Goal: Task Accomplishment & Management: Manage account settings

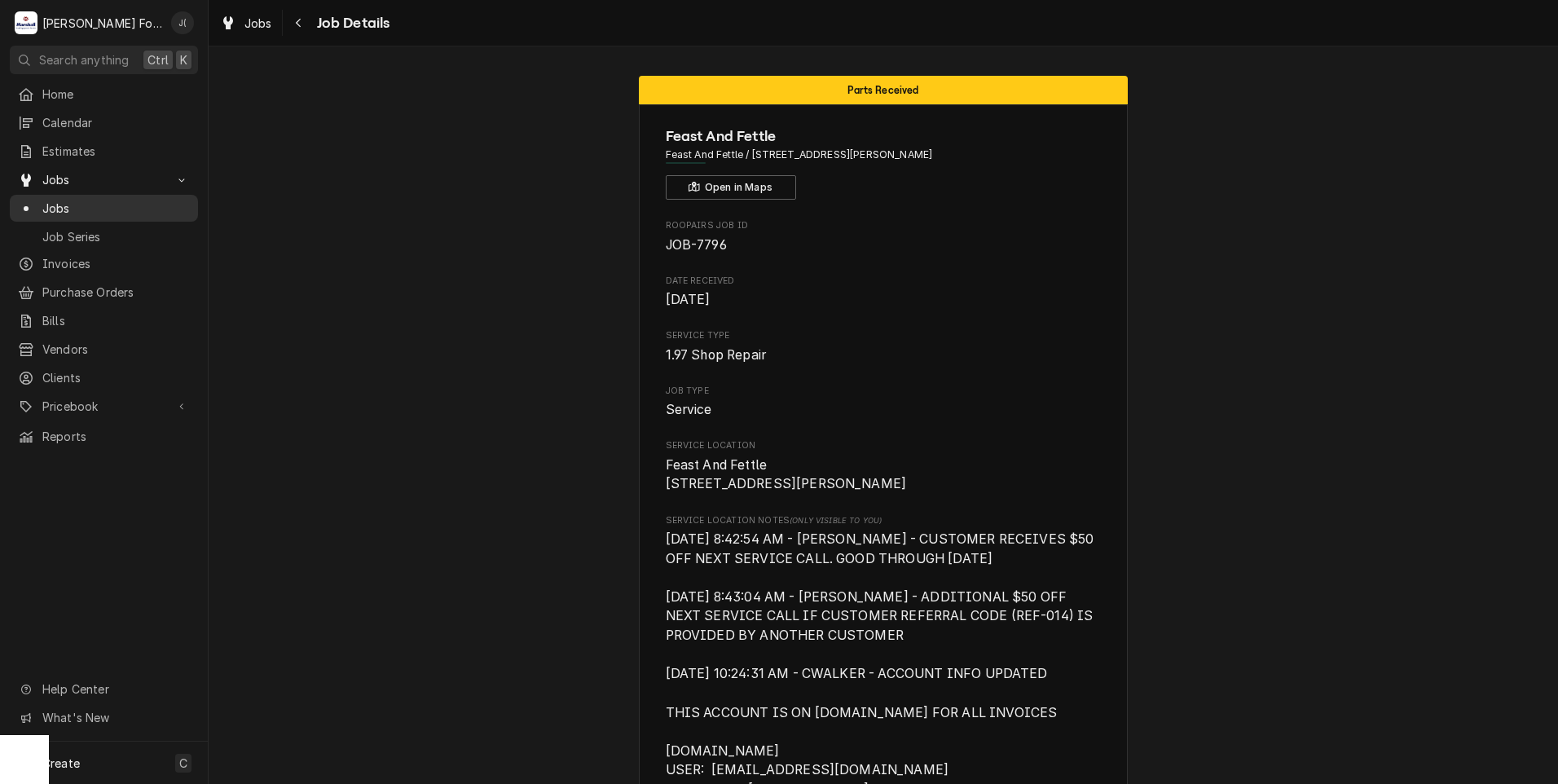
click at [126, 198] on div "Jobs" at bounding box center [103, 208] width 182 height 20
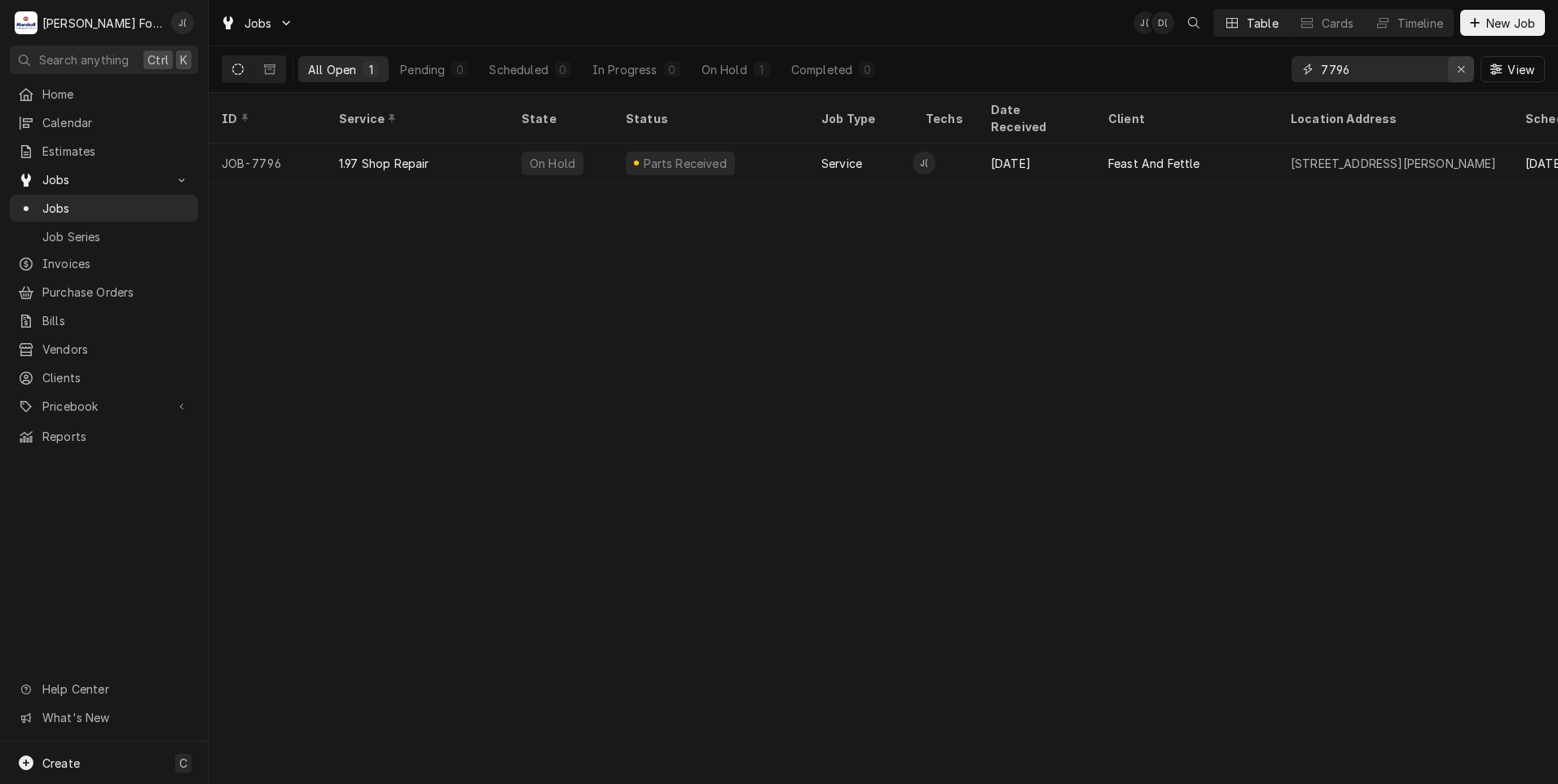
click at [1462, 77] on div "Erase input" at bounding box center [1461, 69] width 16 height 16
click at [1410, 77] on input "Dynamic Content Wrapper" at bounding box center [1397, 69] width 153 height 26
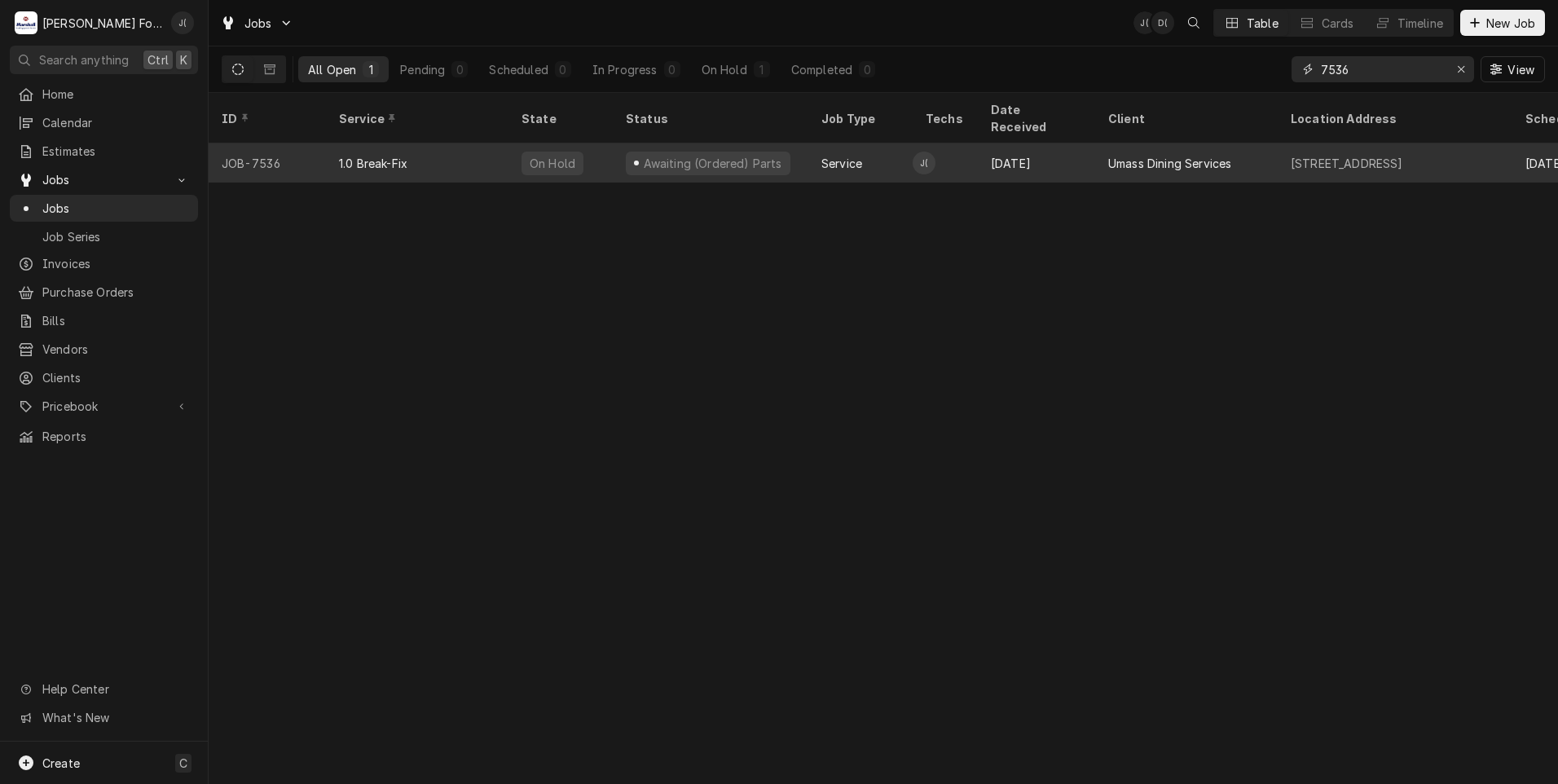
type input "7536"
click at [442, 150] on div "1.0 Break-Fix" at bounding box center [418, 163] width 183 height 39
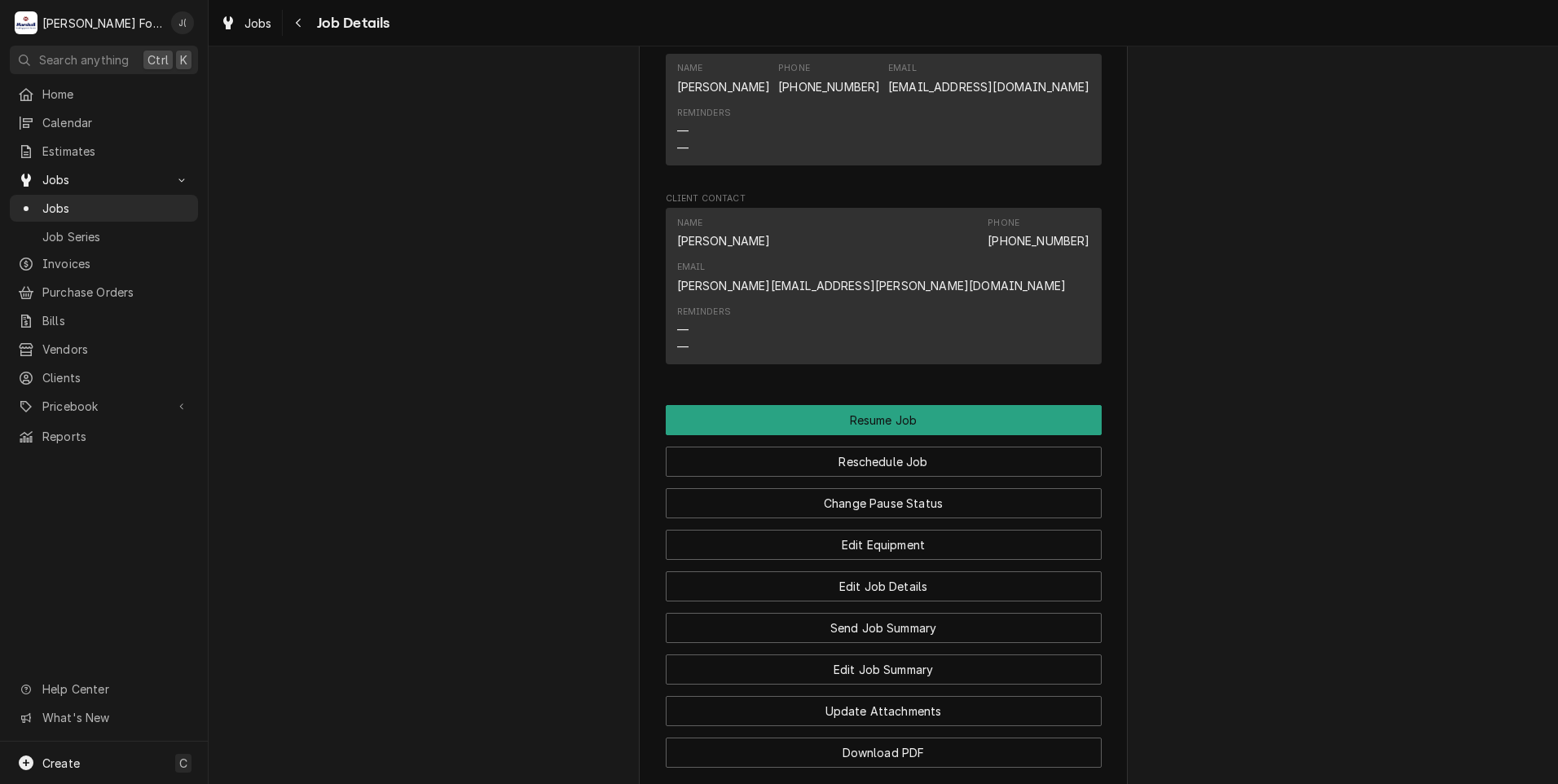
scroll to position [1956, 0]
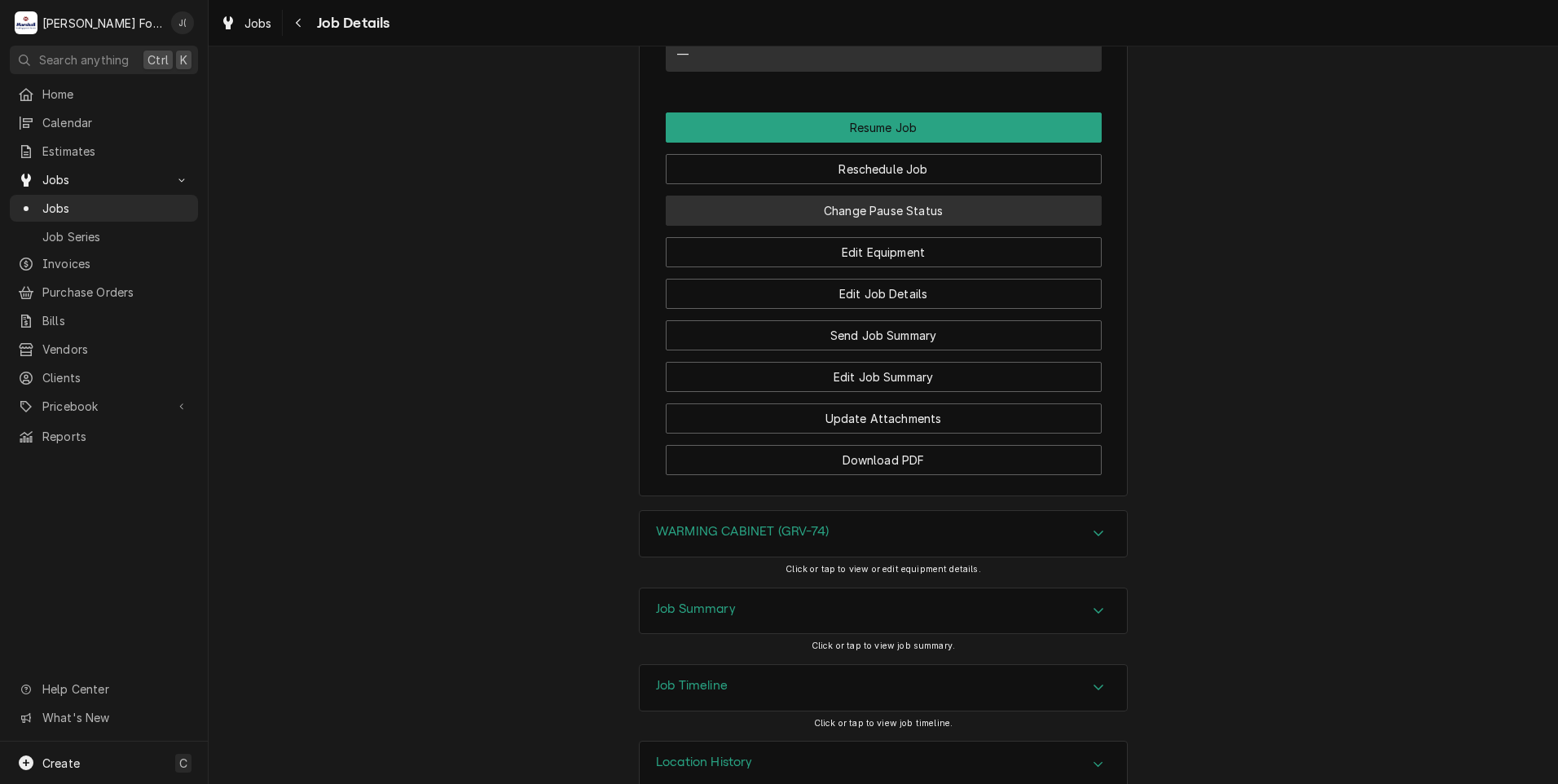
click at [934, 225] on button "Change Pause Status" at bounding box center [883, 210] width 436 height 30
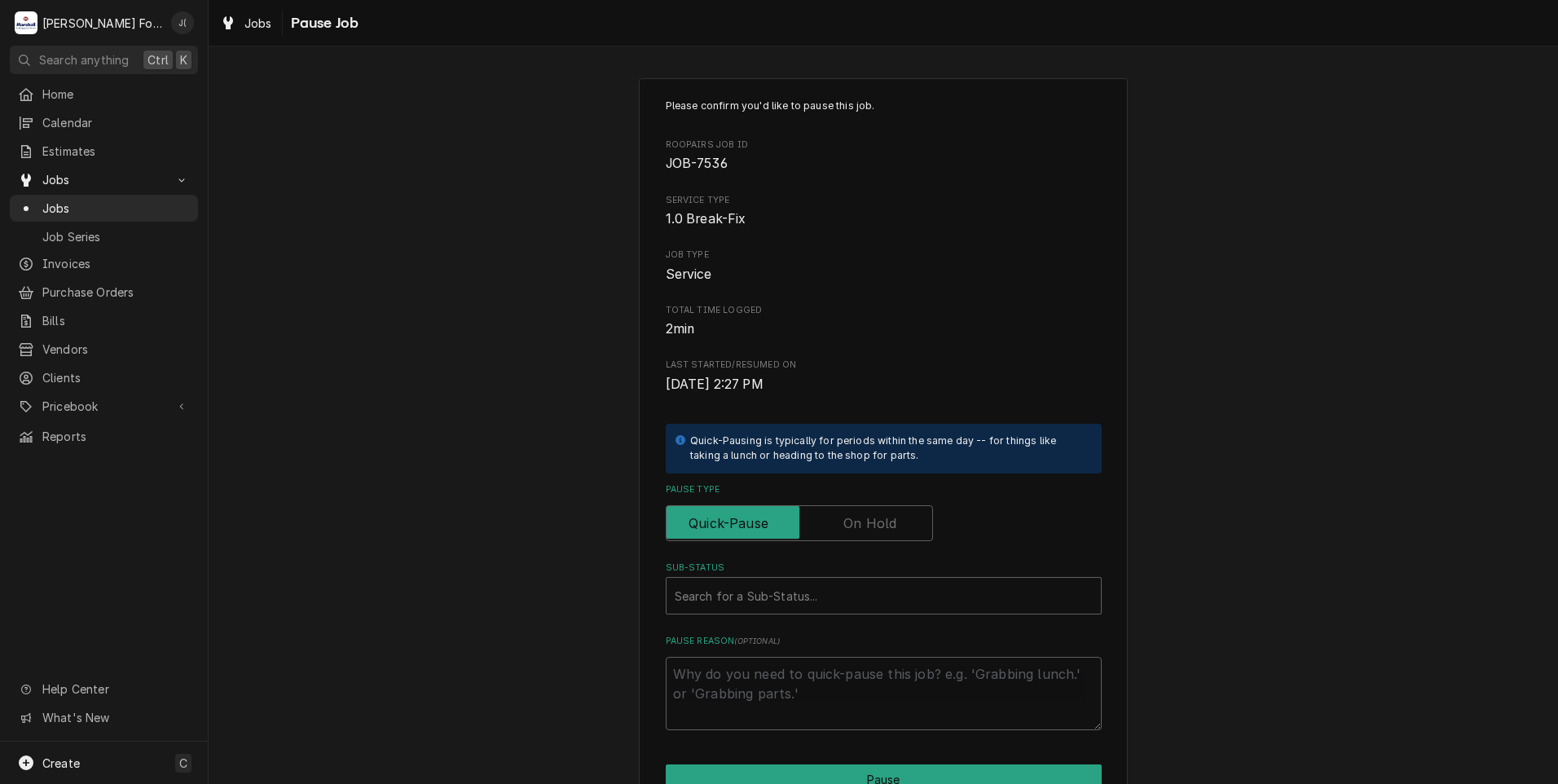
click at [860, 515] on label "Pause Type" at bounding box center [799, 523] width 267 height 36
click at [860, 515] on input "Pause Type" at bounding box center [800, 523] width 253 height 36
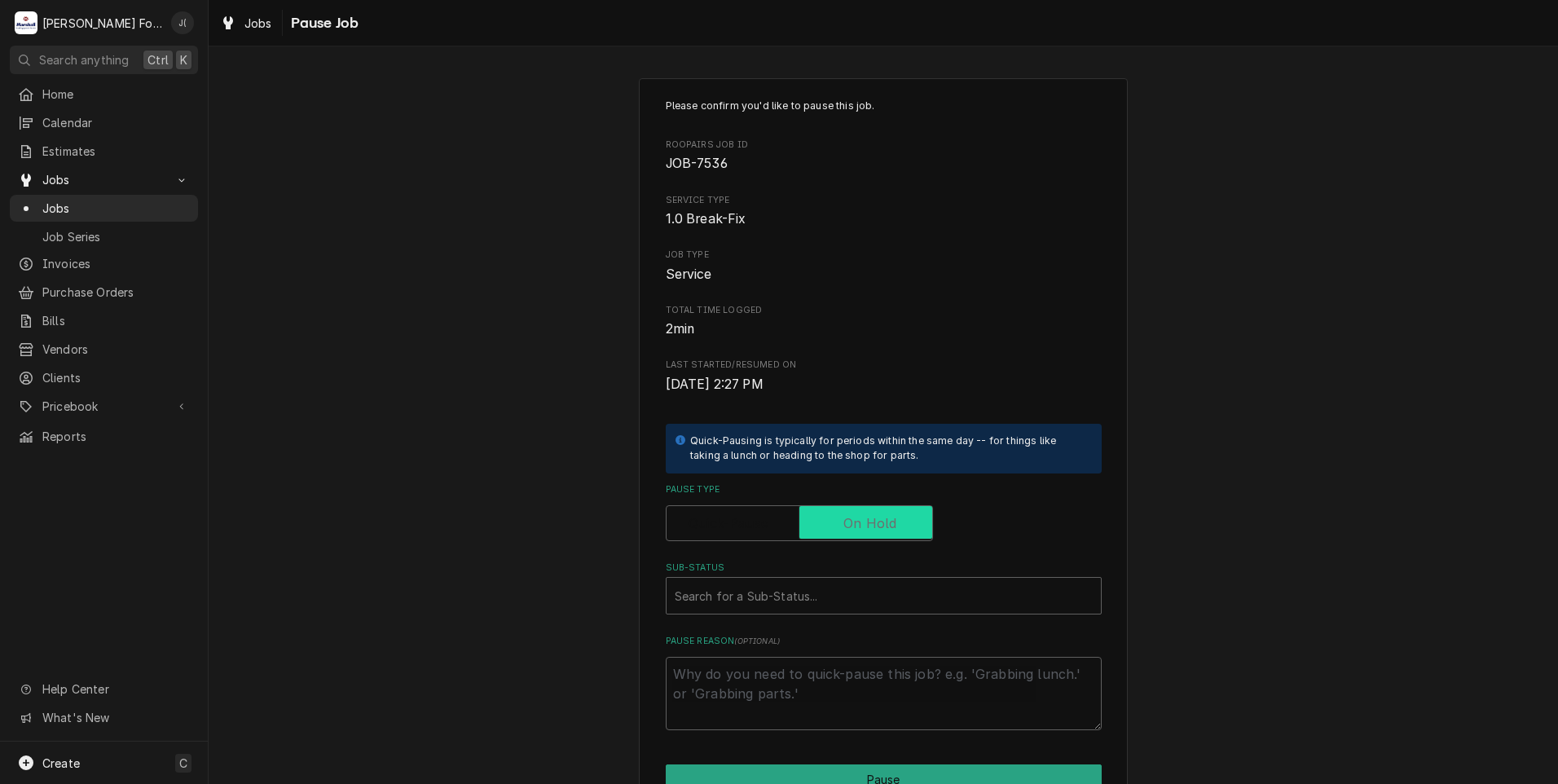
checkbox input "true"
click at [776, 574] on label "Sub-Status" at bounding box center [883, 567] width 436 height 13
click at [760, 592] on div "Sub-Status" at bounding box center [883, 595] width 418 height 29
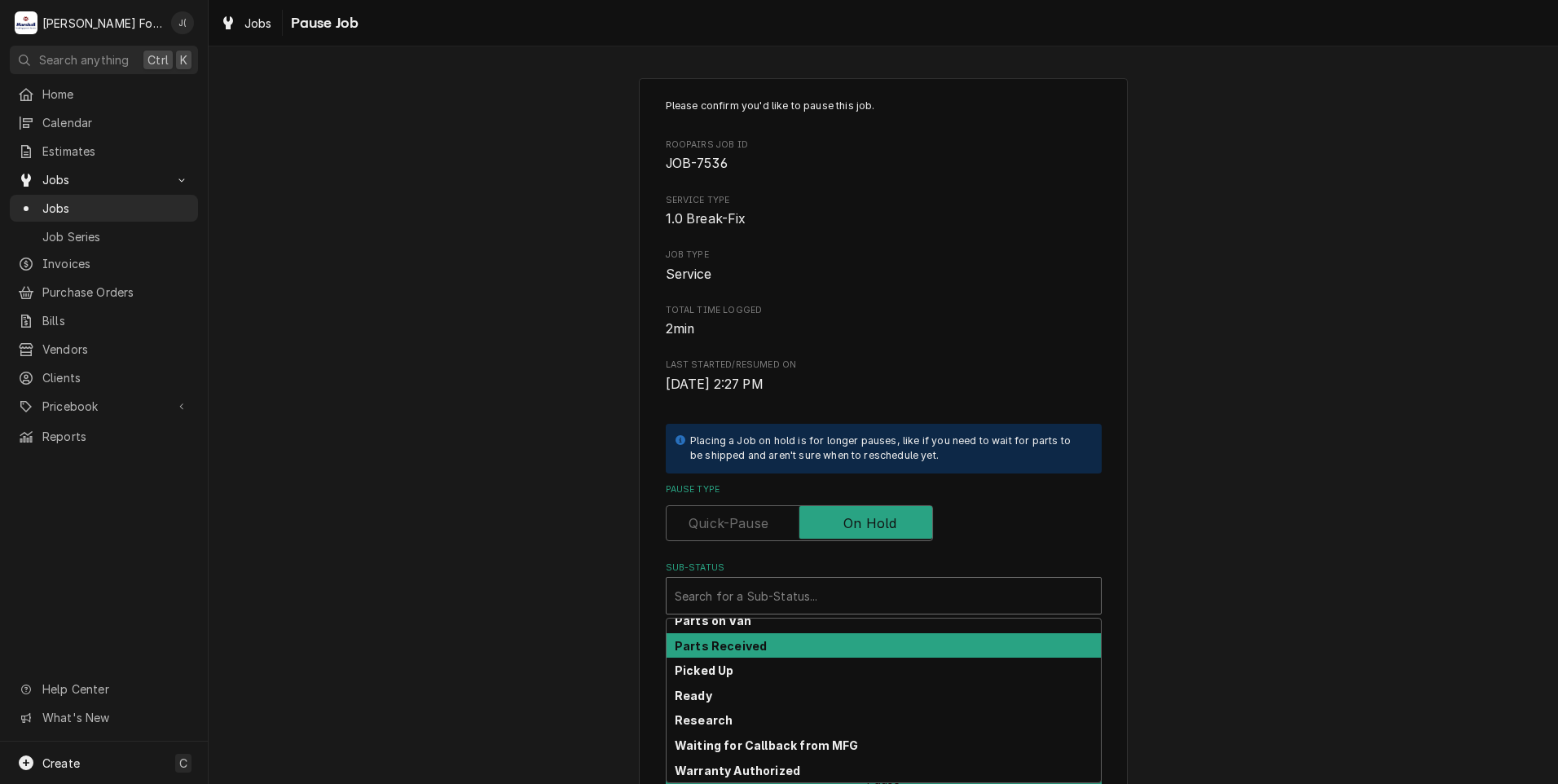
scroll to position [260, 0]
click at [758, 642] on div "Parts Received" at bounding box center [883, 646] width 434 height 26
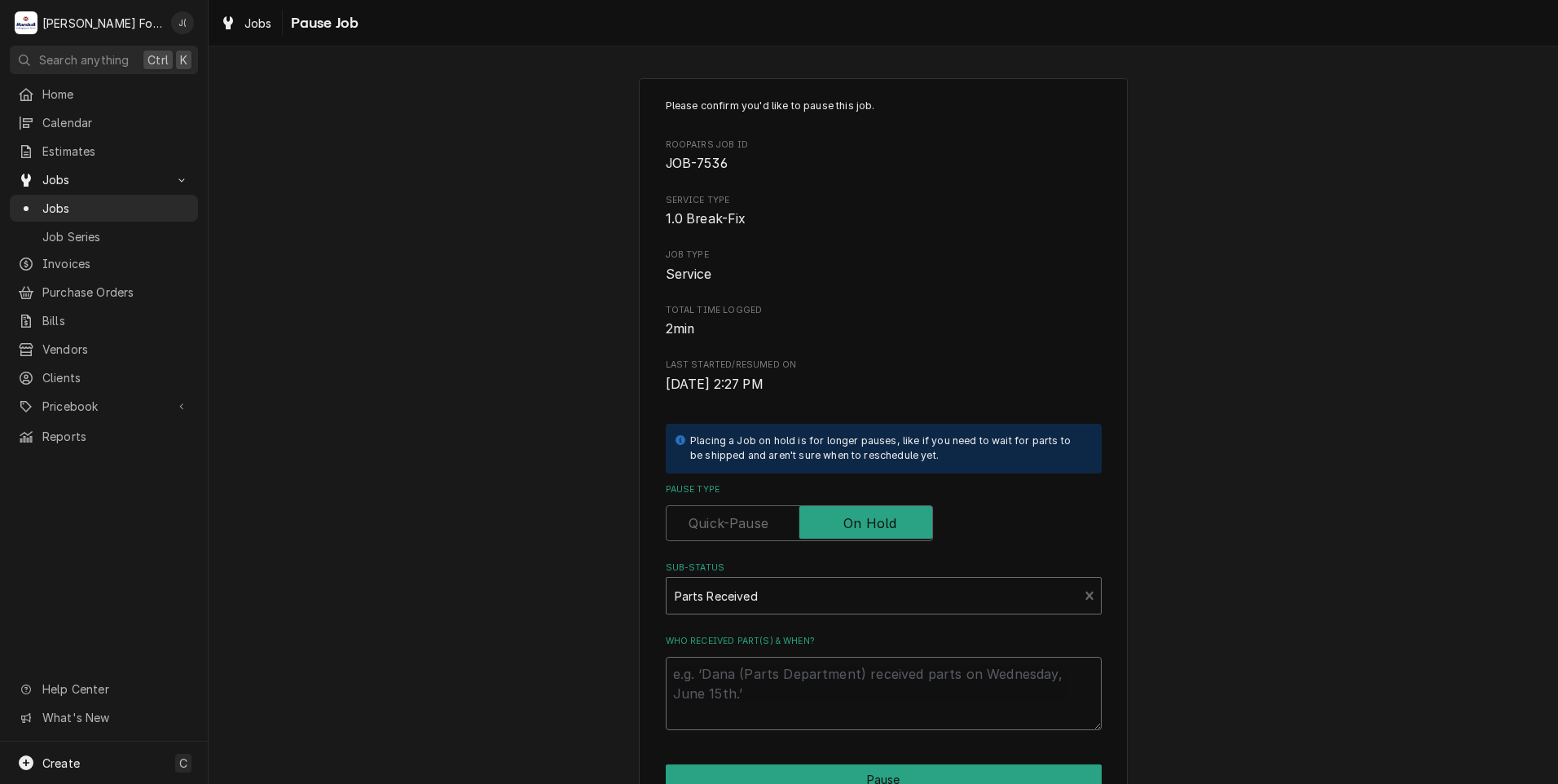
click at [767, 661] on textarea "Who received part(s) & when?" at bounding box center [883, 693] width 436 height 73
type textarea "x"
type textarea "1"
type textarea "x"
type textarea "10"
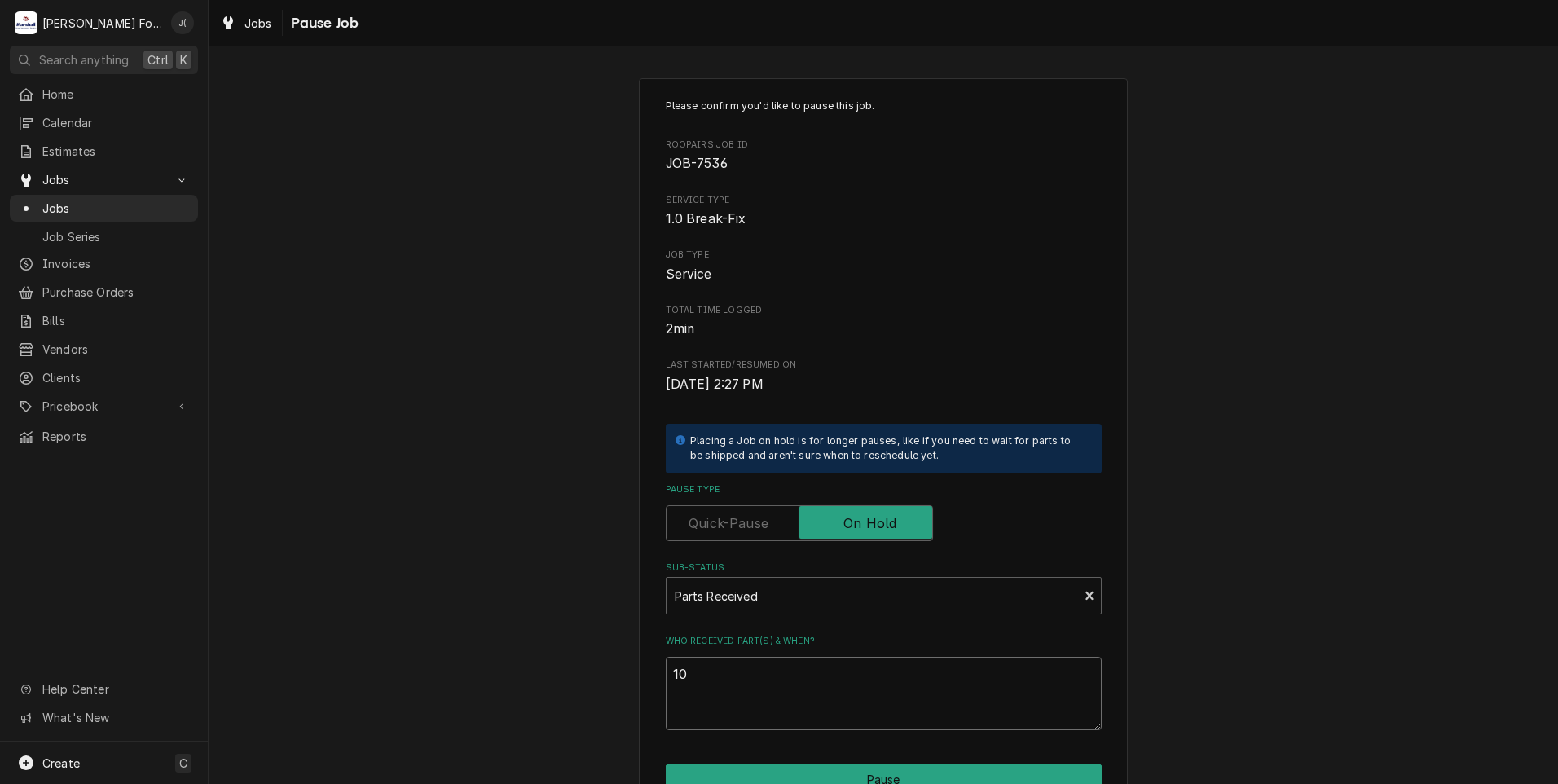
type textarea "x"
type textarea "10/"
type textarea "x"
type textarea "10/1"
type textarea "x"
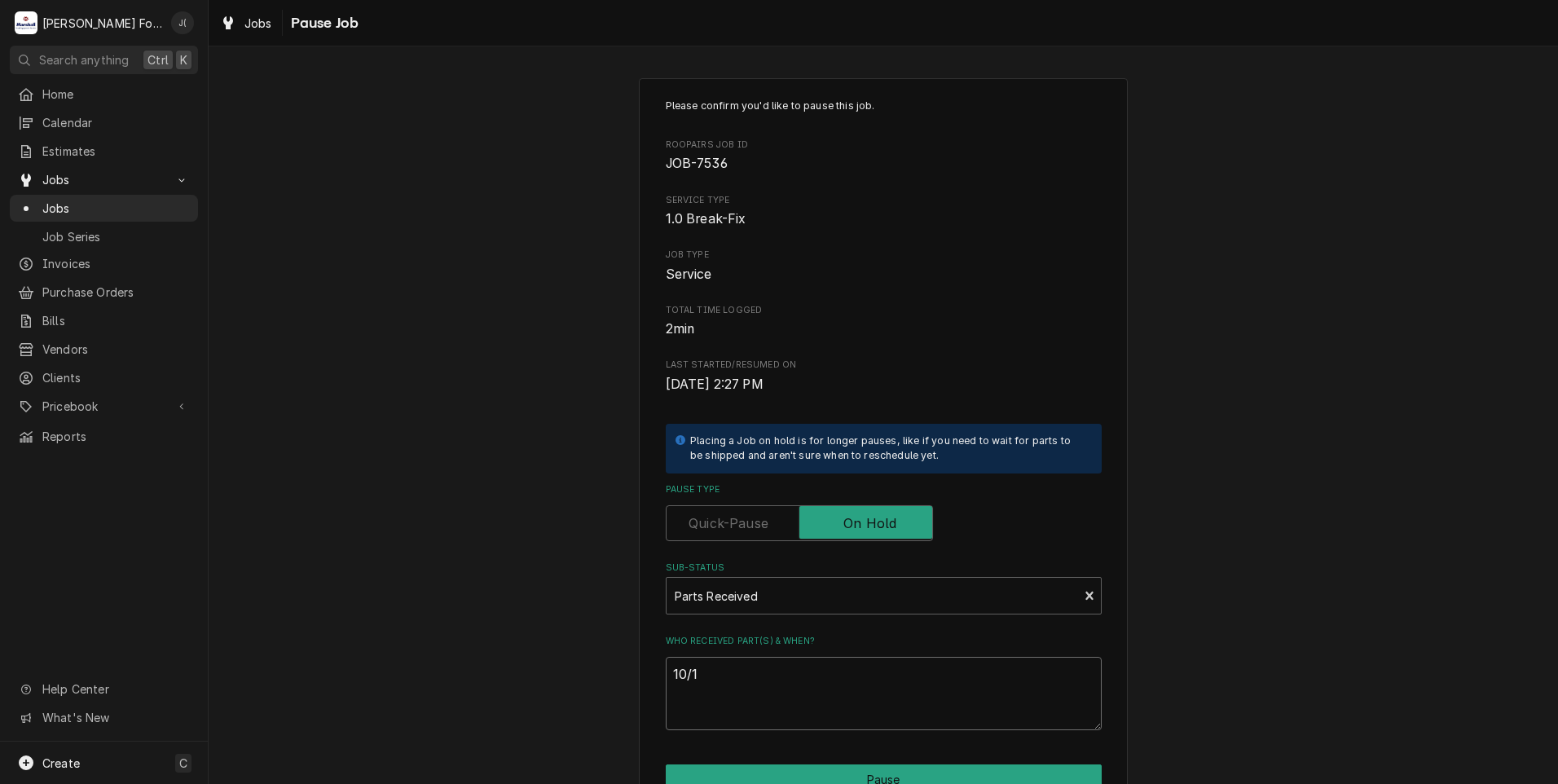
type textarea "10/10"
type textarea "x"
type textarea "10/10/"
type textarea "x"
type textarea "10/10/2"
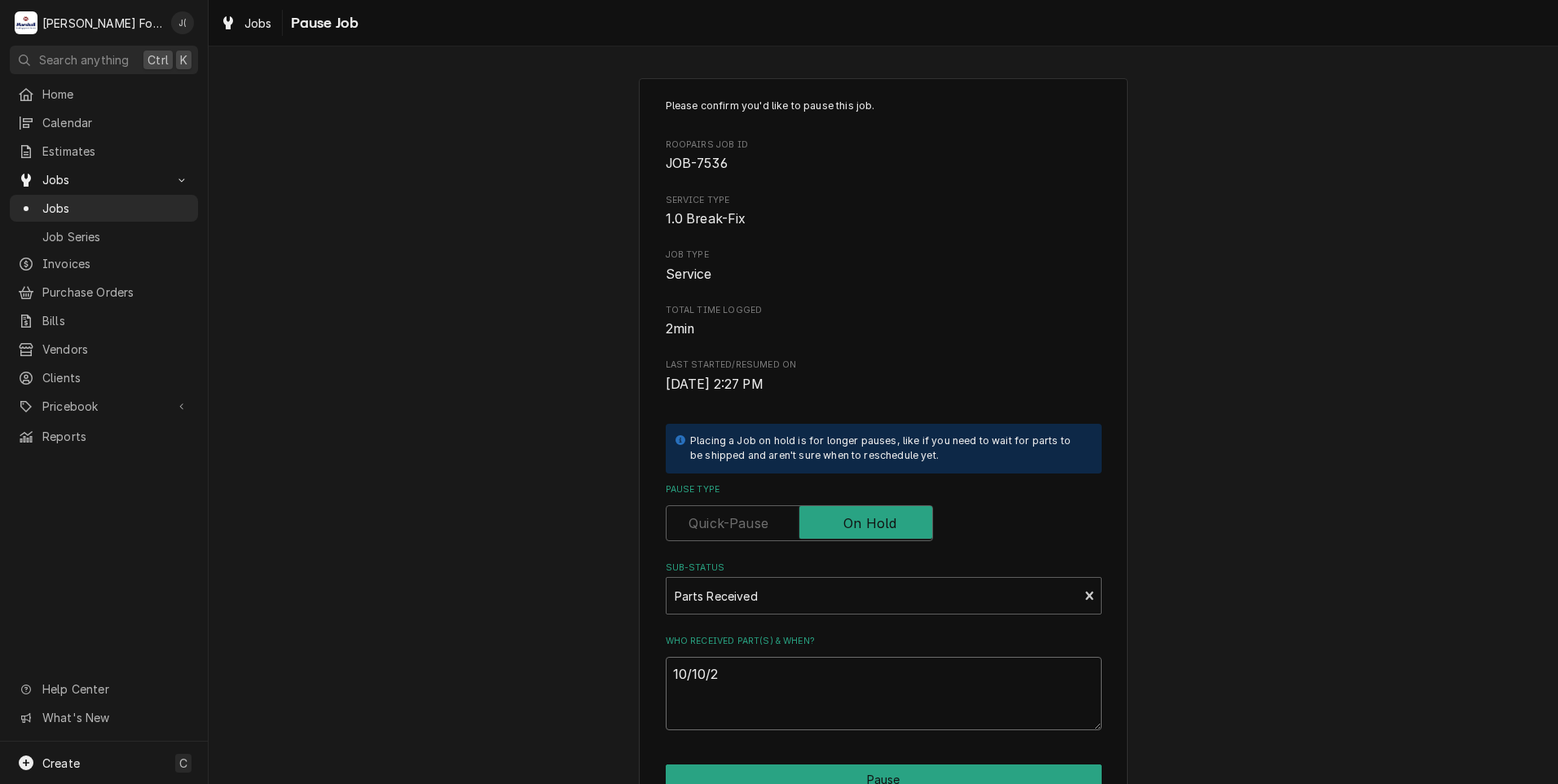
type textarea "x"
type textarea "10/10/20"
type textarea "x"
type textarea "10/10/202"
type textarea "x"
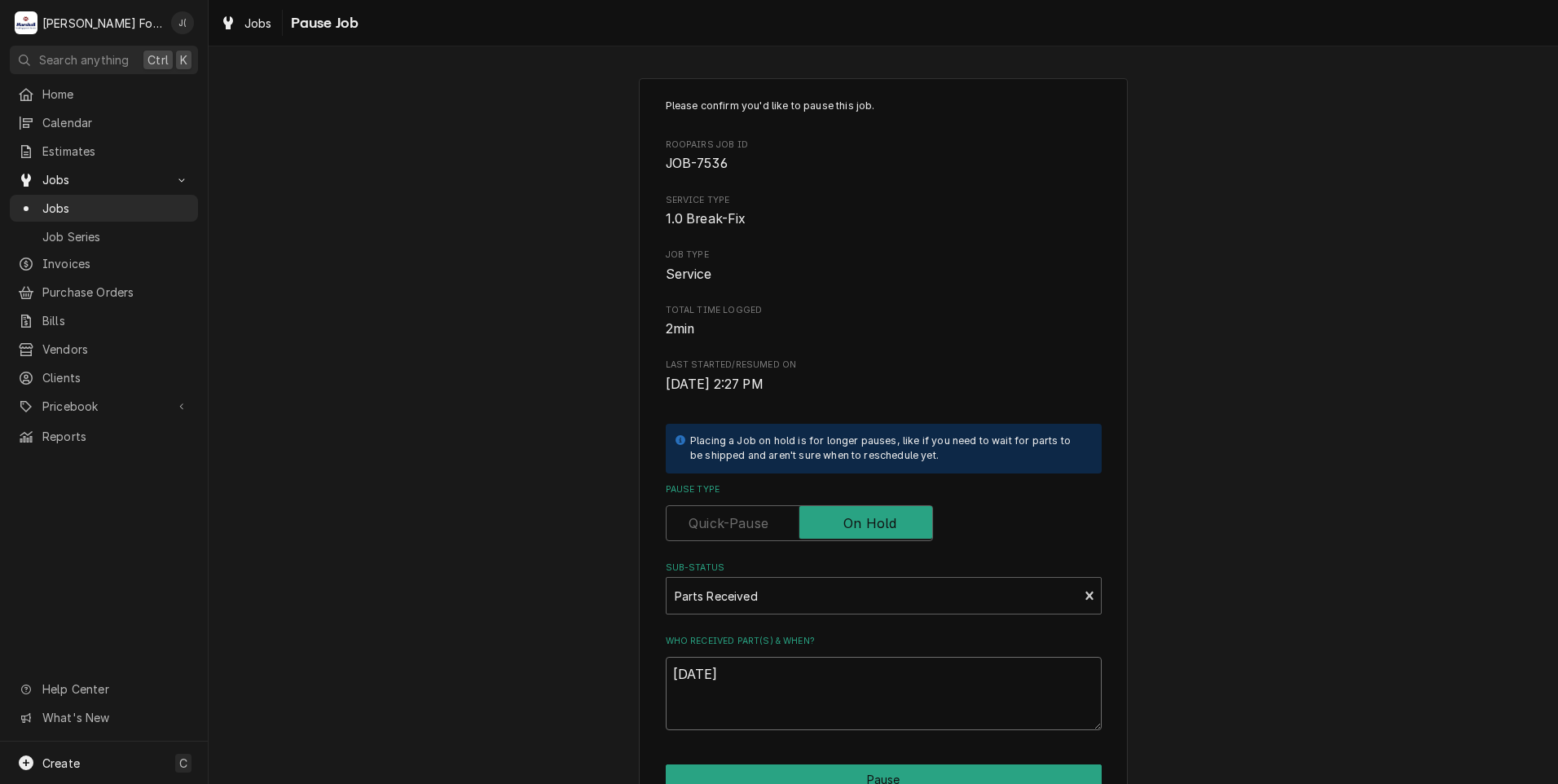
scroll to position [129, 0]
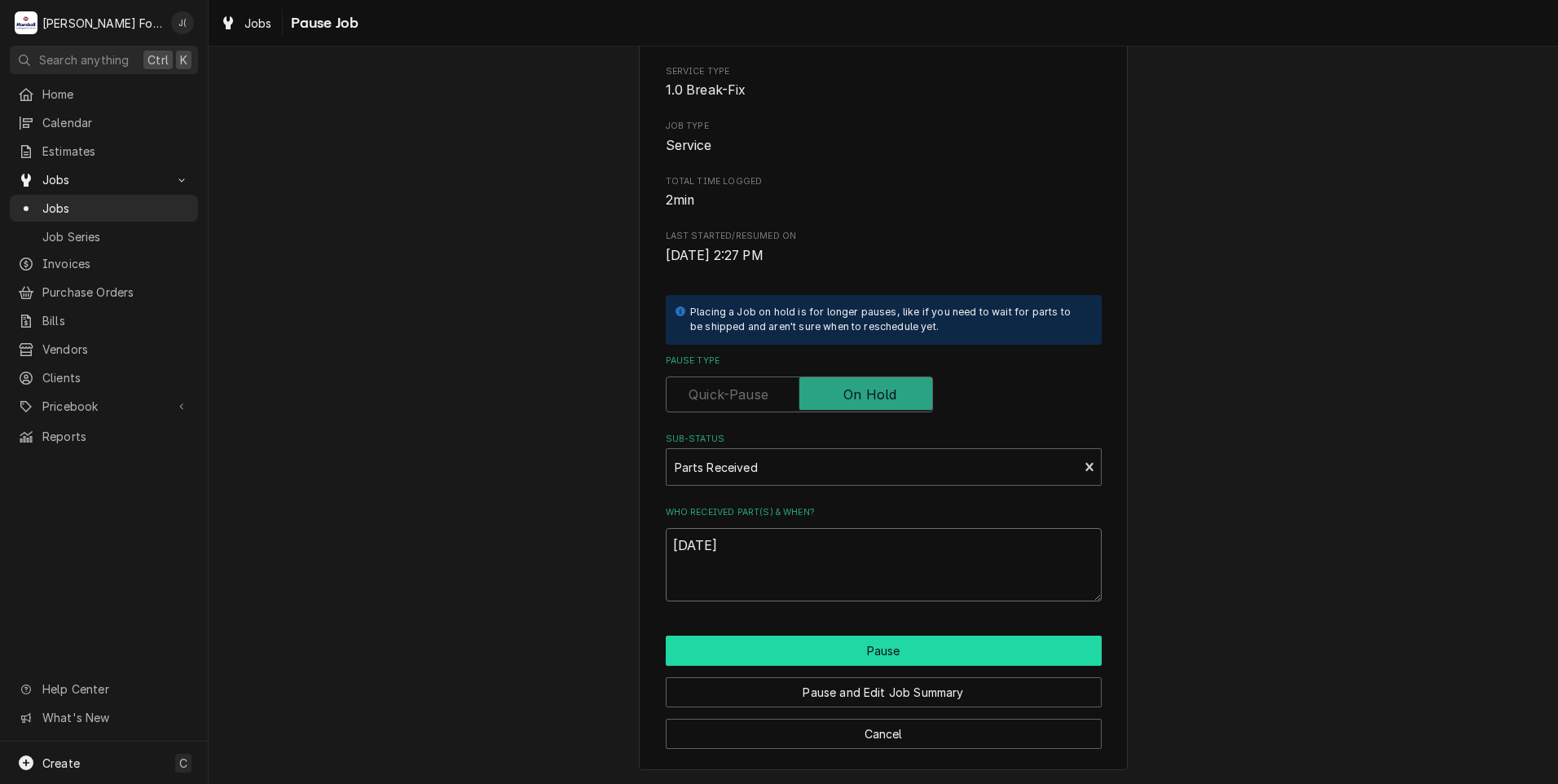
type textarea "10/10/2025"
click at [712, 663] on button "Pause" at bounding box center [883, 650] width 436 height 30
type textarea "x"
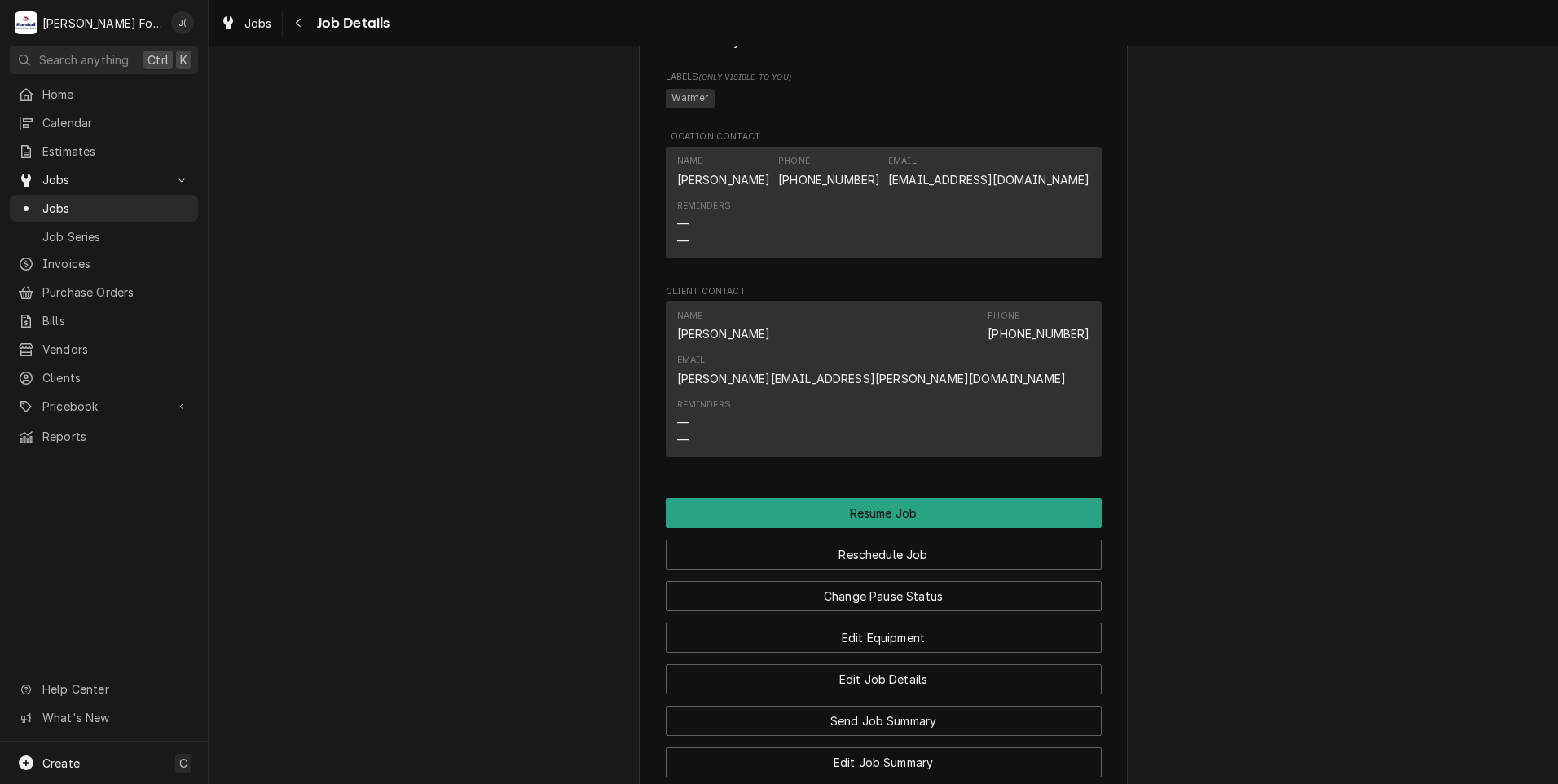
scroll to position [1956, 0]
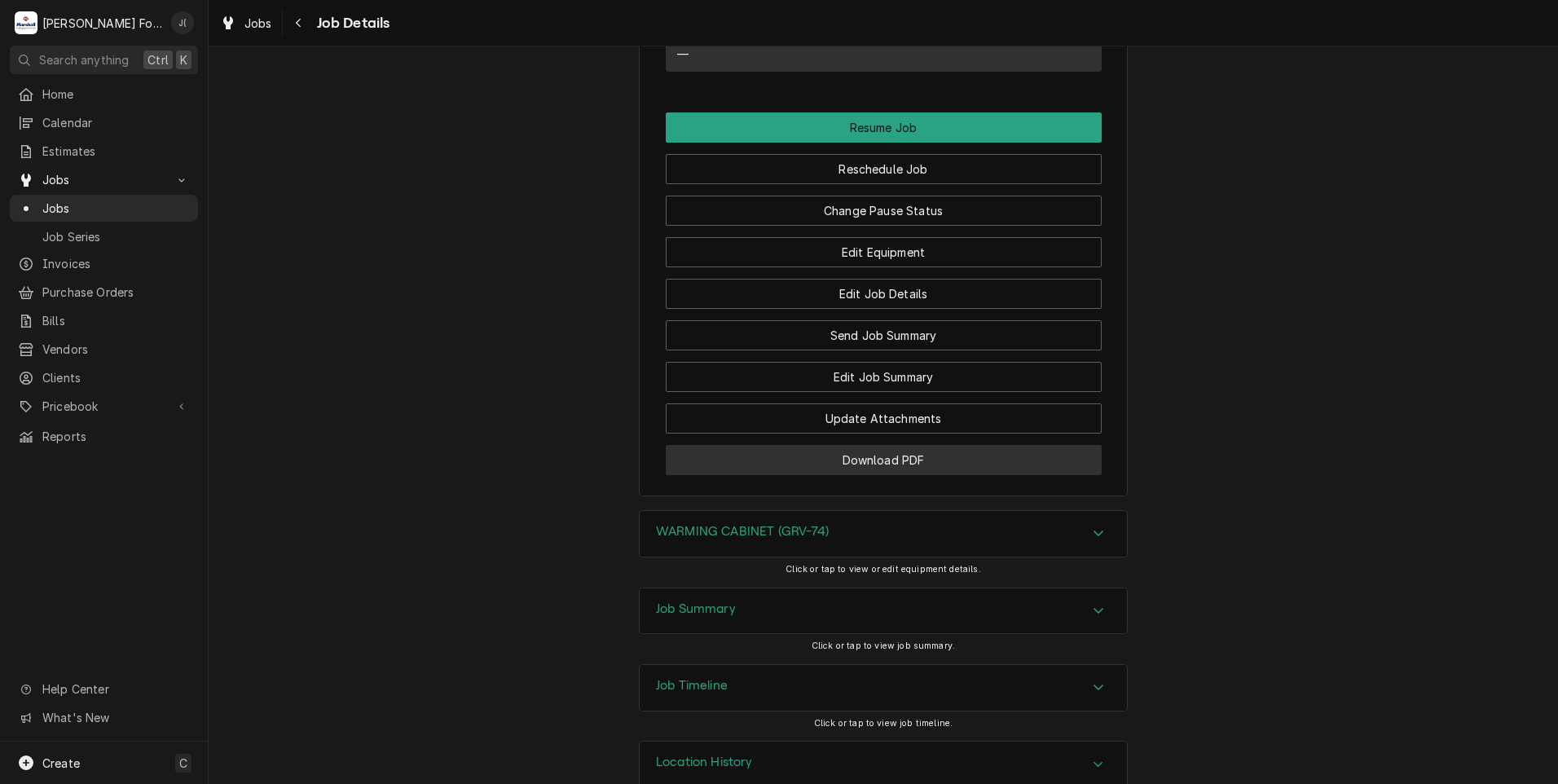
click at [751, 475] on button "Download PDF" at bounding box center [883, 459] width 436 height 30
click at [105, 200] on span "Jobs" at bounding box center [116, 208] width 148 height 17
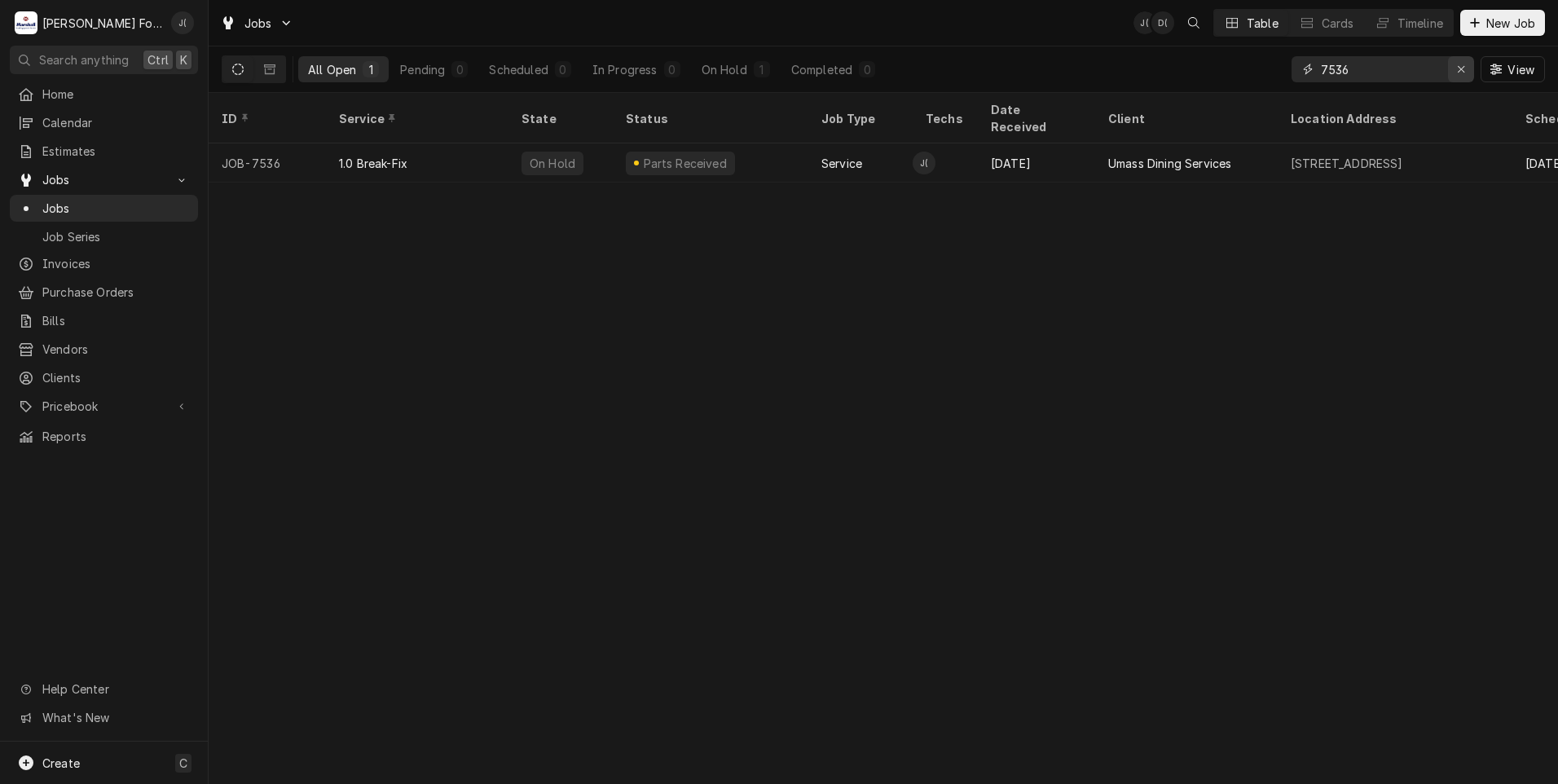
click at [1465, 69] on icon "Erase input" at bounding box center [1461, 68] width 9 height 11
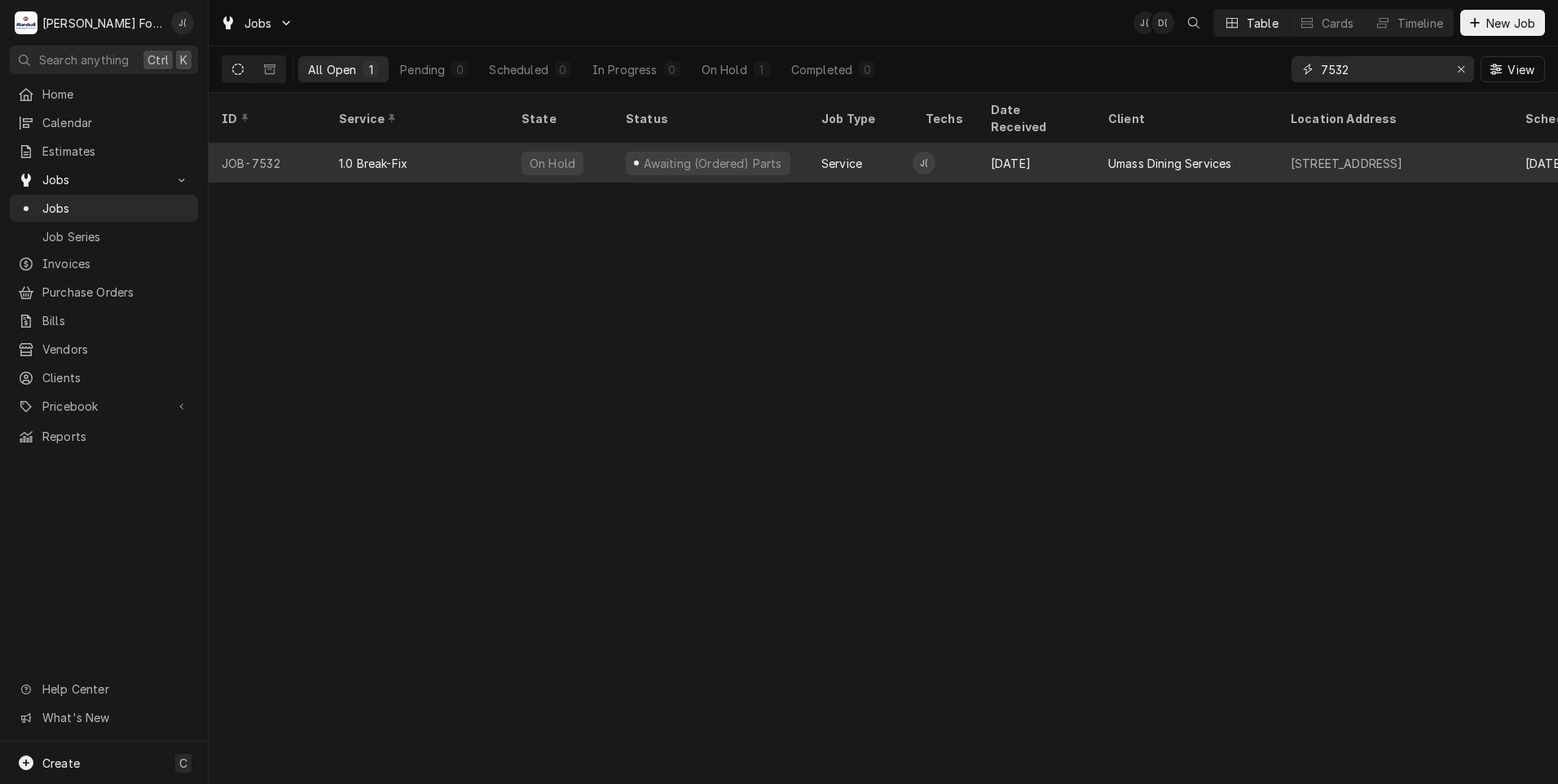
type input "7532"
click at [277, 148] on div "JOB-7532" at bounding box center [266, 163] width 117 height 39
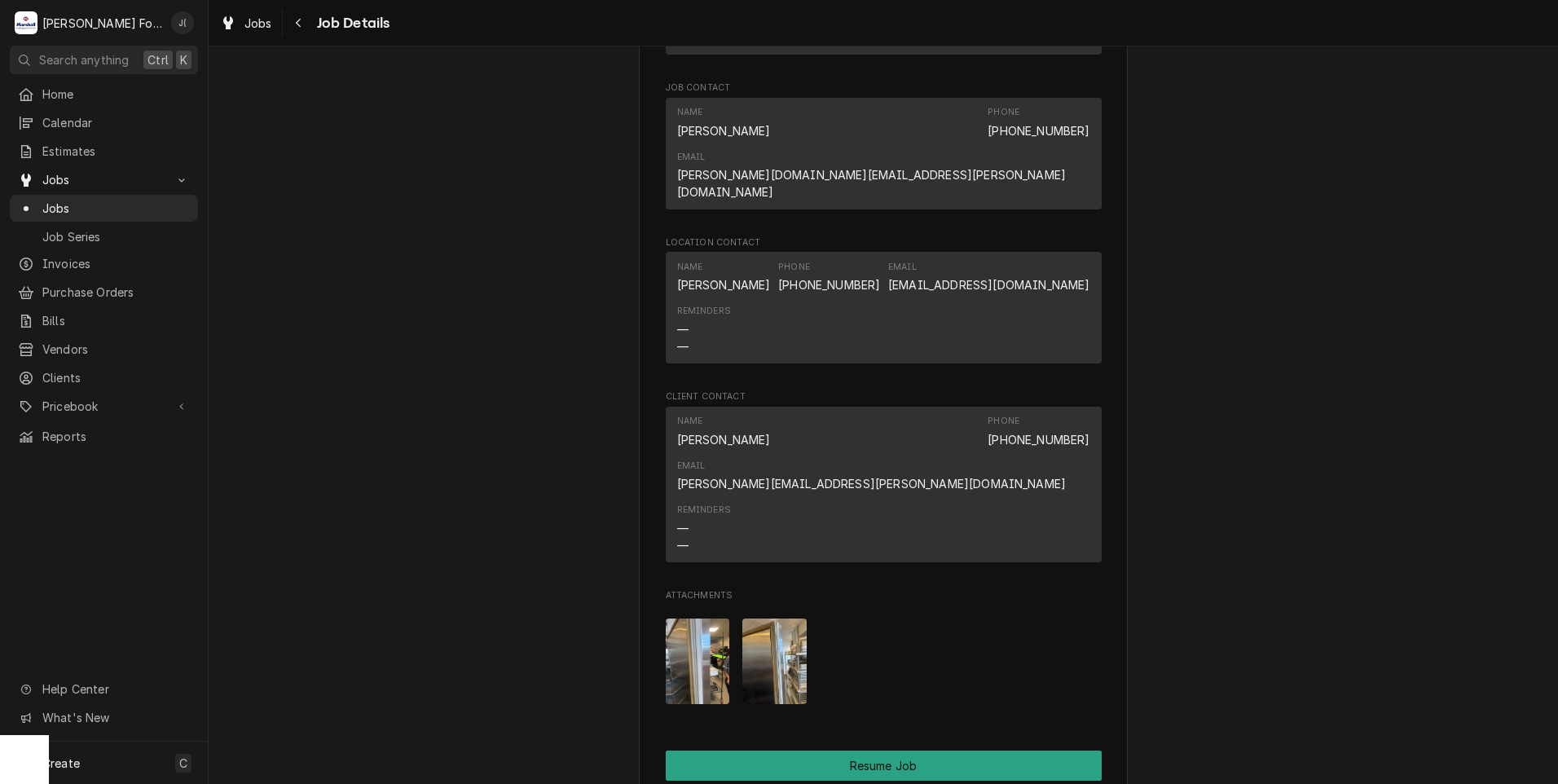
scroll to position [2361, 0]
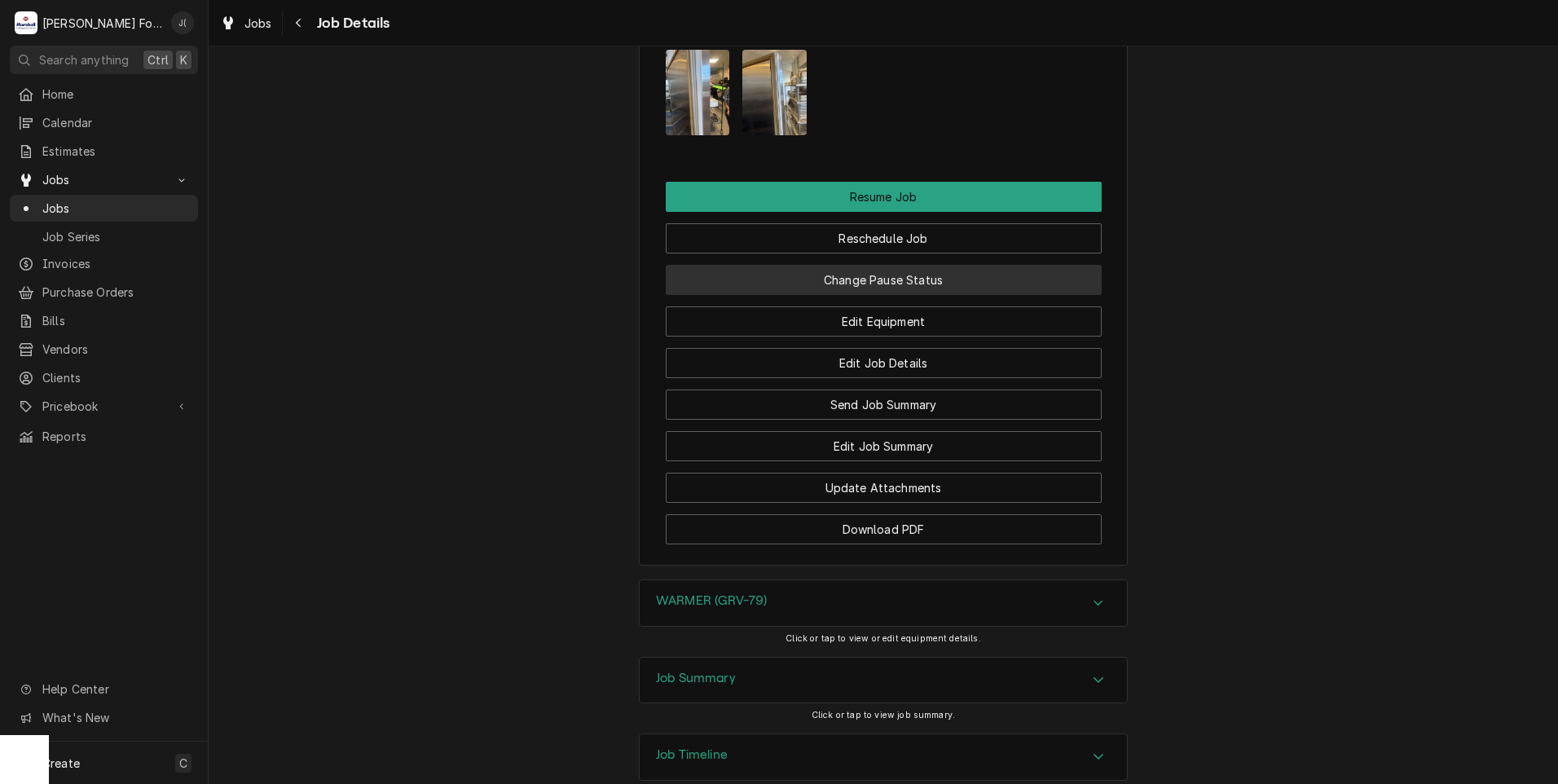
click at [829, 265] on button "Change Pause Status" at bounding box center [883, 279] width 436 height 30
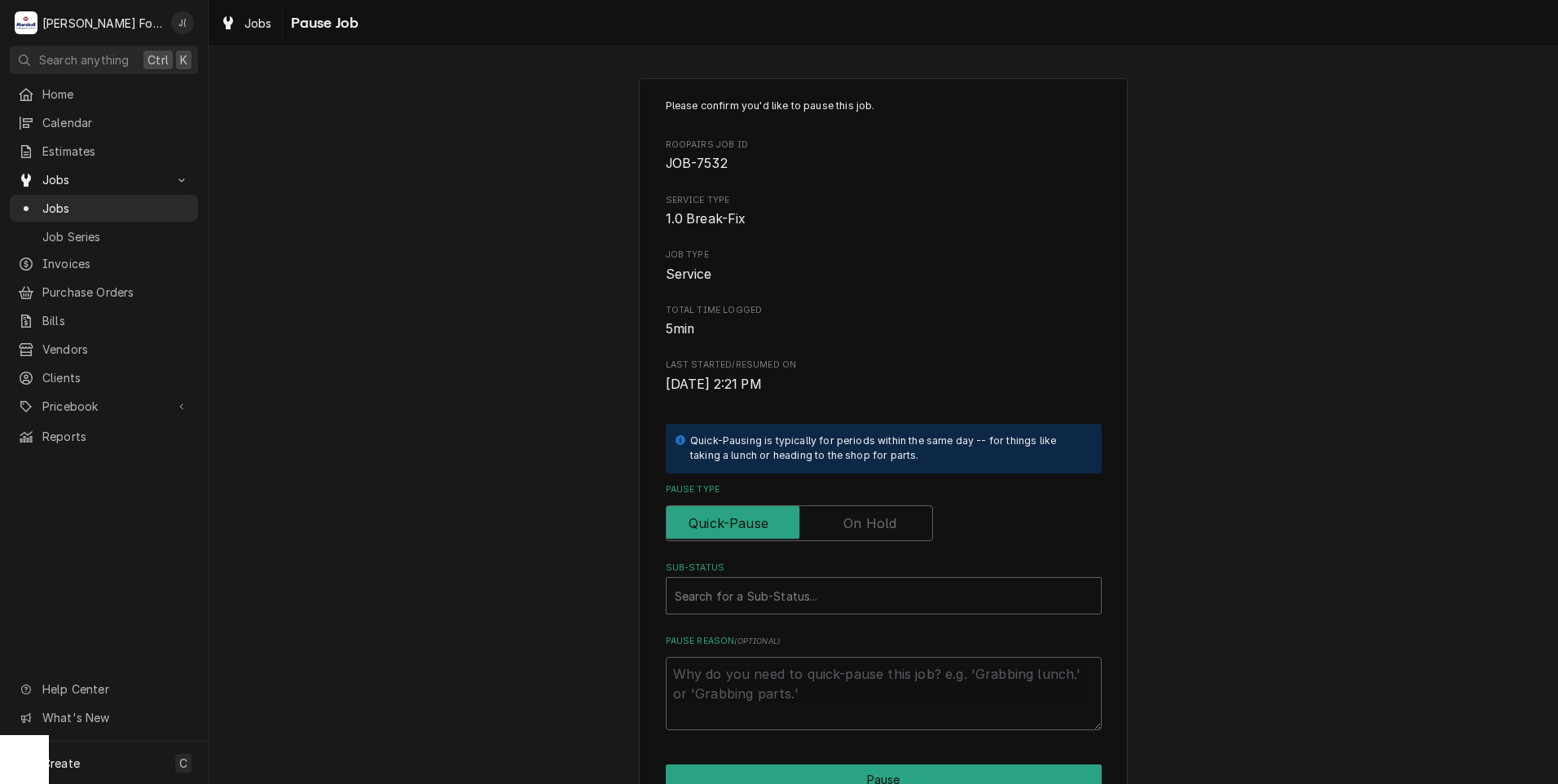
click at [860, 518] on label "Pause Type" at bounding box center [799, 523] width 267 height 36
click at [860, 518] on input "Pause Type" at bounding box center [800, 523] width 253 height 36
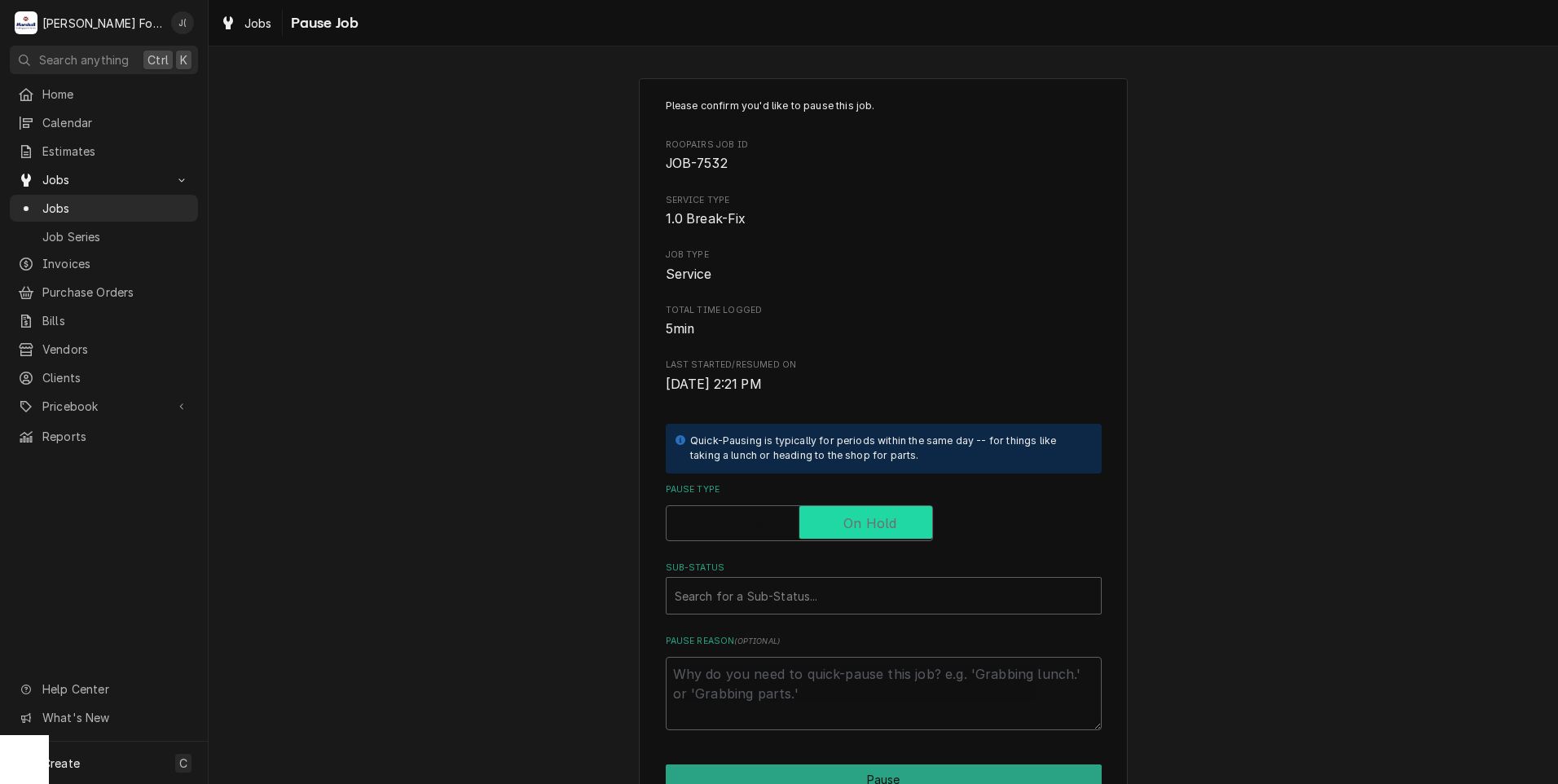
checkbox input "true"
drag, startPoint x: 776, startPoint y: 594, endPoint x: 769, endPoint y: 600, distance: 9.2
click at [775, 594] on div "Sub-Status" at bounding box center [883, 595] width 418 height 29
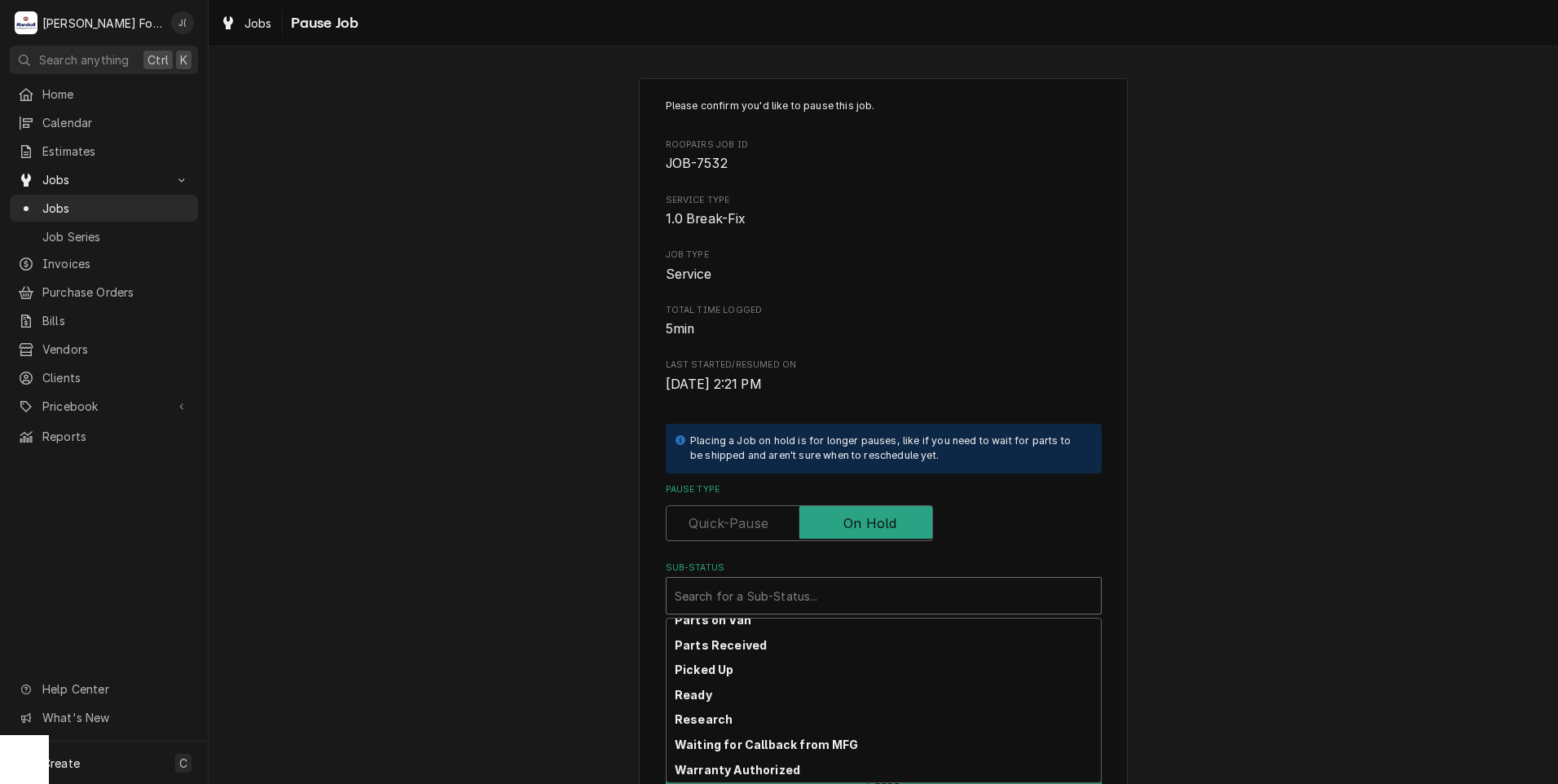
scroll to position [260, 0]
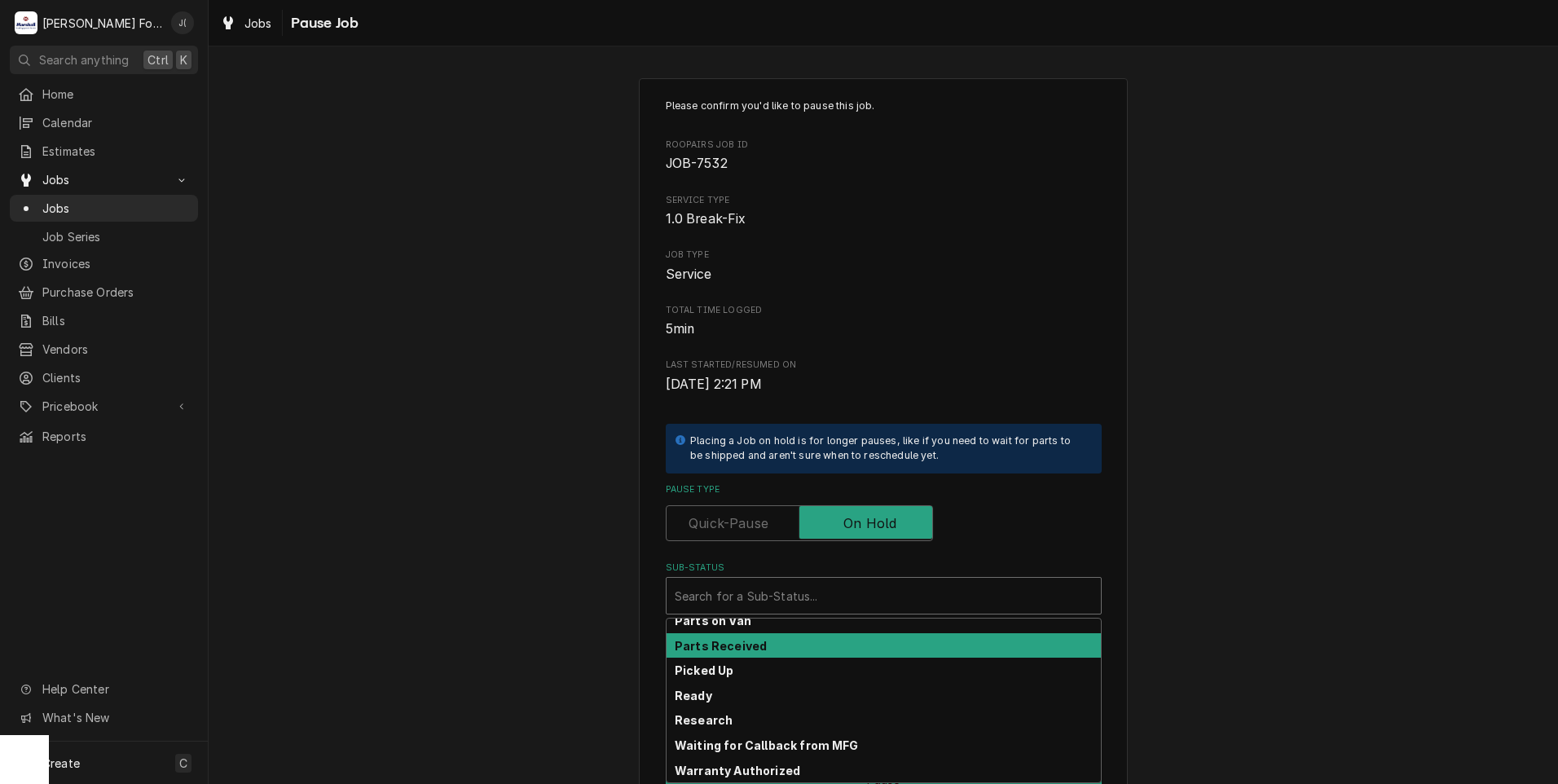
click at [761, 643] on div "Parts Received" at bounding box center [883, 646] width 434 height 26
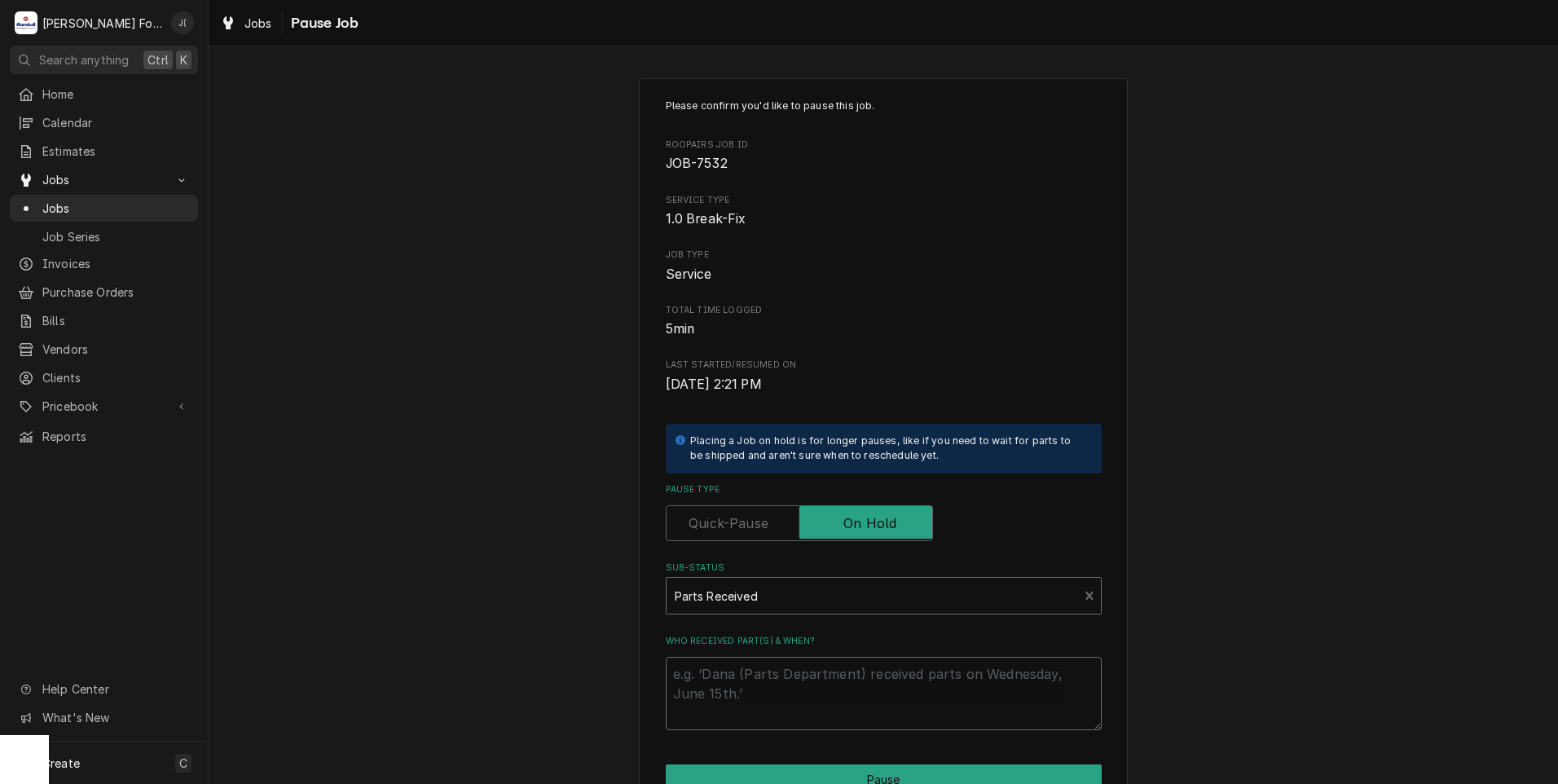
click at [758, 673] on textarea "Who received part(s) & when?" at bounding box center [883, 693] width 436 height 73
type textarea "x"
type textarea "1"
type textarea "x"
type textarea "10"
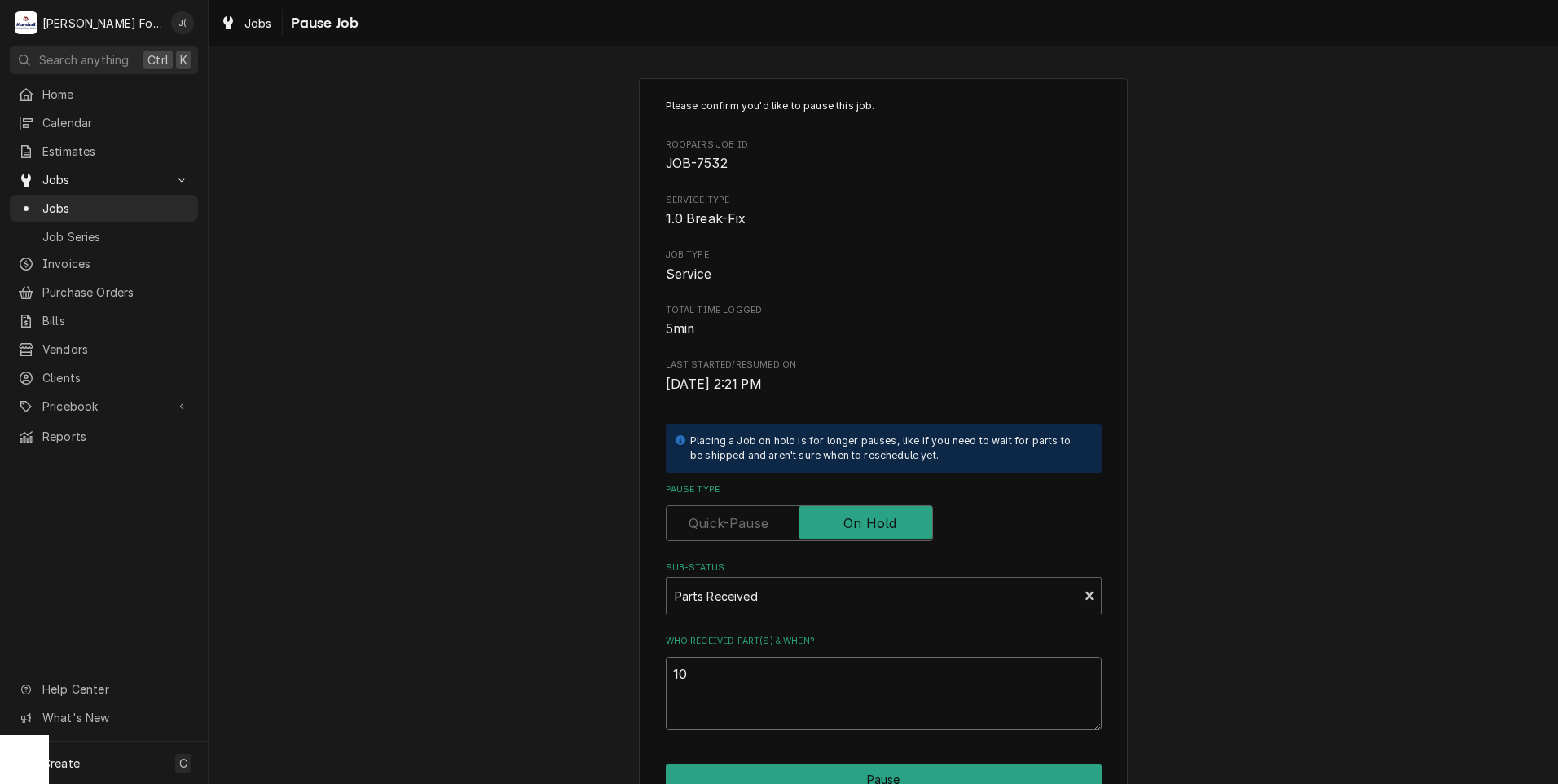
type textarea "x"
type textarea "10/"
type textarea "x"
type textarea "10/1"
type textarea "x"
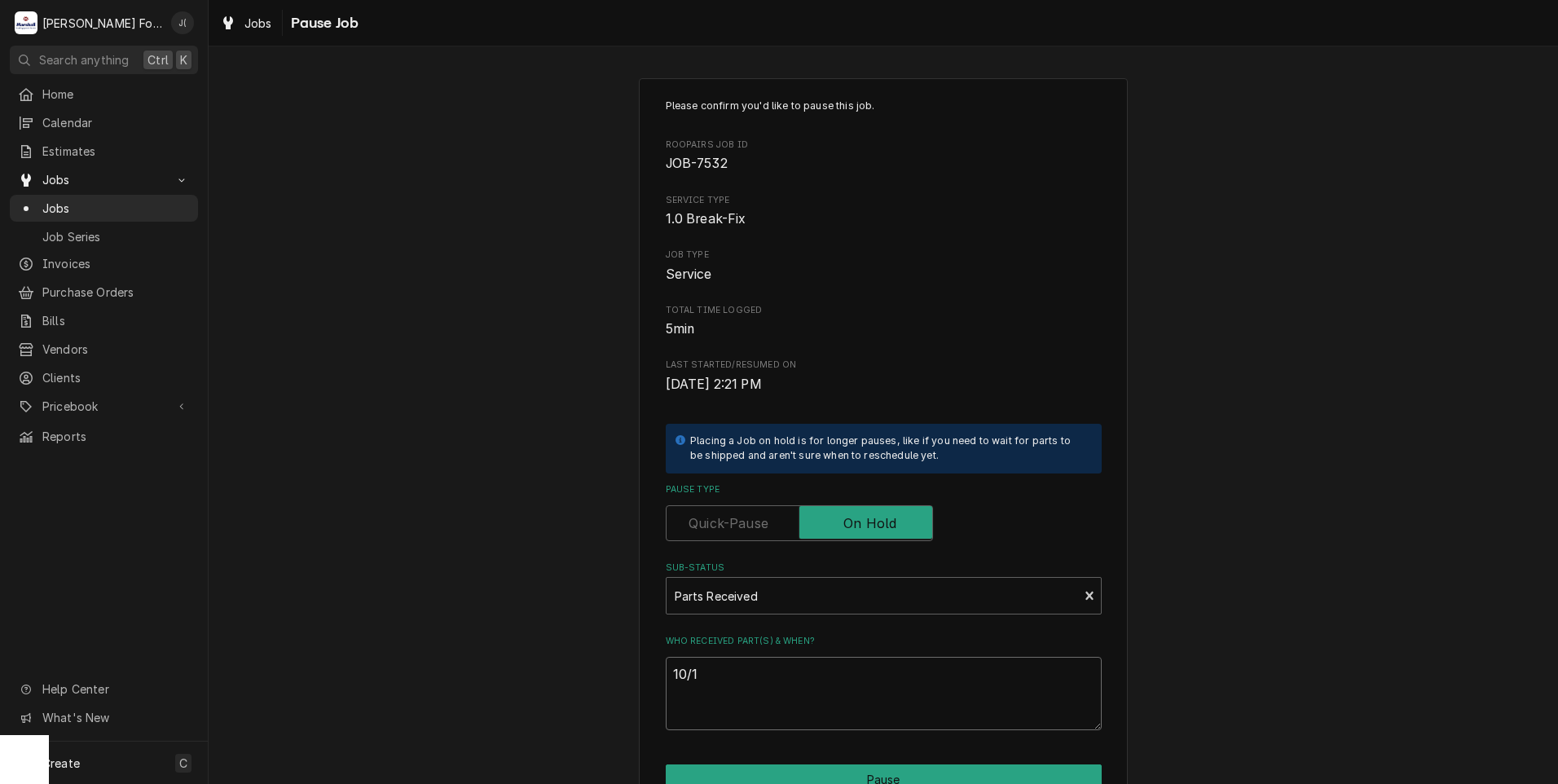
type textarea "10/10"
type textarea "x"
type textarea "10/10/"
type textarea "x"
type textarea "10/10/2"
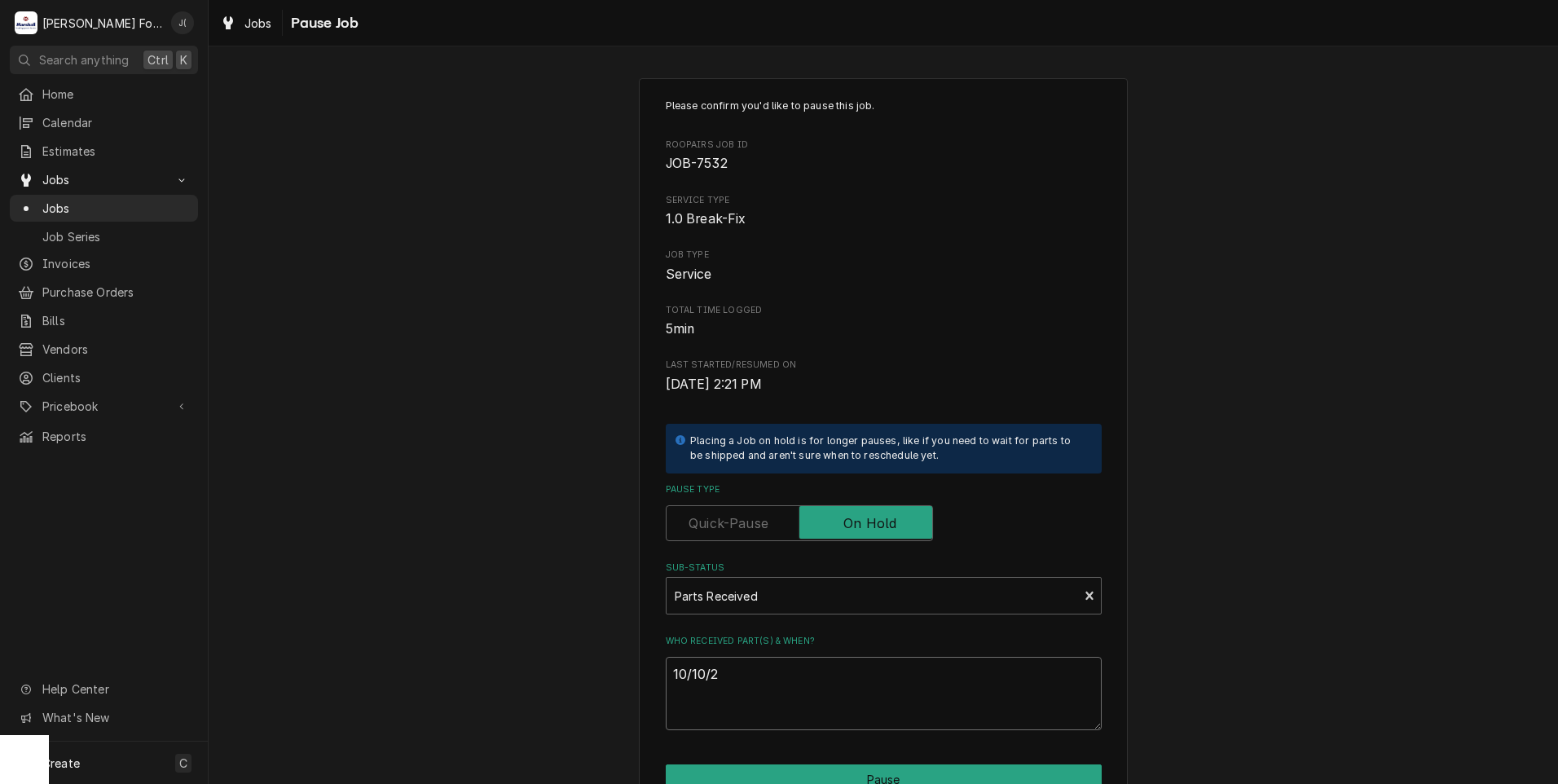
type textarea "x"
type textarea "10/10/20"
type textarea "x"
type textarea "10/10/202"
type textarea "x"
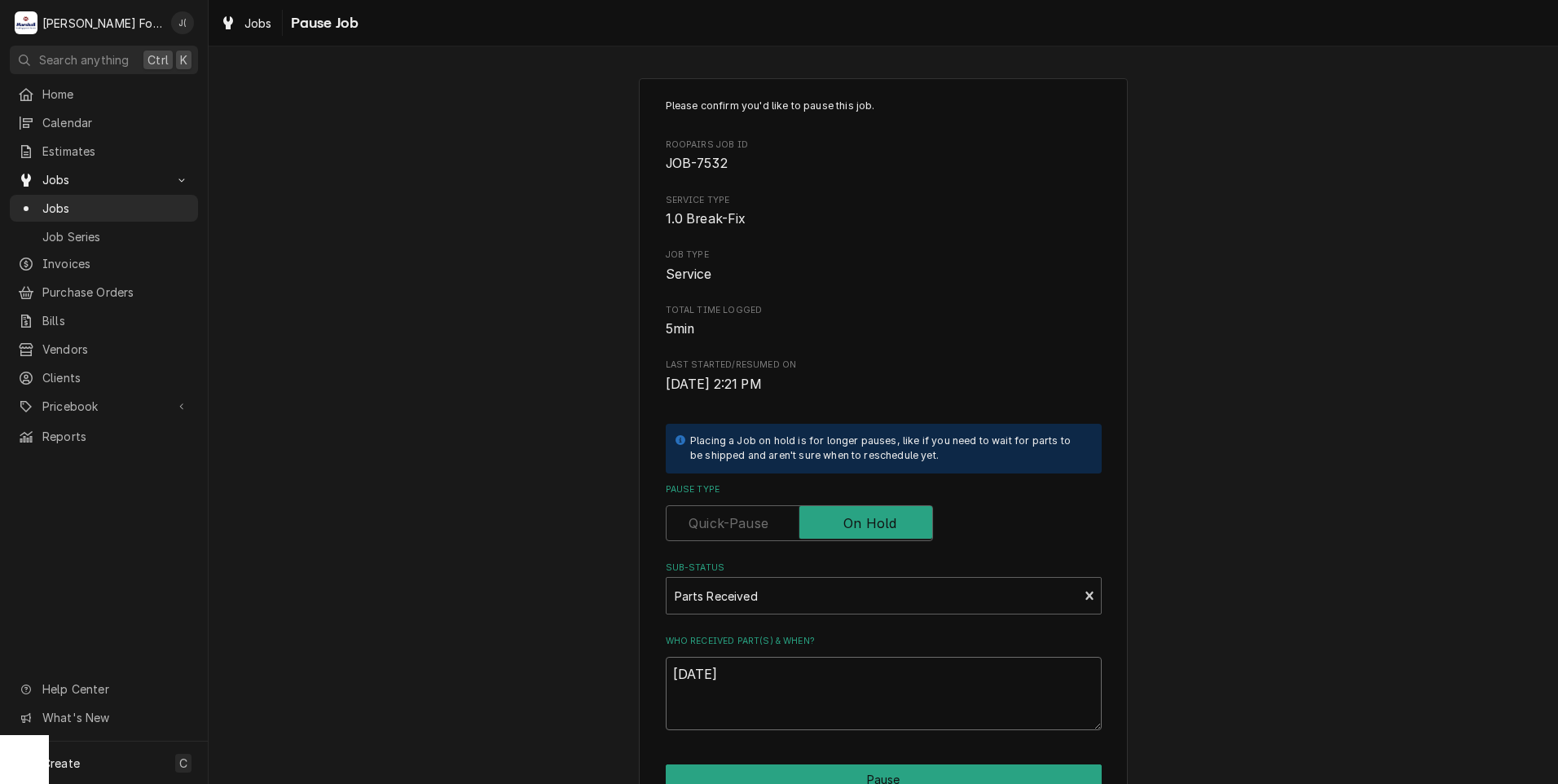
scroll to position [129, 0]
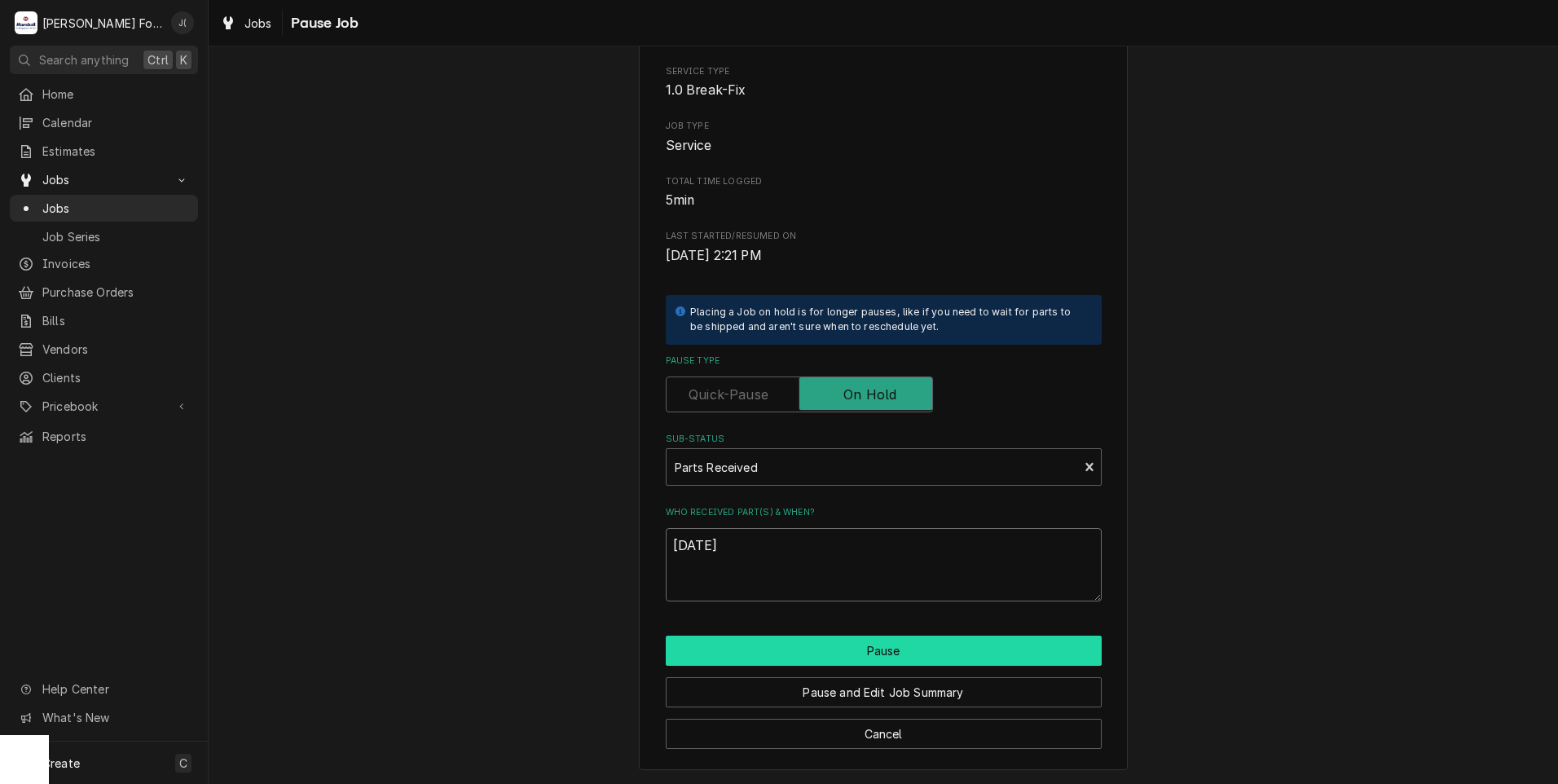
type textarea "10/10/2025"
click at [678, 645] on button "Pause" at bounding box center [883, 650] width 436 height 30
type textarea "x"
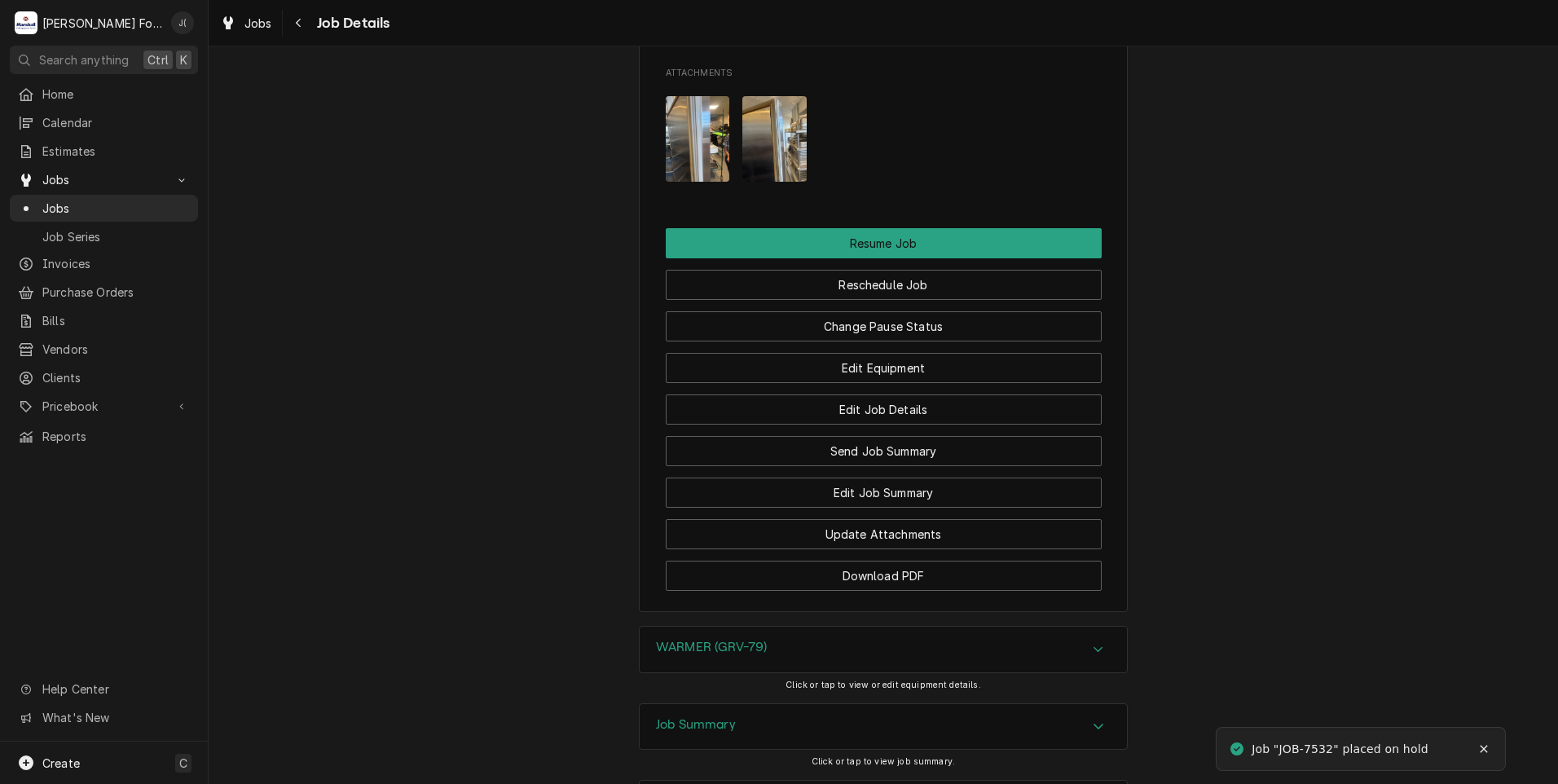
scroll to position [2361, 0]
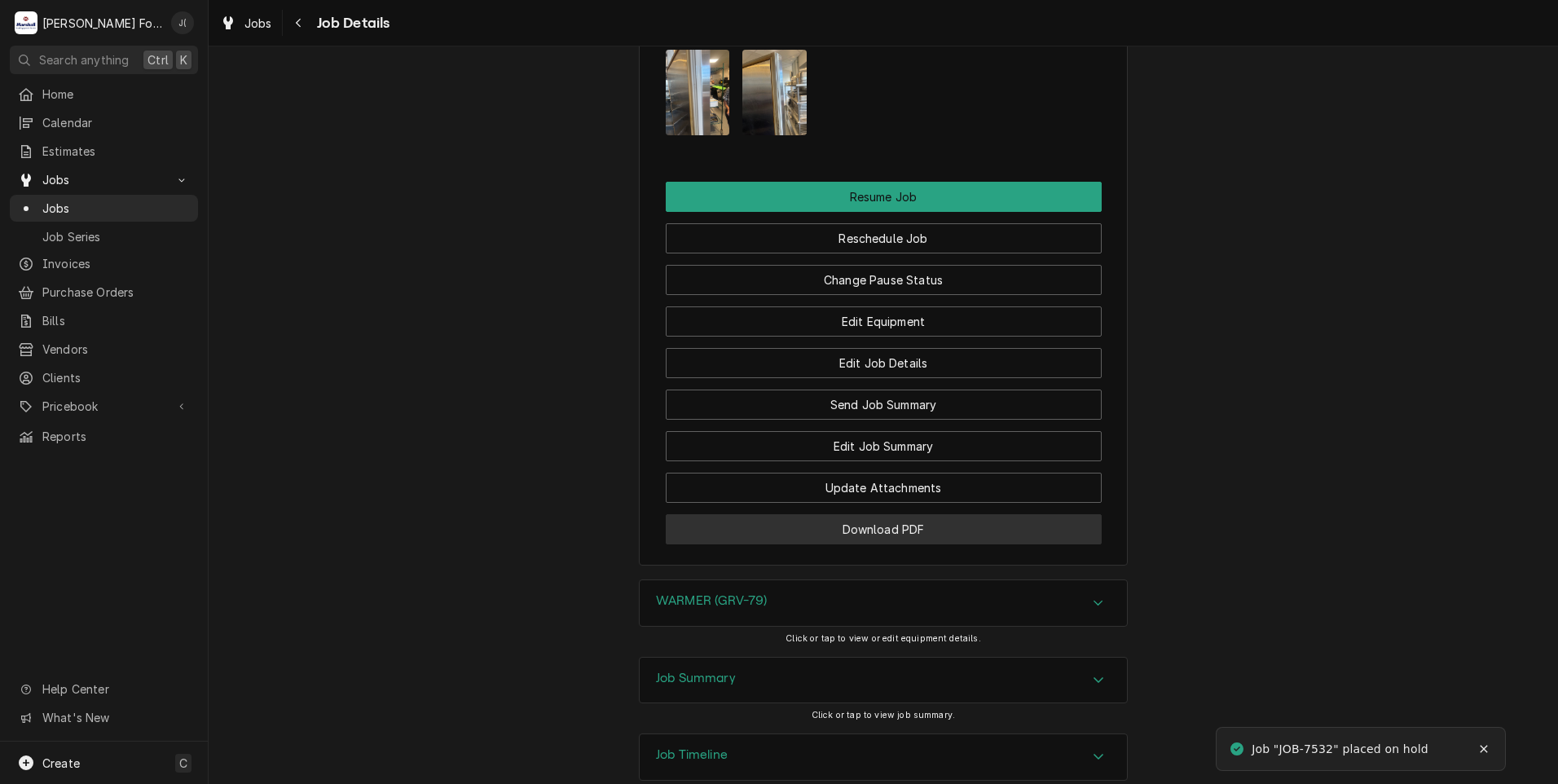
click at [754, 514] on button "Download PDF" at bounding box center [883, 529] width 436 height 30
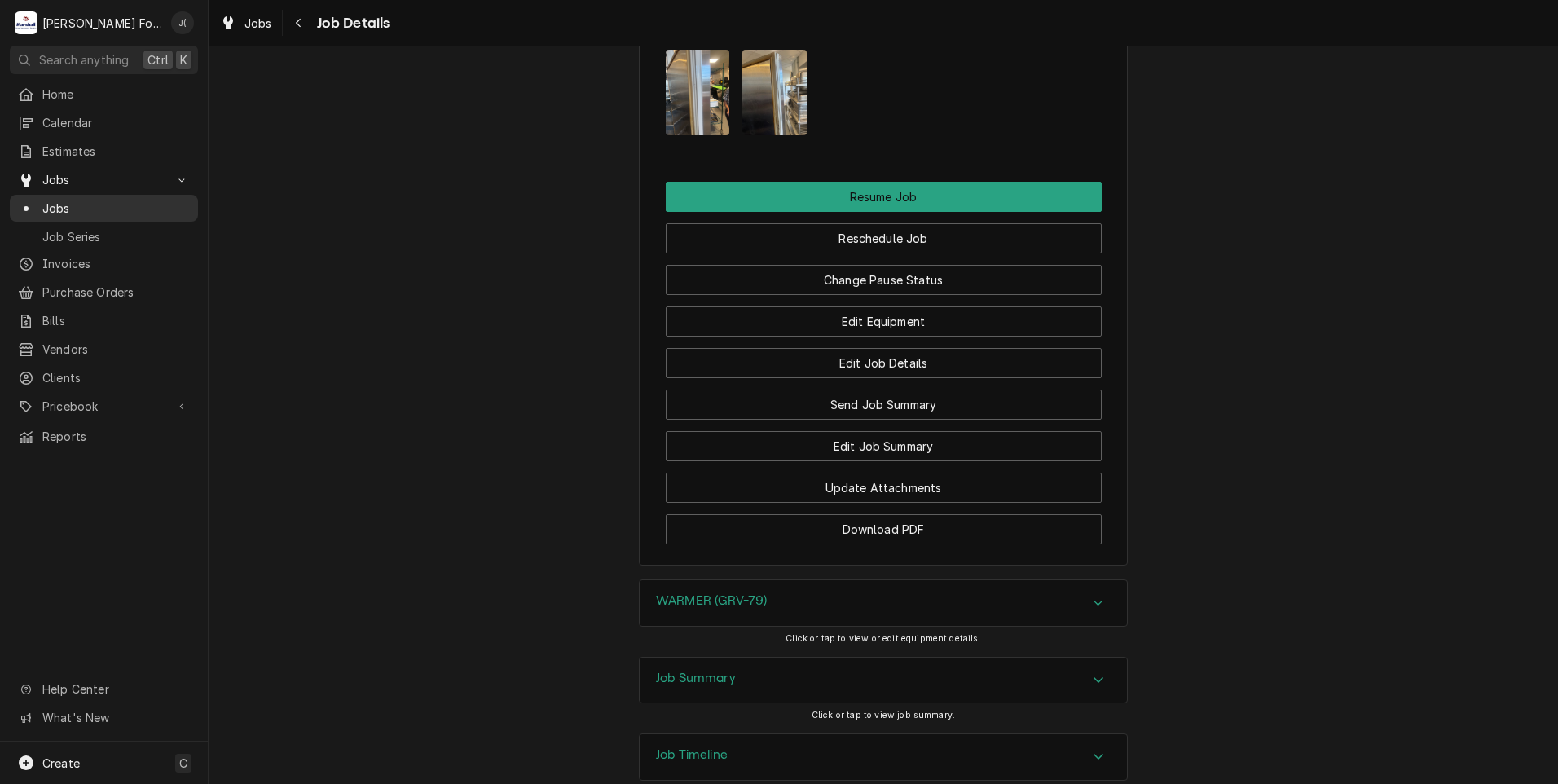
click at [141, 208] on span "Jobs" at bounding box center [116, 208] width 148 height 17
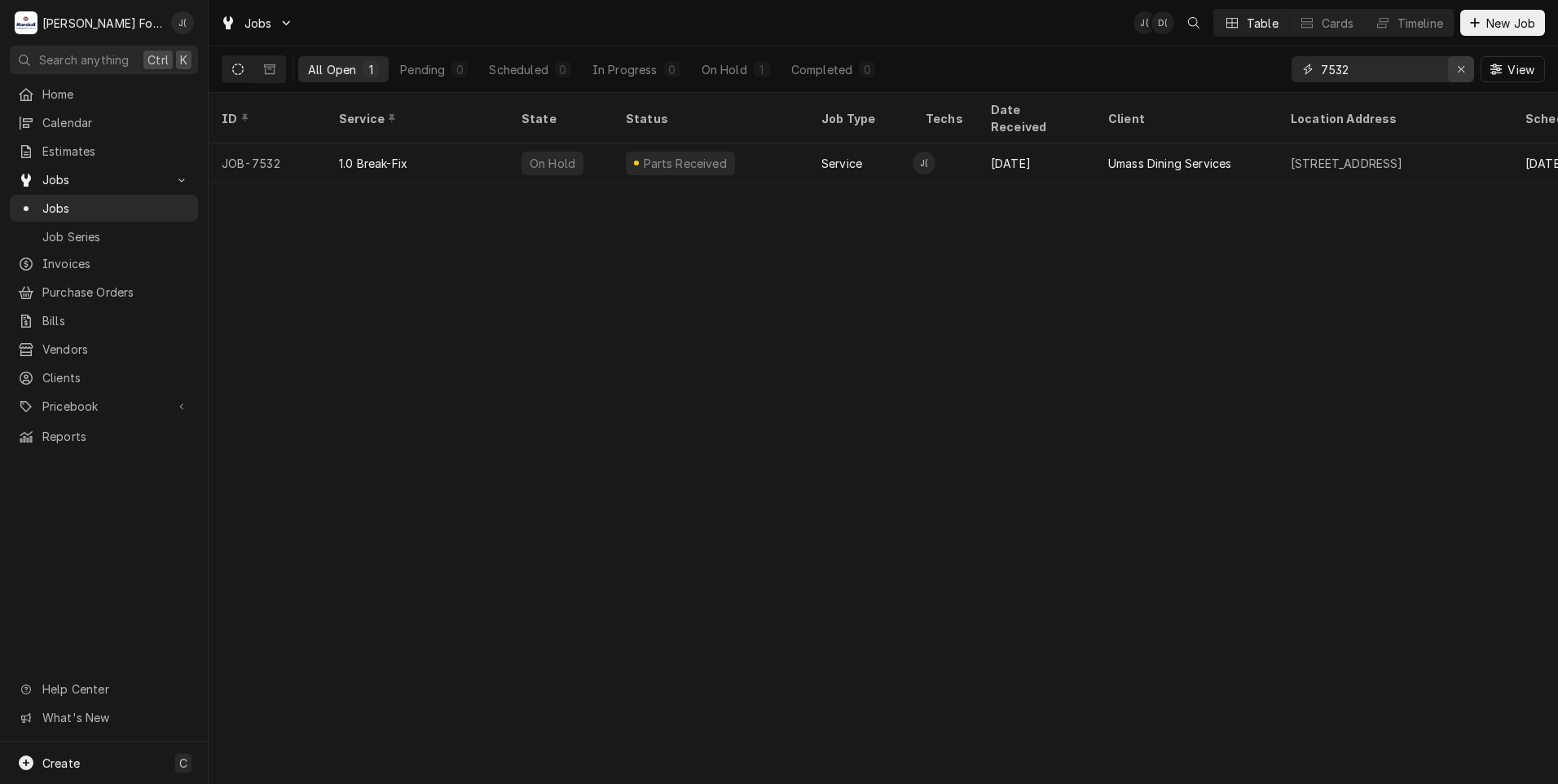
click at [1460, 72] on icon "Erase input" at bounding box center [1461, 68] width 9 height 11
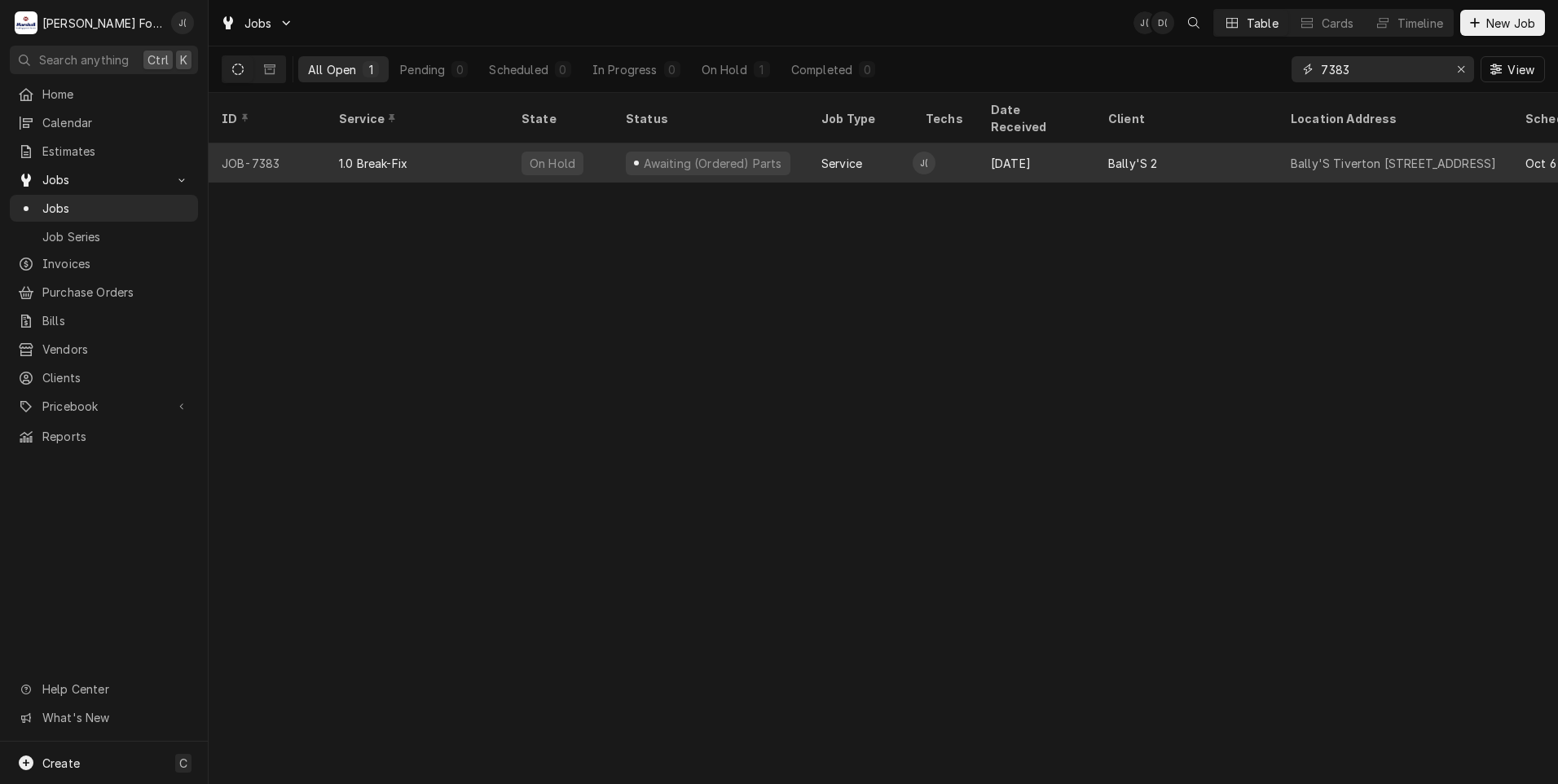
type input "7383"
click at [341, 155] on div "1.0 Break-Fix" at bounding box center [373, 163] width 68 height 17
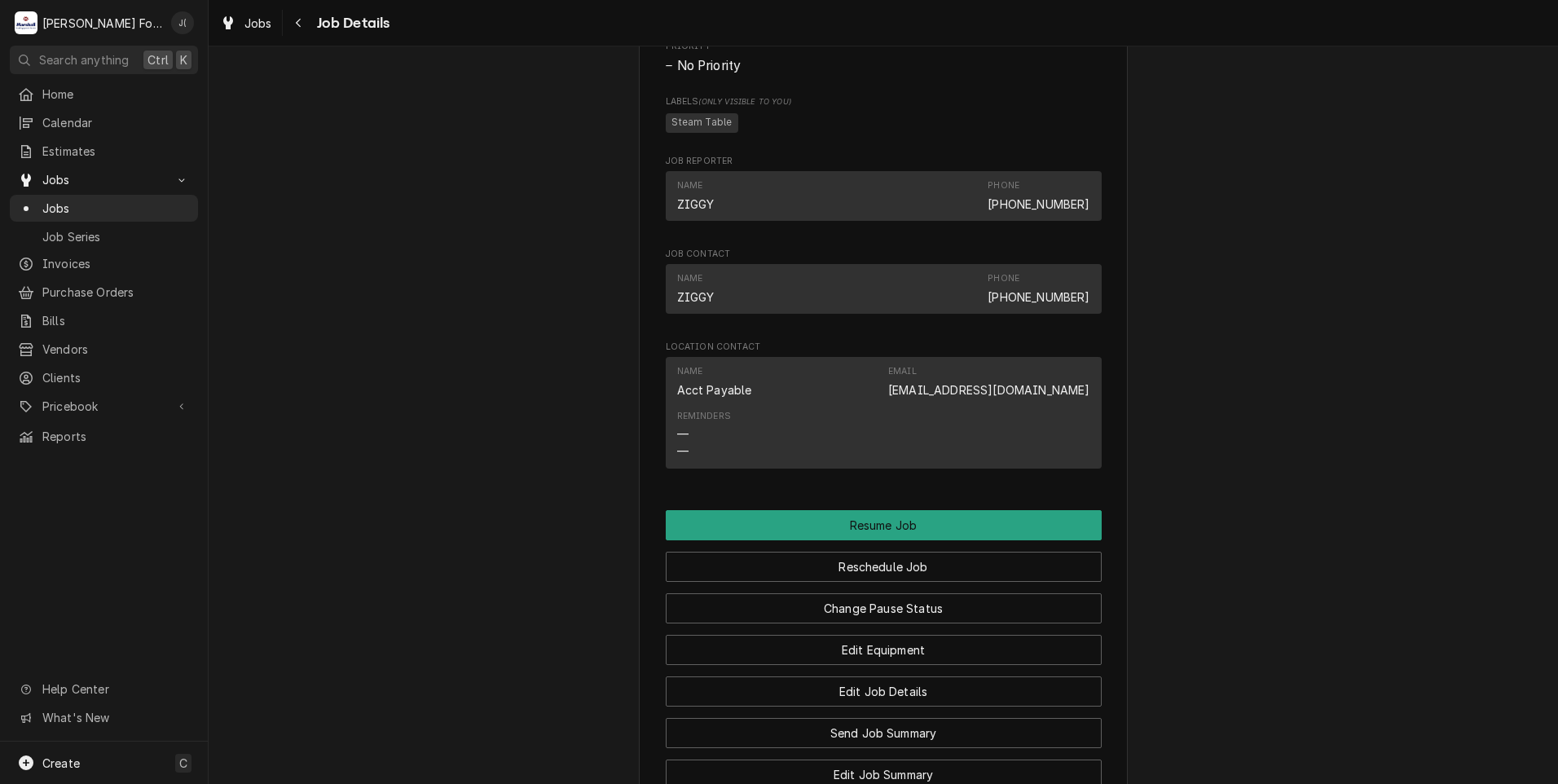
scroll to position [1874, 0]
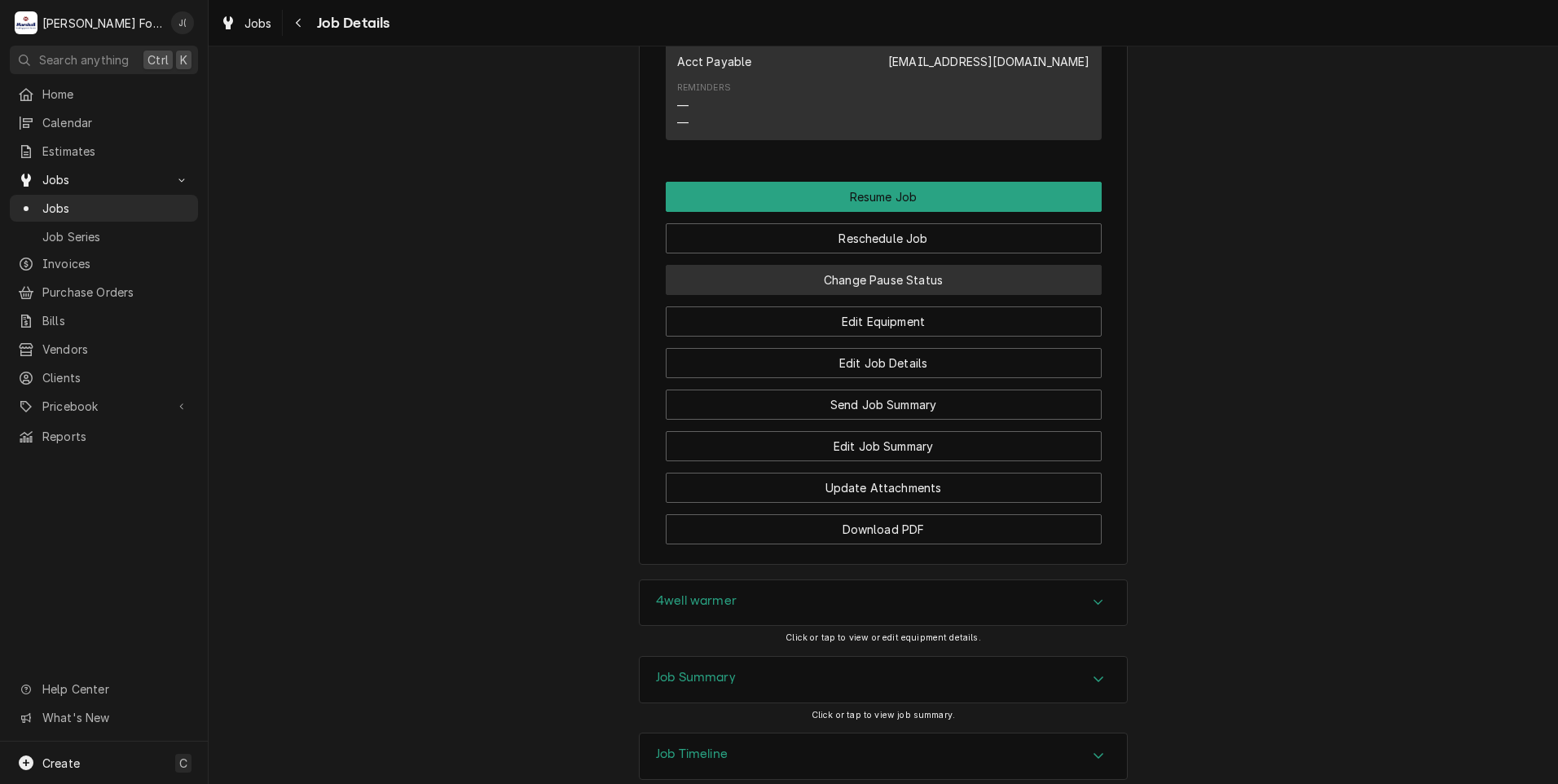
click at [862, 265] on button "Change Pause Status" at bounding box center [883, 279] width 436 height 30
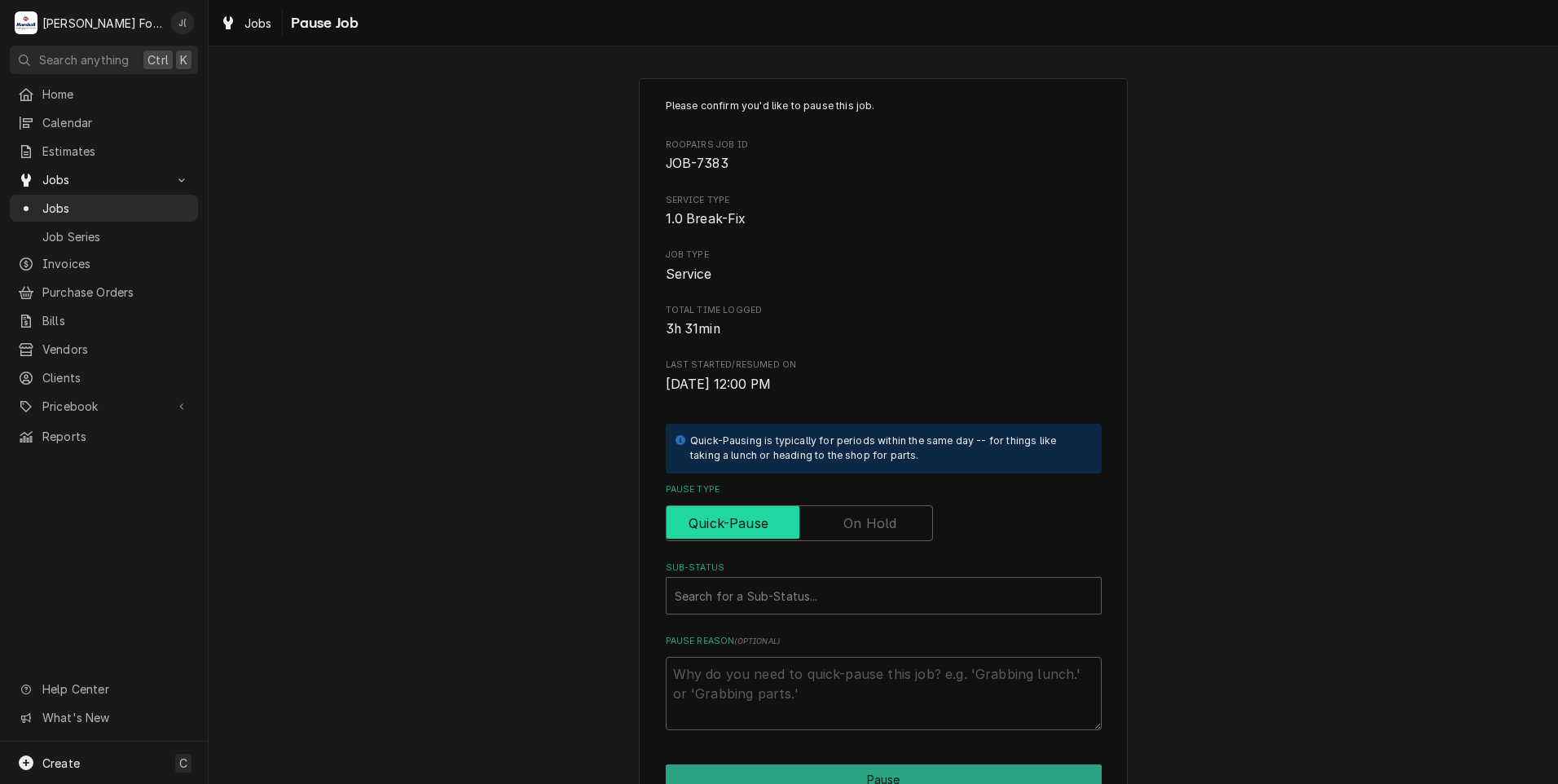
click at [840, 529] on input "Pause Type" at bounding box center [800, 523] width 253 height 36
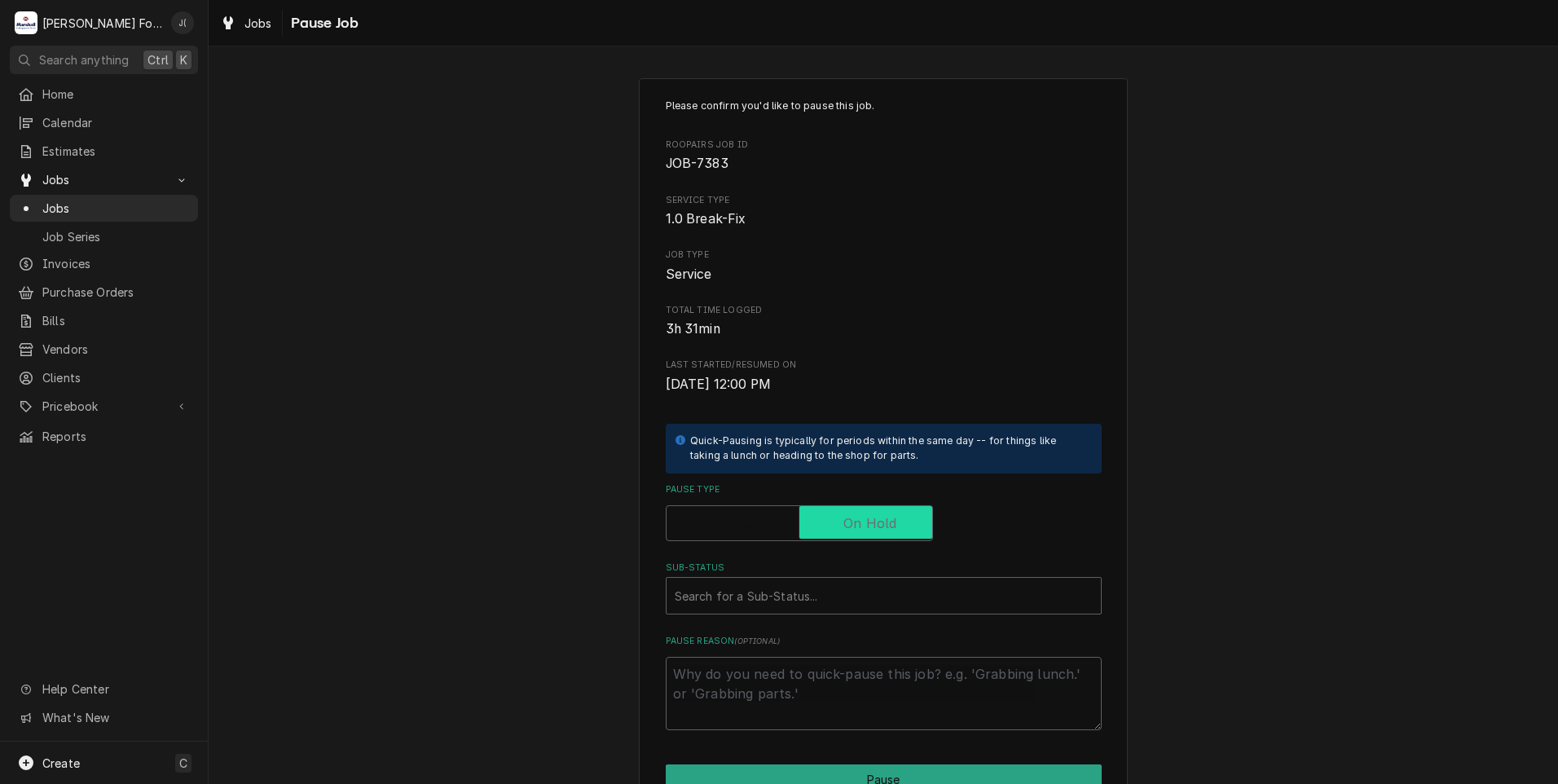
checkbox input "true"
click at [809, 594] on div "Sub-Status" at bounding box center [883, 595] width 418 height 29
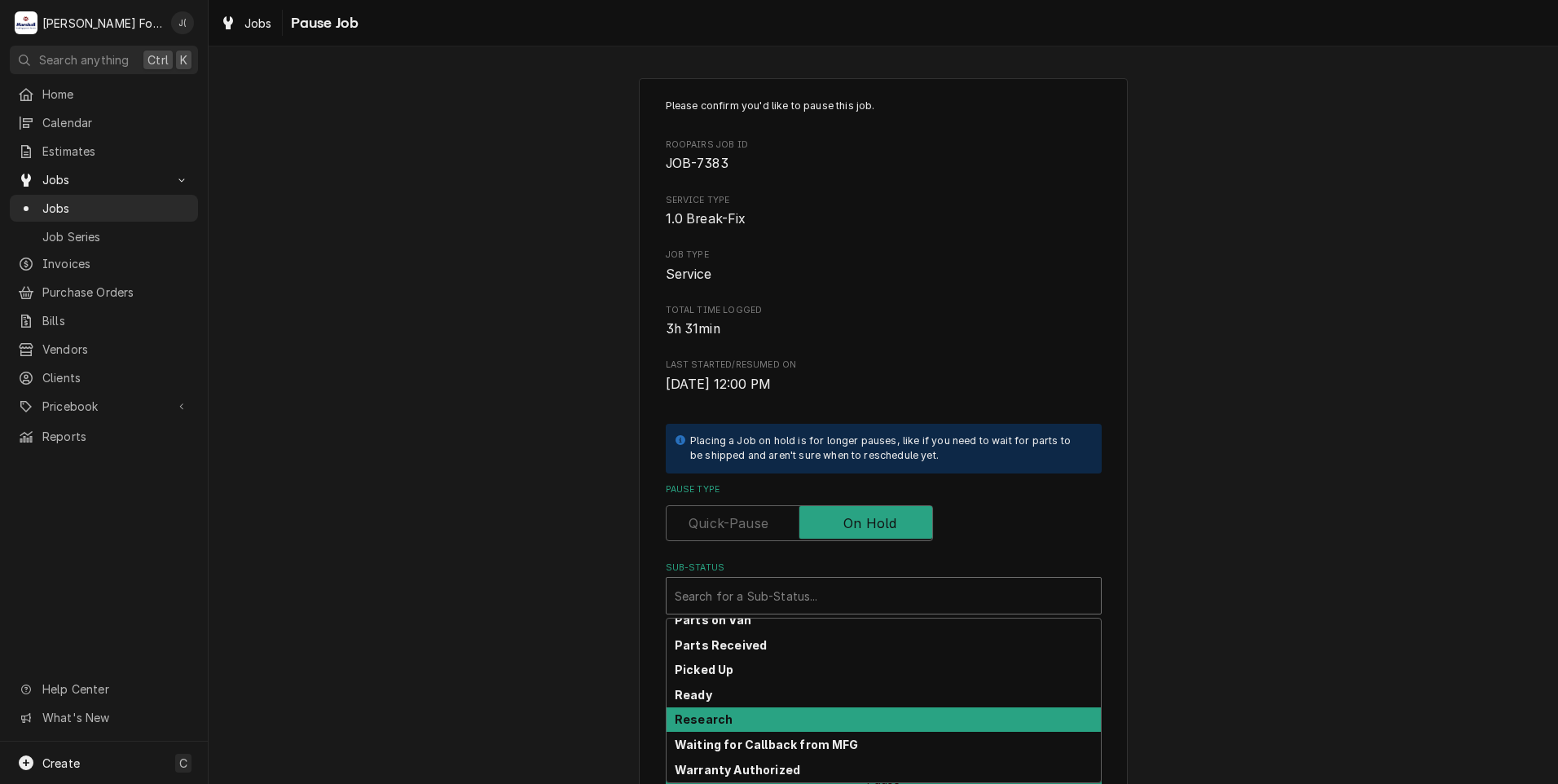
scroll to position [260, 0]
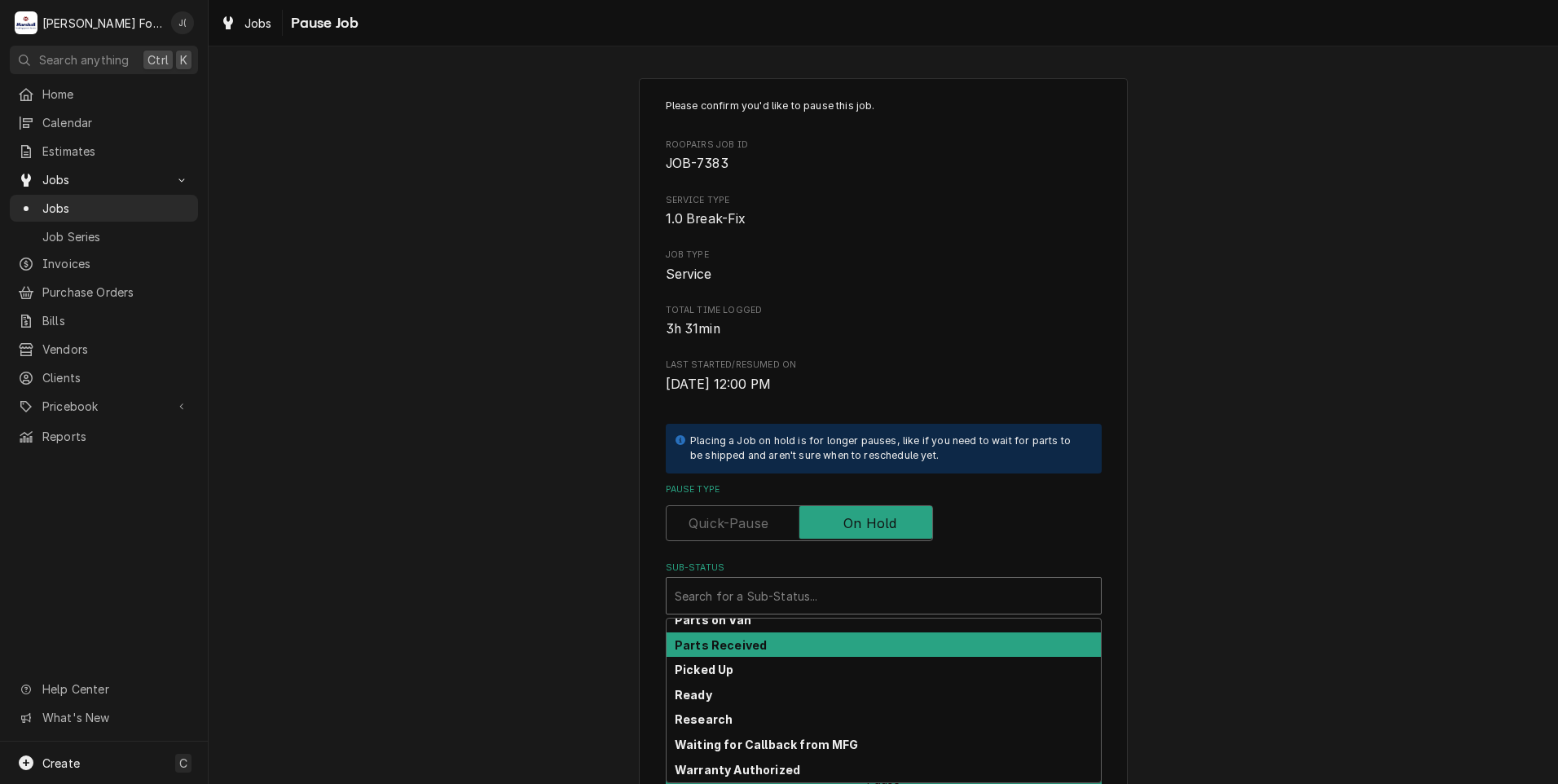
click at [794, 651] on div "Parts Received" at bounding box center [883, 645] width 434 height 26
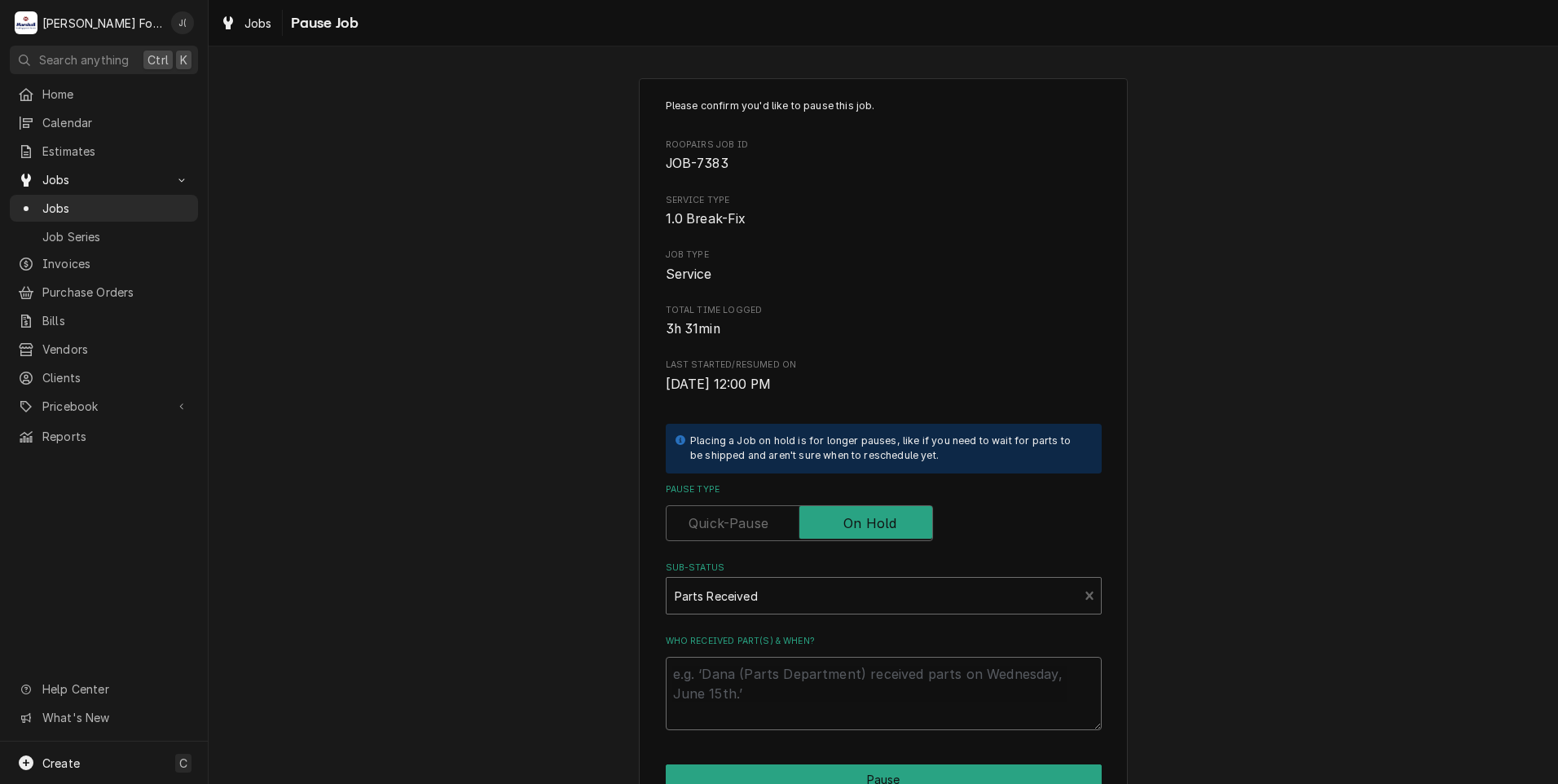
click at [794, 692] on textarea "Who received part(s) & when?" at bounding box center [883, 693] width 436 height 73
type textarea "x"
type textarea "1"
type textarea "x"
type textarea "10"
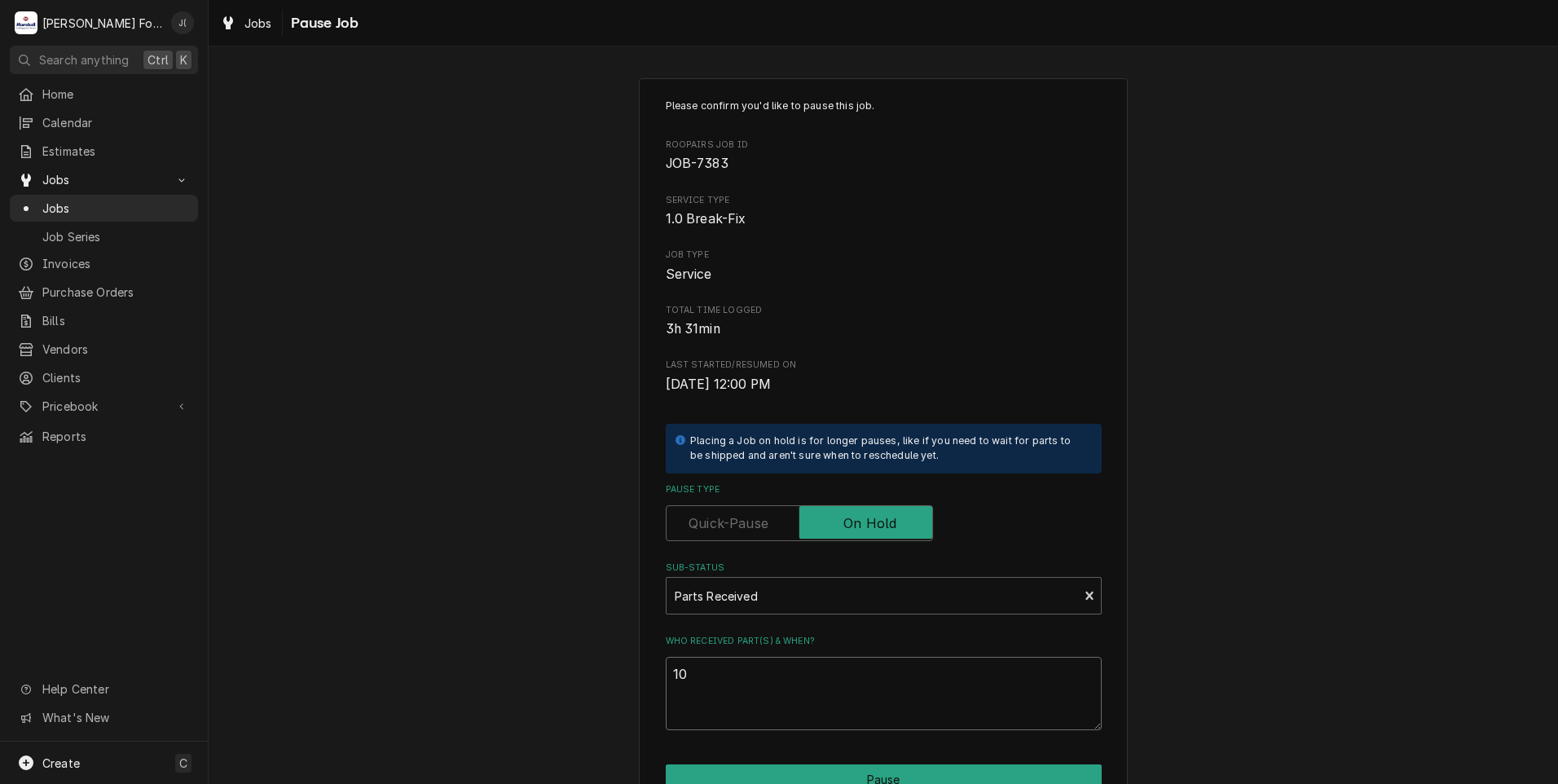
type textarea "x"
type textarea "10/"
type textarea "x"
type textarea "10/1"
type textarea "x"
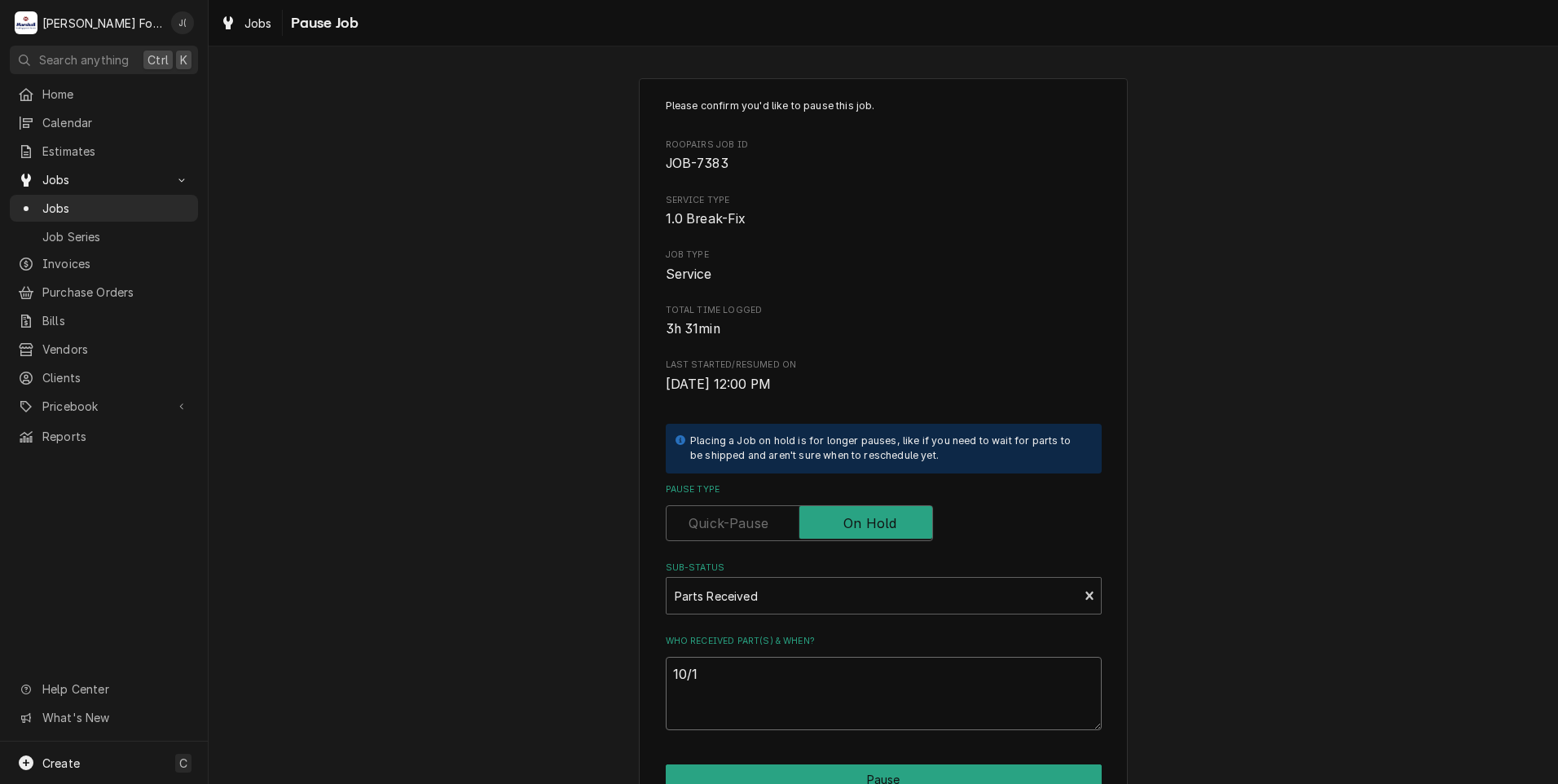
type textarea "10/10"
type textarea "x"
type textarea "10/10/"
type textarea "x"
type textarea "10/10/2"
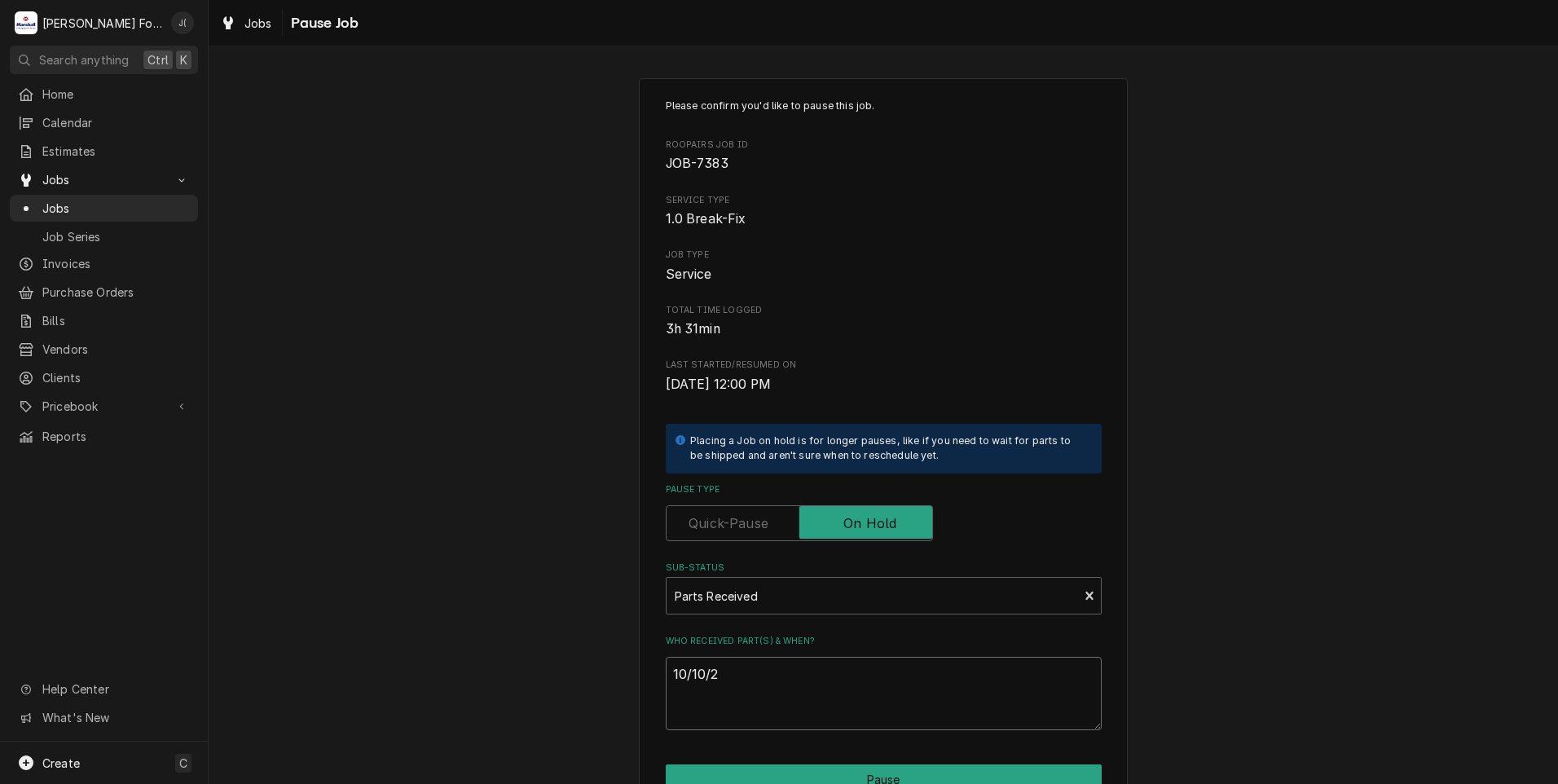
type textarea "x"
type textarea "10/10/20"
type textarea "x"
type textarea "10/10/202"
type textarea "x"
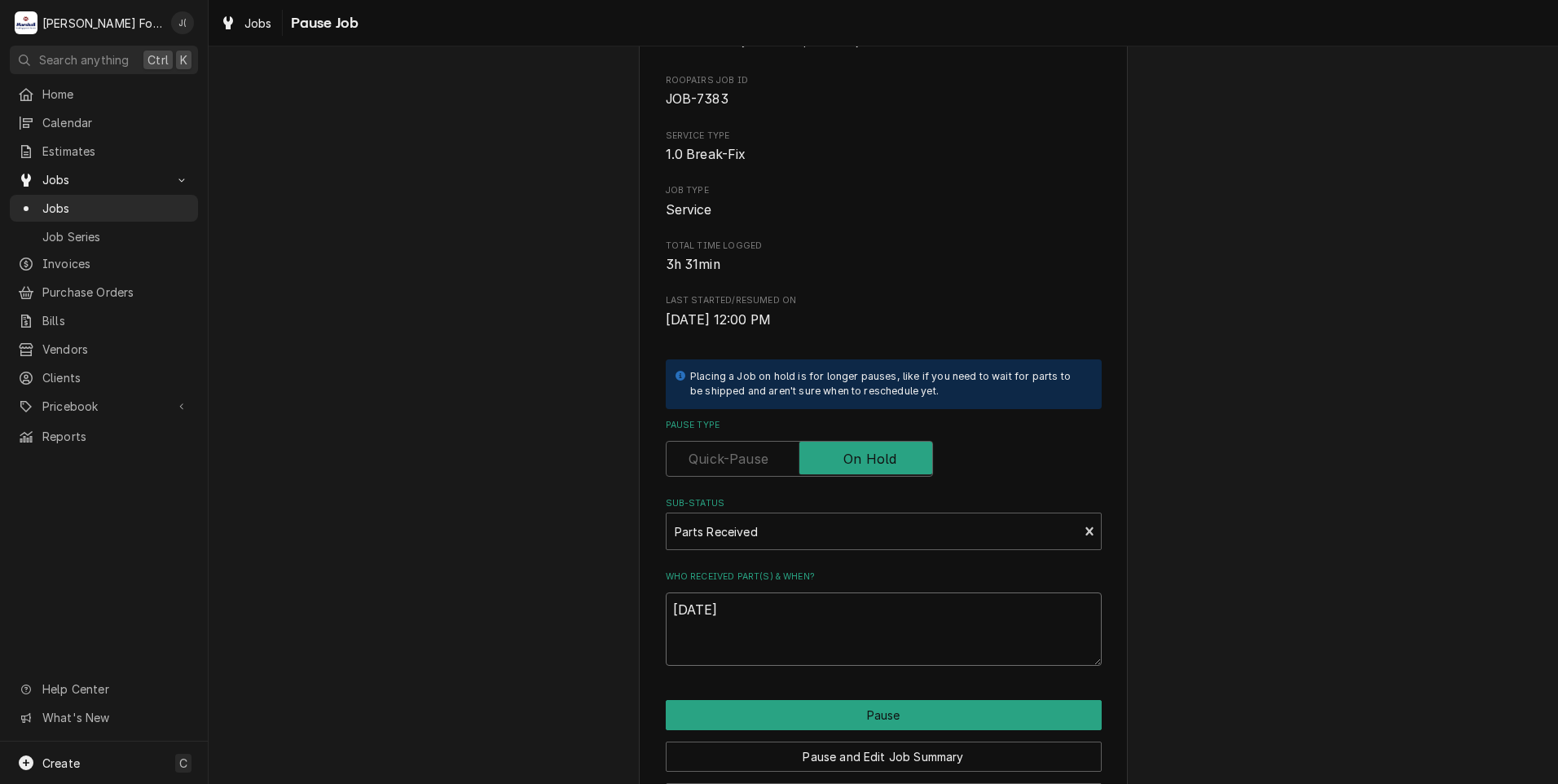
scroll to position [129, 0]
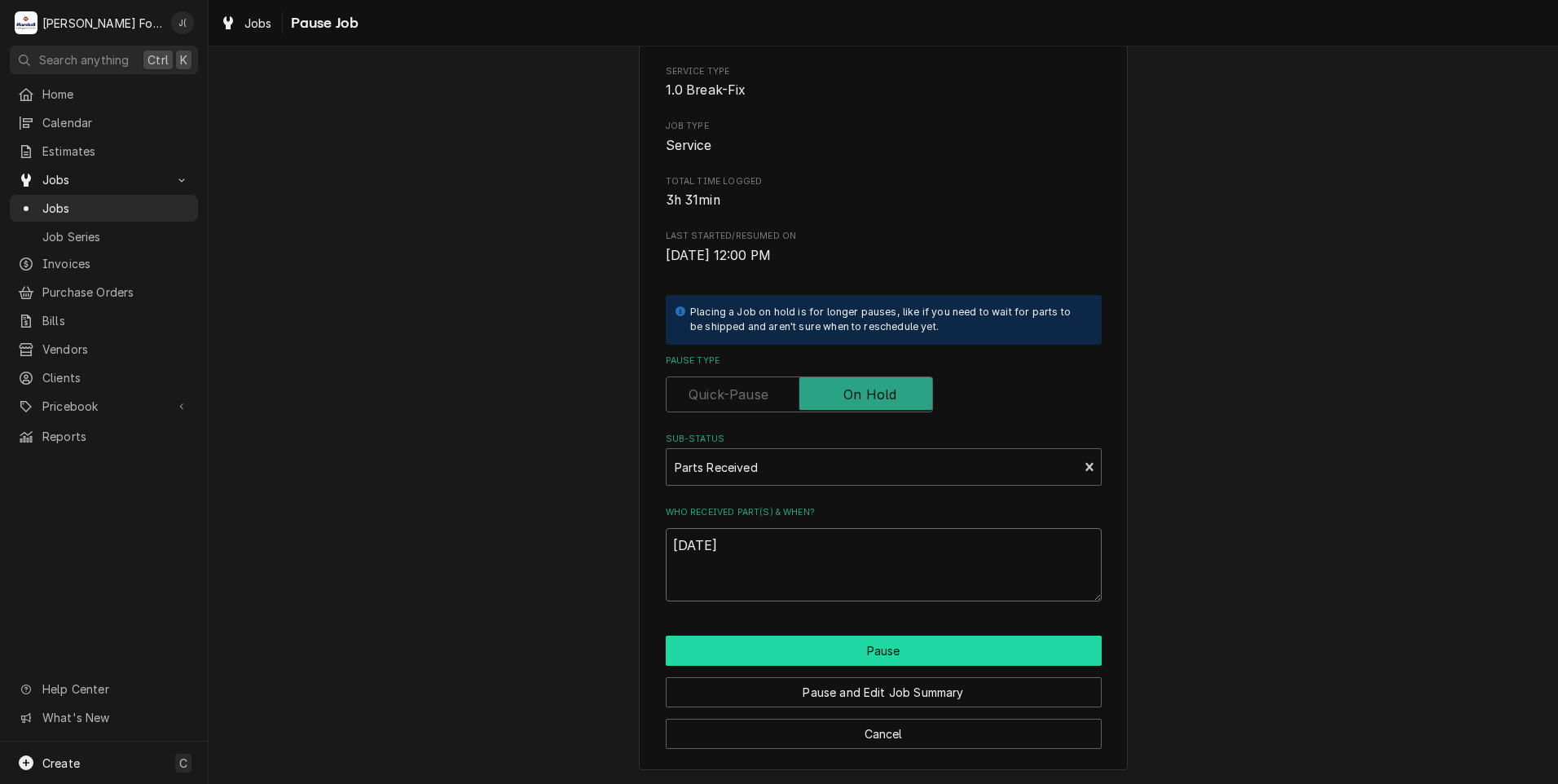
type textarea "[DATE]"
click at [776, 656] on button "Pause" at bounding box center [883, 650] width 436 height 30
type textarea "x"
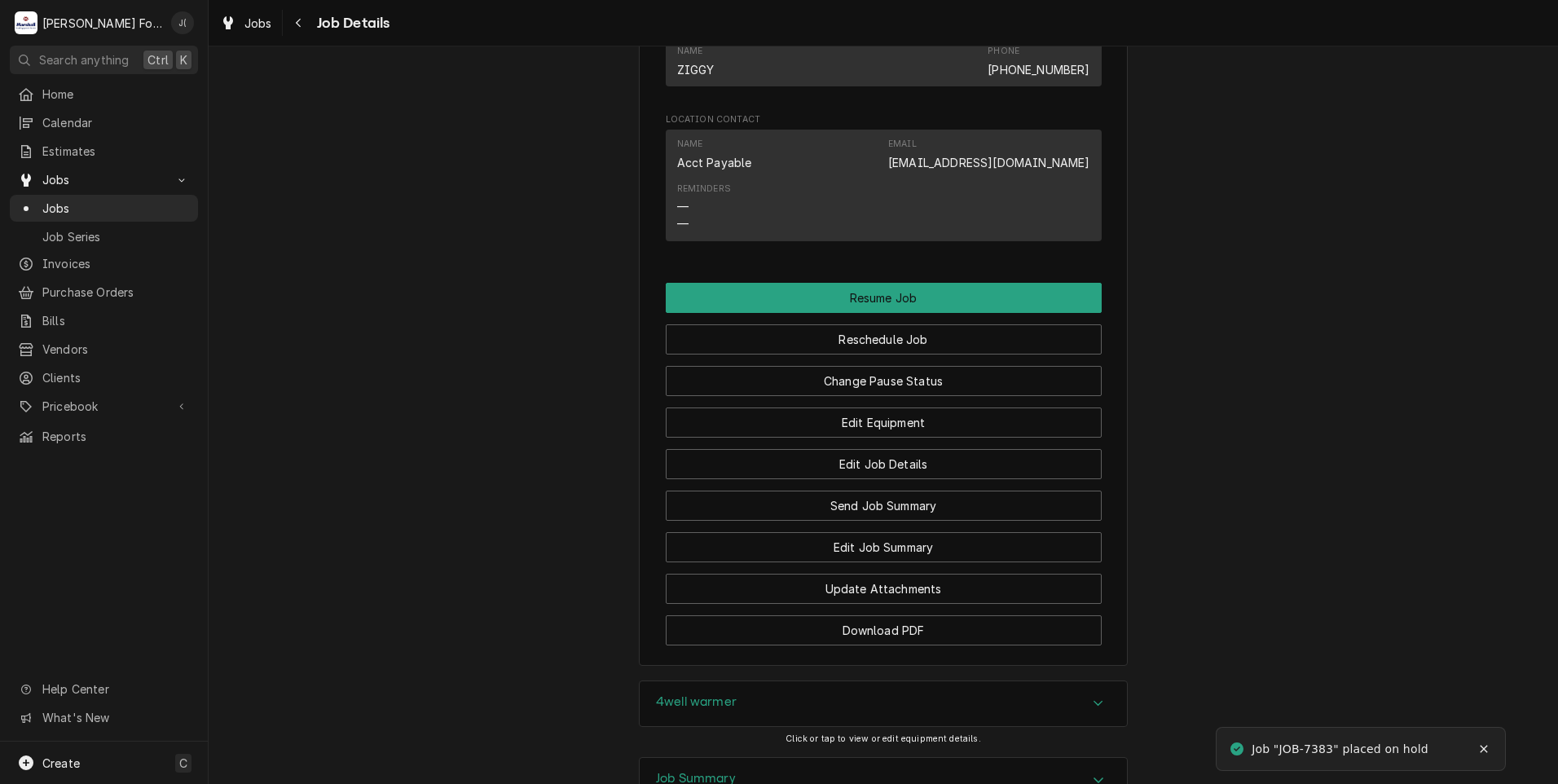
scroll to position [1939, 0]
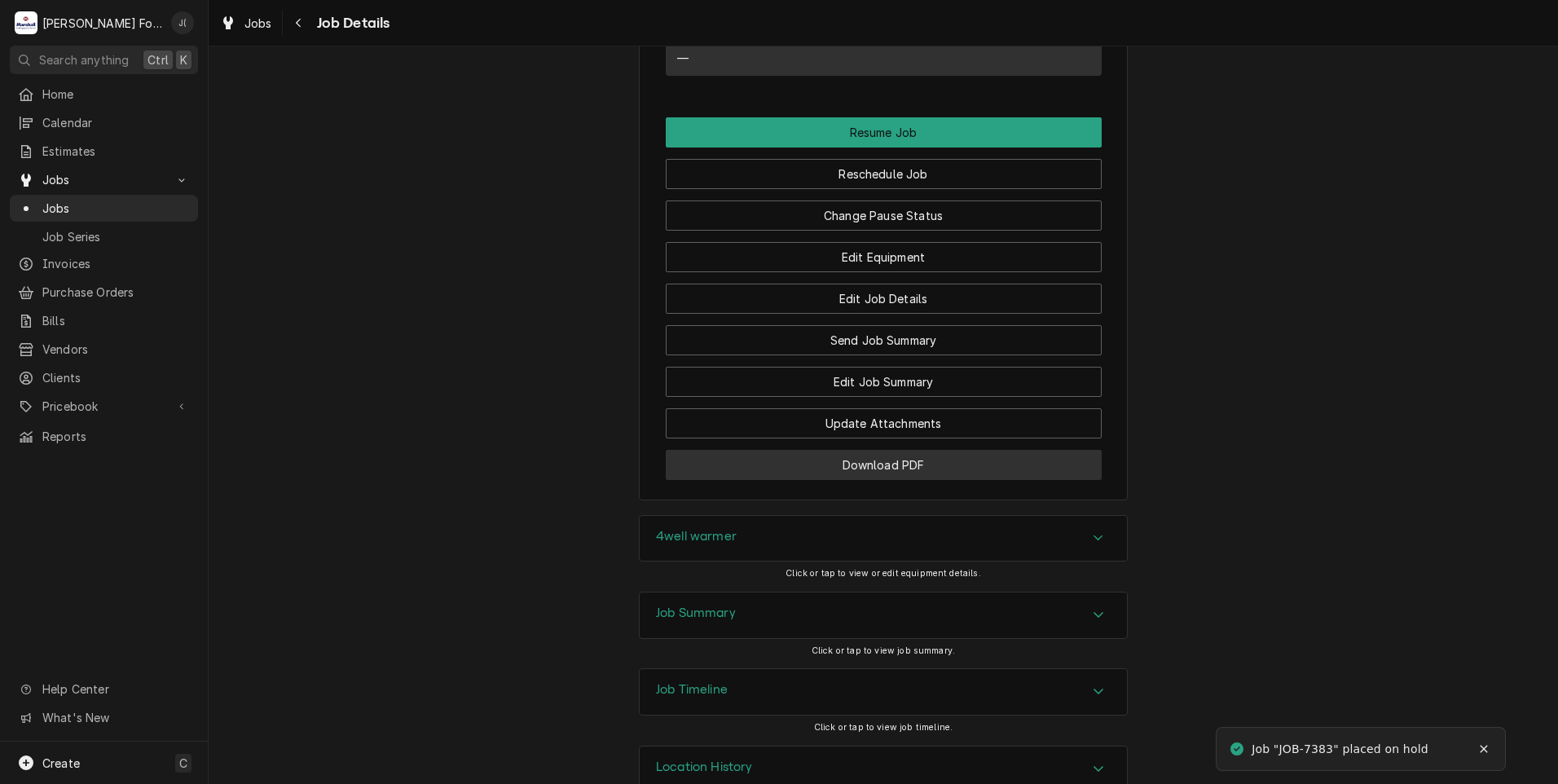
click at [821, 450] on button "Download PDF" at bounding box center [883, 465] width 436 height 30
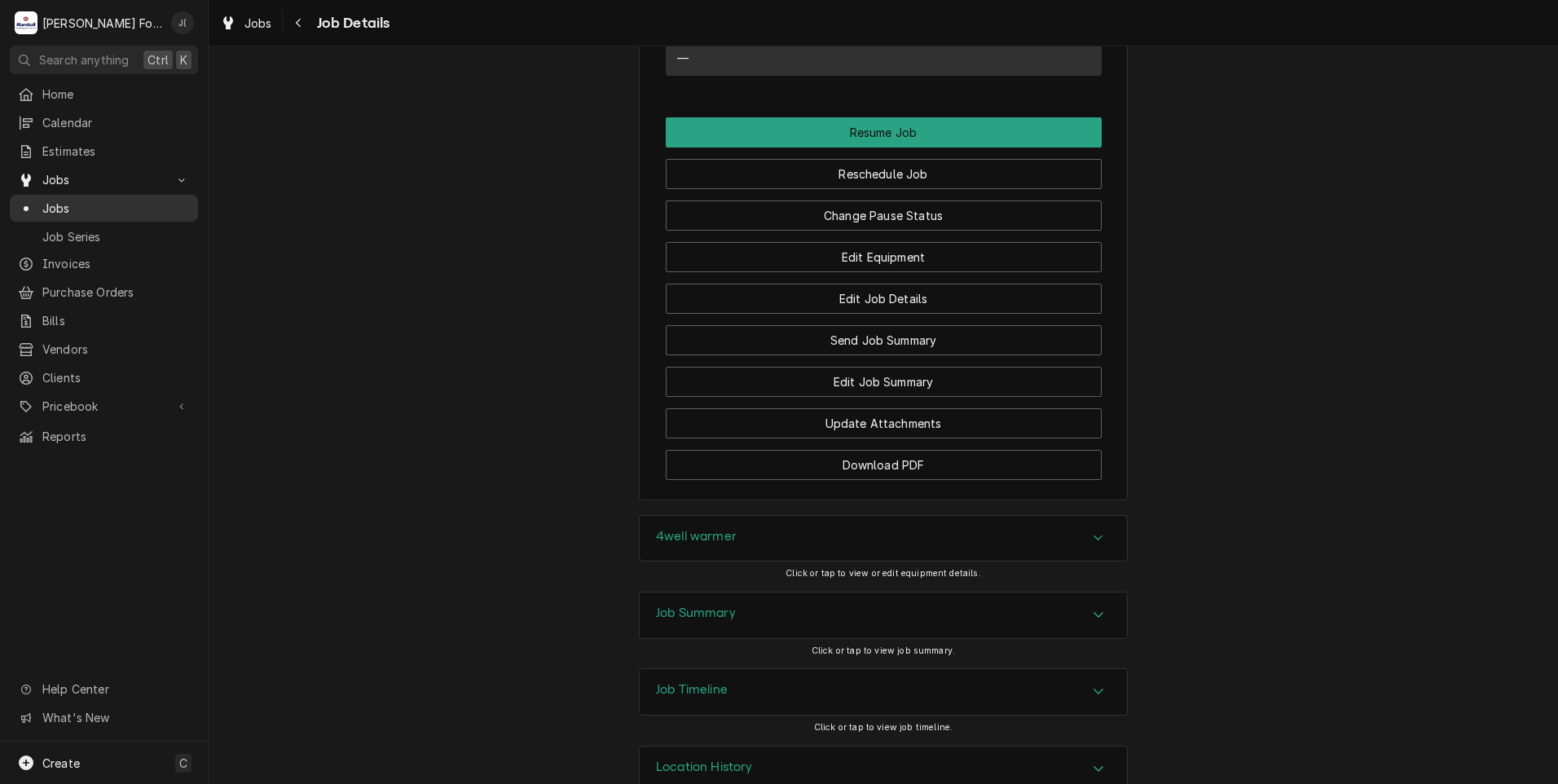
click at [81, 206] on span "Jobs" at bounding box center [116, 208] width 148 height 17
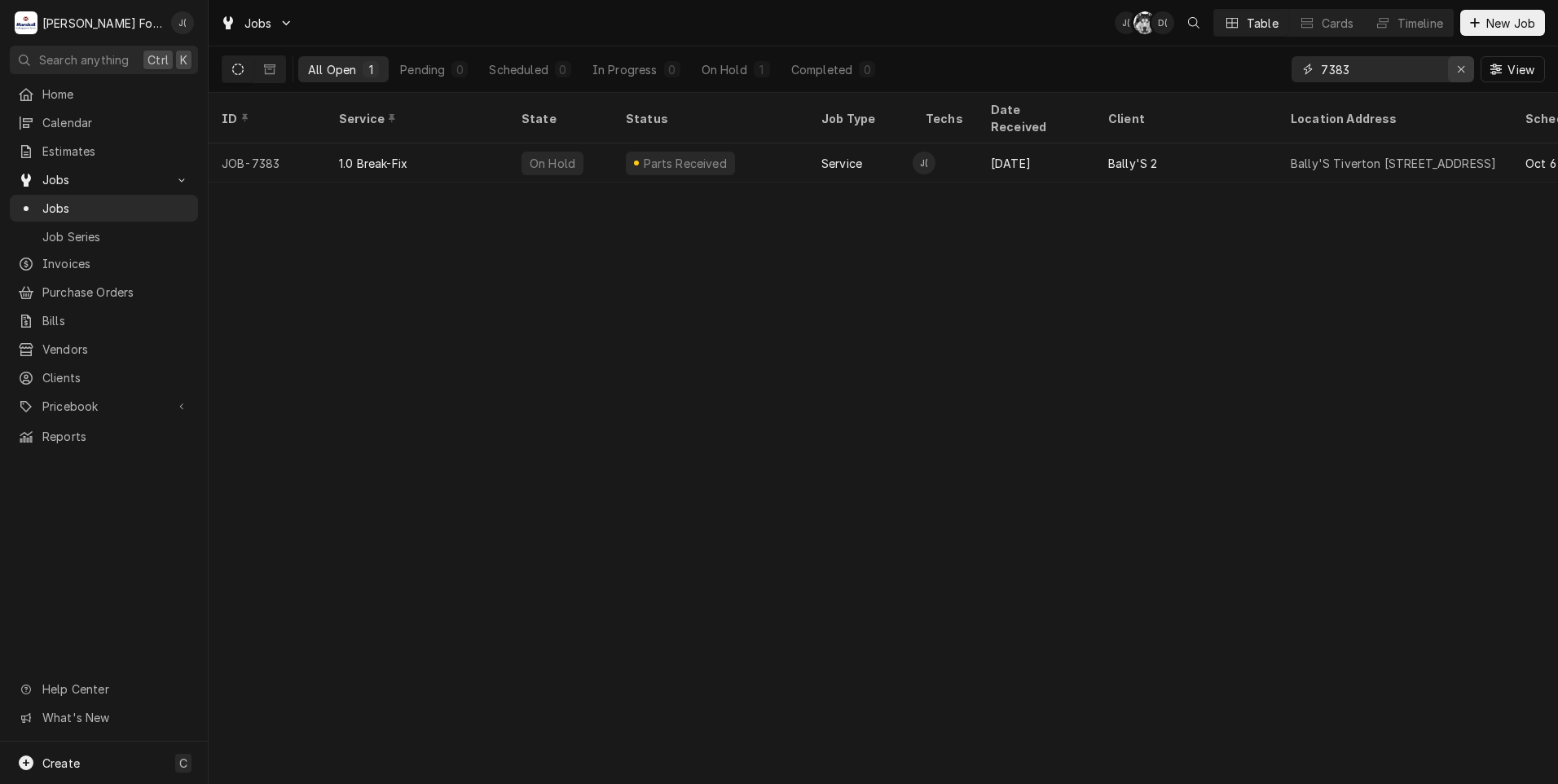
click at [1466, 75] on div "Erase input" at bounding box center [1461, 69] width 16 height 16
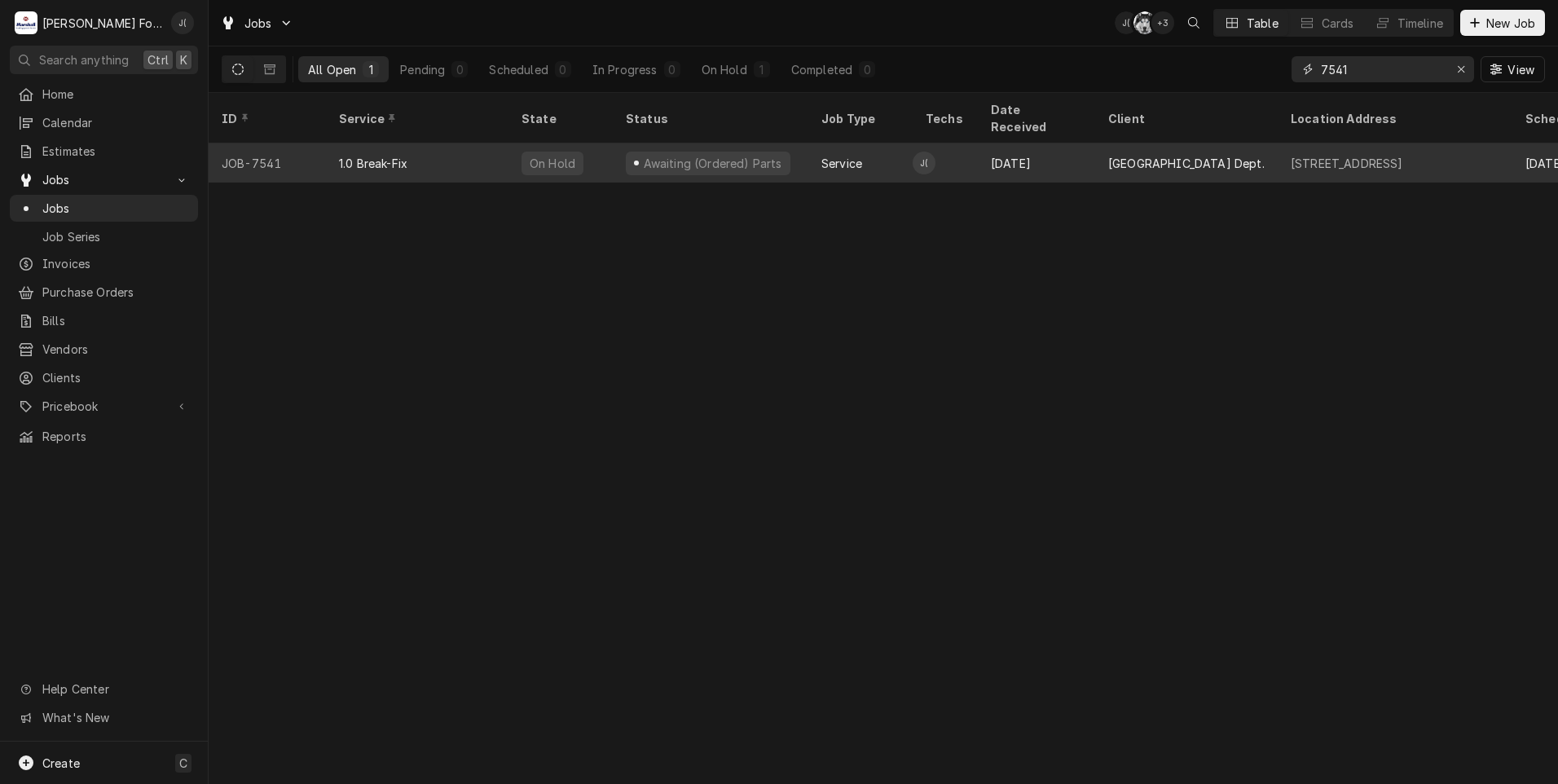
type input "7541"
click at [406, 154] on div "1.0 Break-Fix" at bounding box center [418, 163] width 183 height 39
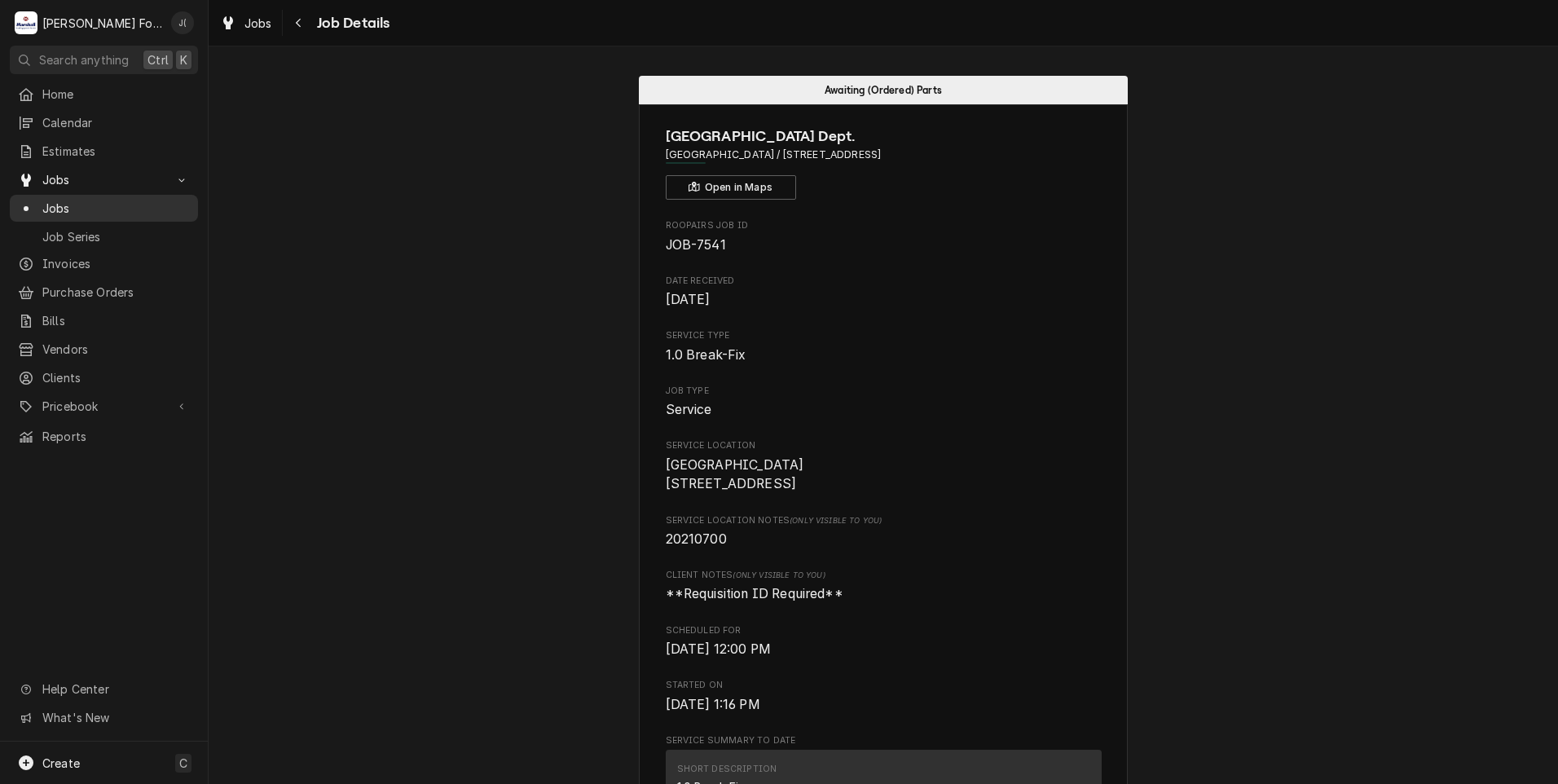
click at [123, 207] on span "Jobs" at bounding box center [116, 208] width 148 height 17
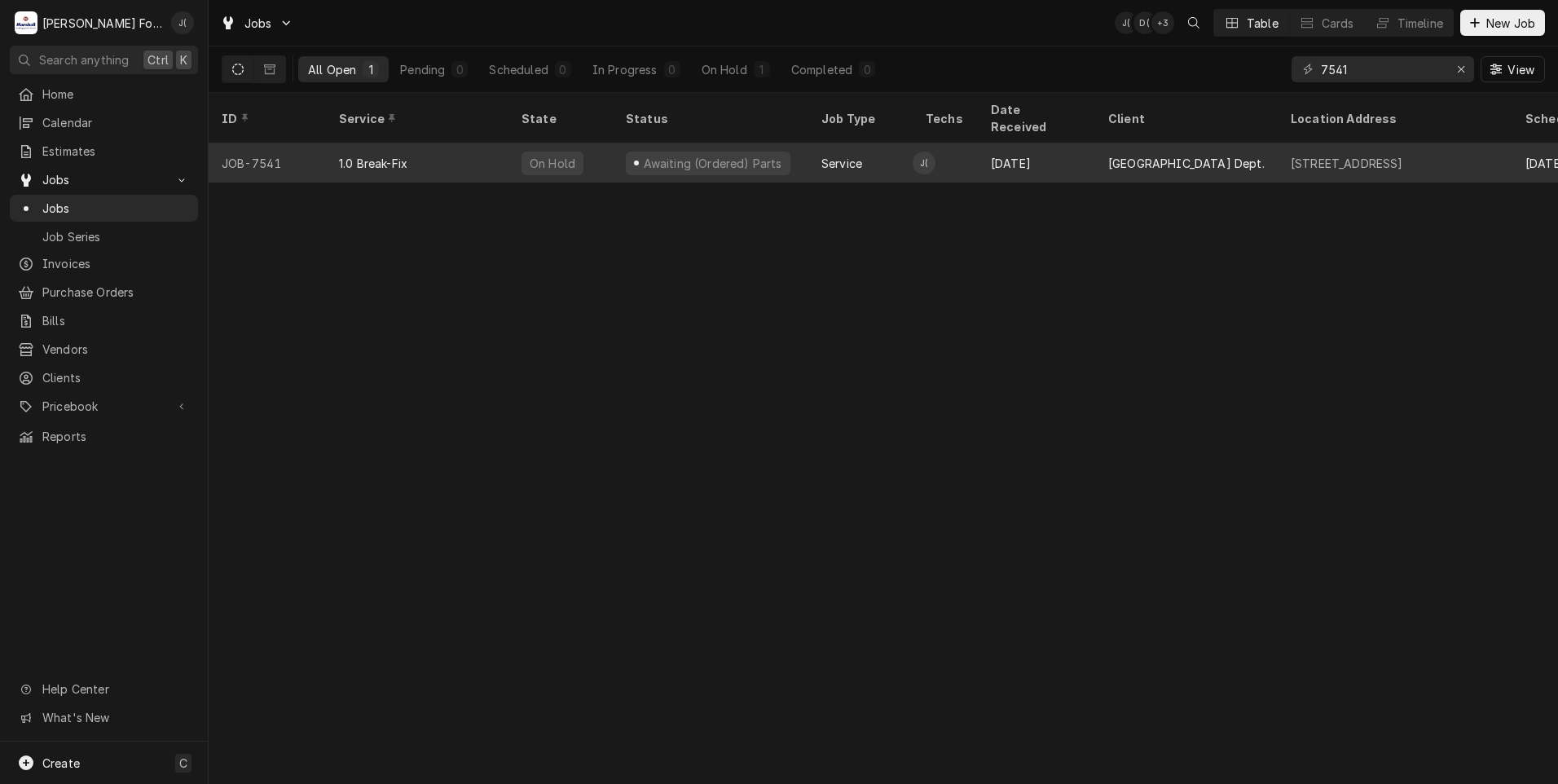
click at [1273, 143] on div "[GEOGRAPHIC_DATA] Dept." at bounding box center [1186, 163] width 183 height 39
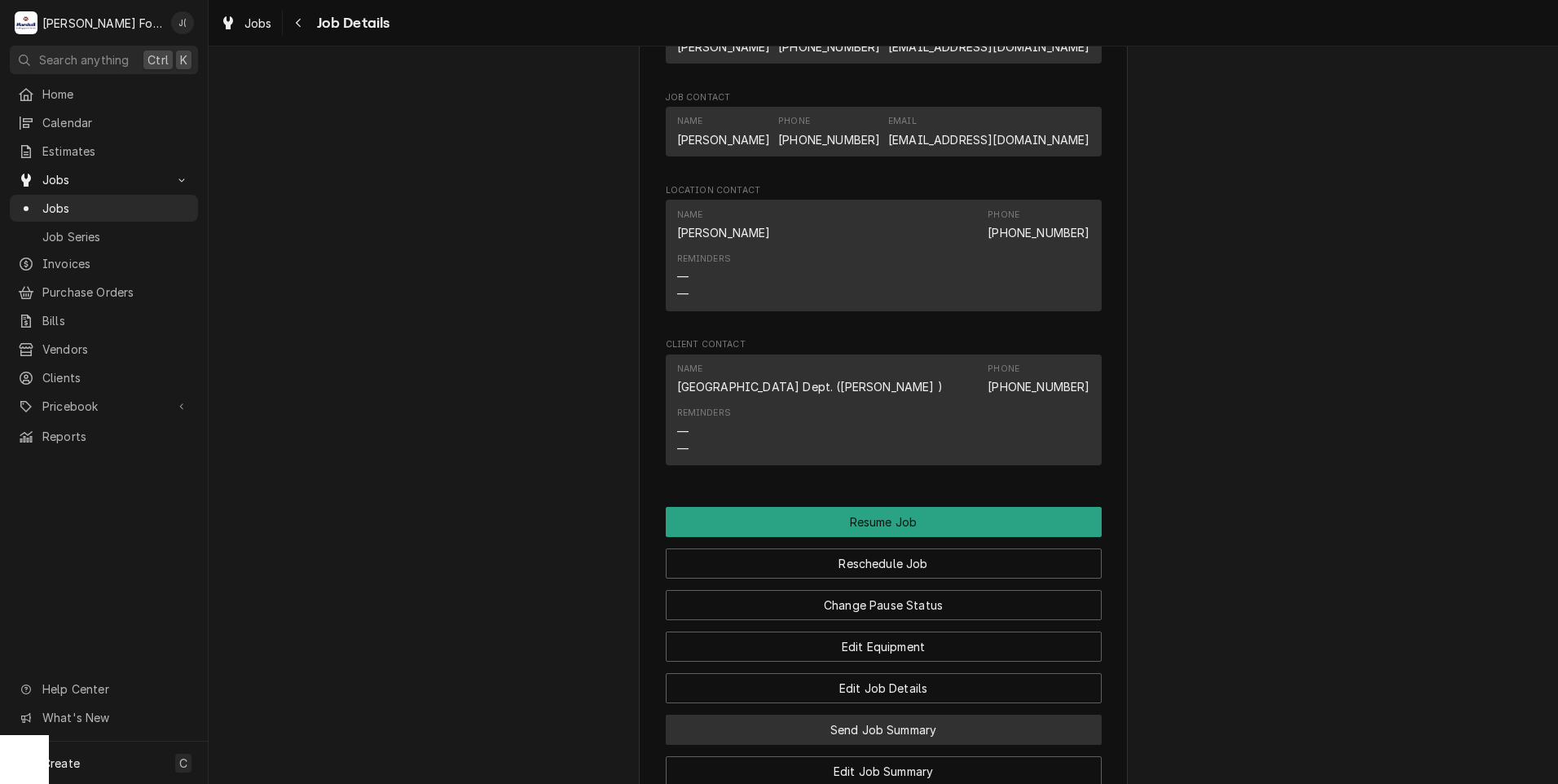
scroll to position [1793, 0]
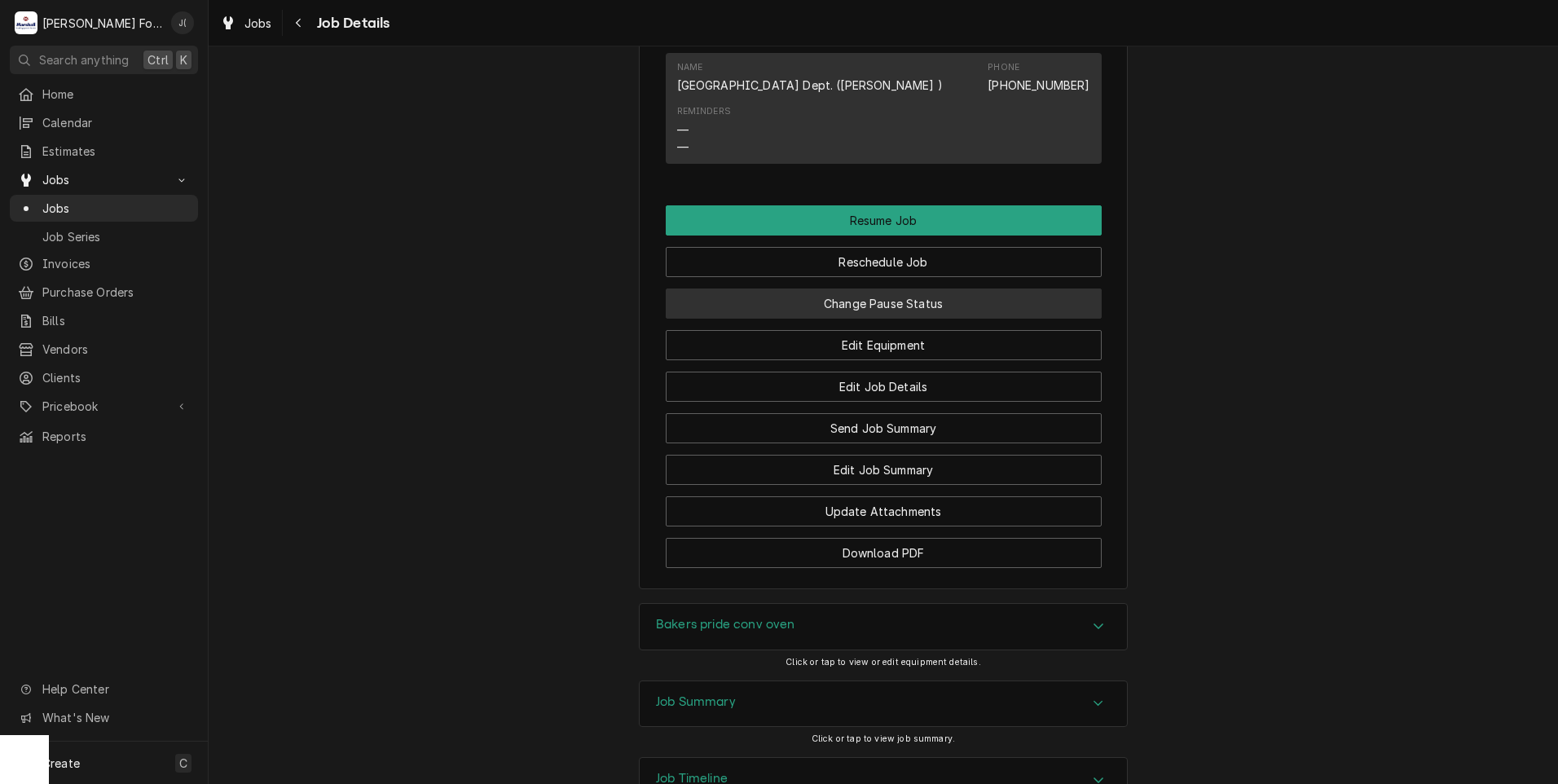
click at [914, 314] on button "Change Pause Status" at bounding box center [883, 303] width 436 height 30
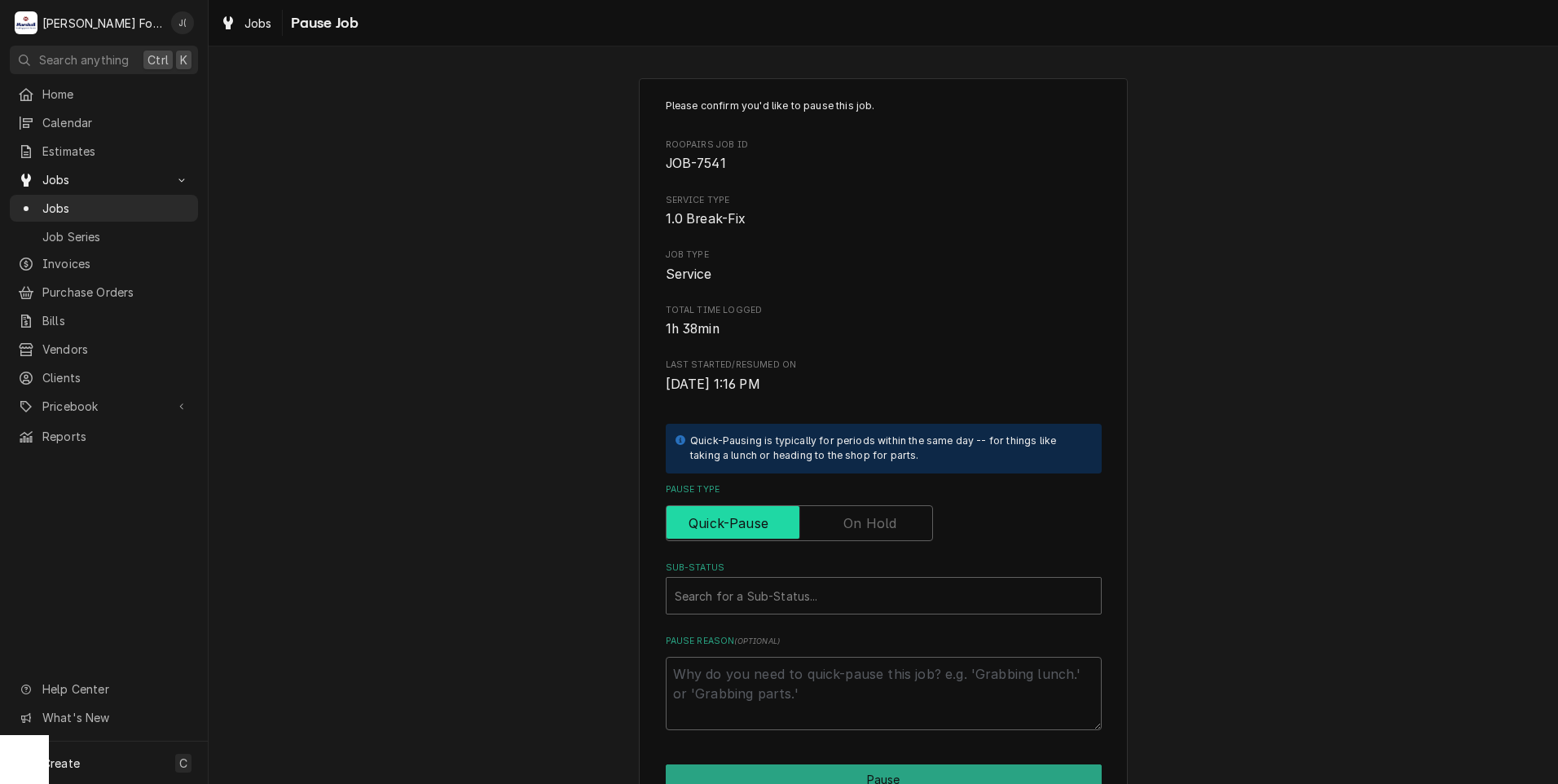
click at [875, 511] on input "Pause Type" at bounding box center [800, 523] width 253 height 36
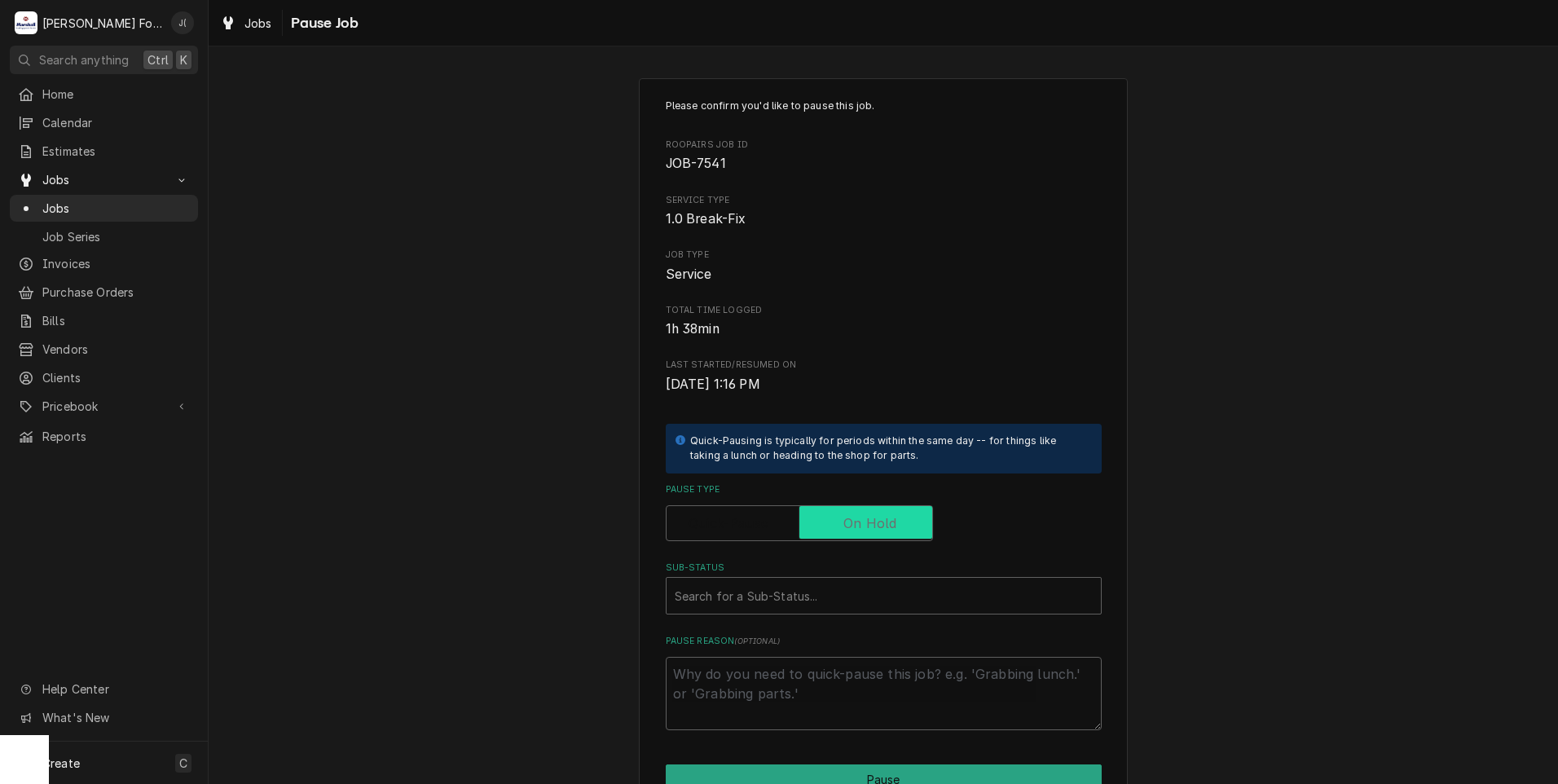
checkbox input "true"
click at [816, 586] on div "Sub-Status" at bounding box center [883, 595] width 418 height 29
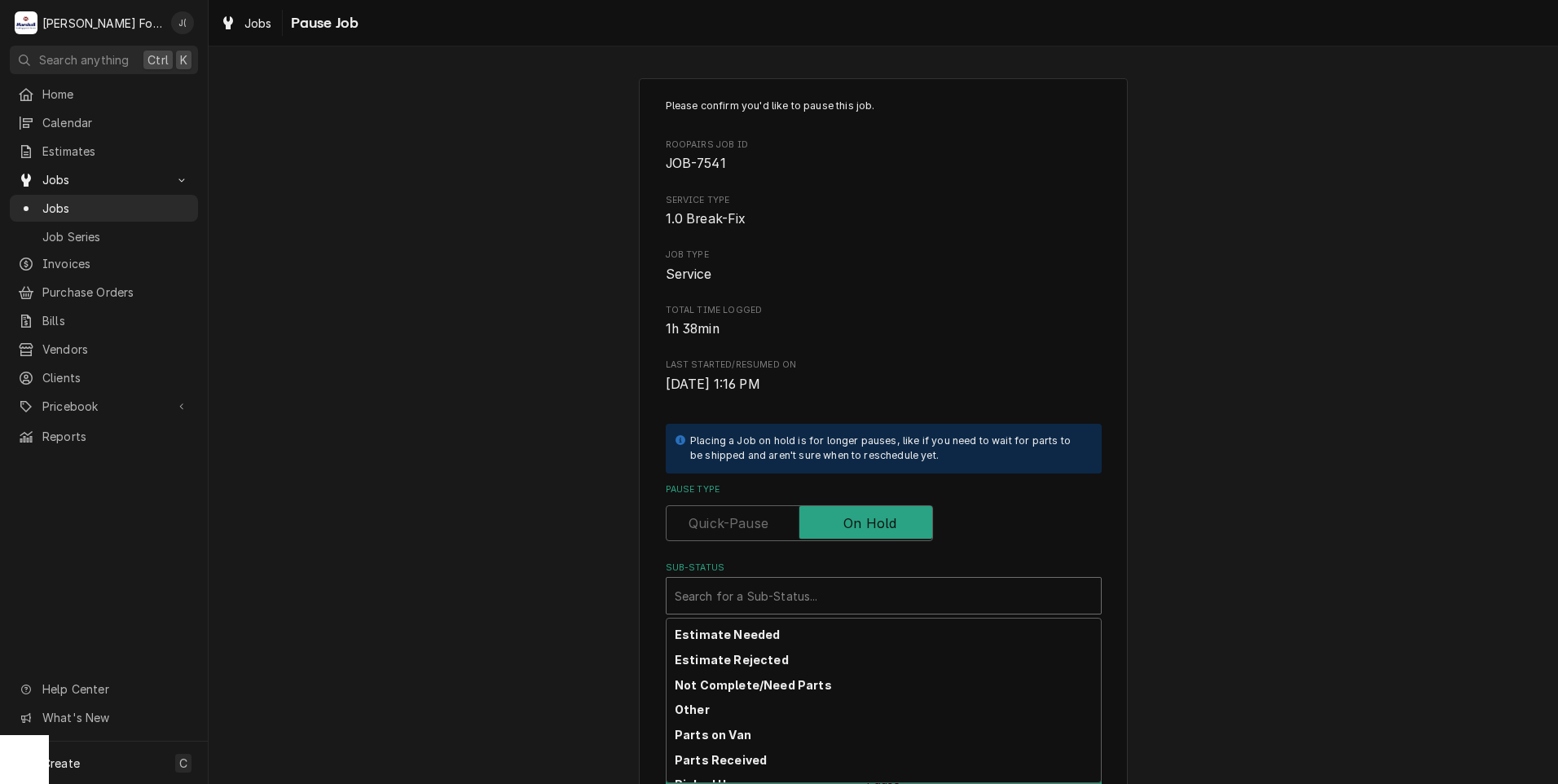
scroll to position [260, 0]
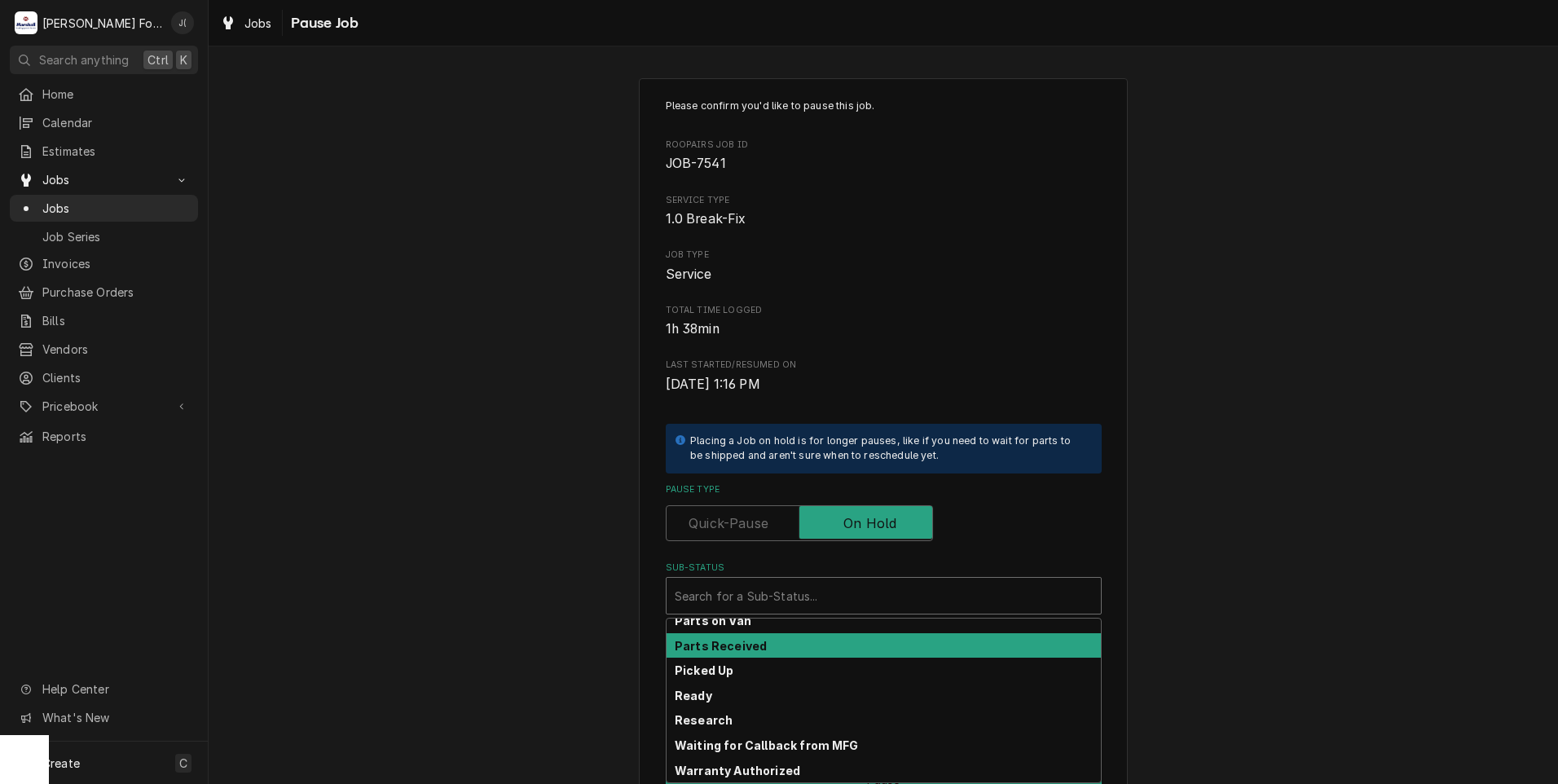
click at [736, 646] on strong "Parts Received" at bounding box center [721, 646] width 92 height 14
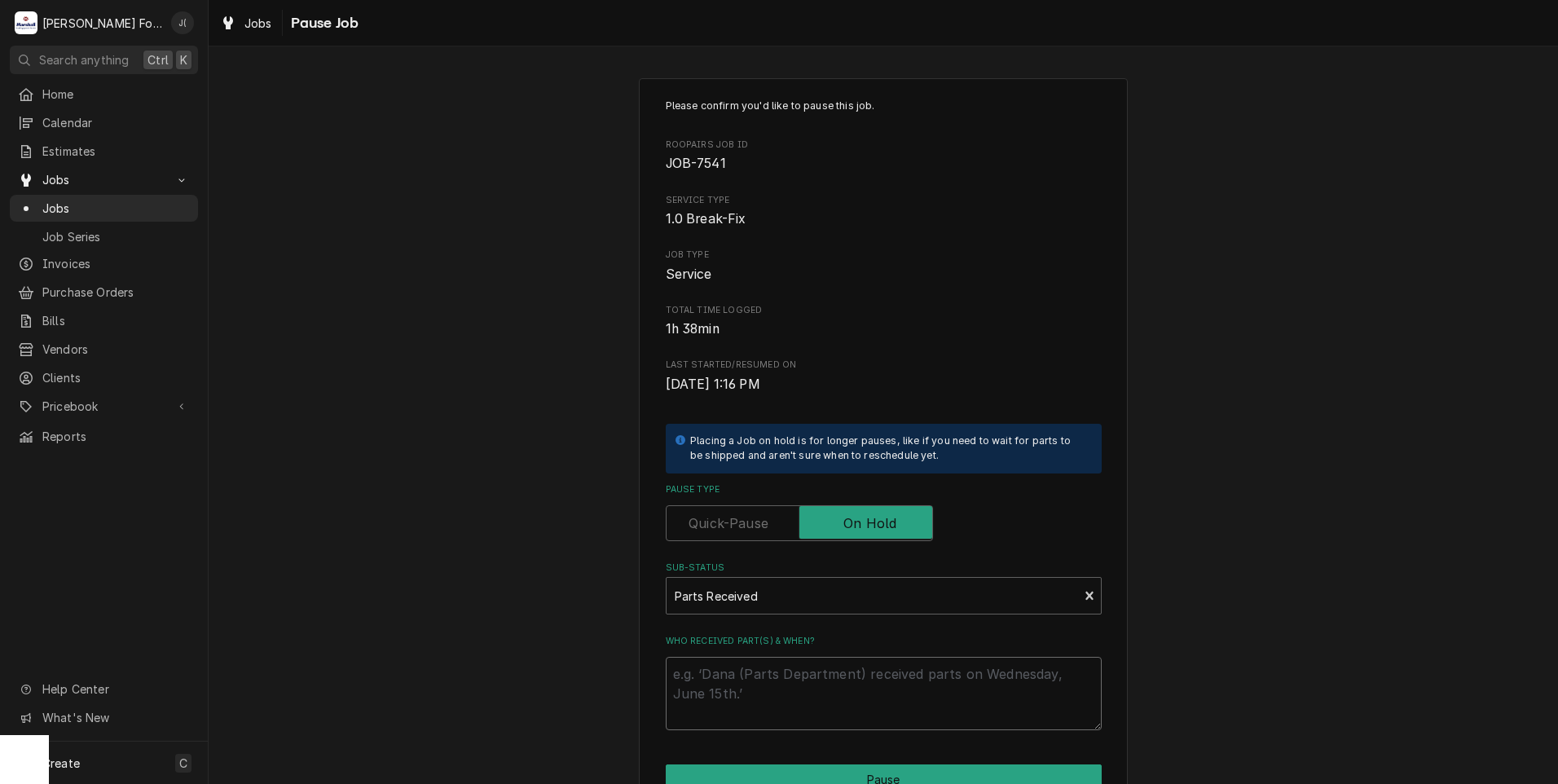
click at [718, 692] on textarea "Who received part(s) & when?" at bounding box center [883, 693] width 436 height 73
type textarea "x"
type textarea "1"
type textarea "x"
type textarea "10"
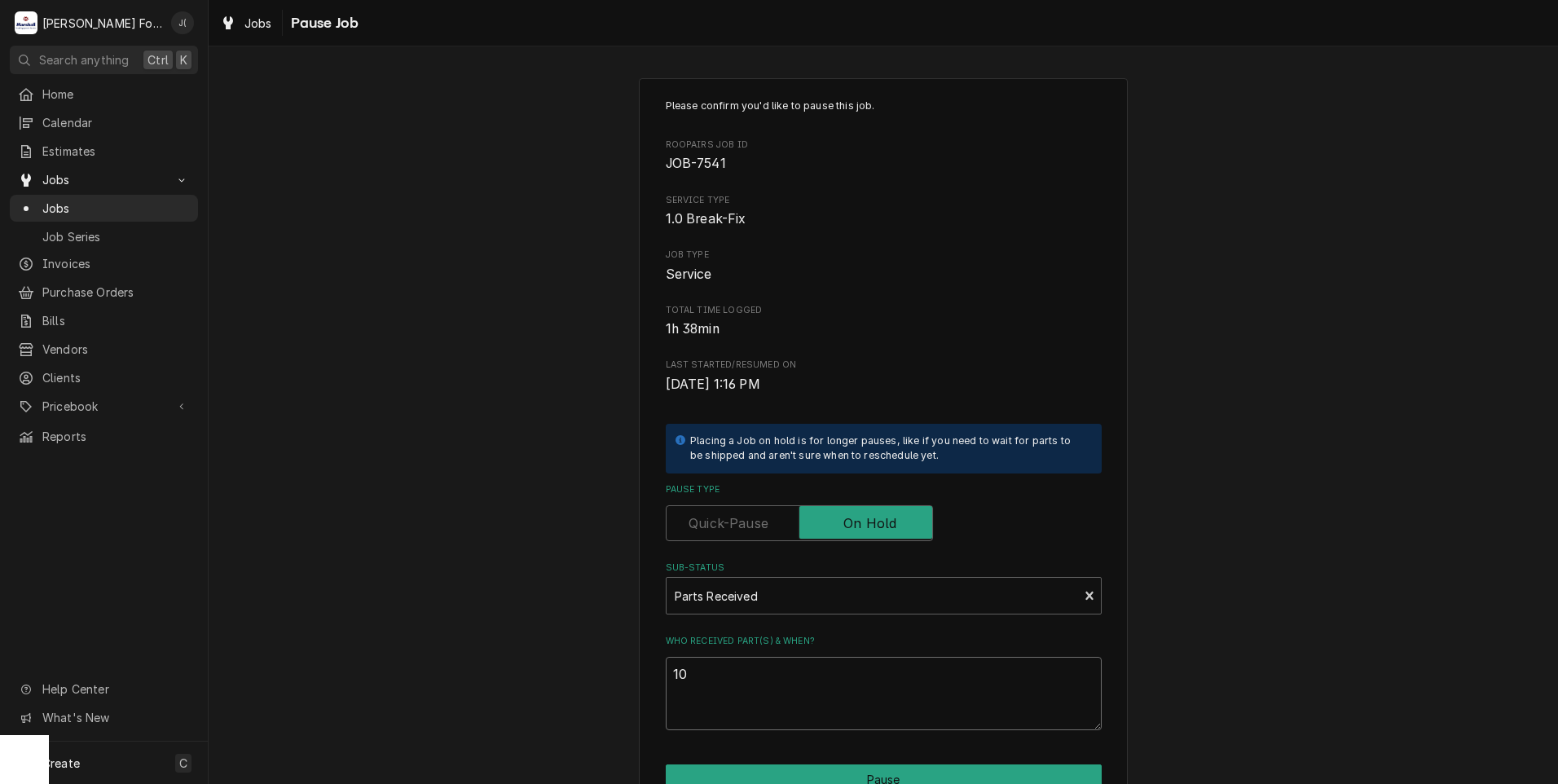
type textarea "x"
type textarea "10/"
type textarea "x"
type textarea "10/1"
type textarea "x"
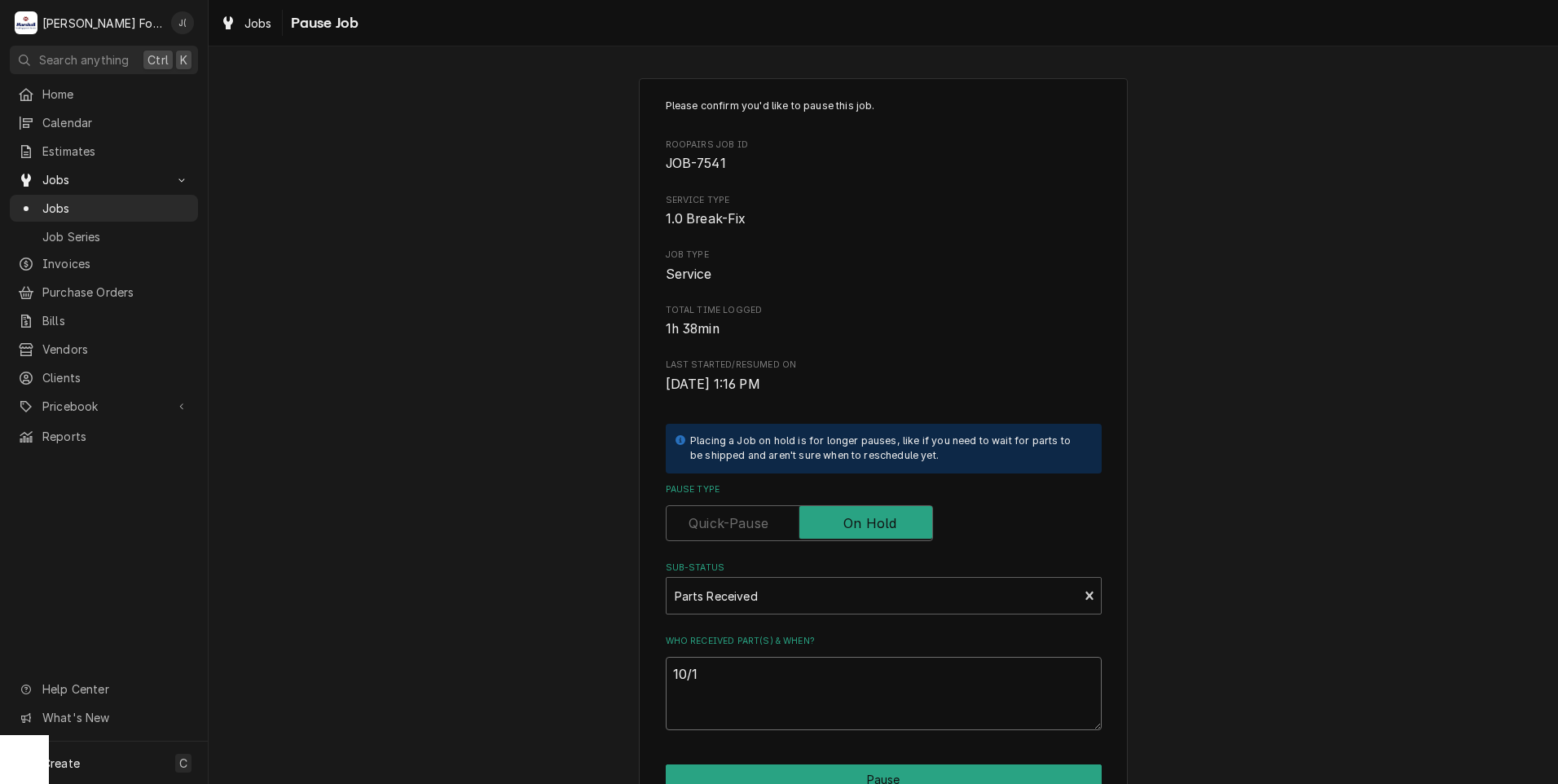
type textarea "10/10"
type textarea "x"
type textarea "10/10/"
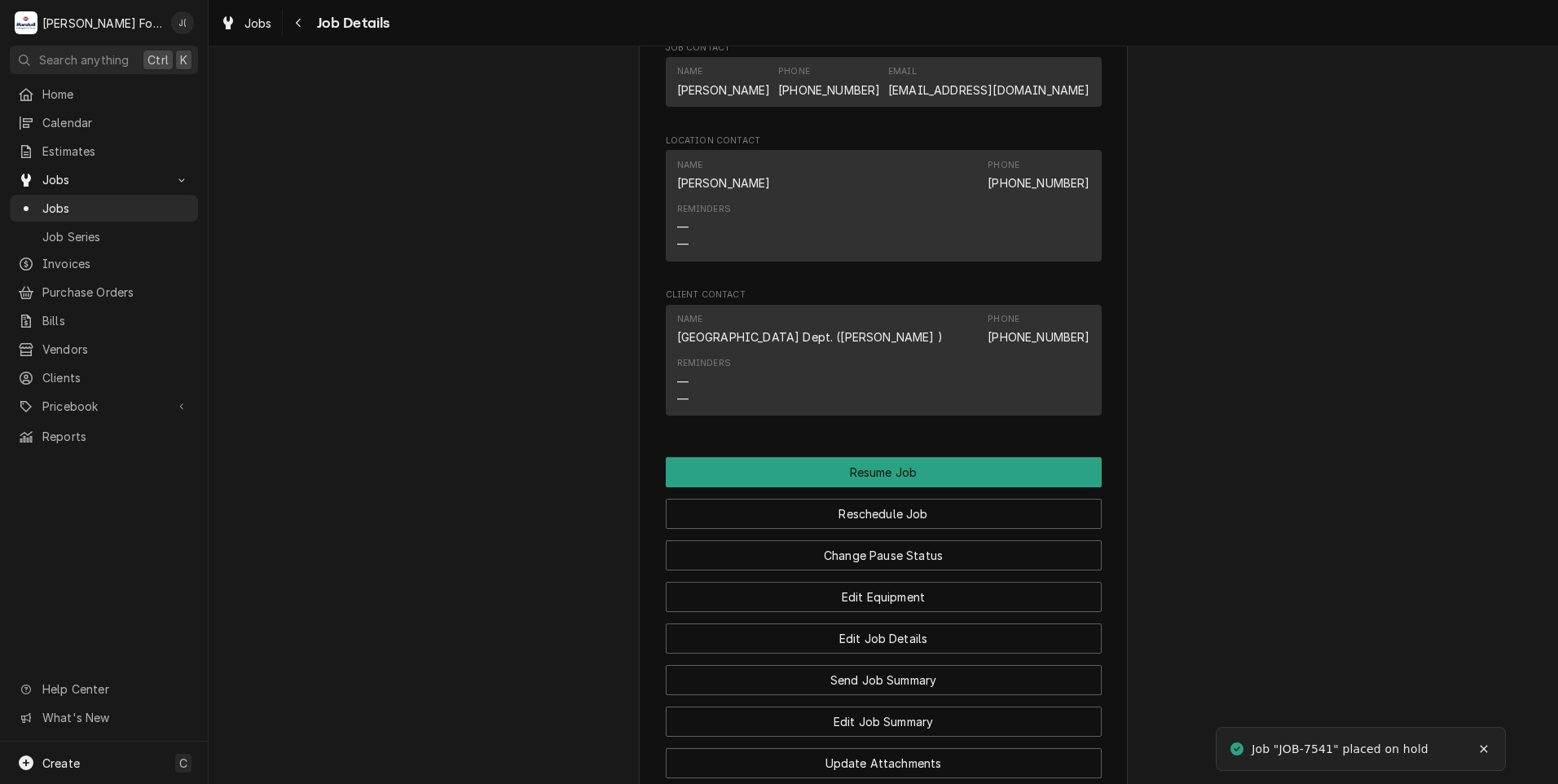
scroll to position [1711, 0]
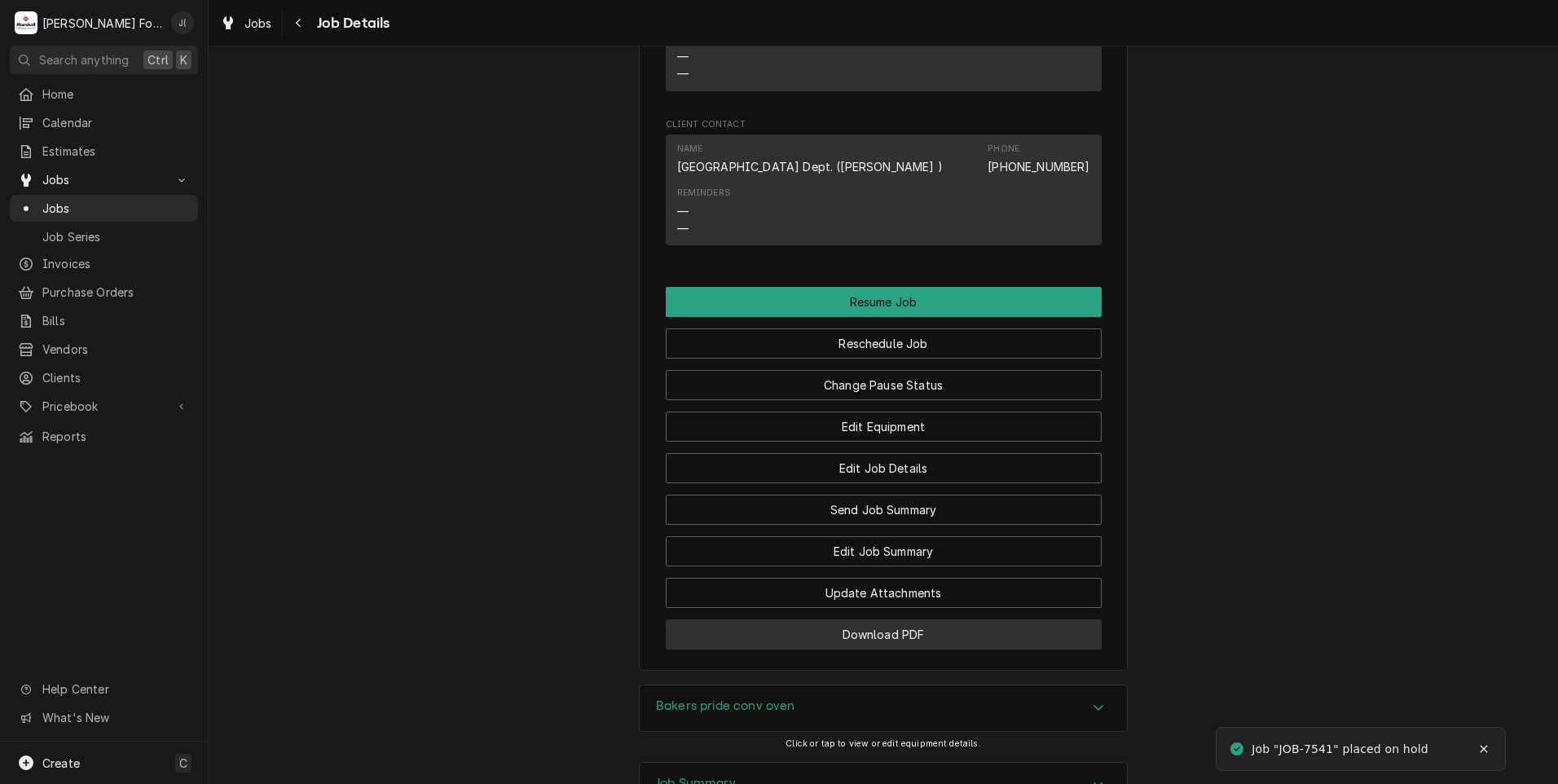
click at [824, 648] on button "Download PDF" at bounding box center [883, 634] width 436 height 30
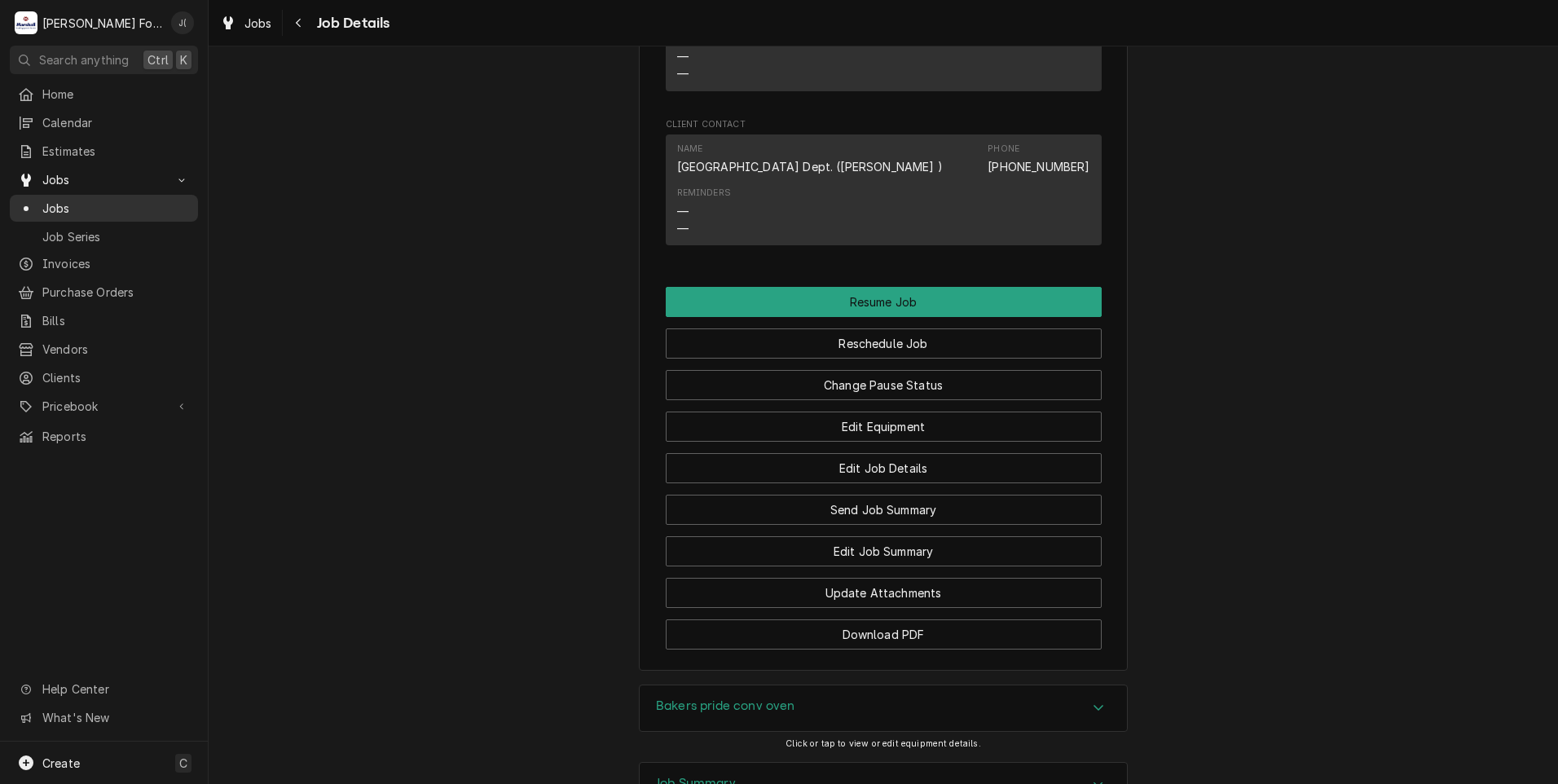
click at [91, 200] on span "Jobs" at bounding box center [116, 208] width 148 height 17
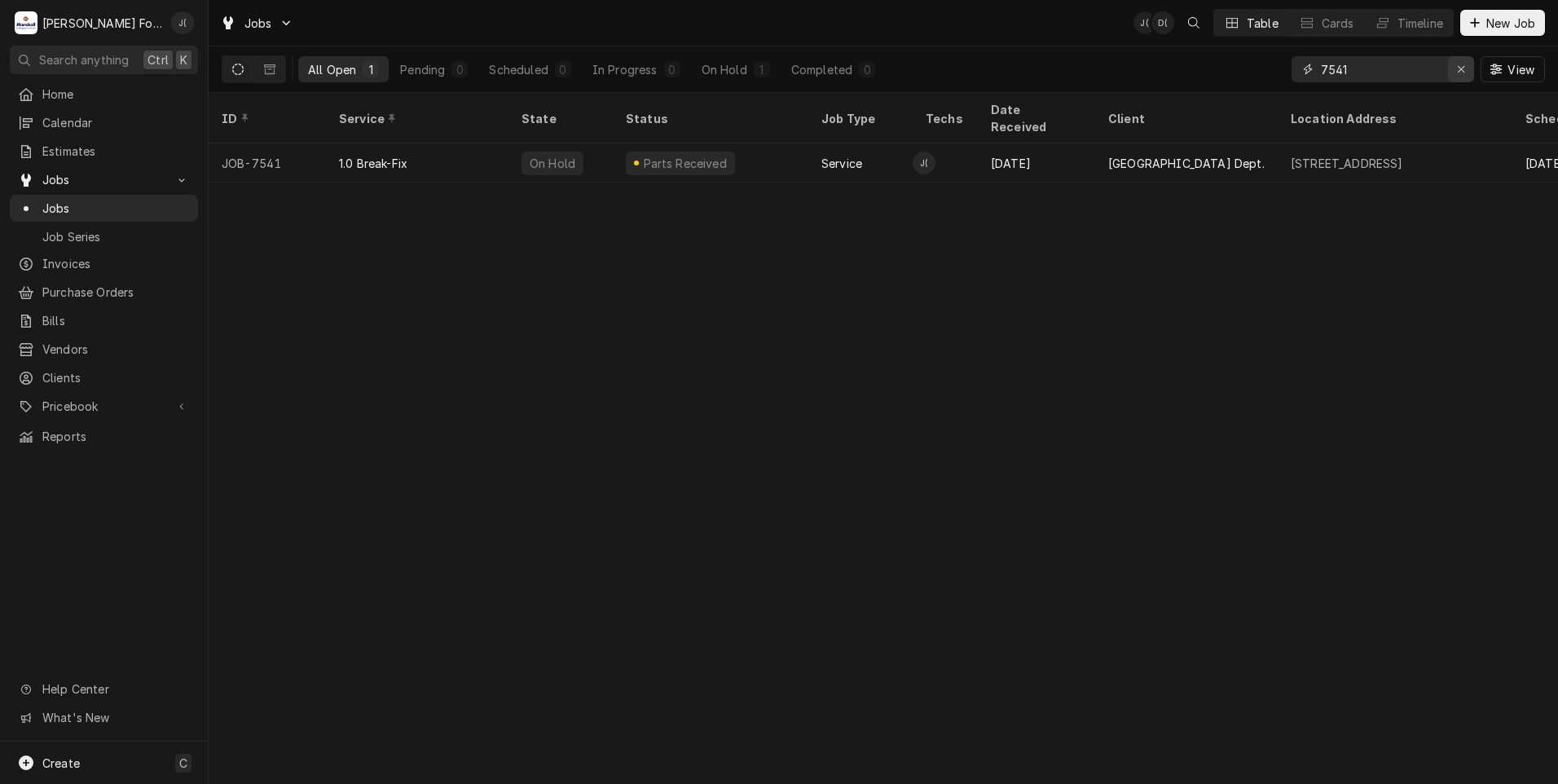
click at [1458, 73] on div "Erase input" at bounding box center [1461, 69] width 16 height 16
click at [1434, 71] on input "Dynamic Content Wrapper" at bounding box center [1397, 69] width 153 height 26
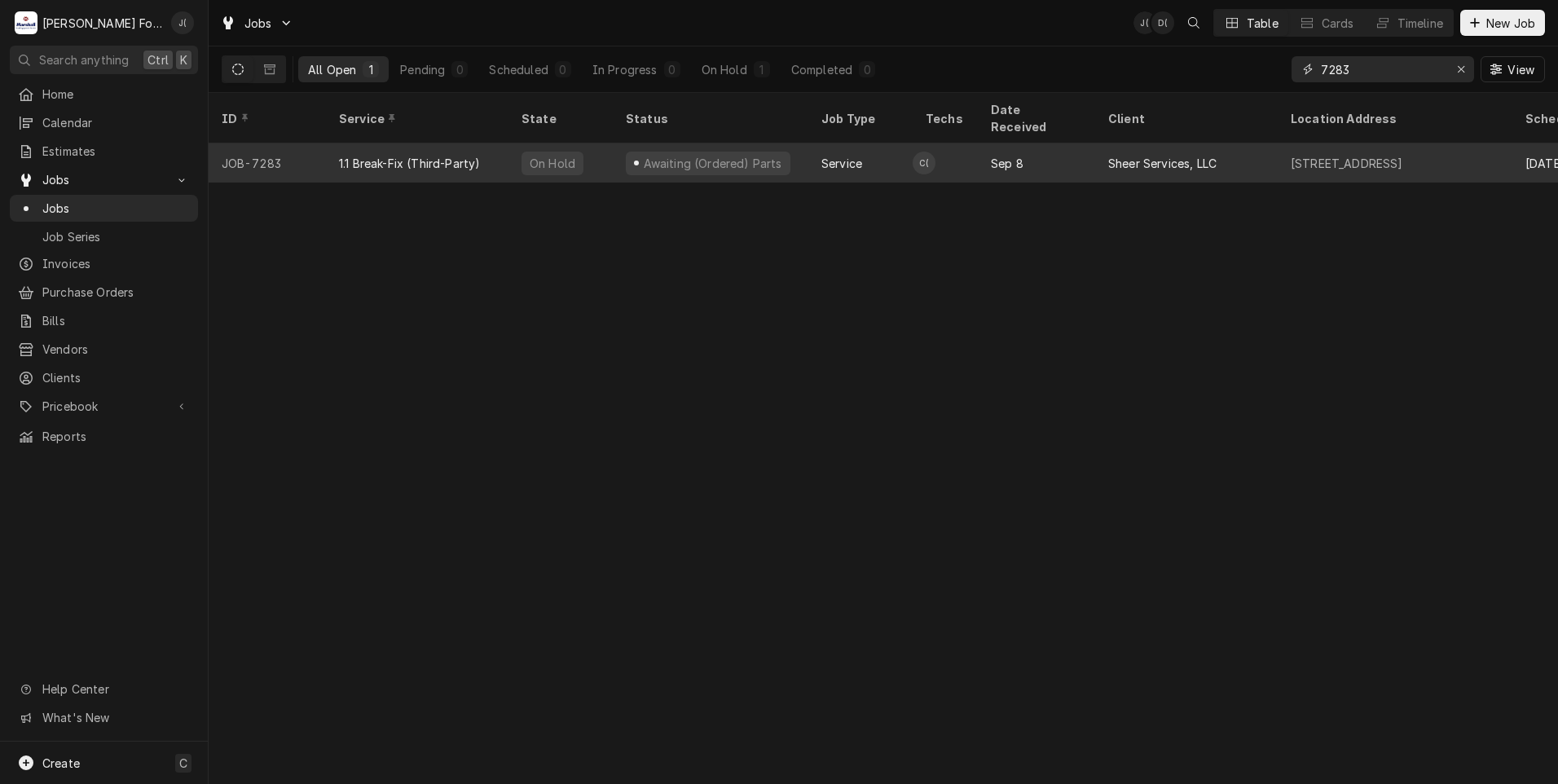
type input "7283"
click at [466, 151] on div "1.1 Break-Fix (Third-Party)" at bounding box center [418, 163] width 183 height 39
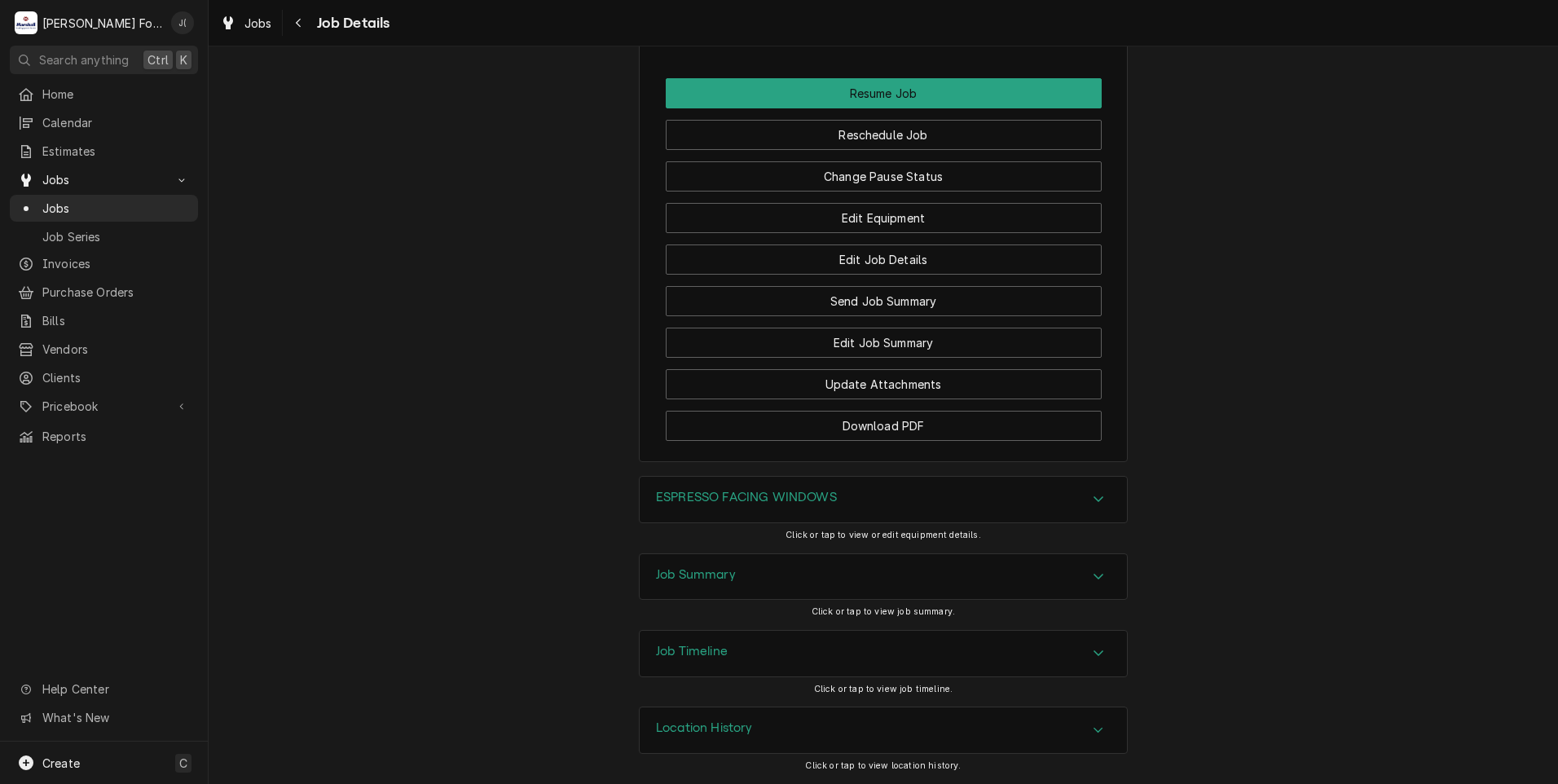
scroll to position [2363, 0]
click at [795, 191] on button "Change Pause Status" at bounding box center [883, 176] width 436 height 30
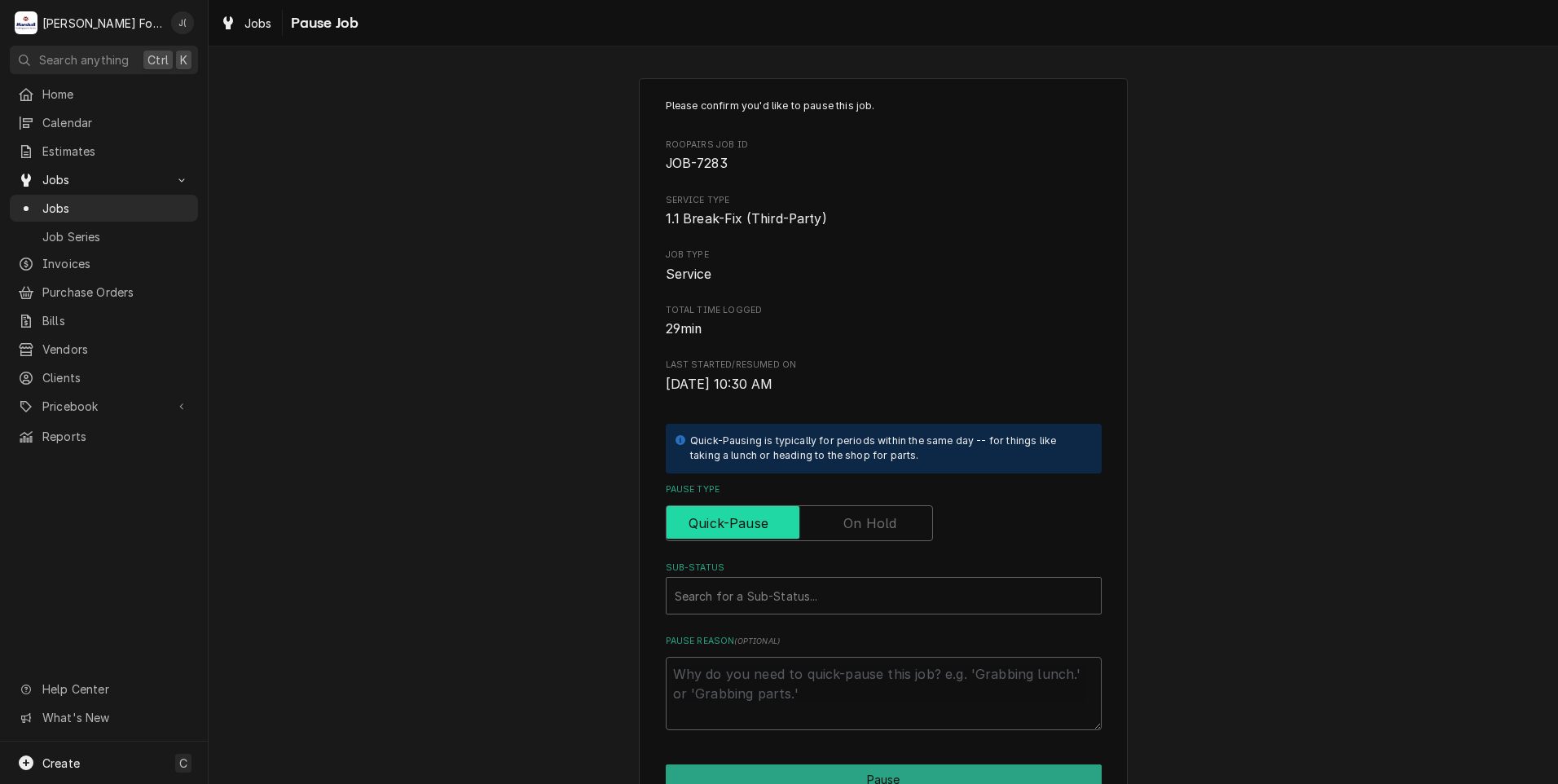
click at [886, 509] on input "Pause Type" at bounding box center [800, 523] width 253 height 36
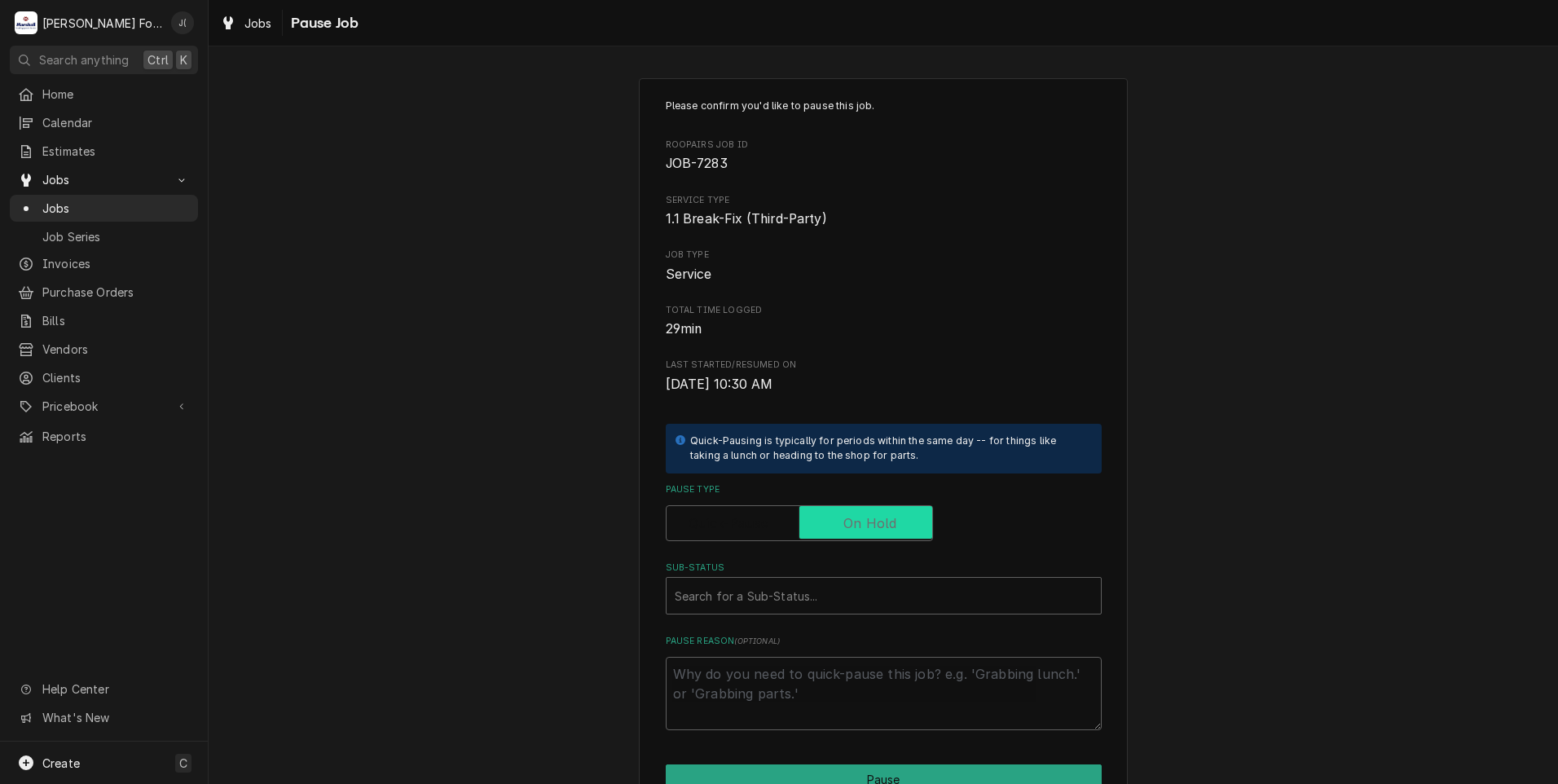
checkbox input "true"
click at [747, 594] on div "Sub-Status" at bounding box center [883, 595] width 418 height 29
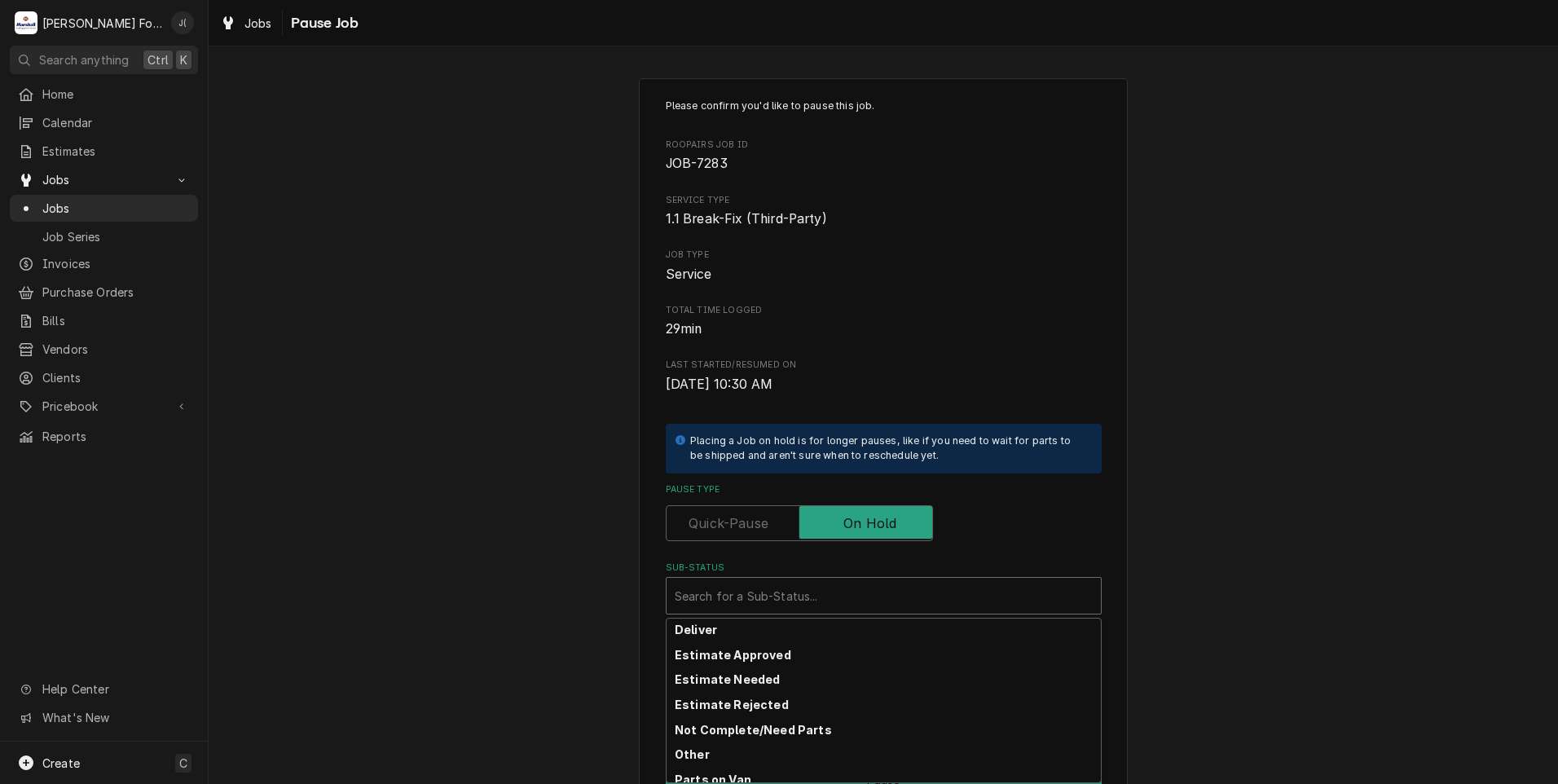
scroll to position [260, 0]
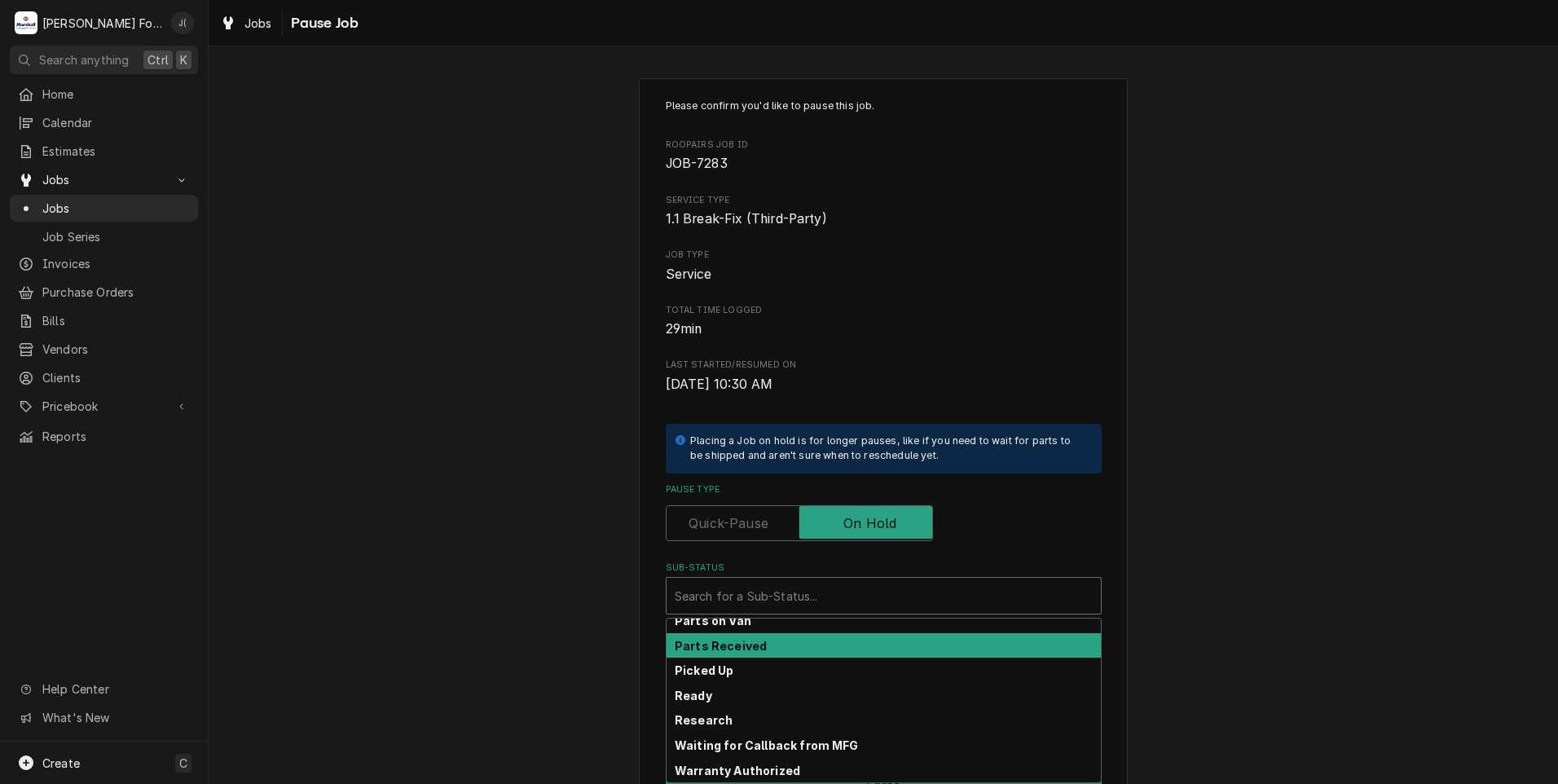
click at [759, 647] on div "Parts Received" at bounding box center [883, 646] width 434 height 26
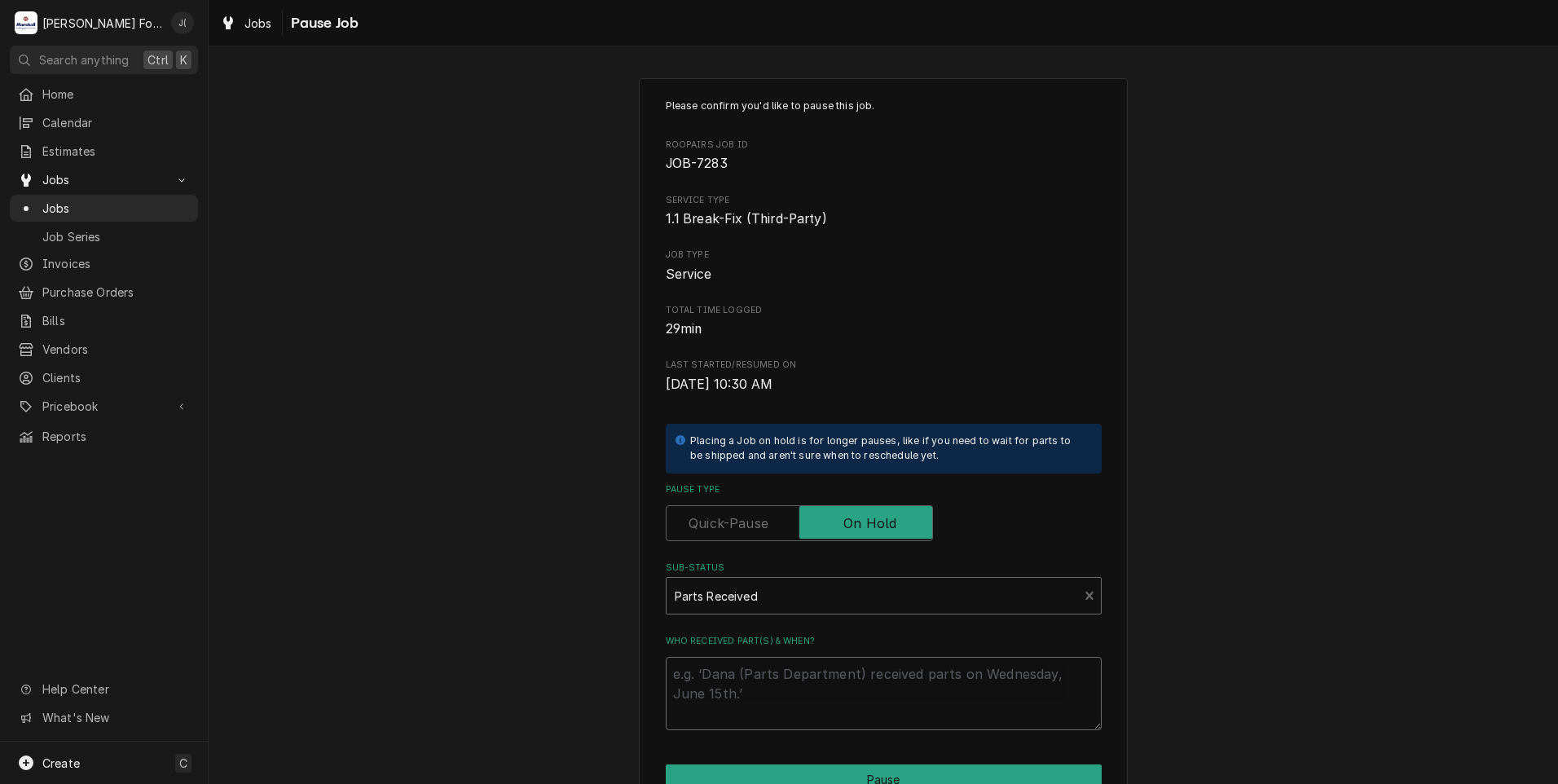
click at [771, 699] on textarea "Who received part(s) & when?" at bounding box center [883, 693] width 436 height 73
type textarea "x"
type textarea "1"
type textarea "x"
type textarea "10"
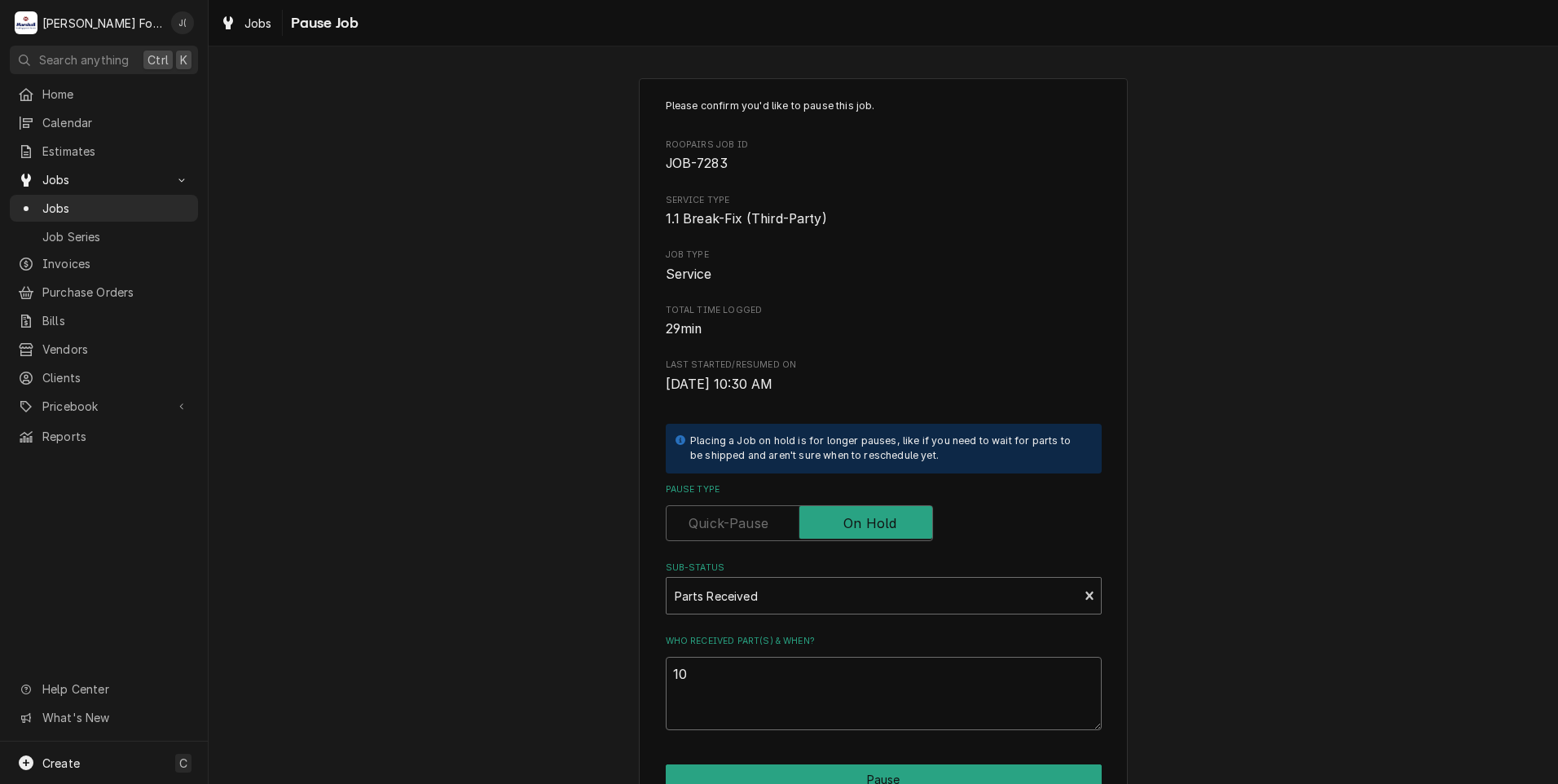
type textarea "x"
type textarea "10/"
type textarea "x"
type textarea "10/1"
type textarea "x"
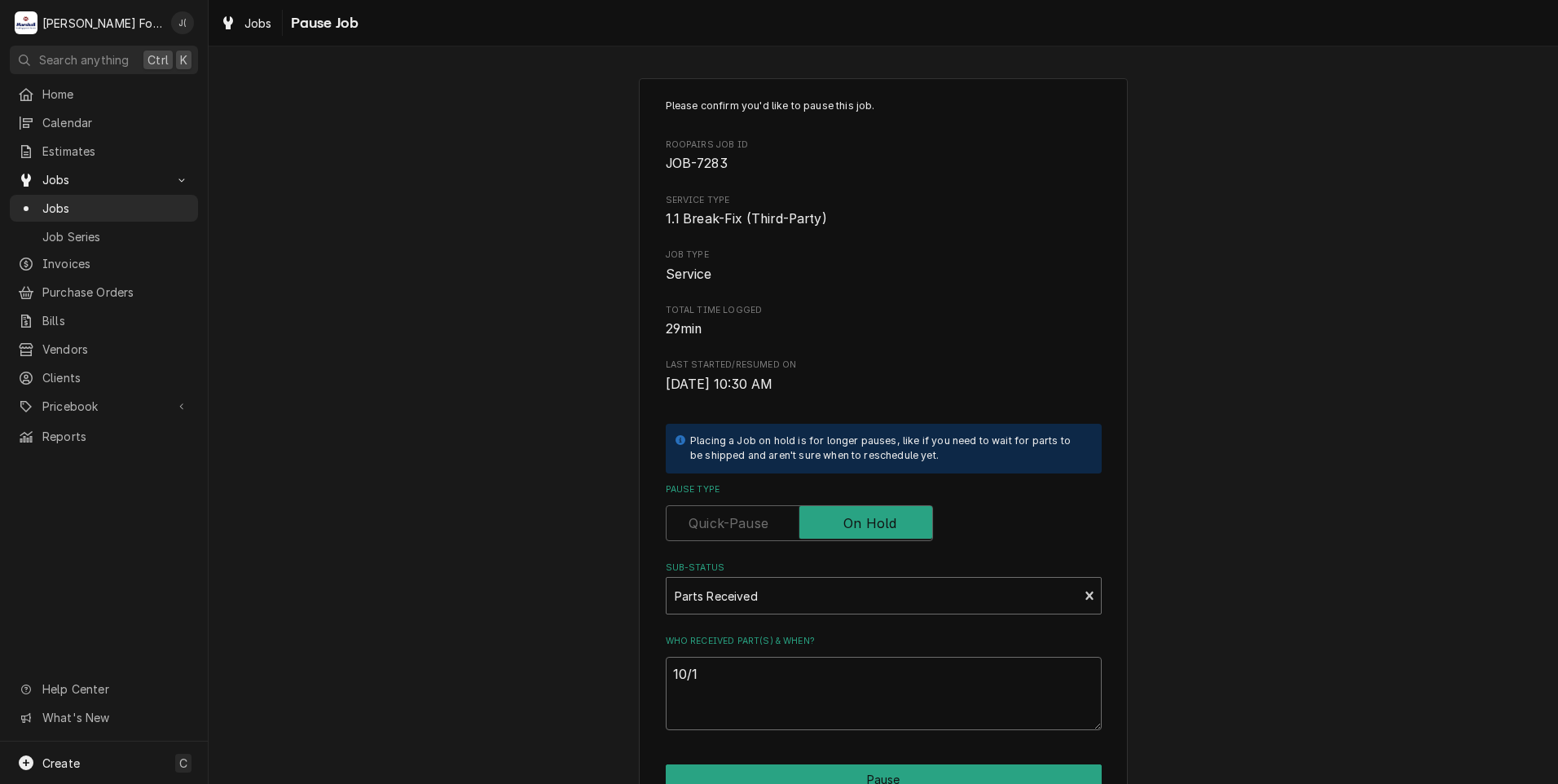
type textarea "10/10"
type textarea "x"
type textarea "10/10/"
type textarea "x"
type textarea "10/10/2"
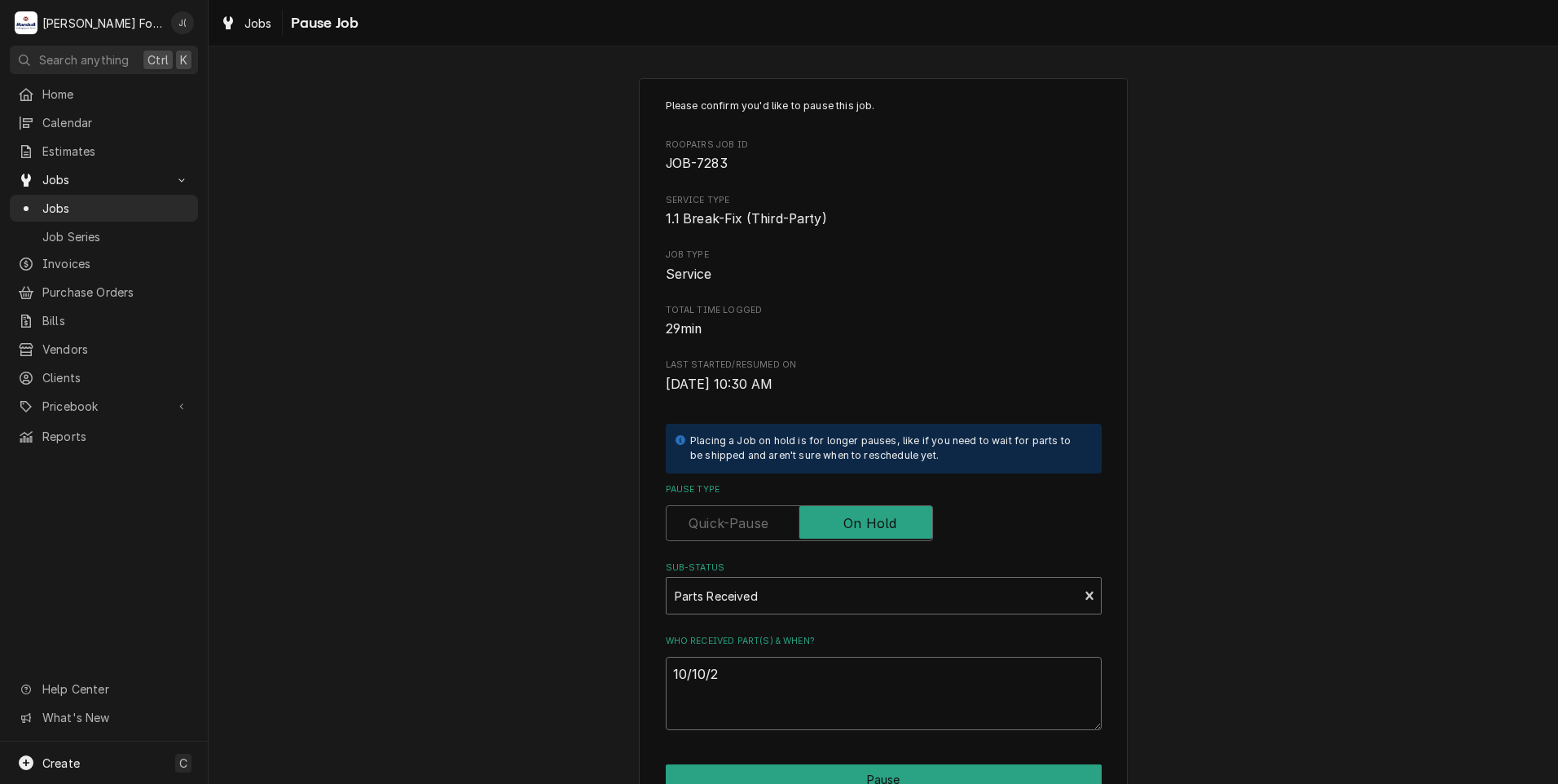
type textarea "x"
type textarea "10/10/22"
type textarea "x"
type textarea "10/10/2"
type textarea "x"
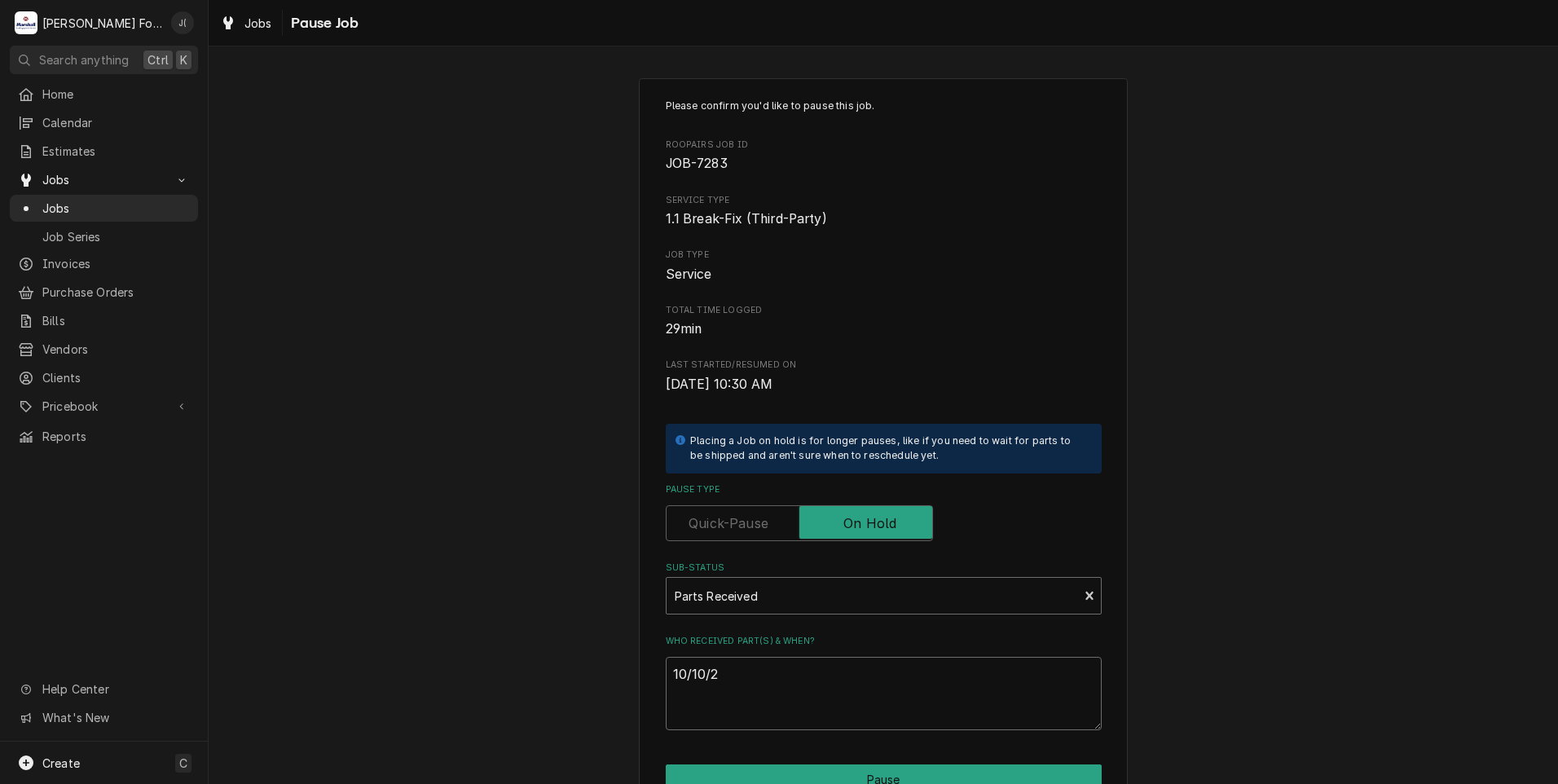
type textarea "10/10/20"
type textarea "x"
type textarea "10/10/202"
type textarea "x"
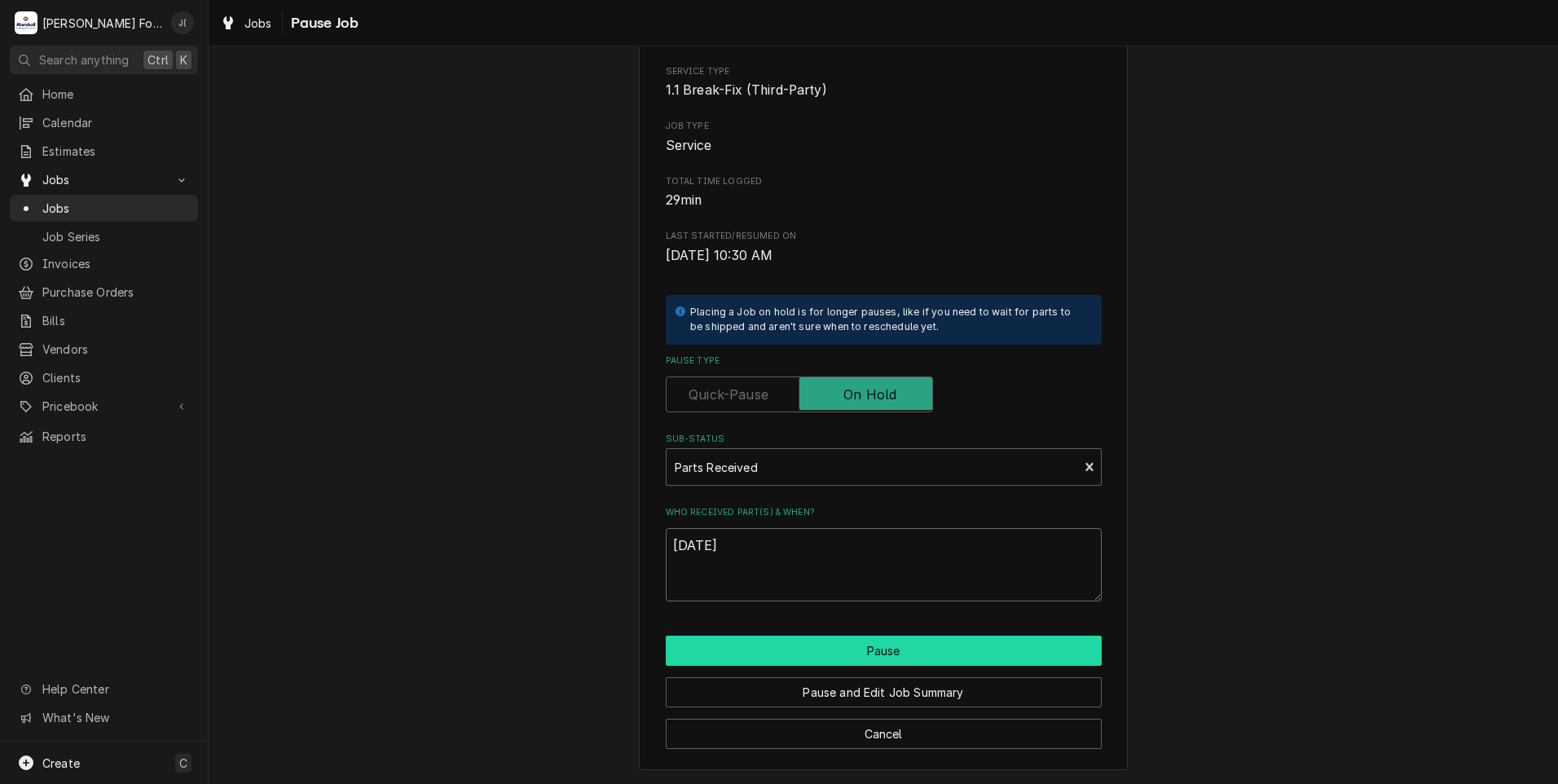
type textarea "10/10/2025"
click at [682, 650] on button "Pause" at bounding box center [883, 650] width 436 height 30
type textarea "x"
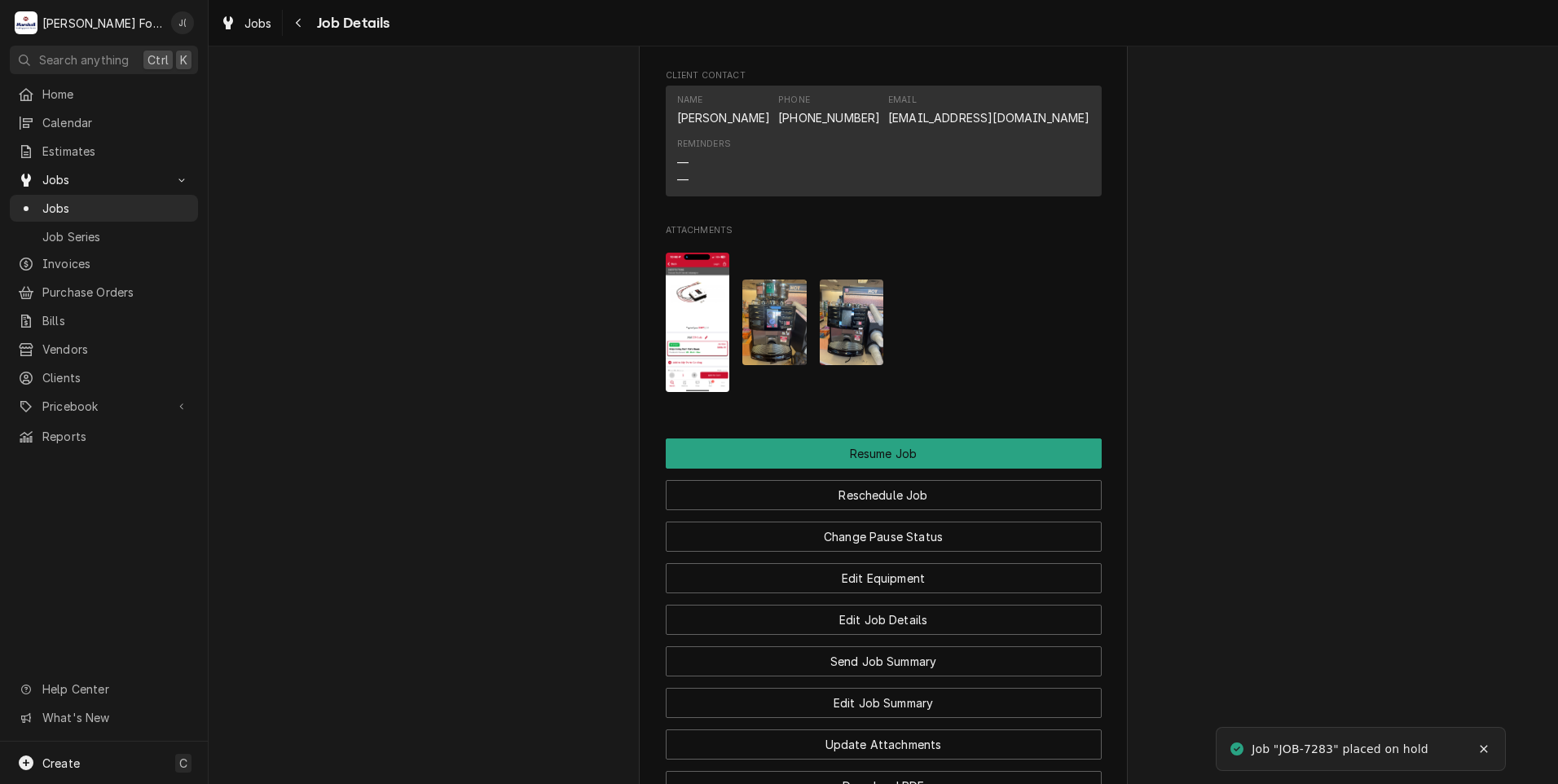
scroll to position [2281, 0]
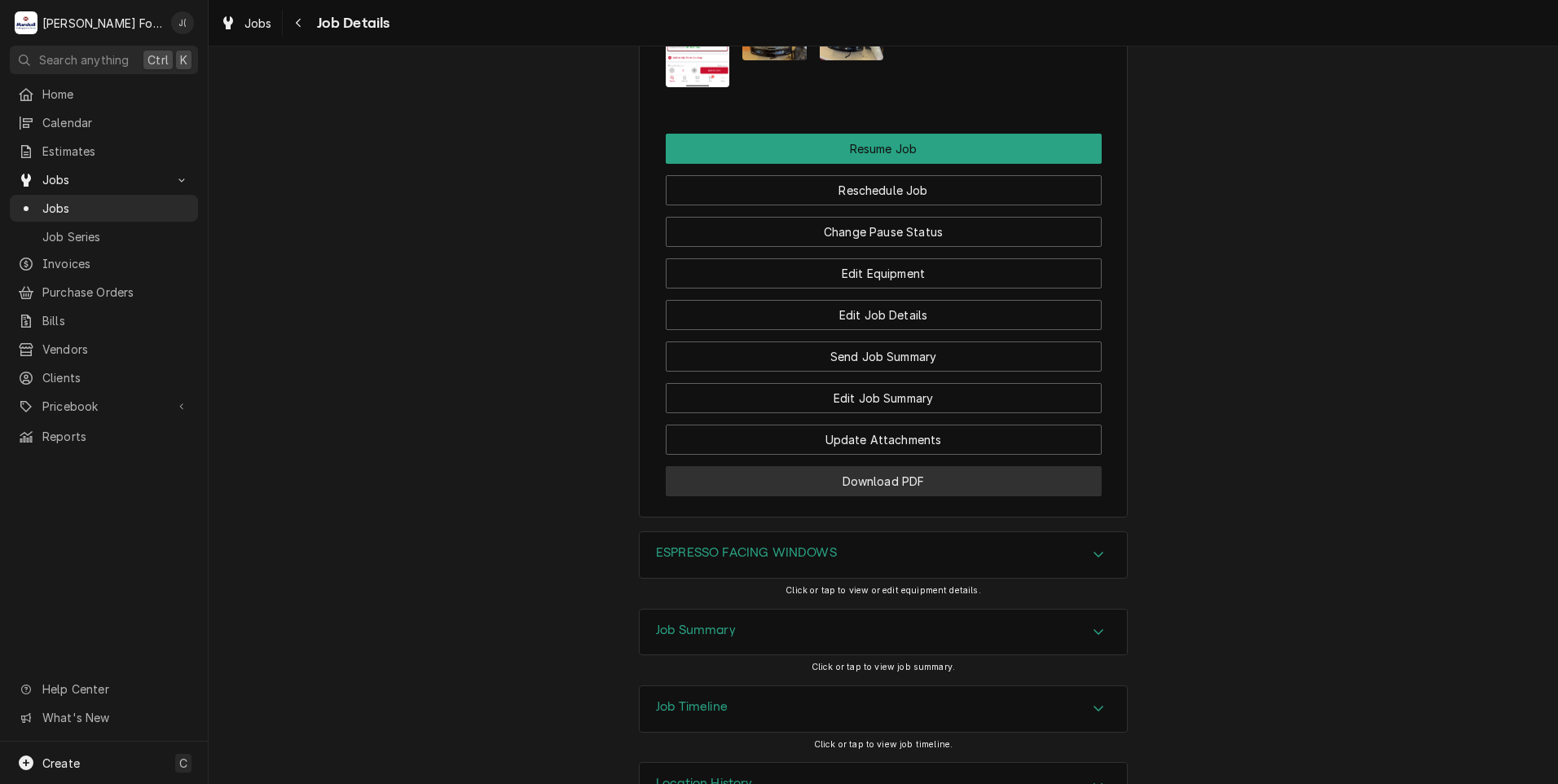
click at [803, 496] on button "Download PDF" at bounding box center [883, 481] width 436 height 30
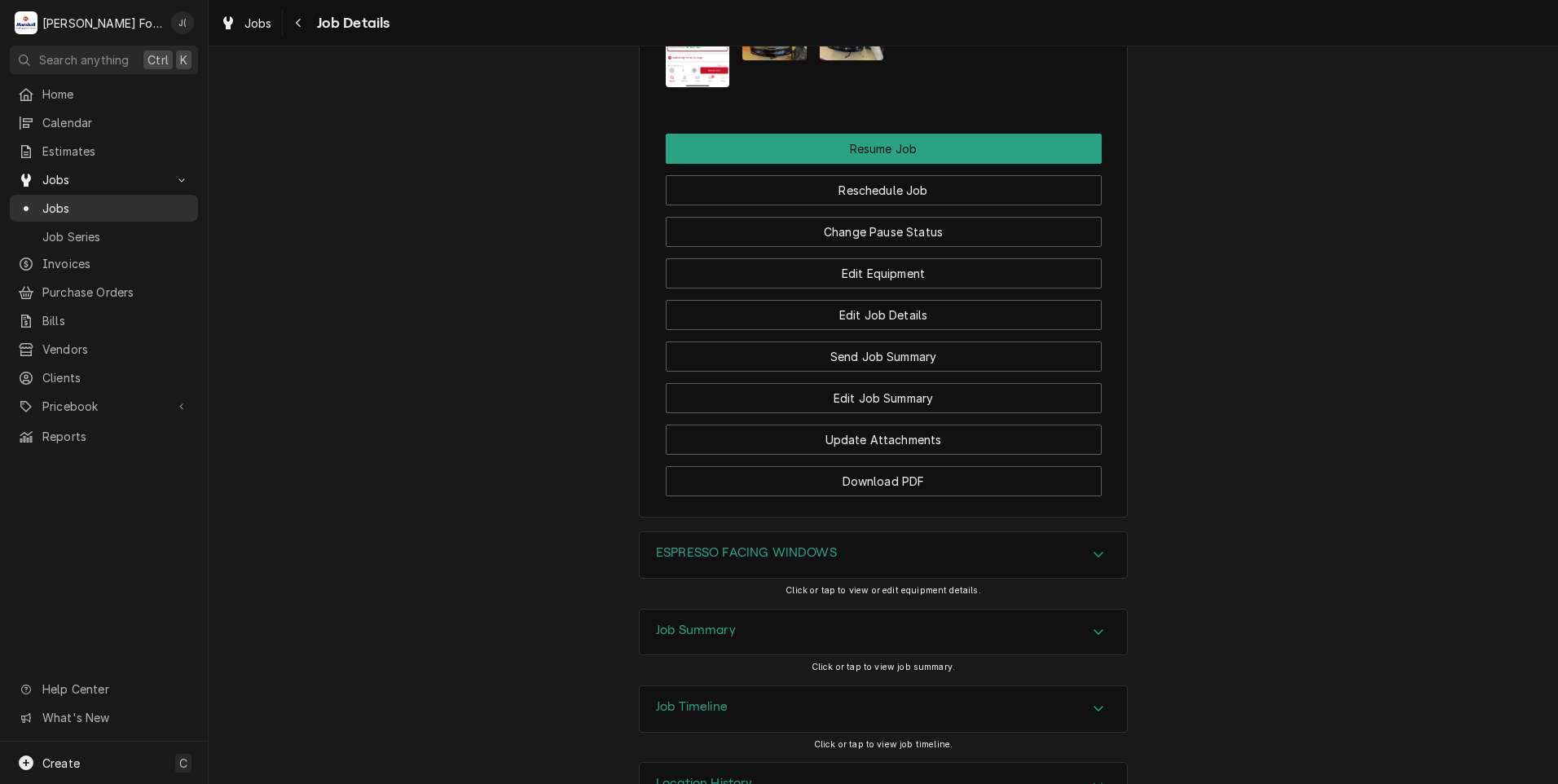
click at [117, 201] on span "Jobs" at bounding box center [116, 208] width 148 height 17
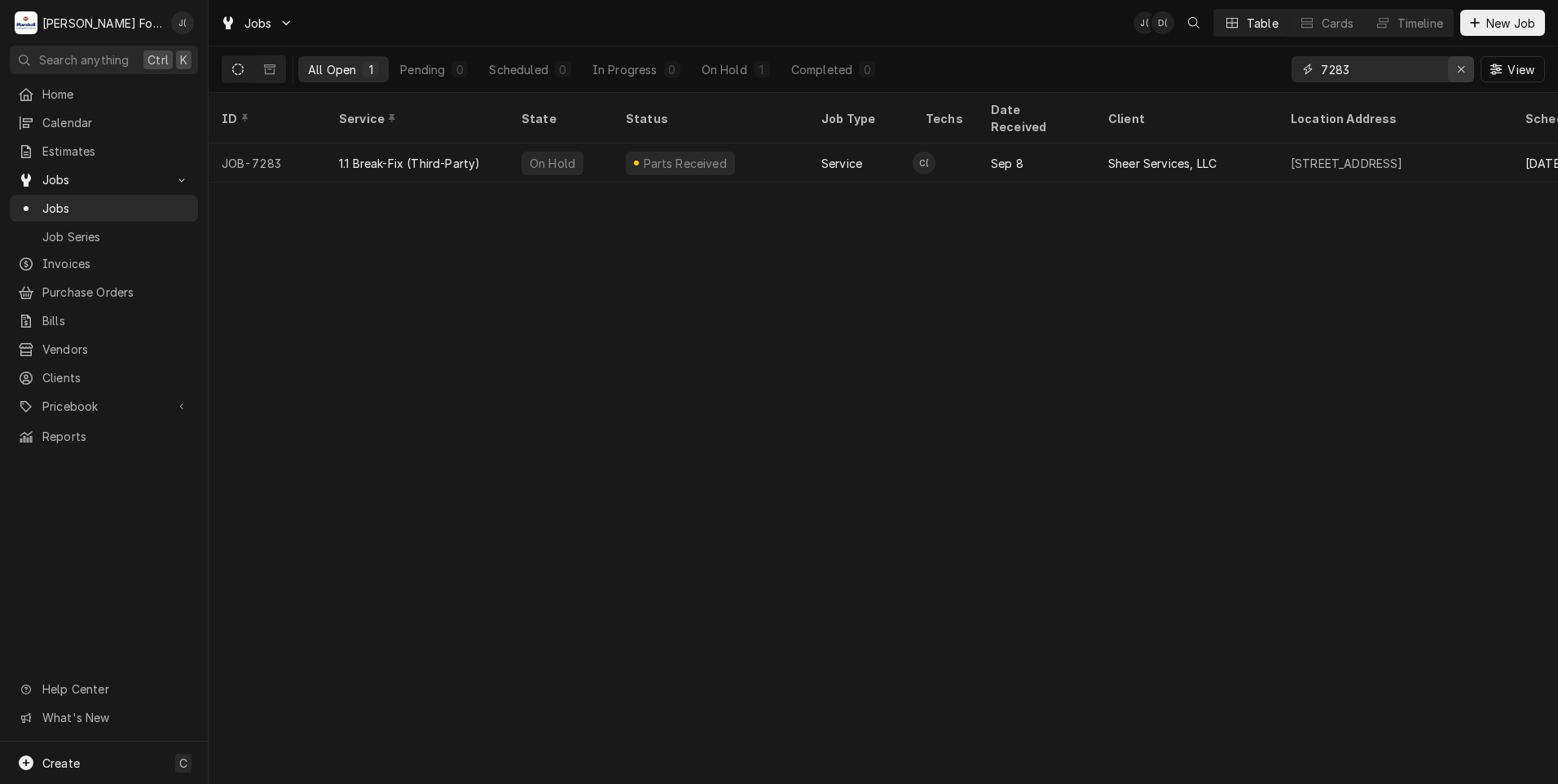
click at [1462, 73] on icon "Erase input" at bounding box center [1461, 68] width 9 height 11
click at [1427, 65] on input "Dynamic Content Wrapper" at bounding box center [1397, 69] width 153 height 26
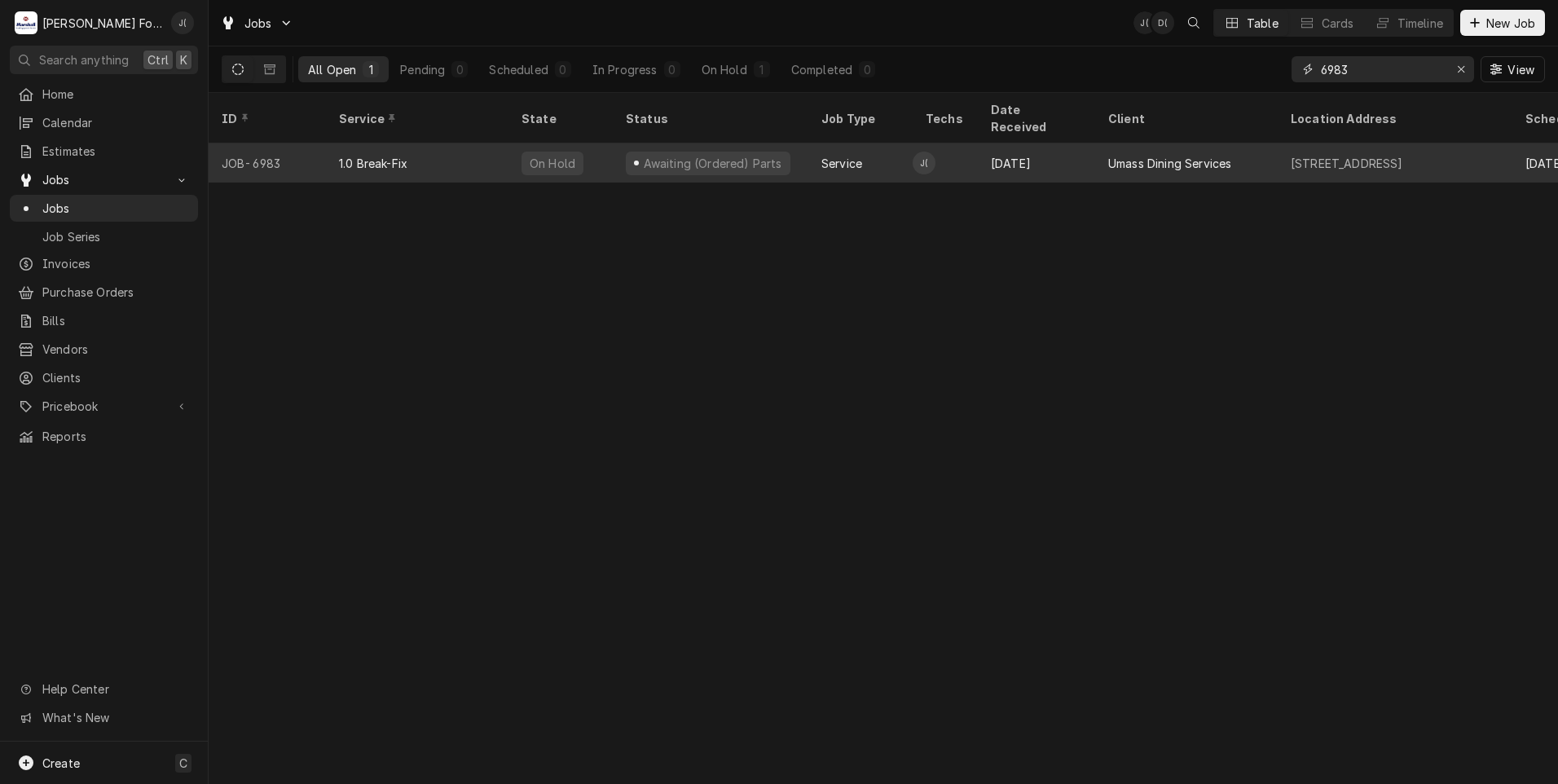
type input "6983"
click at [463, 145] on div "1.0 Break-Fix" at bounding box center [418, 163] width 183 height 39
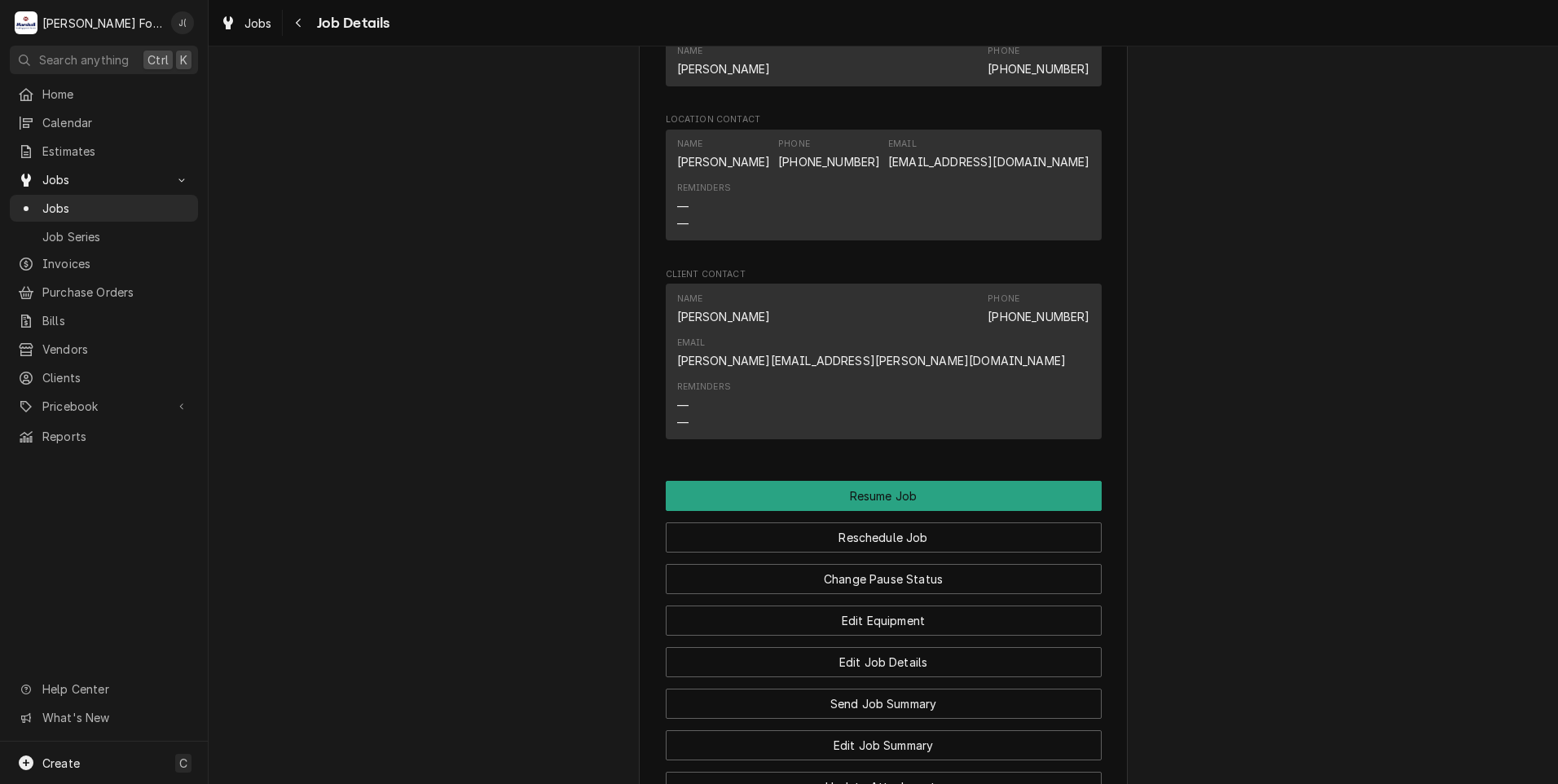
scroll to position [1874, 0]
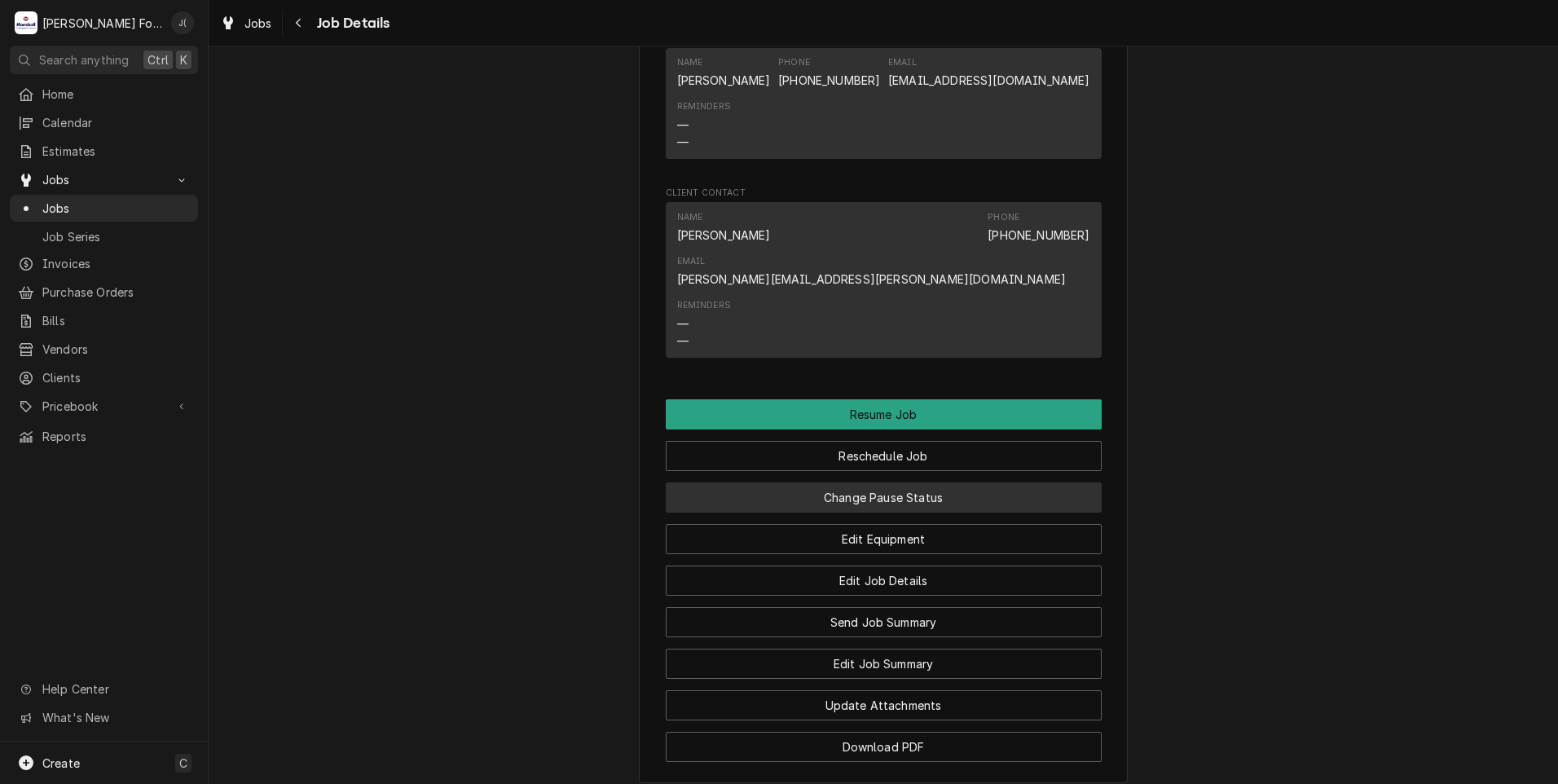
click at [902, 512] on button "Change Pause Status" at bounding box center [883, 497] width 436 height 30
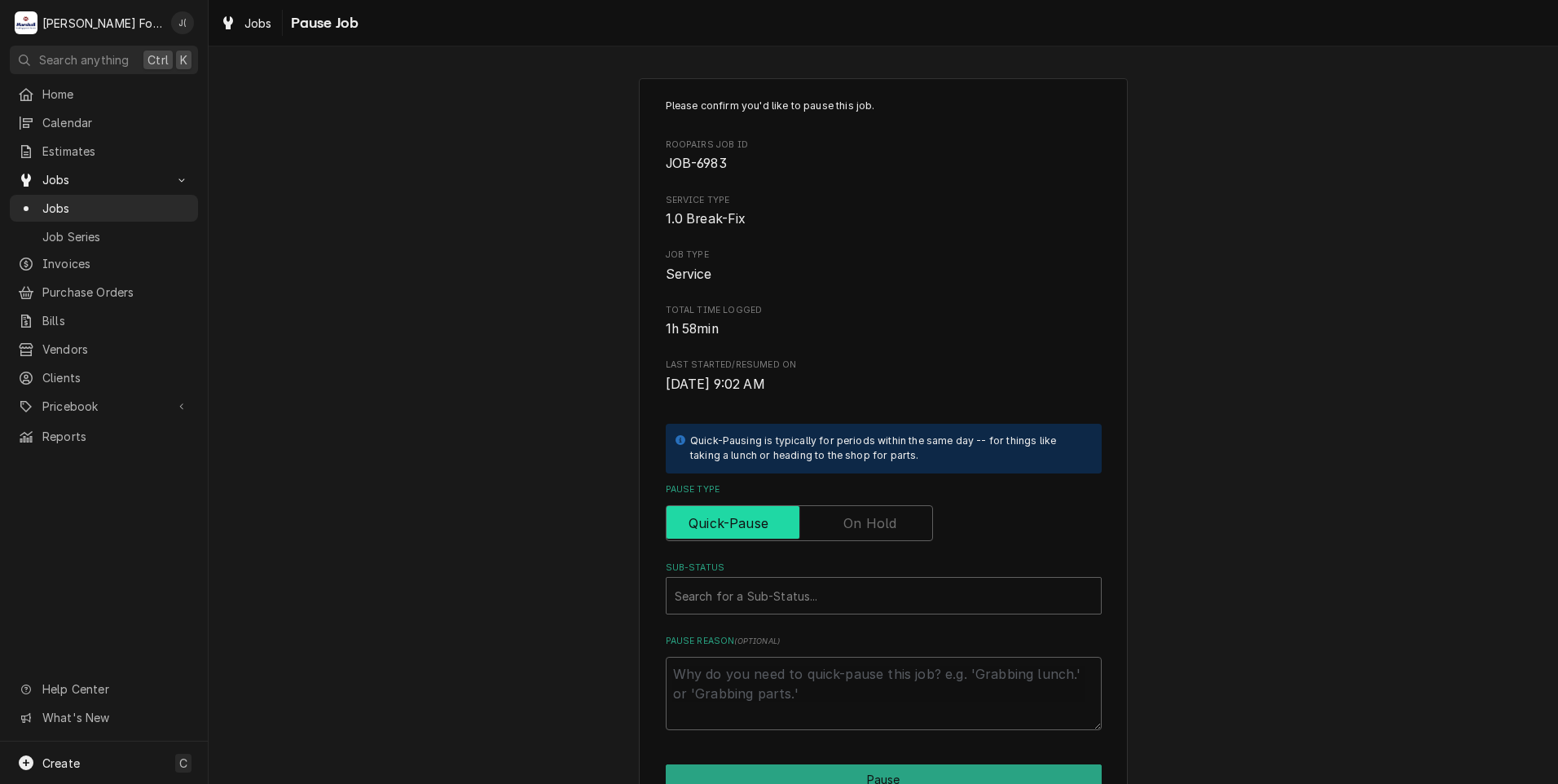
drag, startPoint x: 862, startPoint y: 508, endPoint x: 860, endPoint y: 527, distance: 19.1
click at [861, 508] on input "Pause Type" at bounding box center [800, 523] width 253 height 36
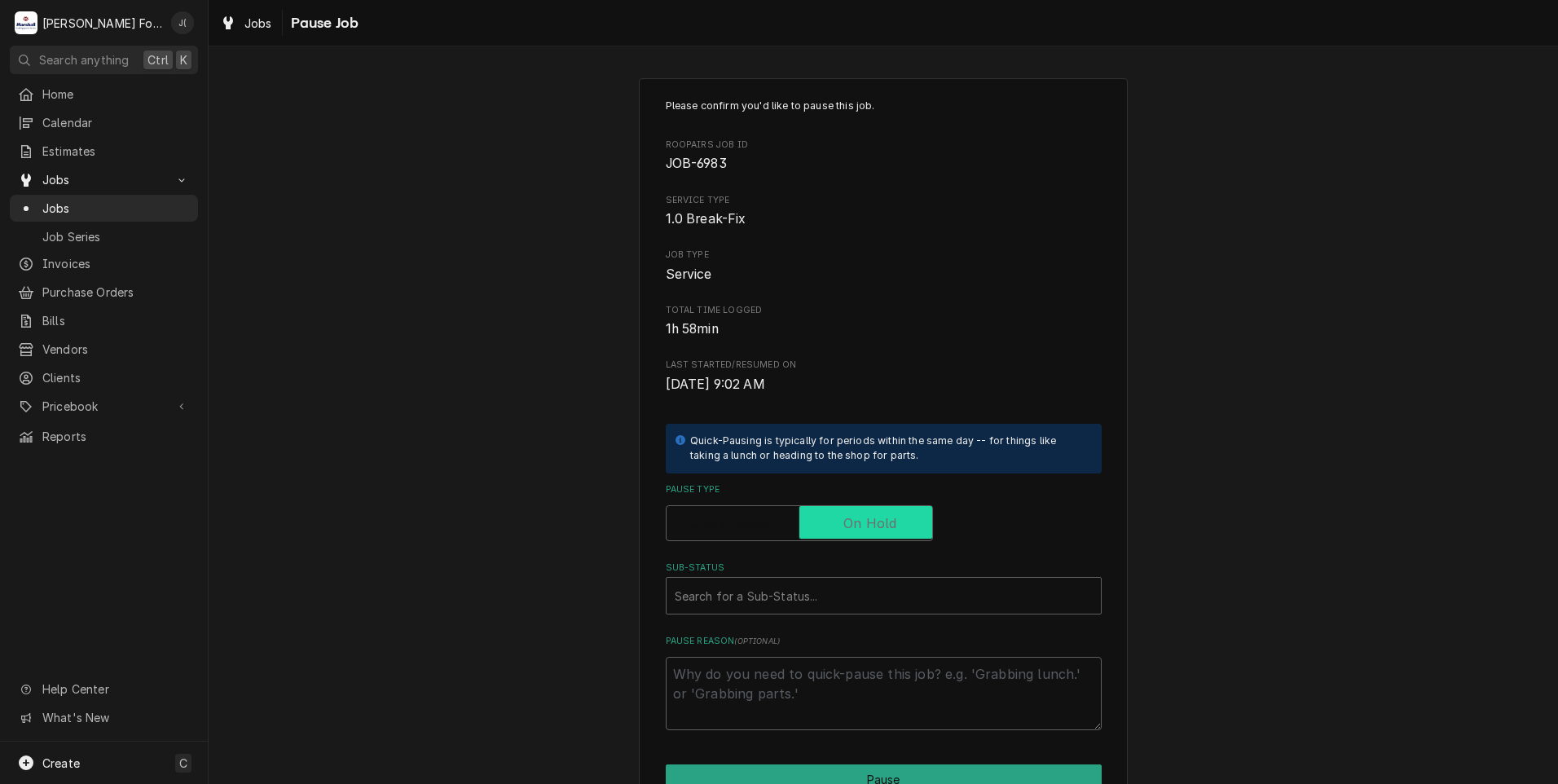
checkbox input "true"
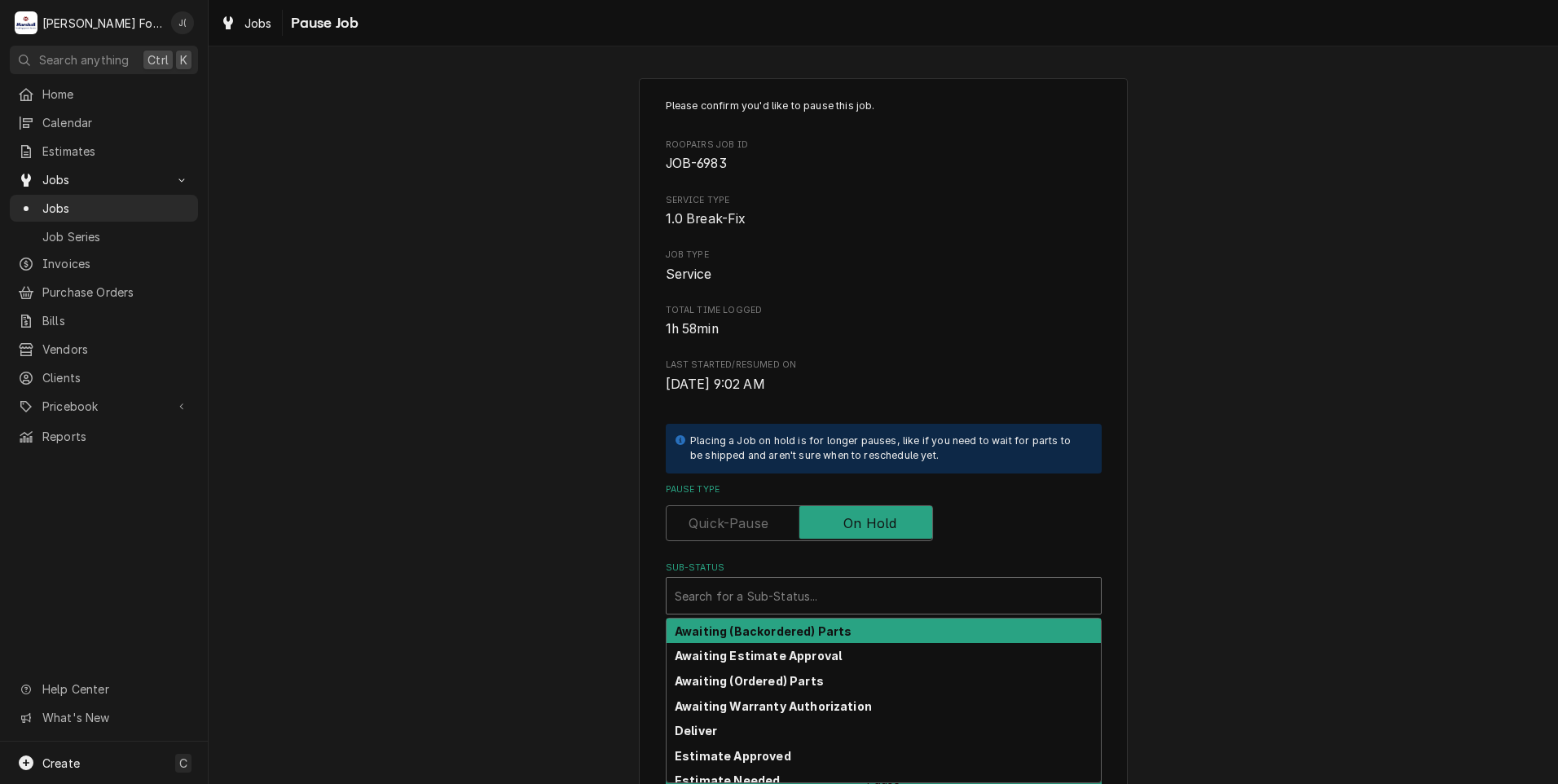
click at [837, 582] on div "Sub-Status" at bounding box center [883, 595] width 418 height 29
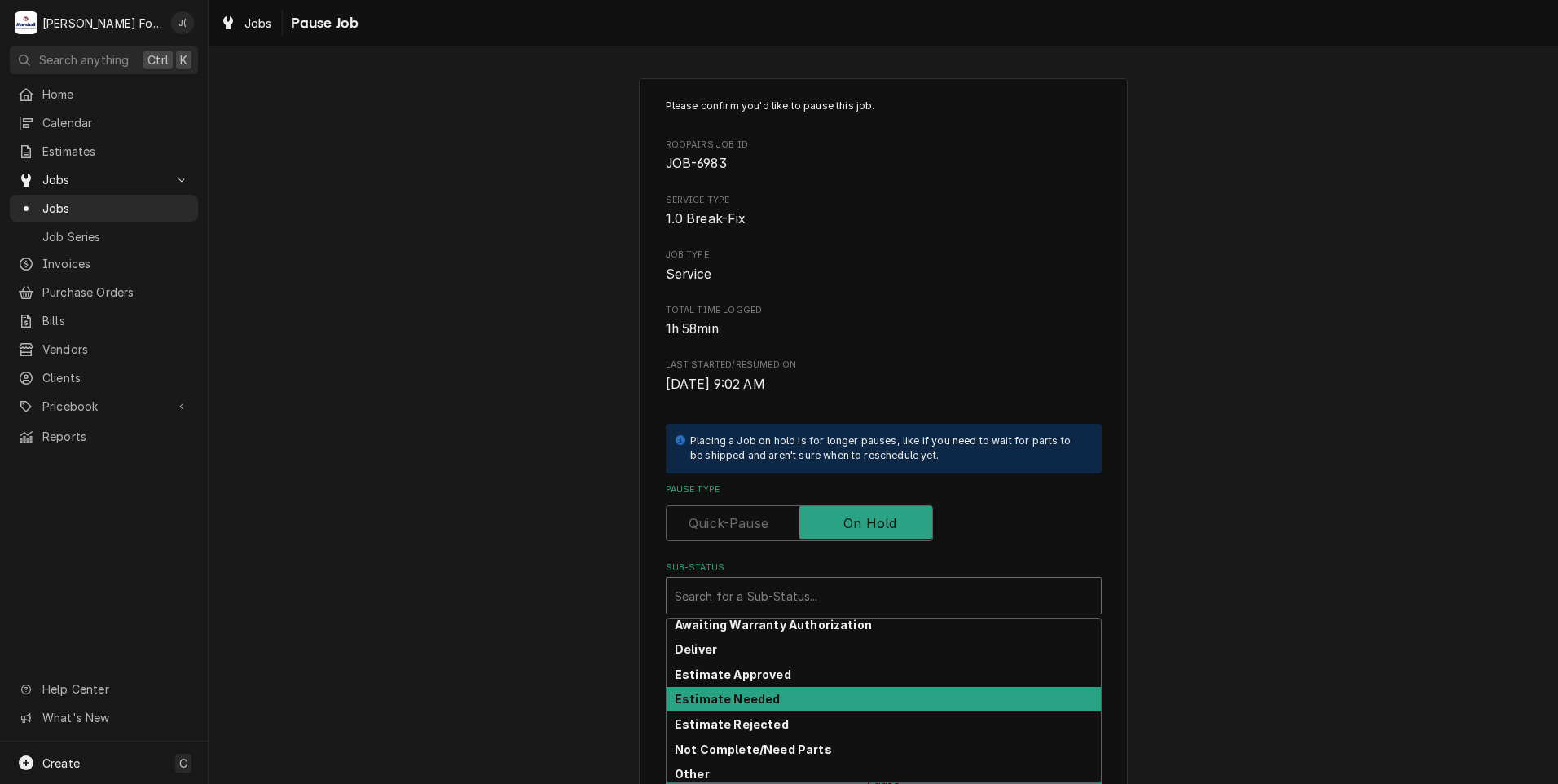
scroll to position [260, 0]
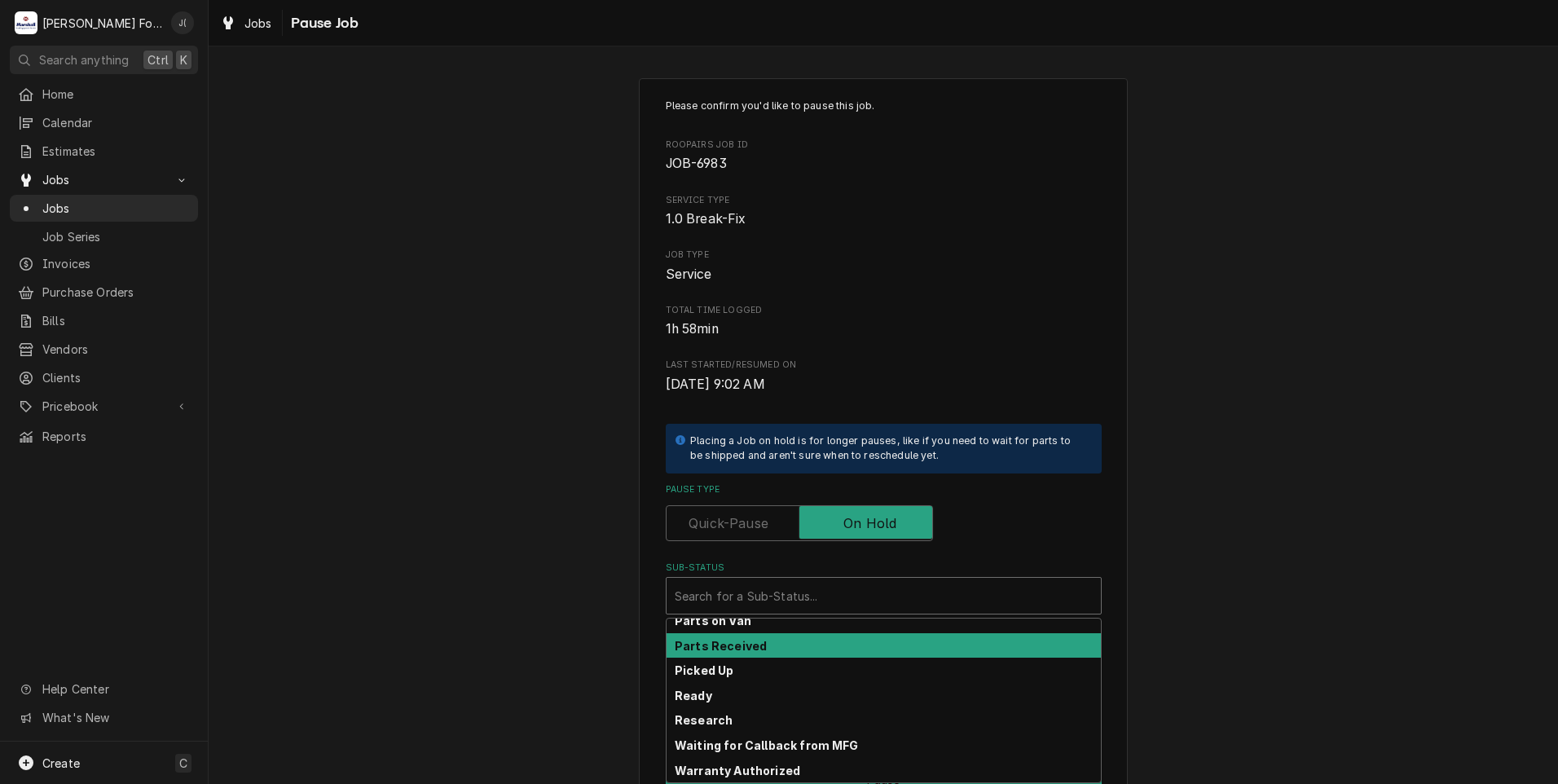
click at [751, 651] on strong "Parts Received" at bounding box center [721, 646] width 92 height 14
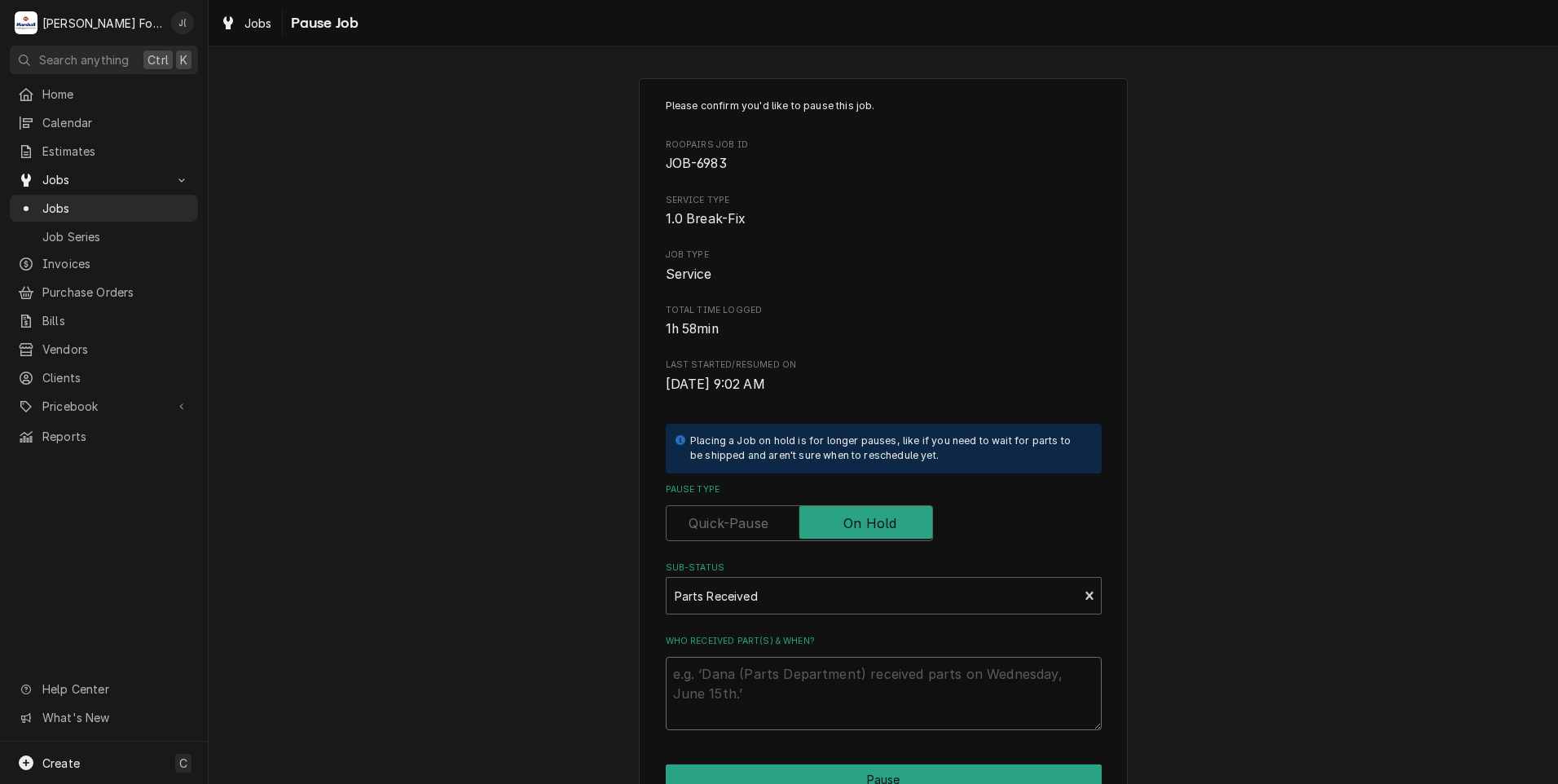
click at [748, 693] on textarea "Who received part(s) & when?" at bounding box center [883, 693] width 436 height 73
type textarea "x"
type textarea "1"
type textarea "x"
type textarea "10"
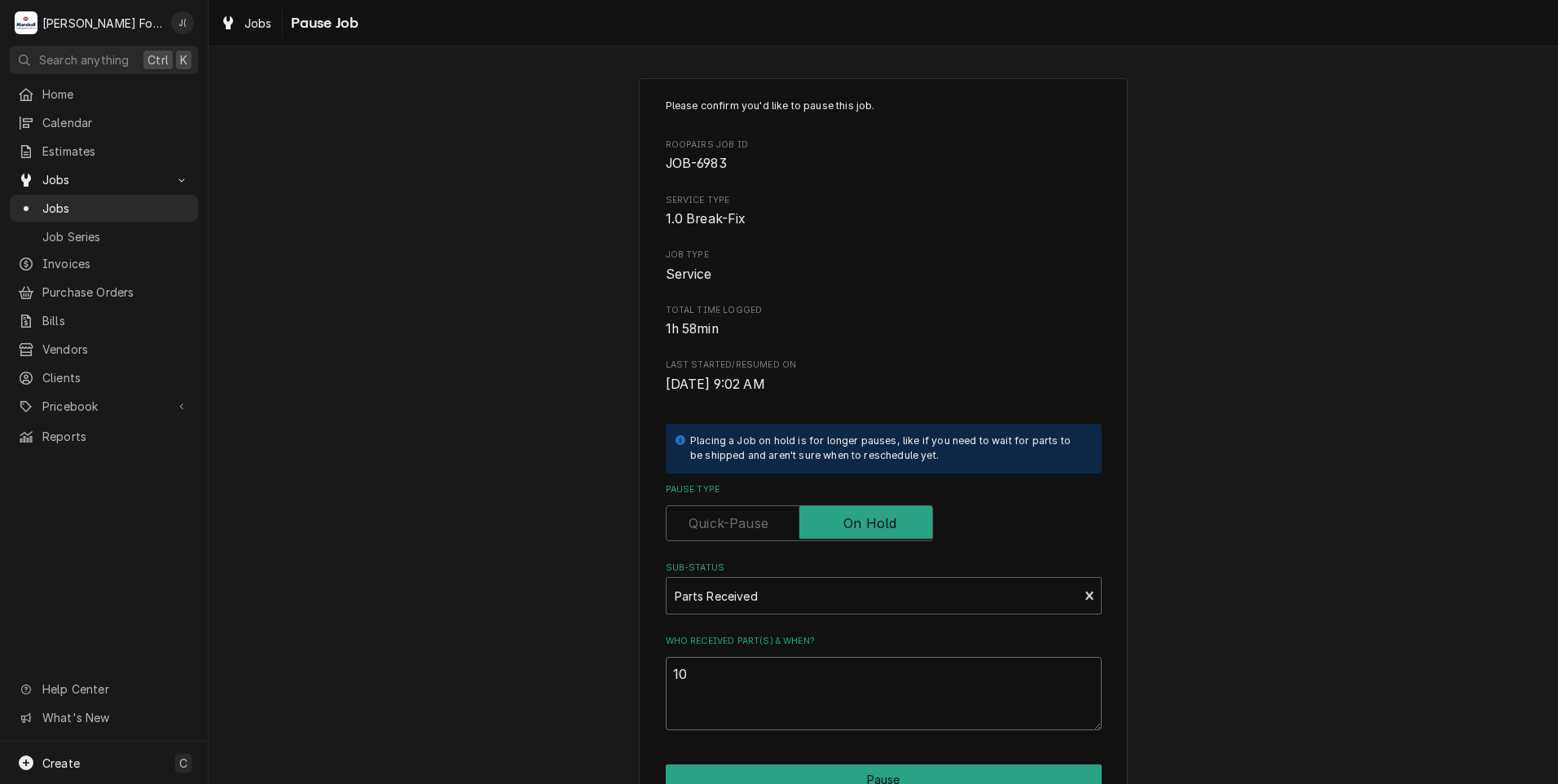
type textarea "x"
type textarea "10/"
type textarea "x"
type textarea "10/1"
type textarea "x"
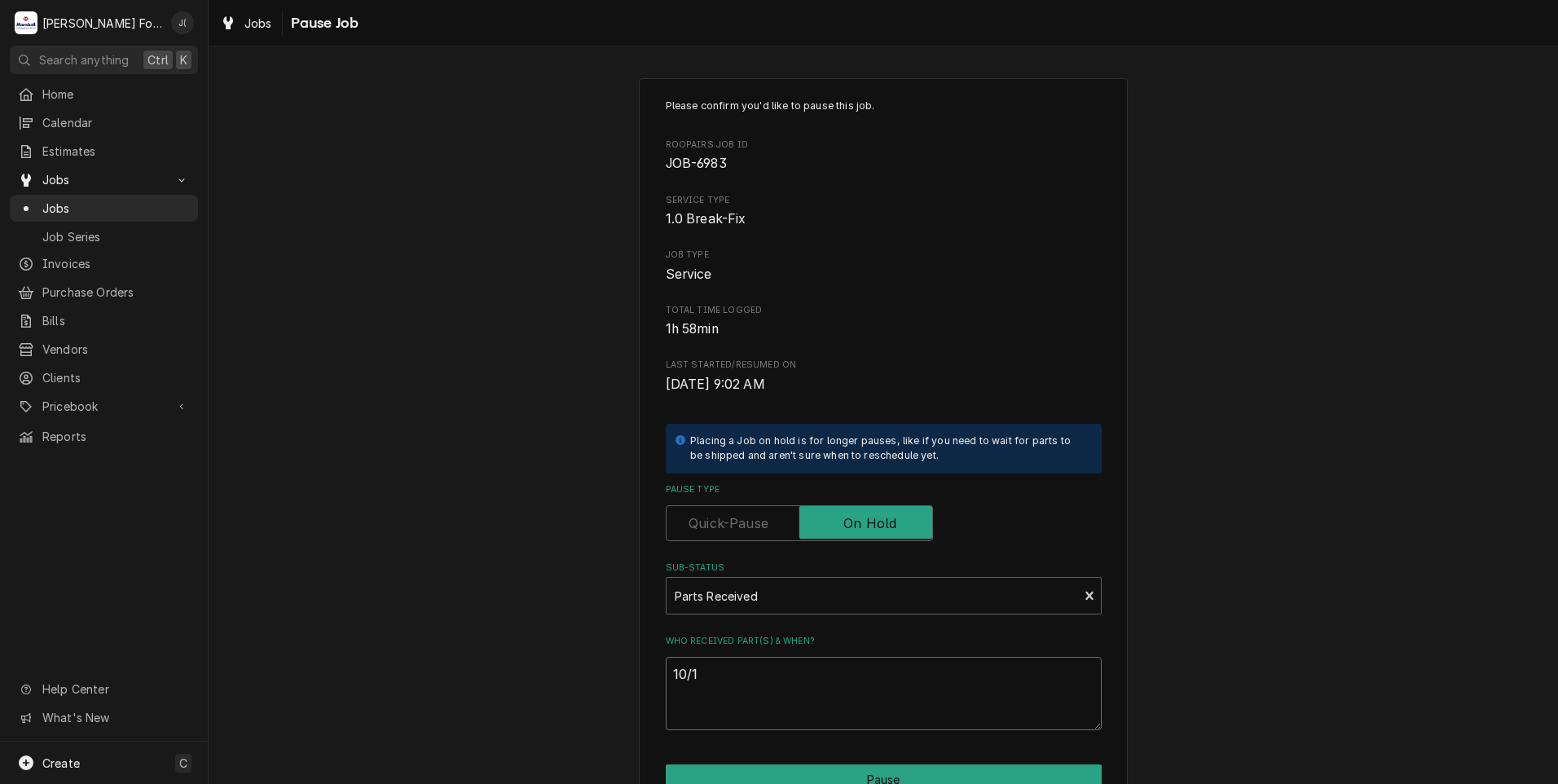
type textarea "10/10"
type textarea "x"
type textarea "10/10/"
type textarea "x"
type textarea "10/10/2"
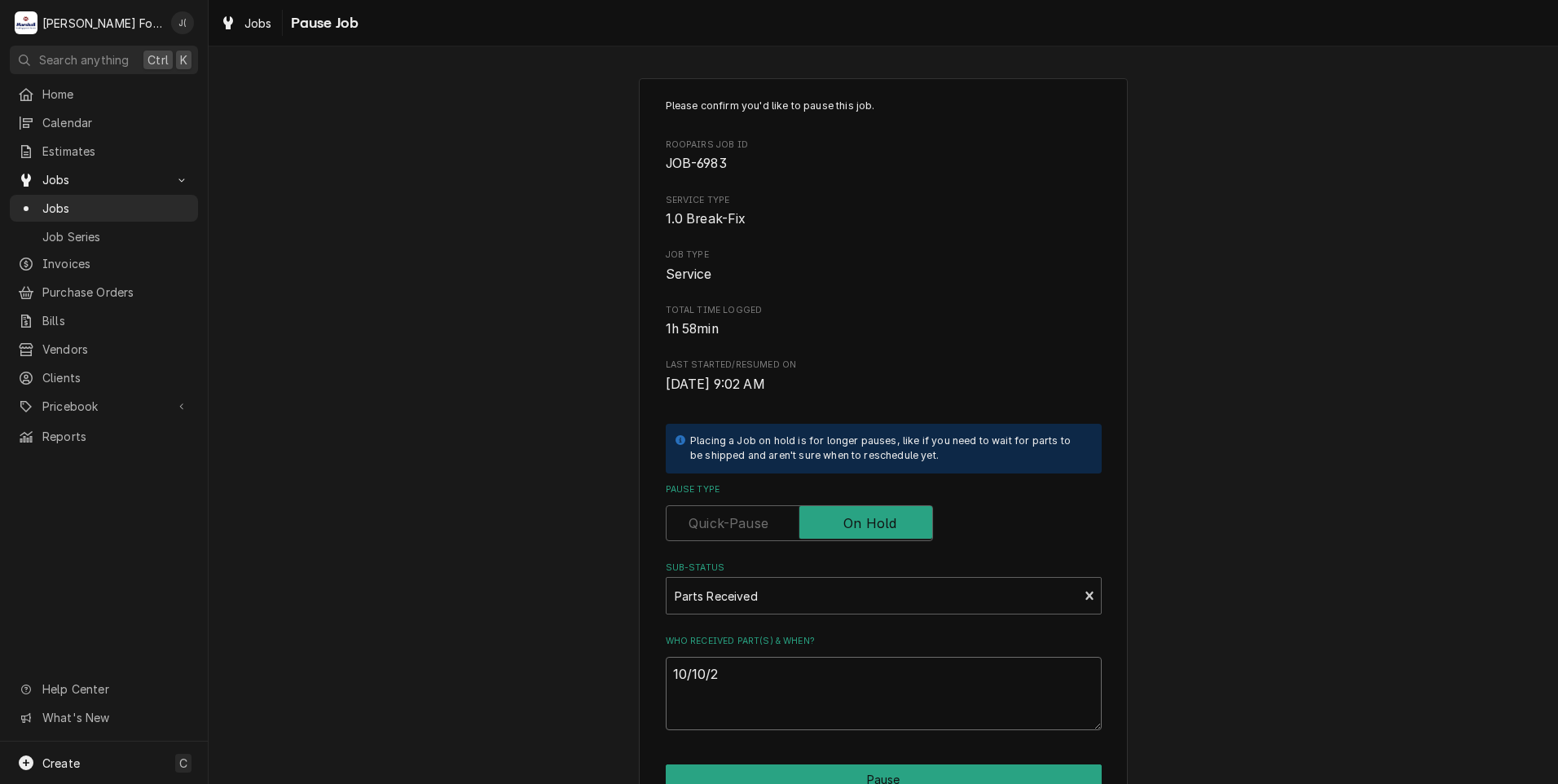
type textarea "x"
type textarea "[DATE]"
type textarea "x"
type textarea "10/10/202"
type textarea "x"
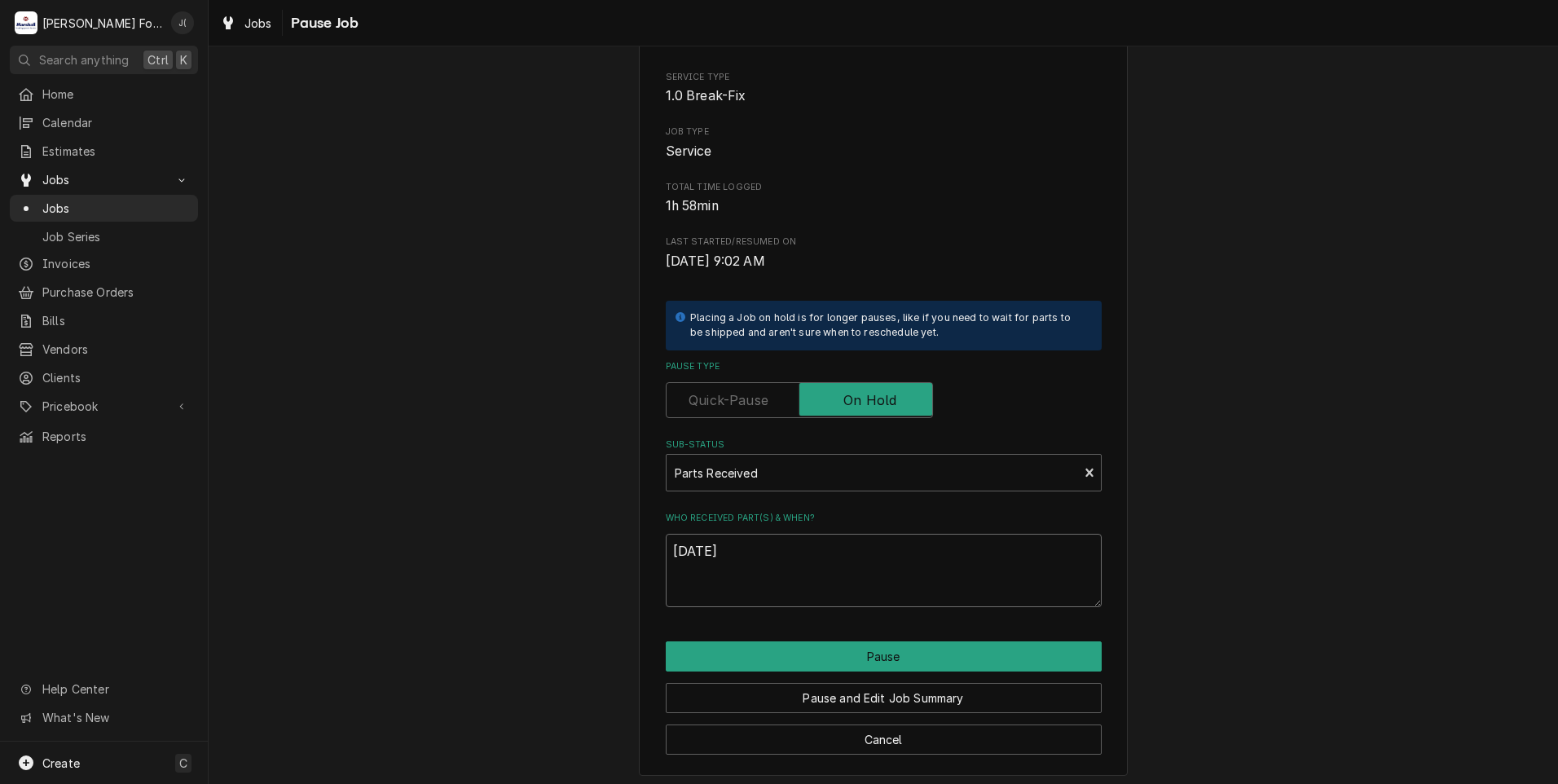
scroll to position [129, 0]
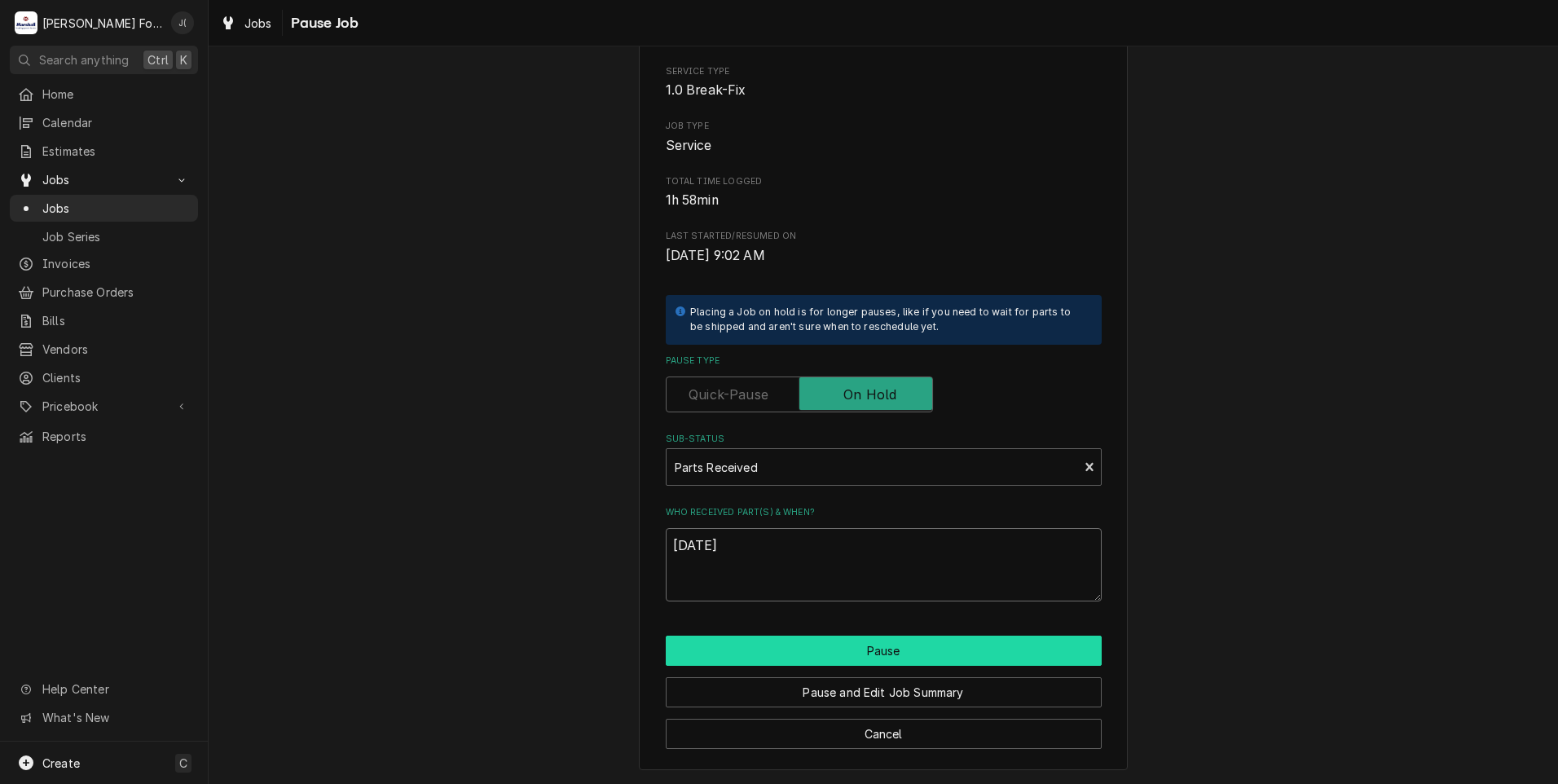
type textarea "[DATE]"
click at [893, 654] on button "Pause" at bounding box center [883, 650] width 436 height 30
type textarea "x"
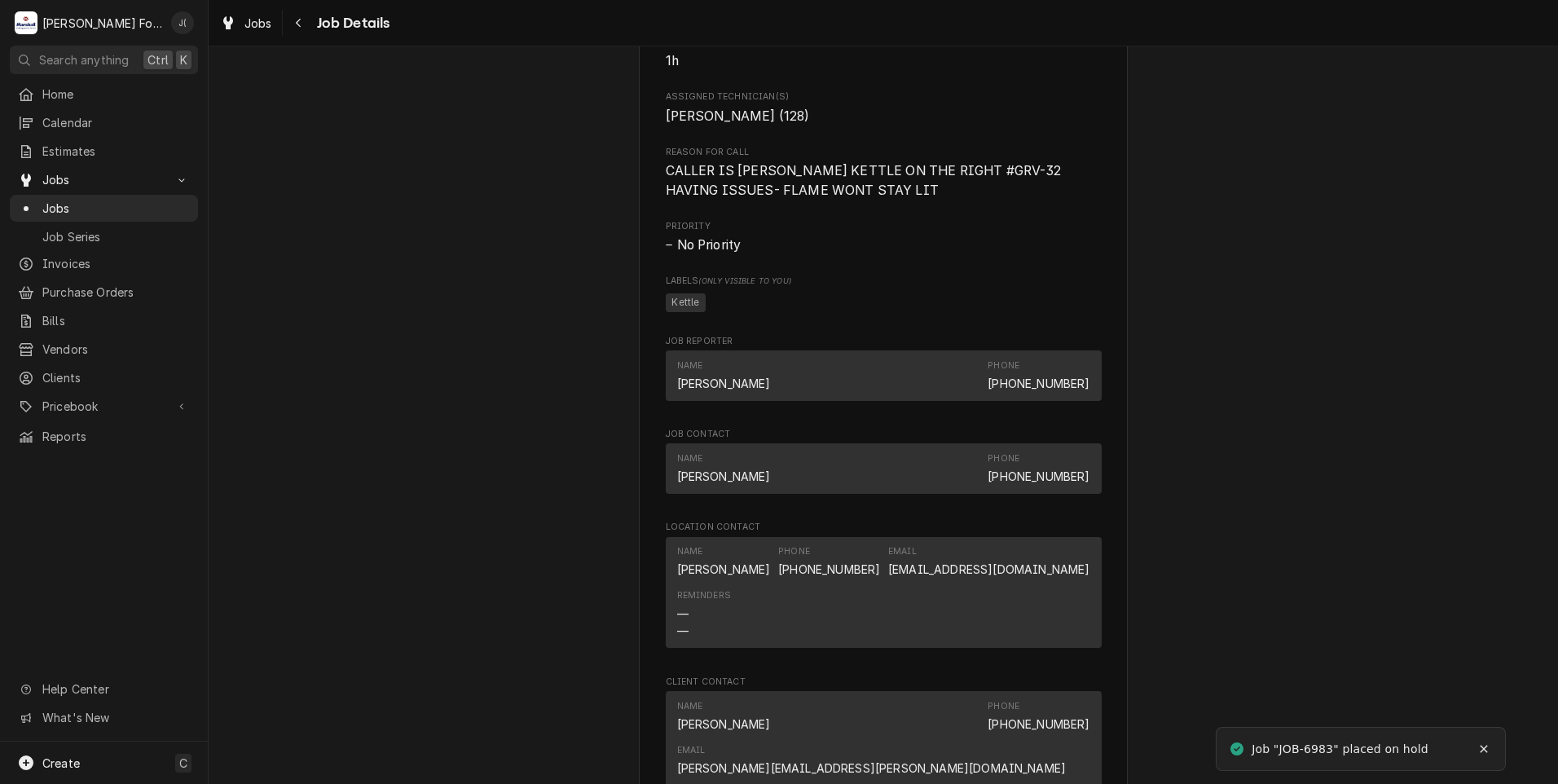
scroll to position [2118, 0]
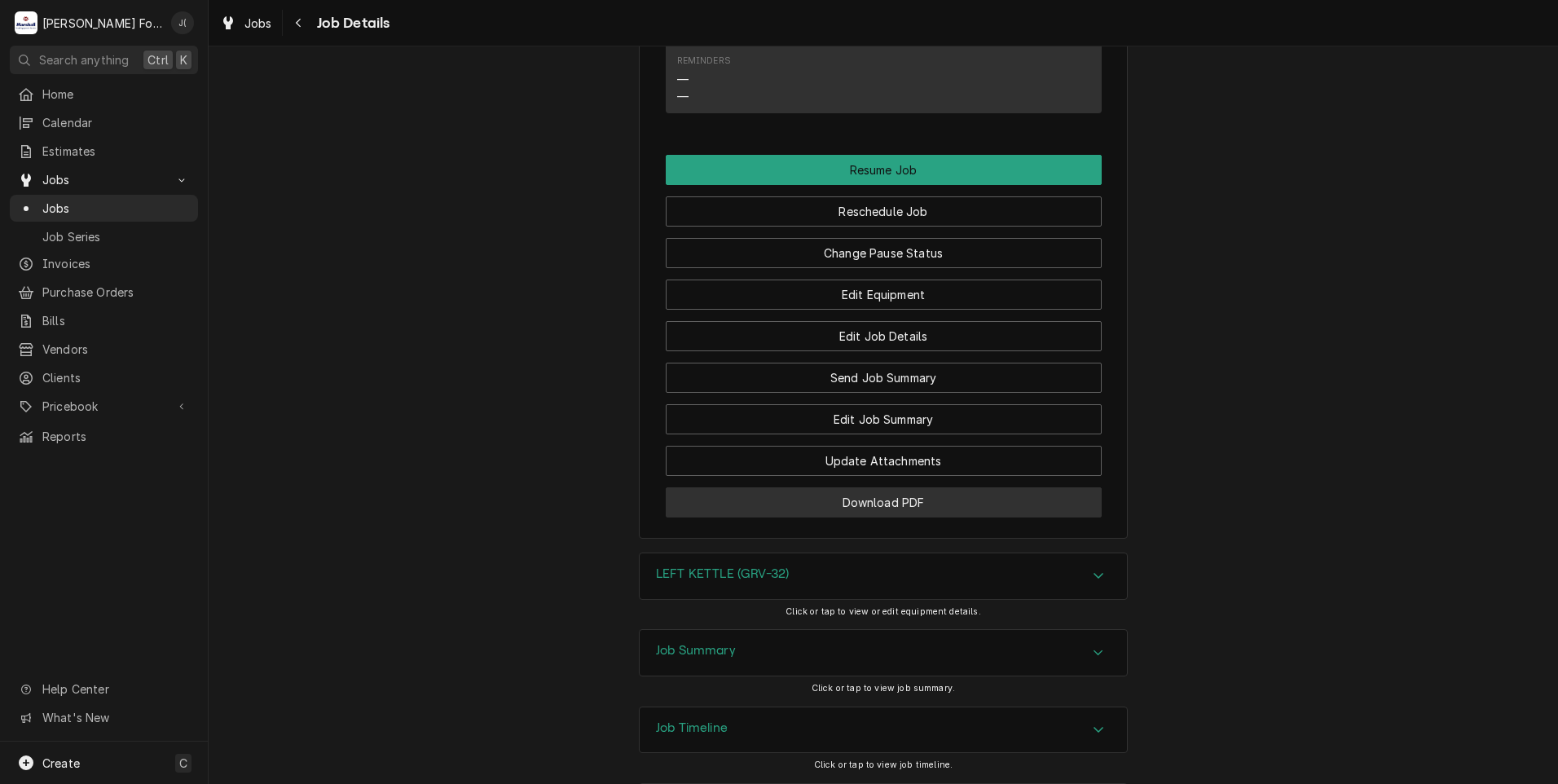
click at [718, 518] on button "Download PDF" at bounding box center [883, 502] width 436 height 30
click at [86, 205] on span "Jobs" at bounding box center [116, 208] width 148 height 17
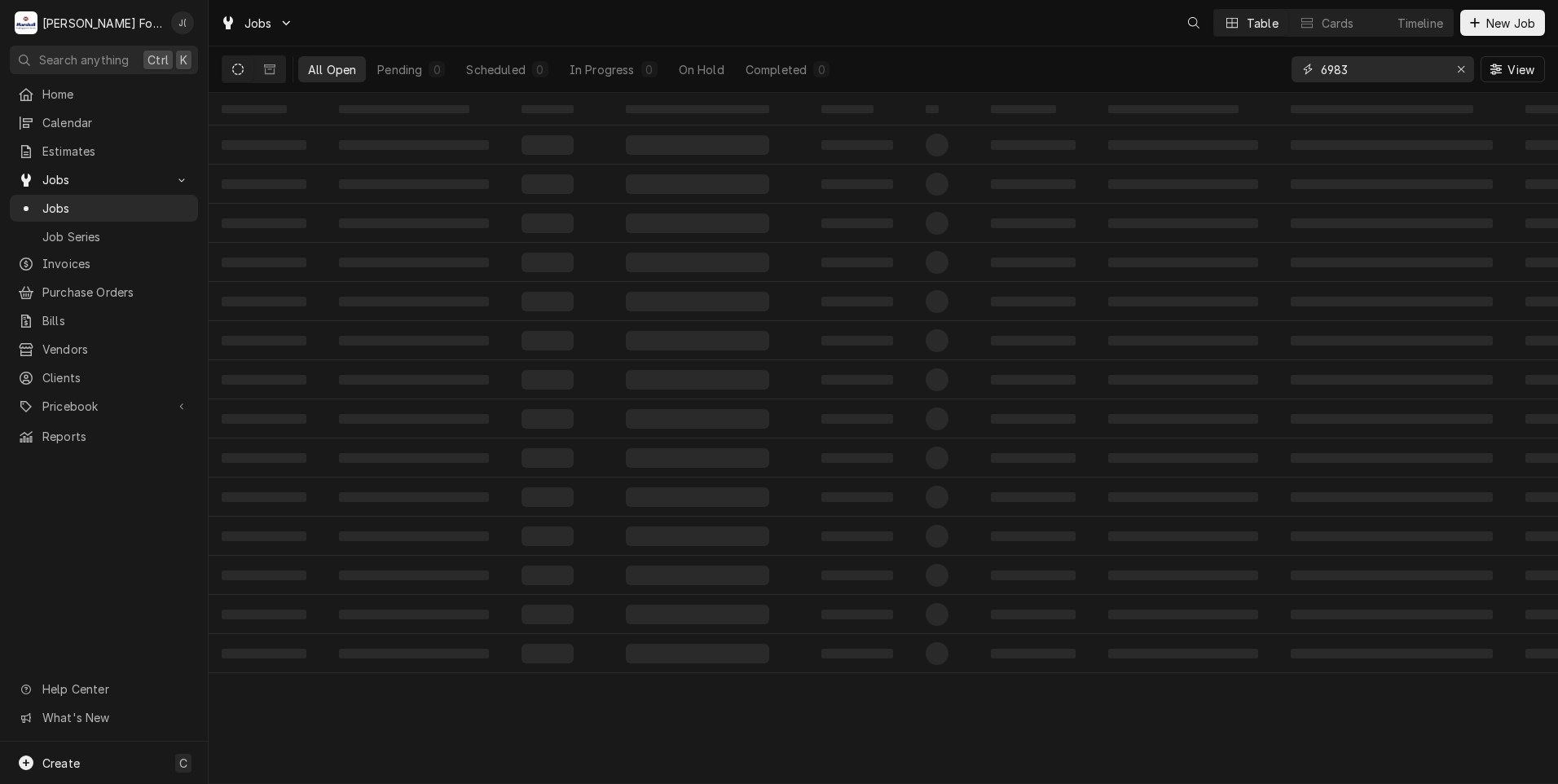
drag, startPoint x: 1362, startPoint y: 71, endPoint x: 1224, endPoint y: 75, distance: 138.1
click at [1225, 75] on div "All Open Pending 0 Scheduled 0 In Progress 0 On Hold Completed 0 6983 View" at bounding box center [882, 68] width 1323 height 45
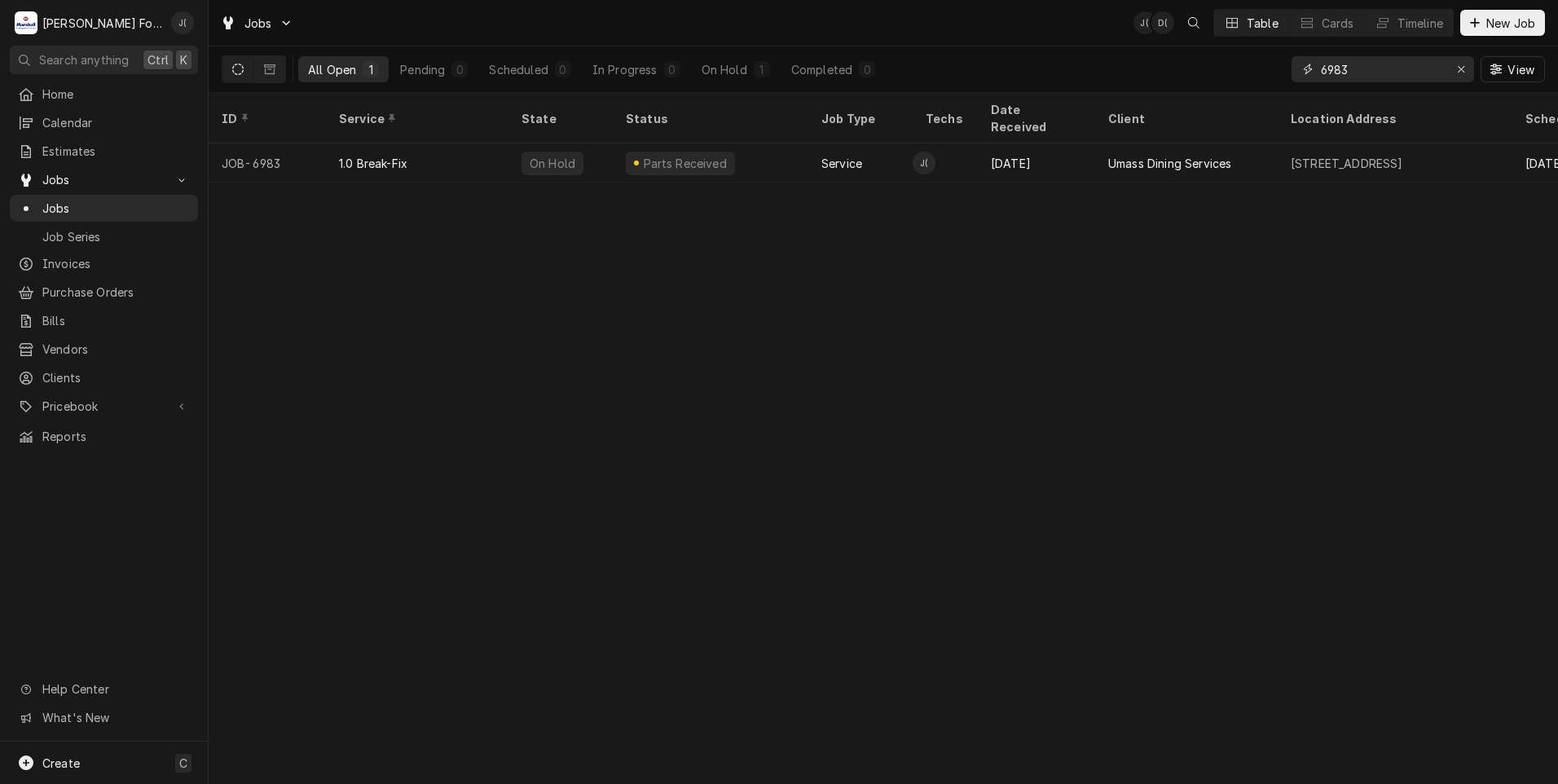
type input "7"
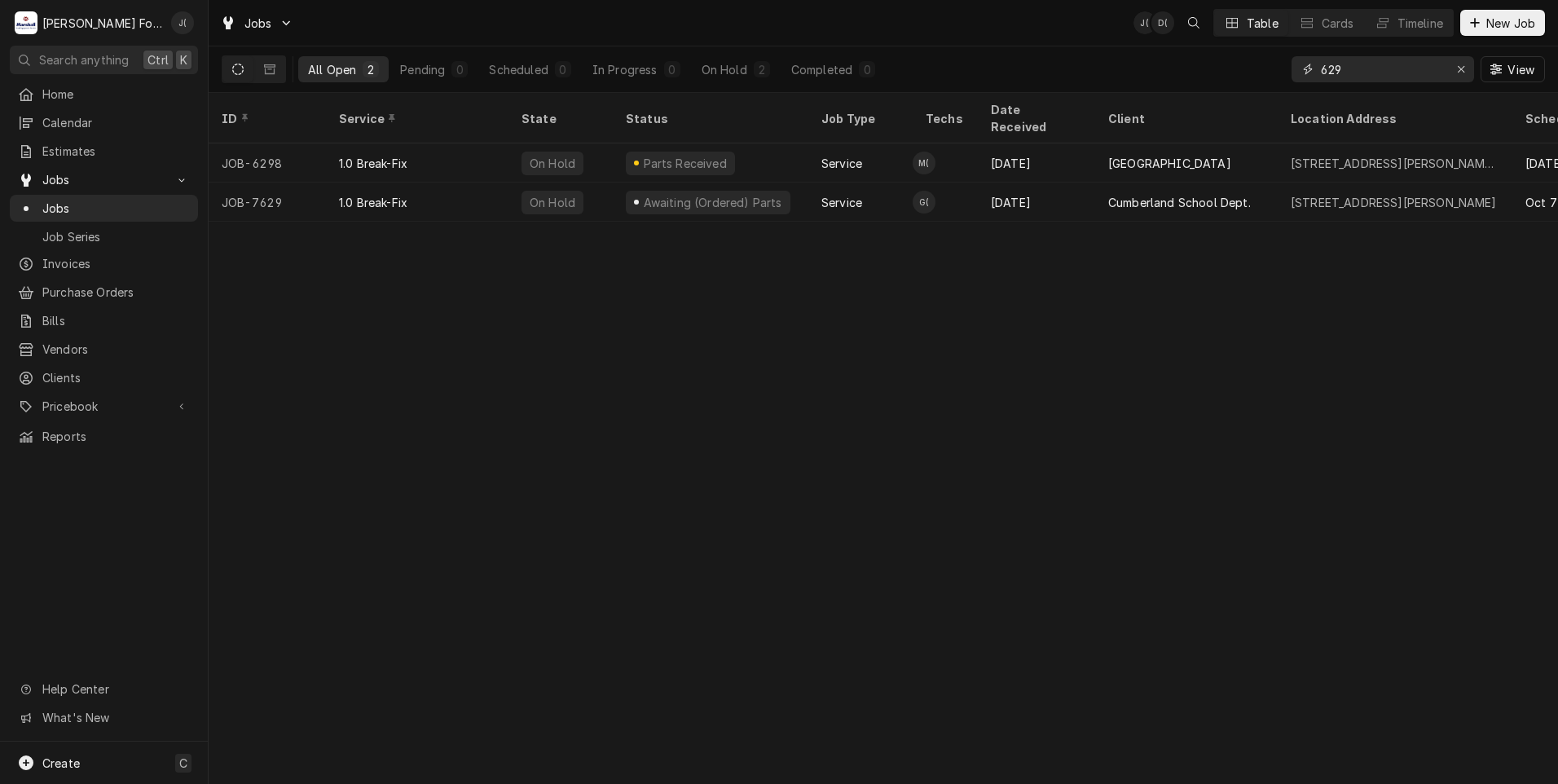
drag, startPoint x: 1348, startPoint y: 69, endPoint x: 1058, endPoint y: 71, distance: 290.0
click at [1058, 71] on div "All Open 2 Pending 0 Scheduled 0 In Progress 0 On Hold 2 Completed 0 629 View" at bounding box center [882, 68] width 1323 height 45
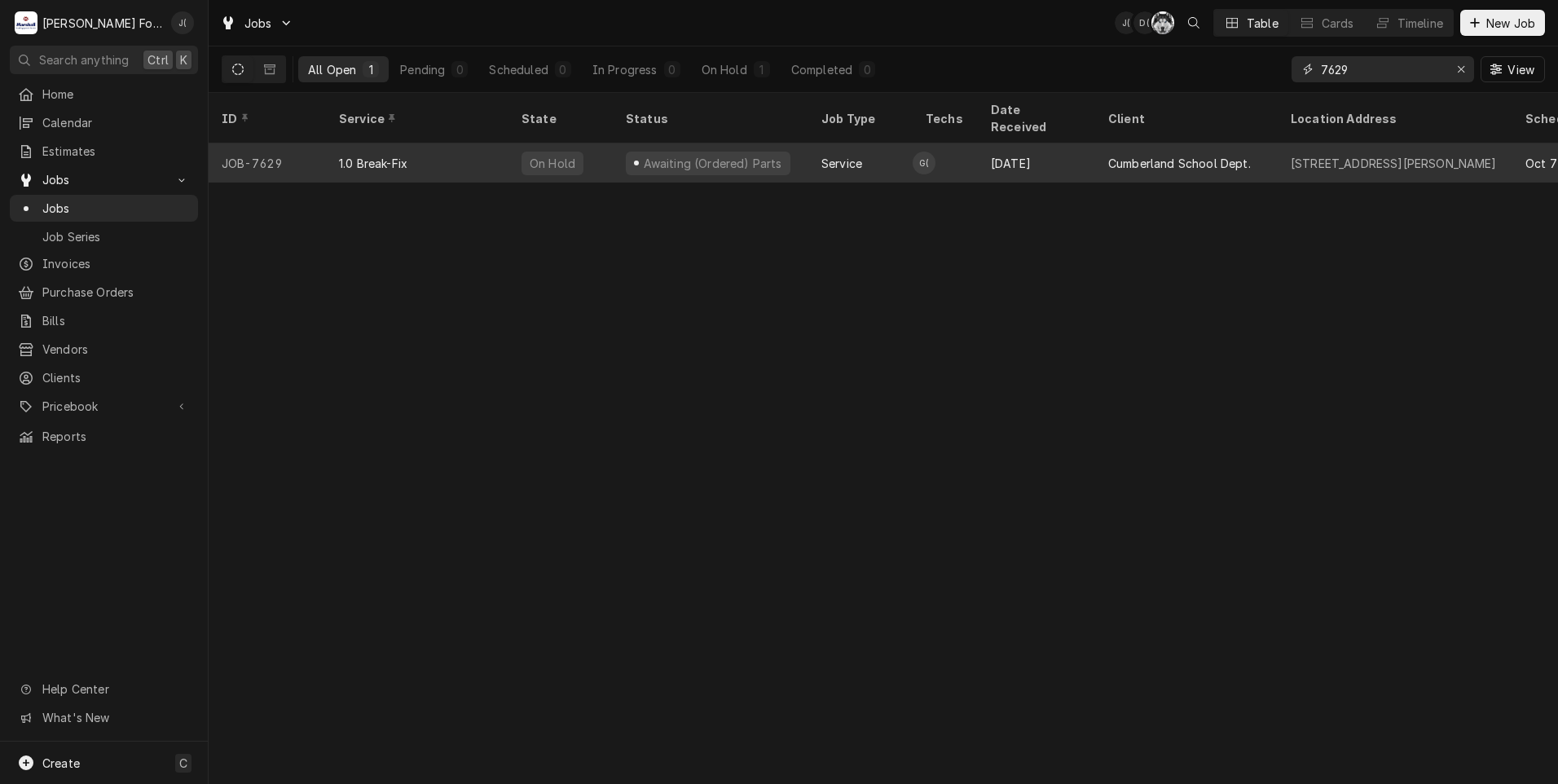
type input "7629"
click at [877, 143] on div "Service" at bounding box center [860, 163] width 104 height 39
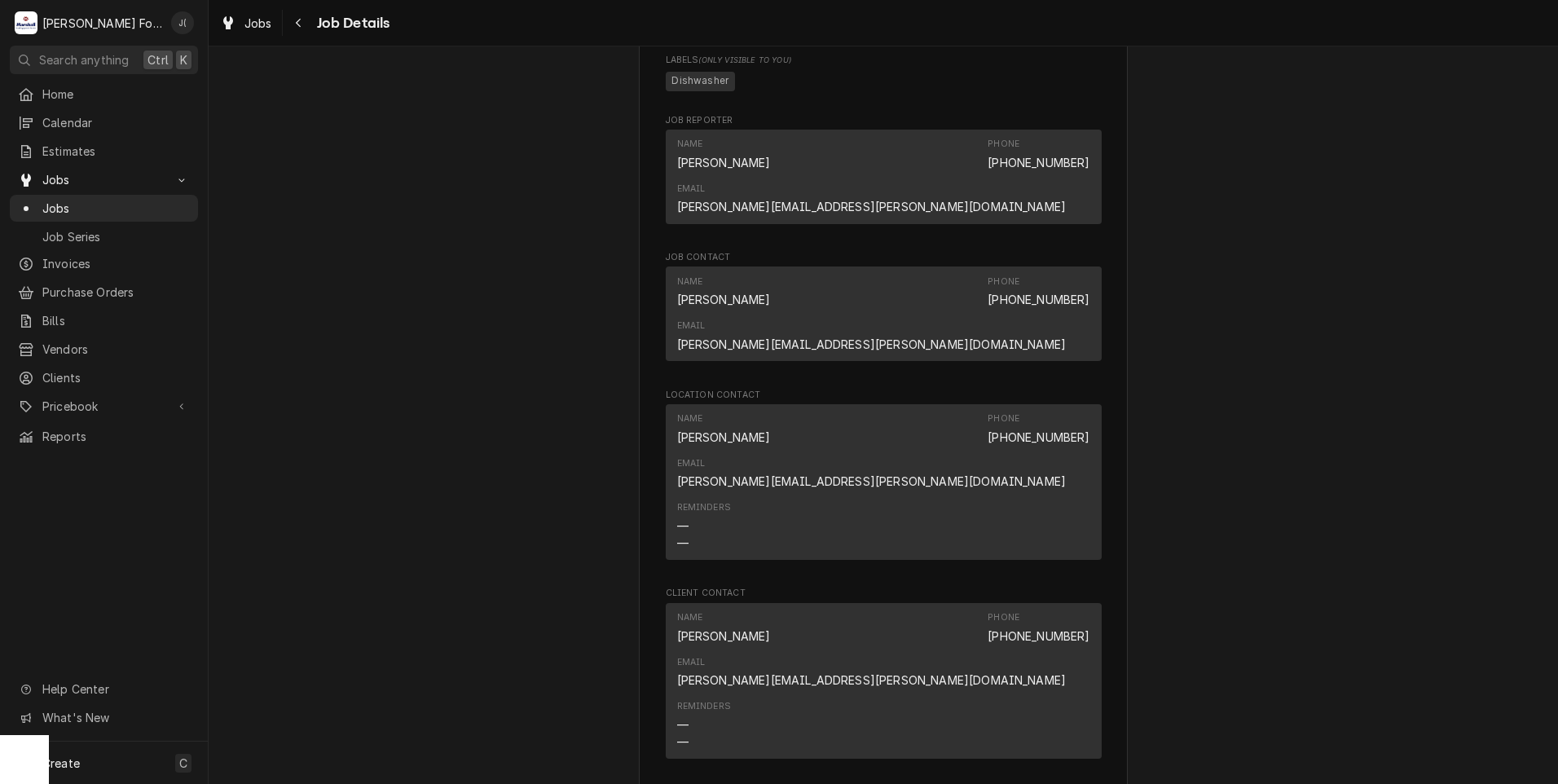
scroll to position [2525, 0]
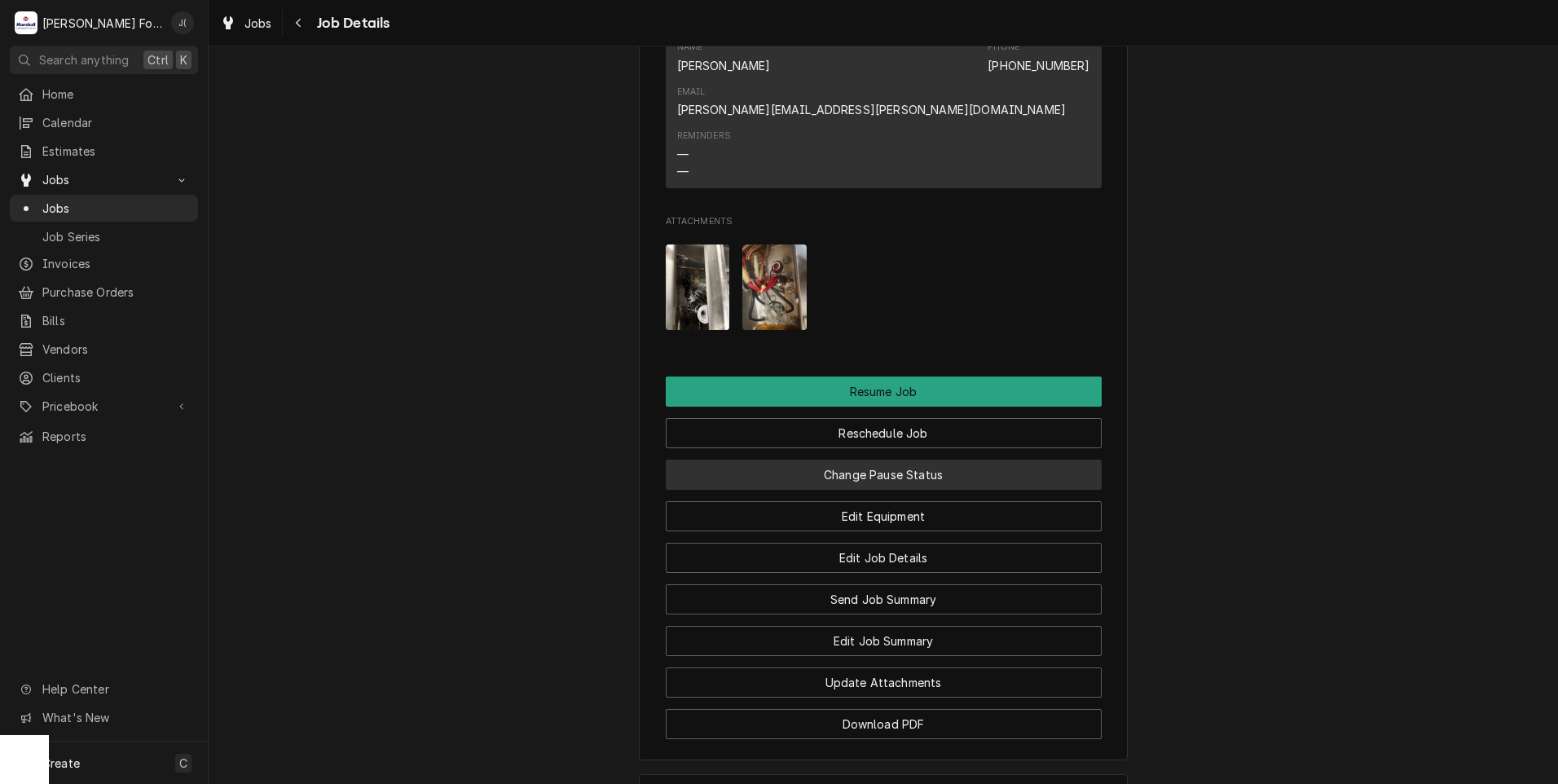
drag, startPoint x: 877, startPoint y: 312, endPoint x: 877, endPoint y: 321, distance: 9.0
click at [877, 459] on button "Change Pause Status" at bounding box center [883, 474] width 436 height 30
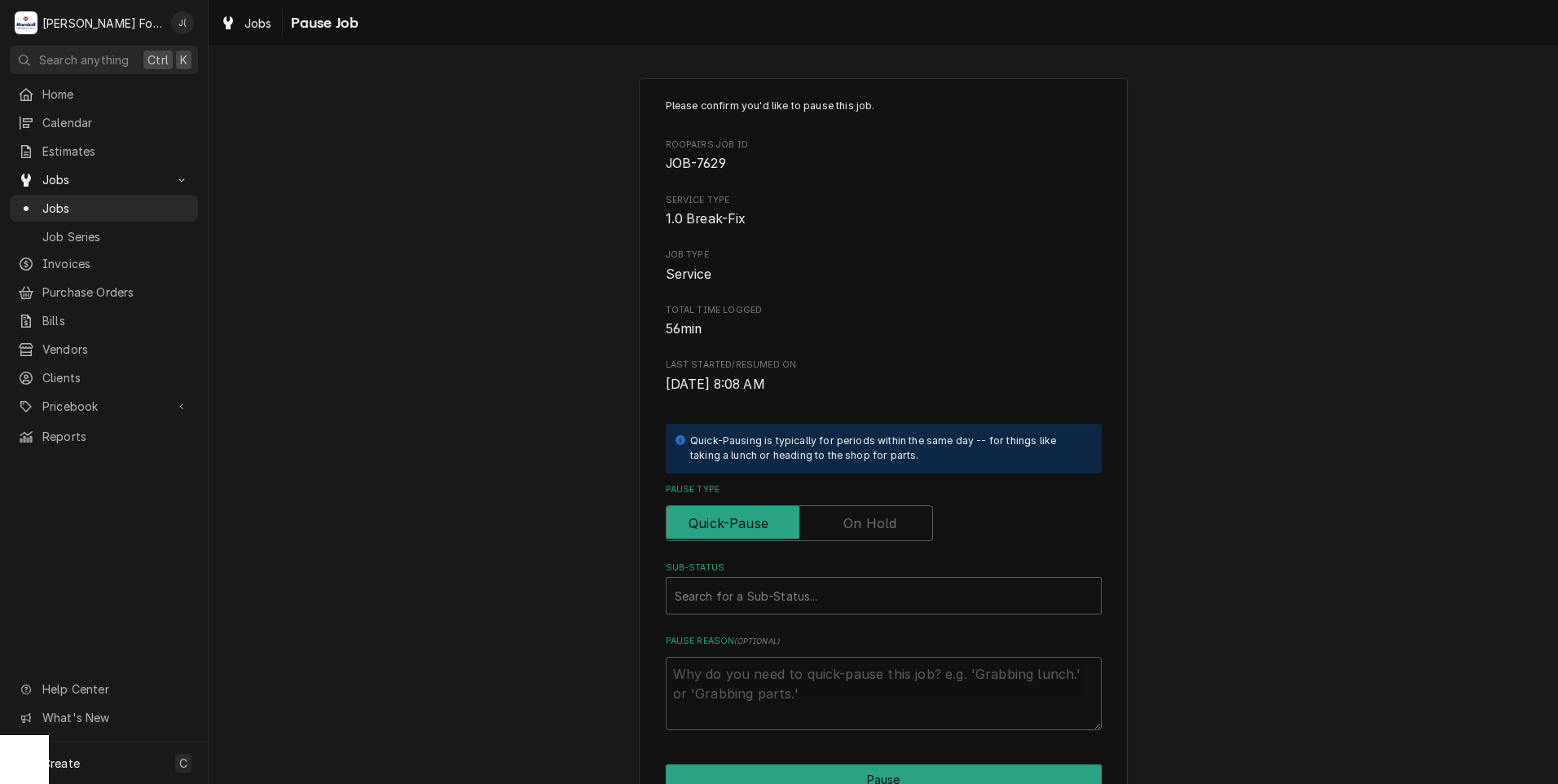
drag, startPoint x: 884, startPoint y: 518, endPoint x: 876, endPoint y: 518, distance: 8.0
click at [876, 517] on label "Pause Type" at bounding box center [799, 523] width 267 height 36
click at [876, 517] on input "Pause Type" at bounding box center [800, 523] width 253 height 36
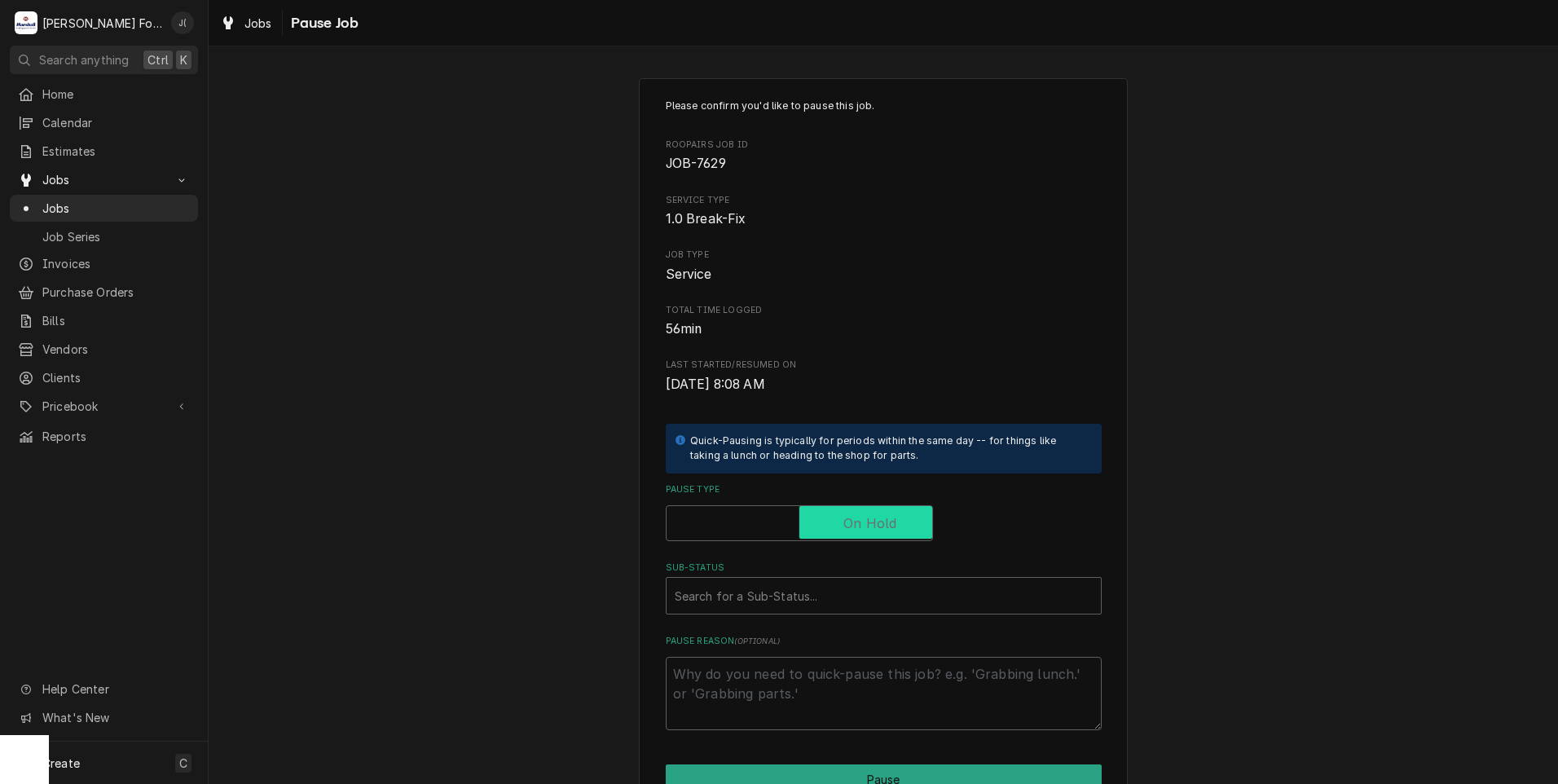
checkbox input "true"
click at [833, 594] on div "Sub-Status" at bounding box center [883, 595] width 418 height 29
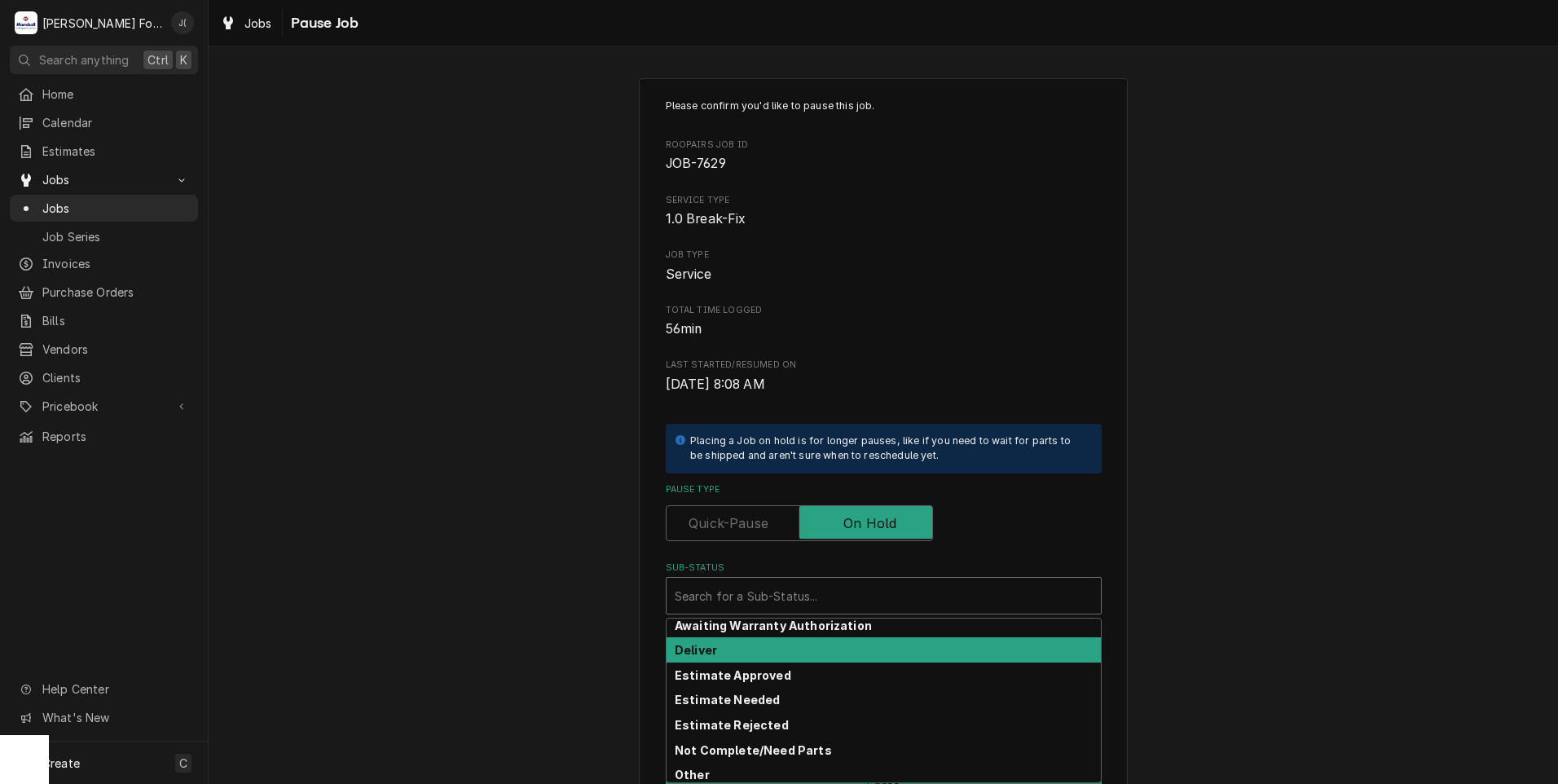
scroll to position [260, 0]
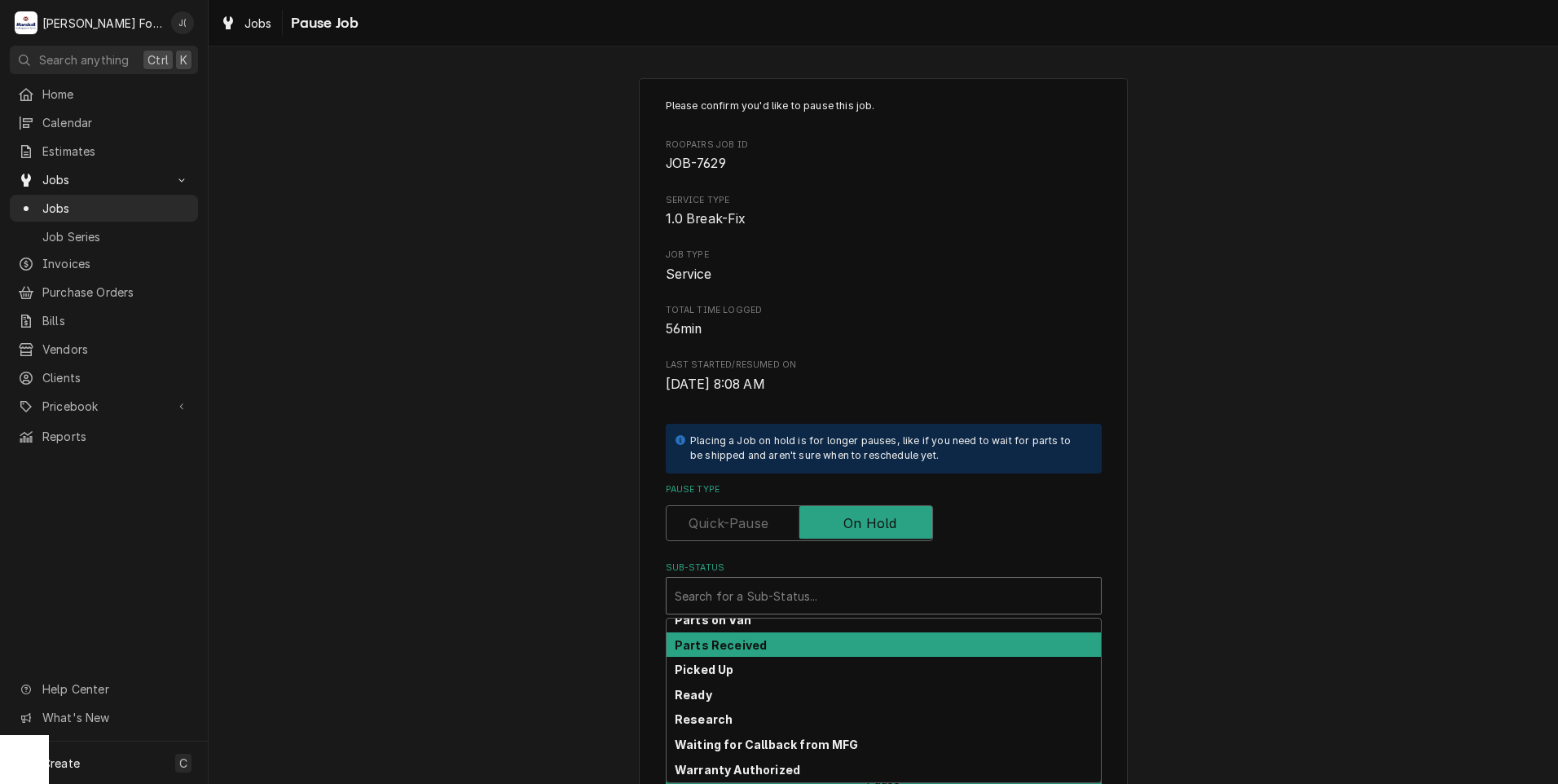
click at [756, 650] on div "Parts Received" at bounding box center [883, 645] width 434 height 26
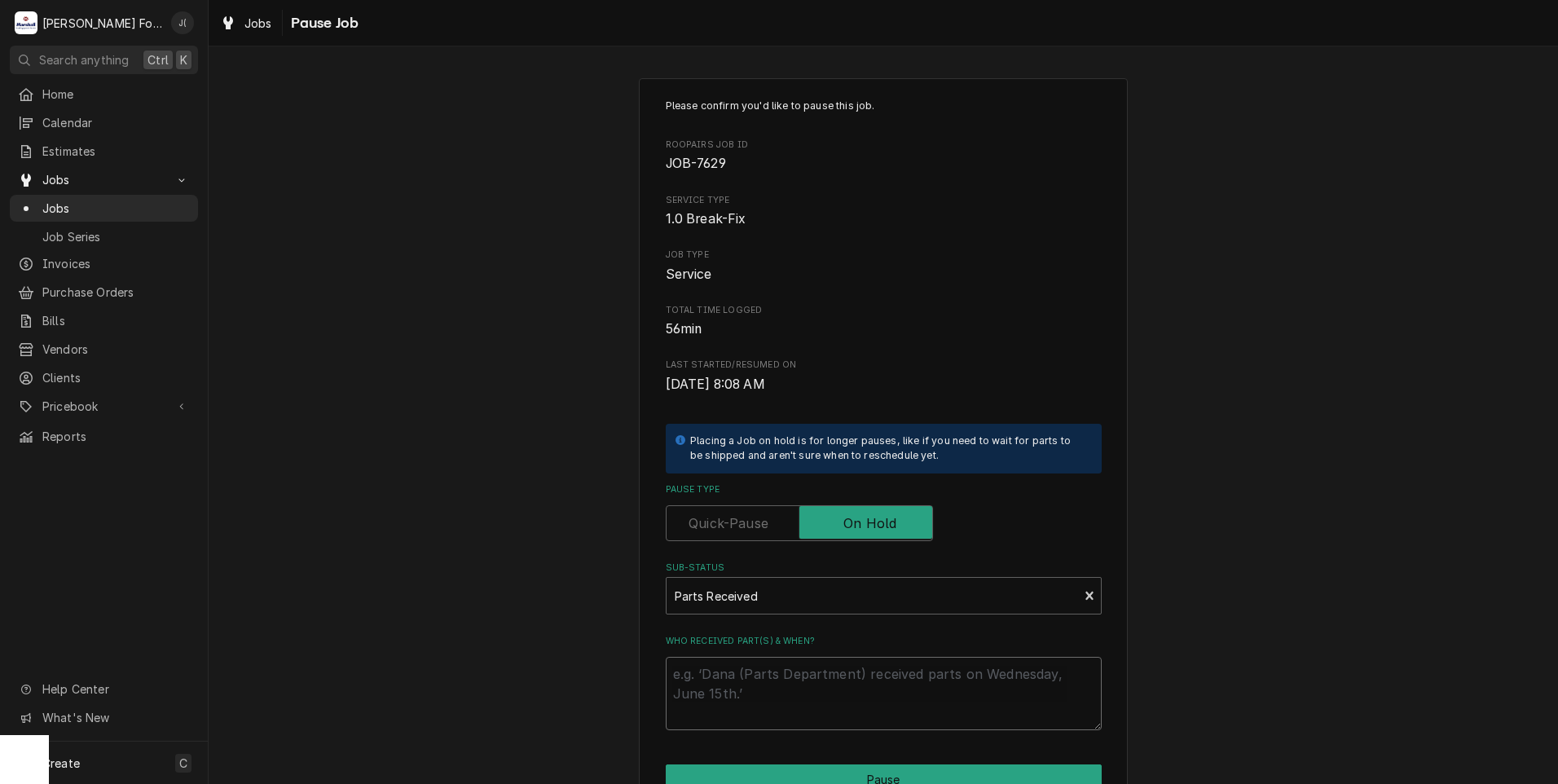
click at [767, 682] on textarea "Who received part(s) & when?" at bounding box center [883, 693] width 436 height 73
type textarea "x"
type textarea "1"
type textarea "x"
type textarea "10"
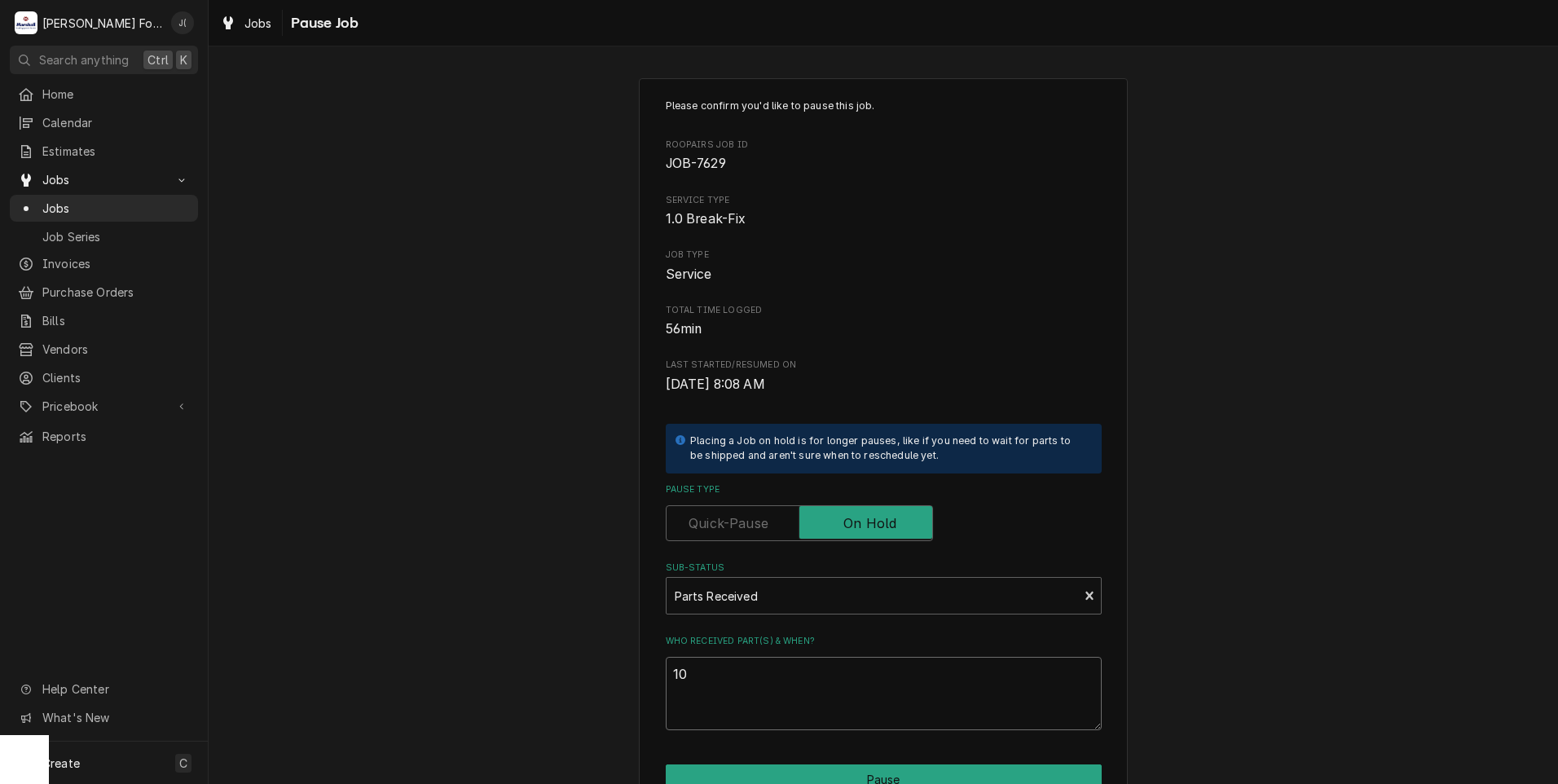
type textarea "x"
type textarea "10/"
type textarea "x"
type textarea "10/1"
type textarea "x"
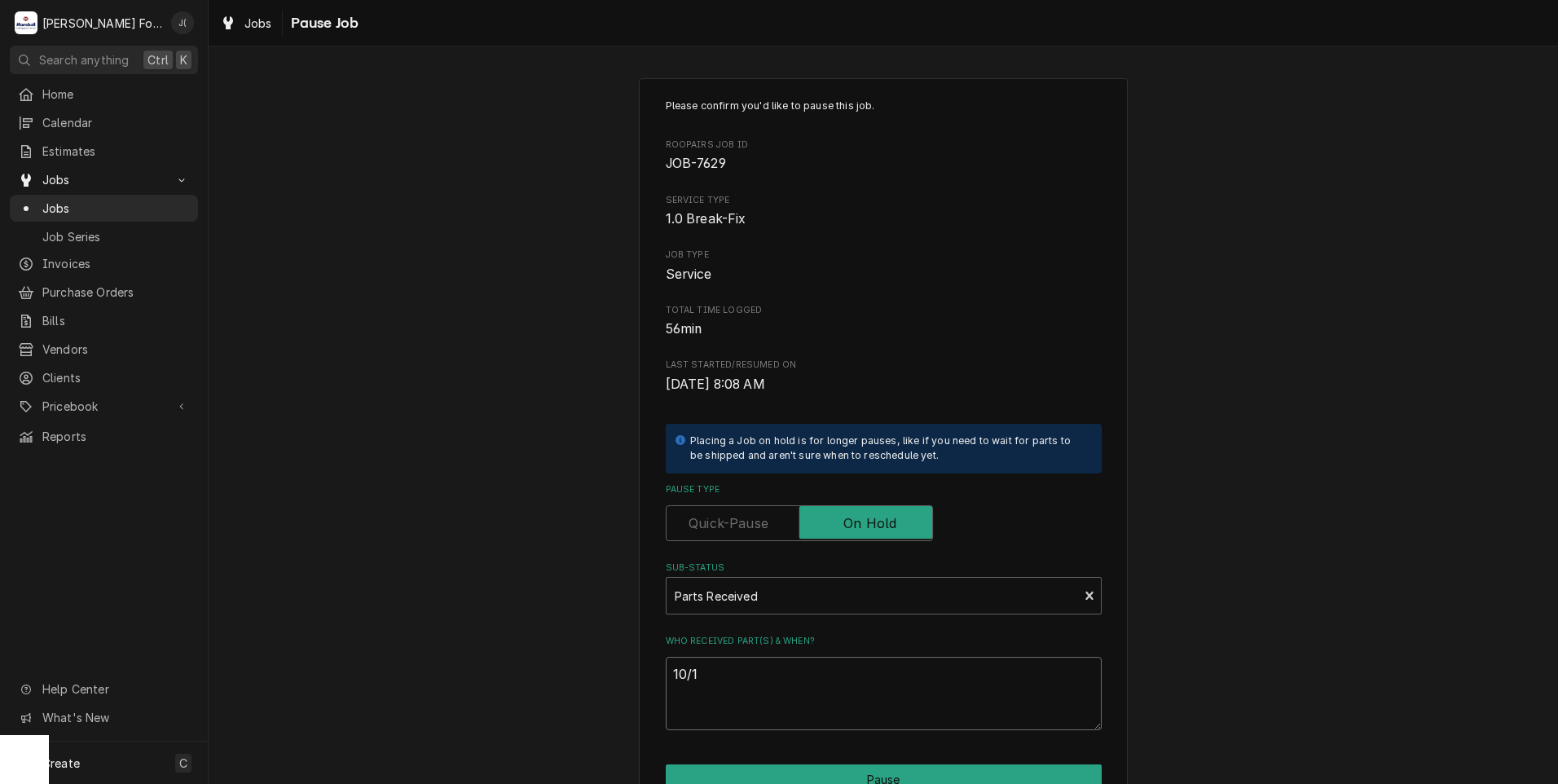
type textarea "10/10"
type textarea "x"
type textarea "10/10/"
type textarea "x"
type textarea "10/10/2"
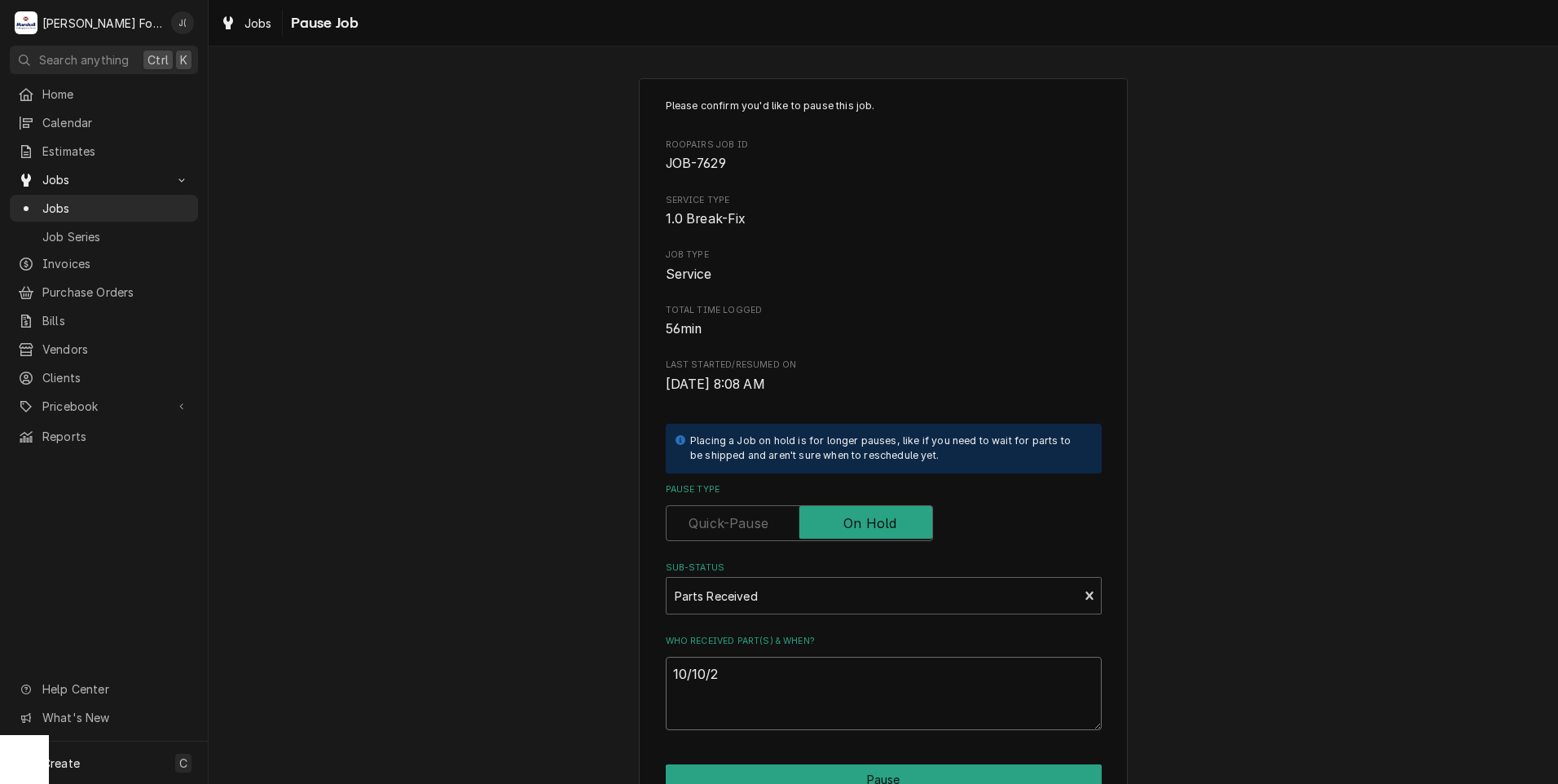
type textarea "x"
type textarea "[DATE]"
type textarea "x"
type textarea "10/10/202"
type textarea "x"
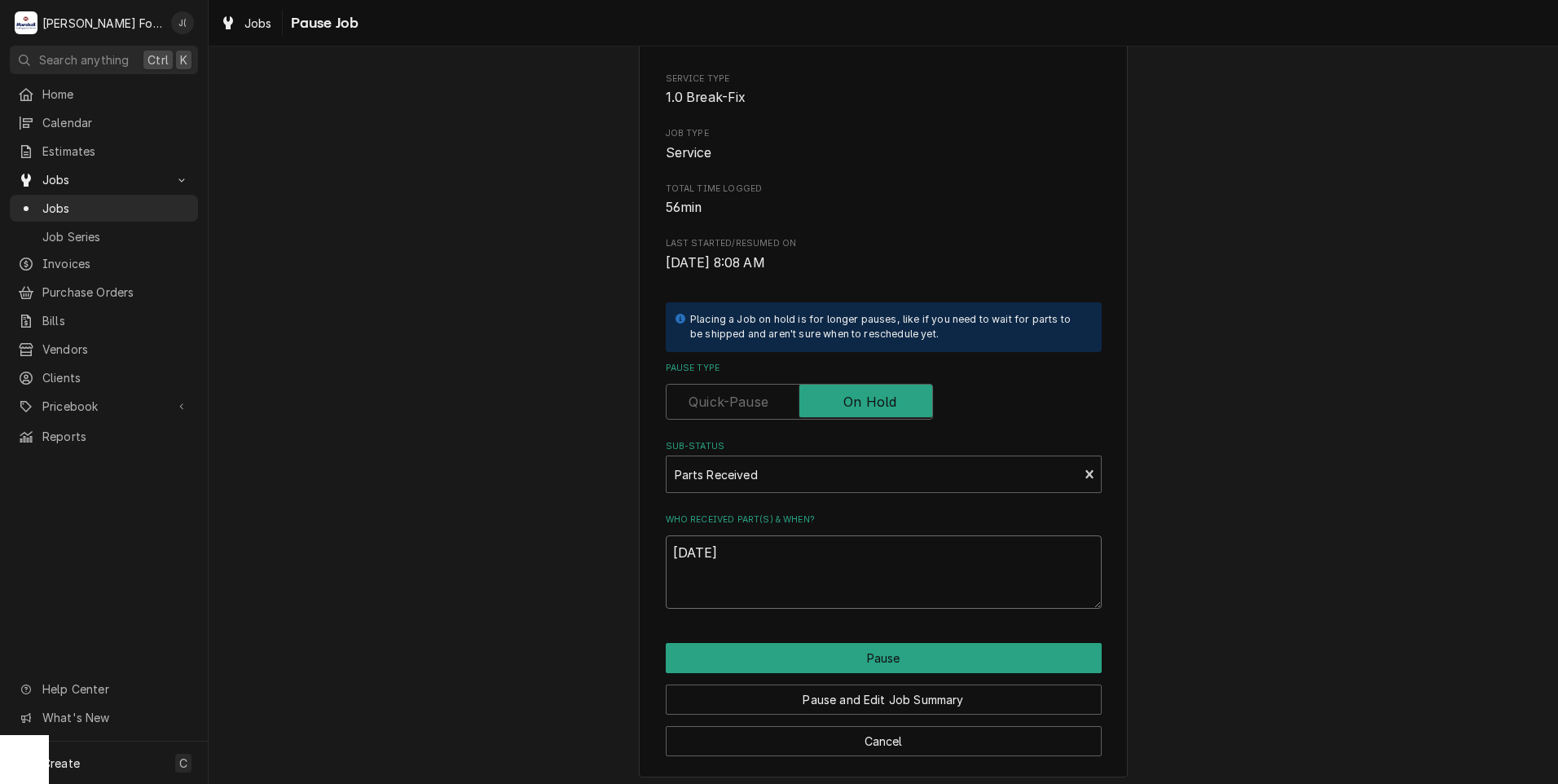
scroll to position [129, 0]
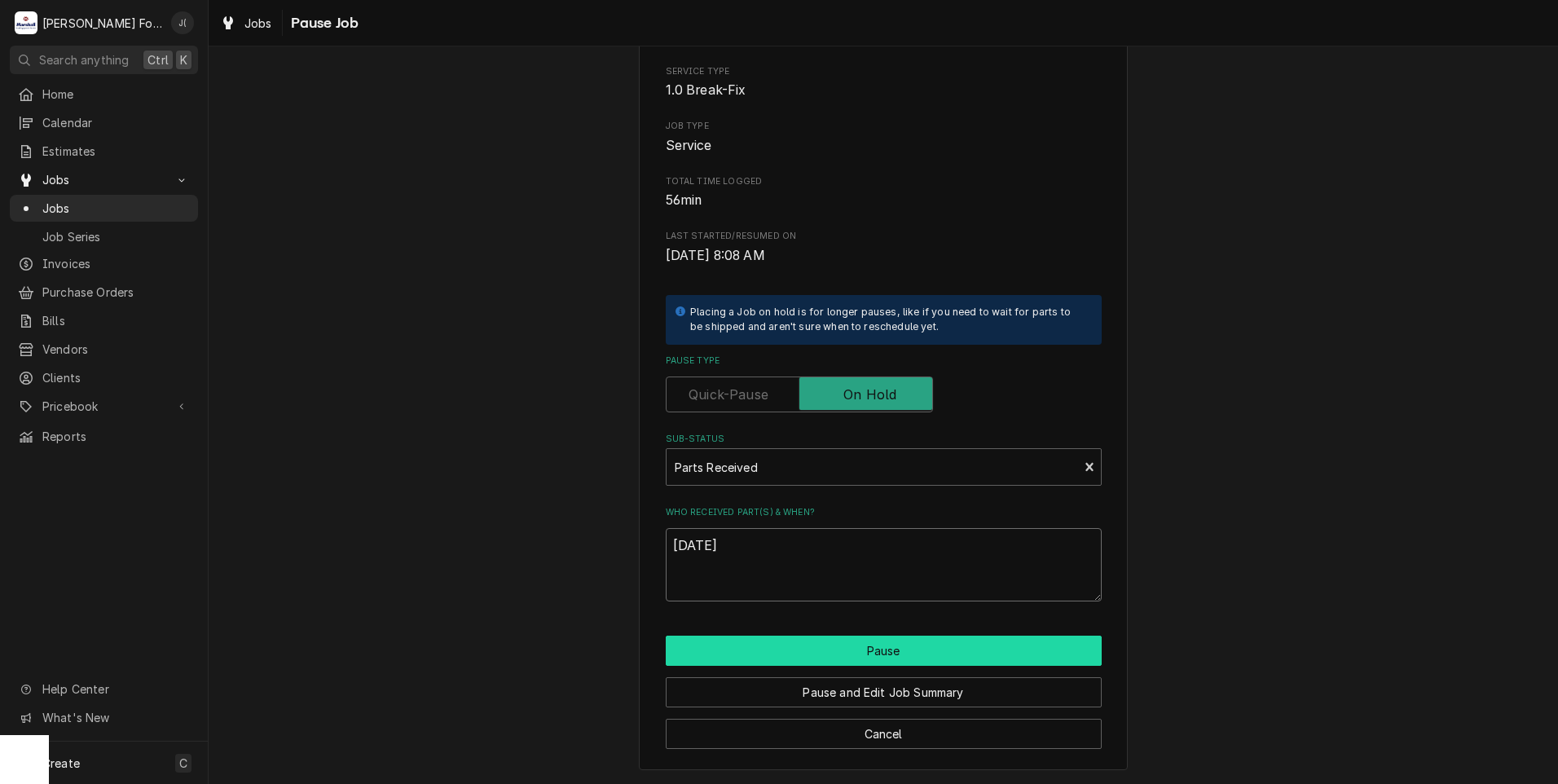
type textarea "[DATE]"
click at [723, 641] on button "Pause" at bounding box center [883, 650] width 436 height 30
type textarea "x"
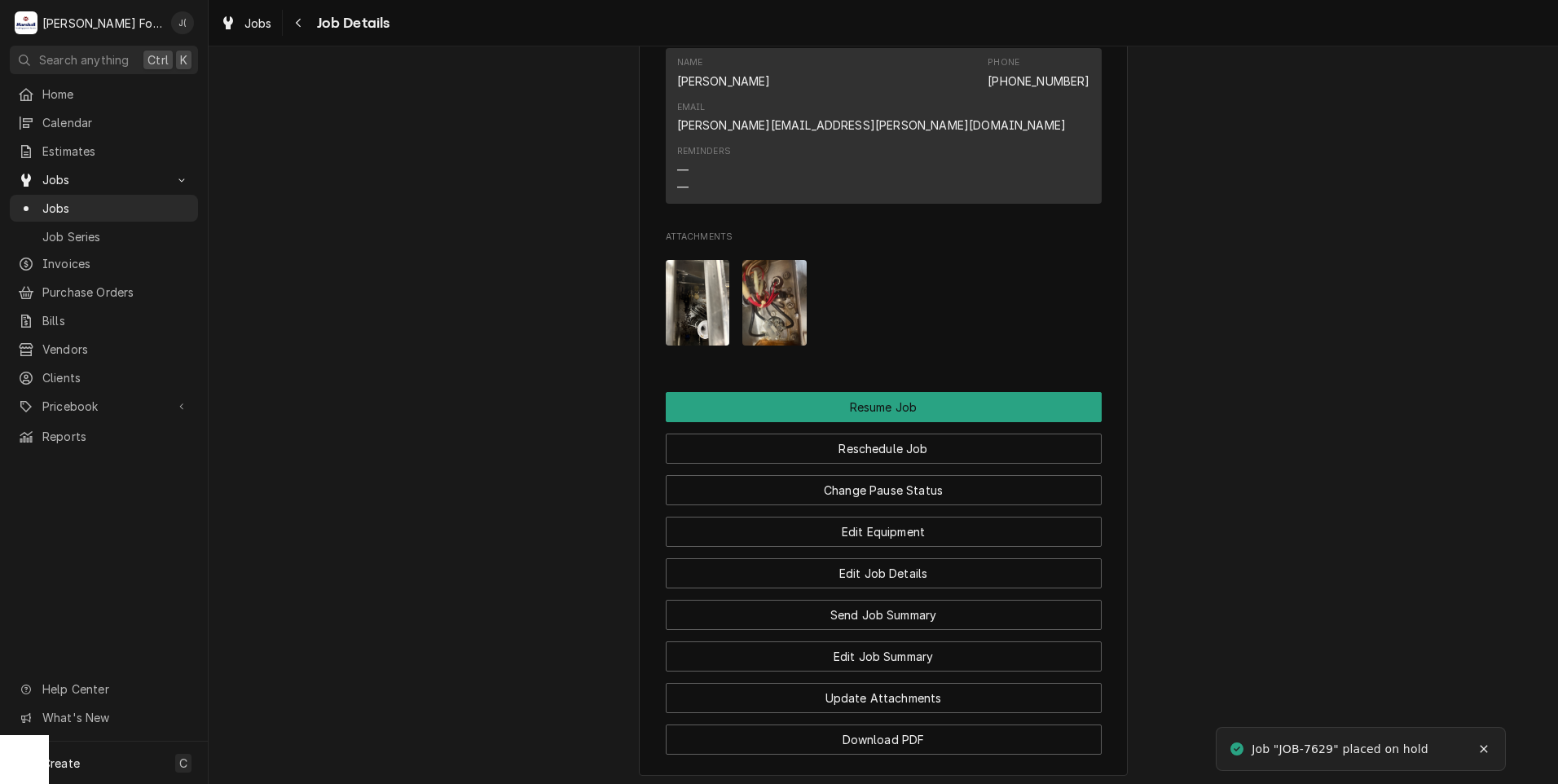
scroll to position [2666, 0]
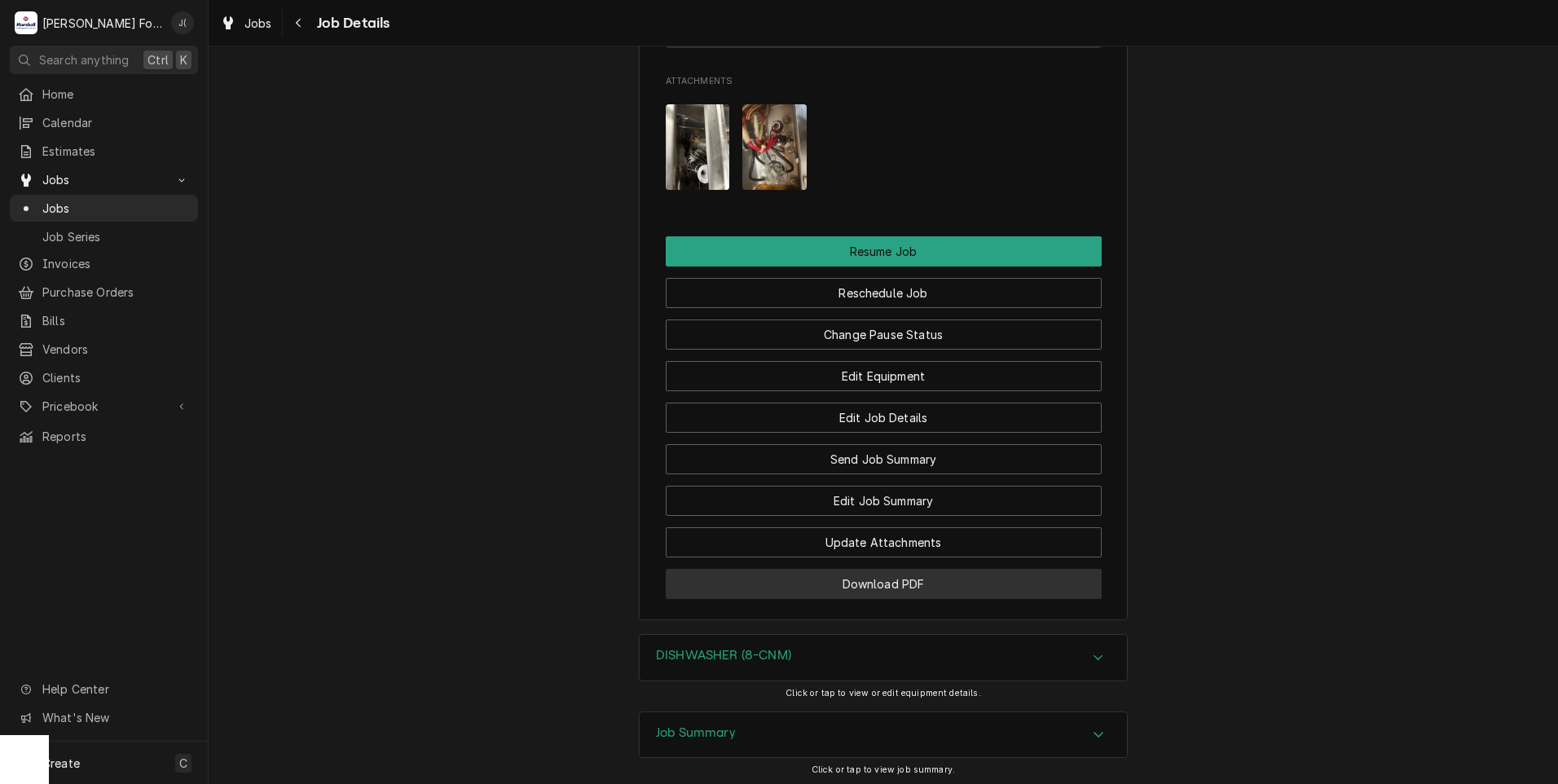
click at [918, 569] on button "Download PDF" at bounding box center [883, 583] width 436 height 30
click at [97, 204] on span "Jobs" at bounding box center [116, 208] width 148 height 17
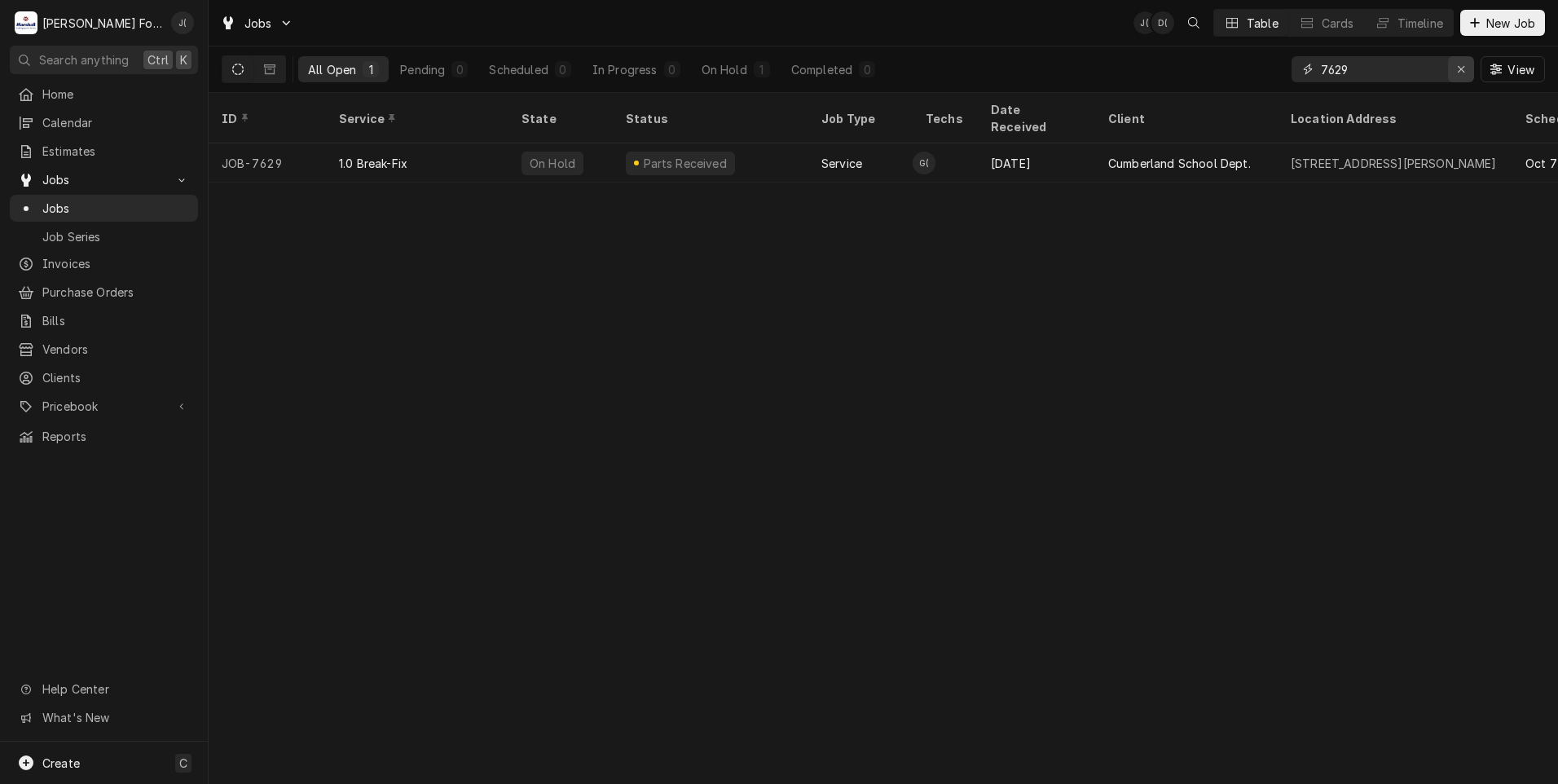
click at [1461, 75] on div "Erase input" at bounding box center [1461, 69] width 16 height 16
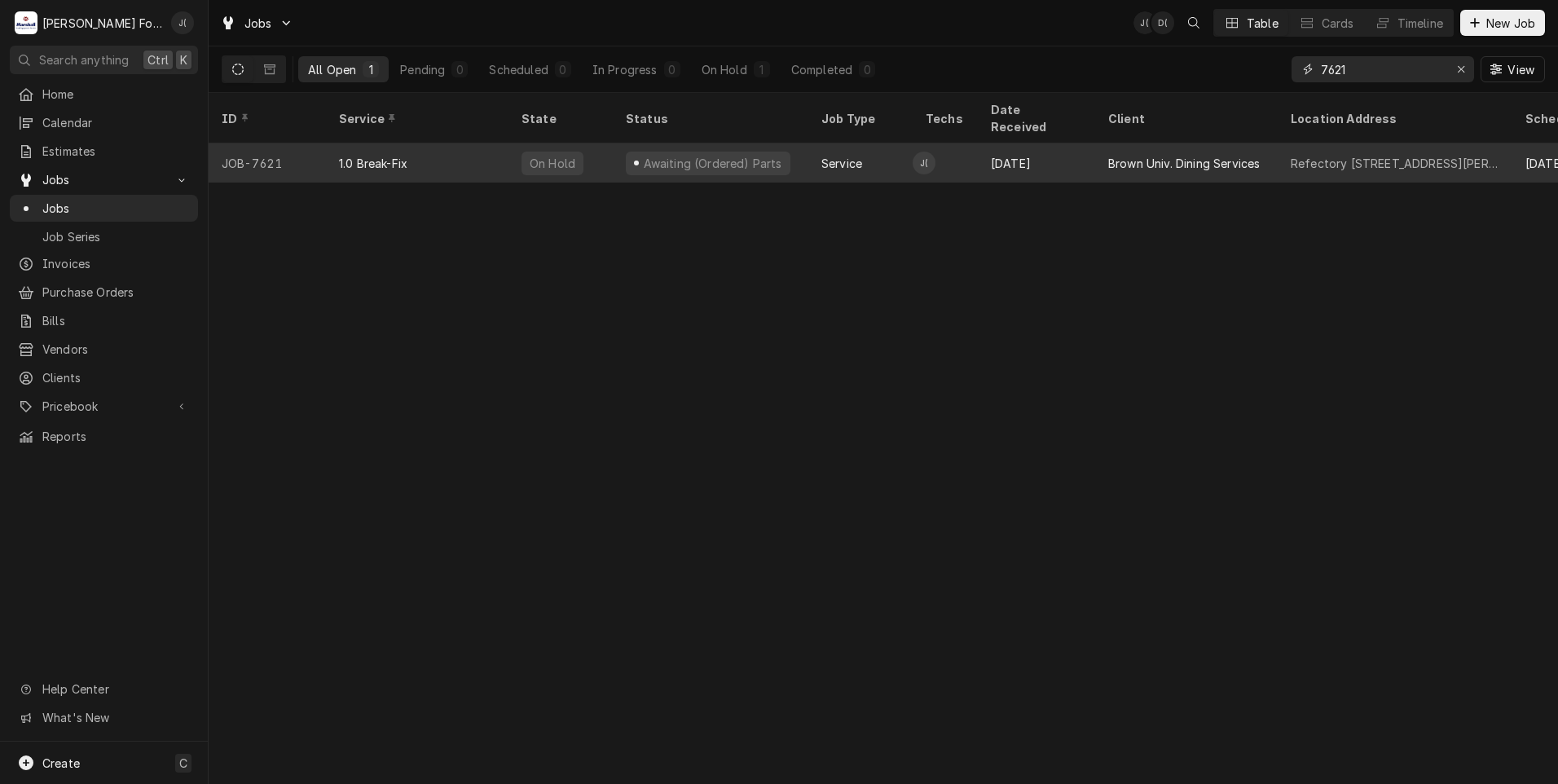
type input "7621"
click at [324, 143] on div "JOB-7621" at bounding box center [266, 163] width 117 height 39
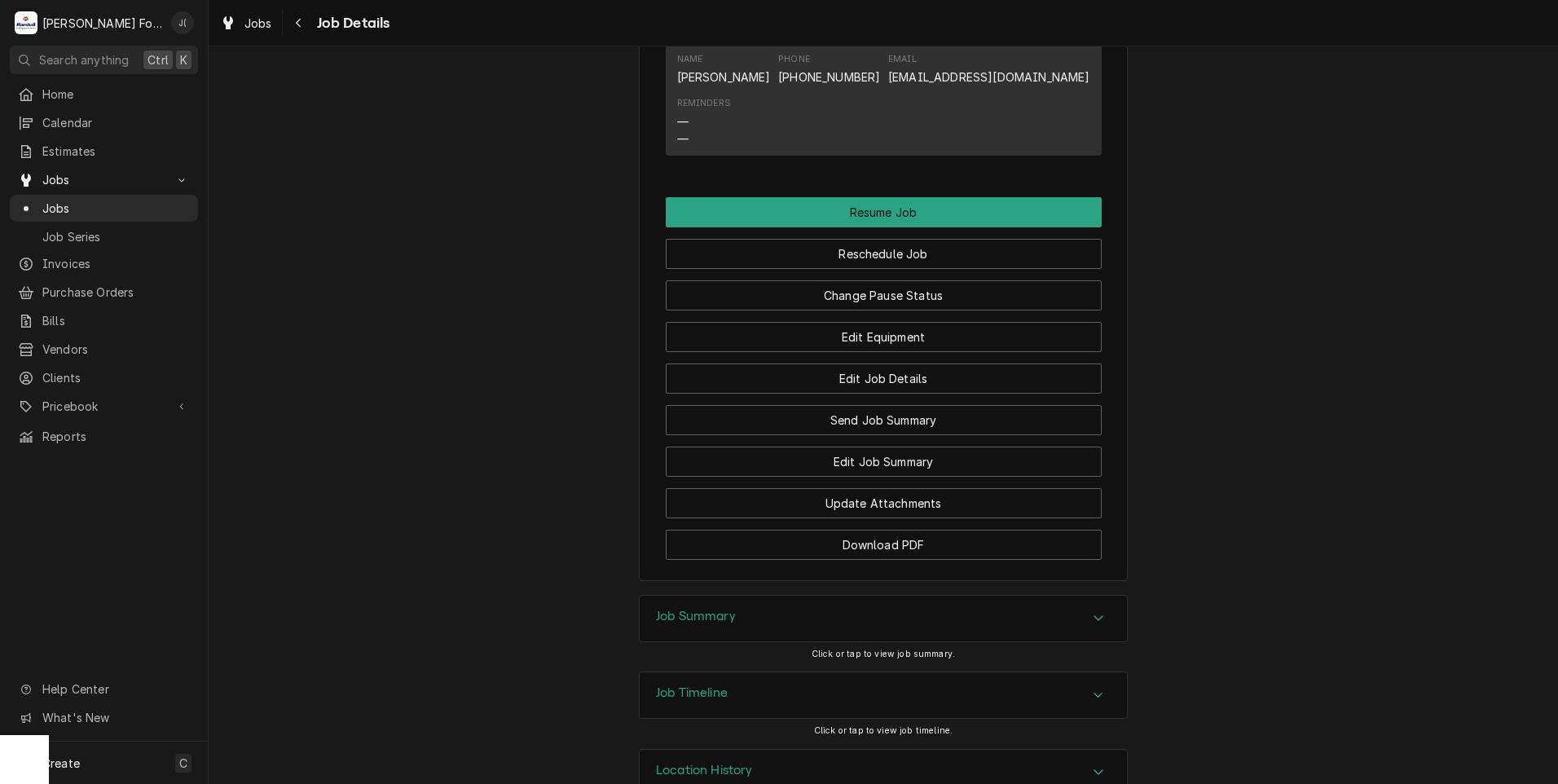
scroll to position [2208, 0]
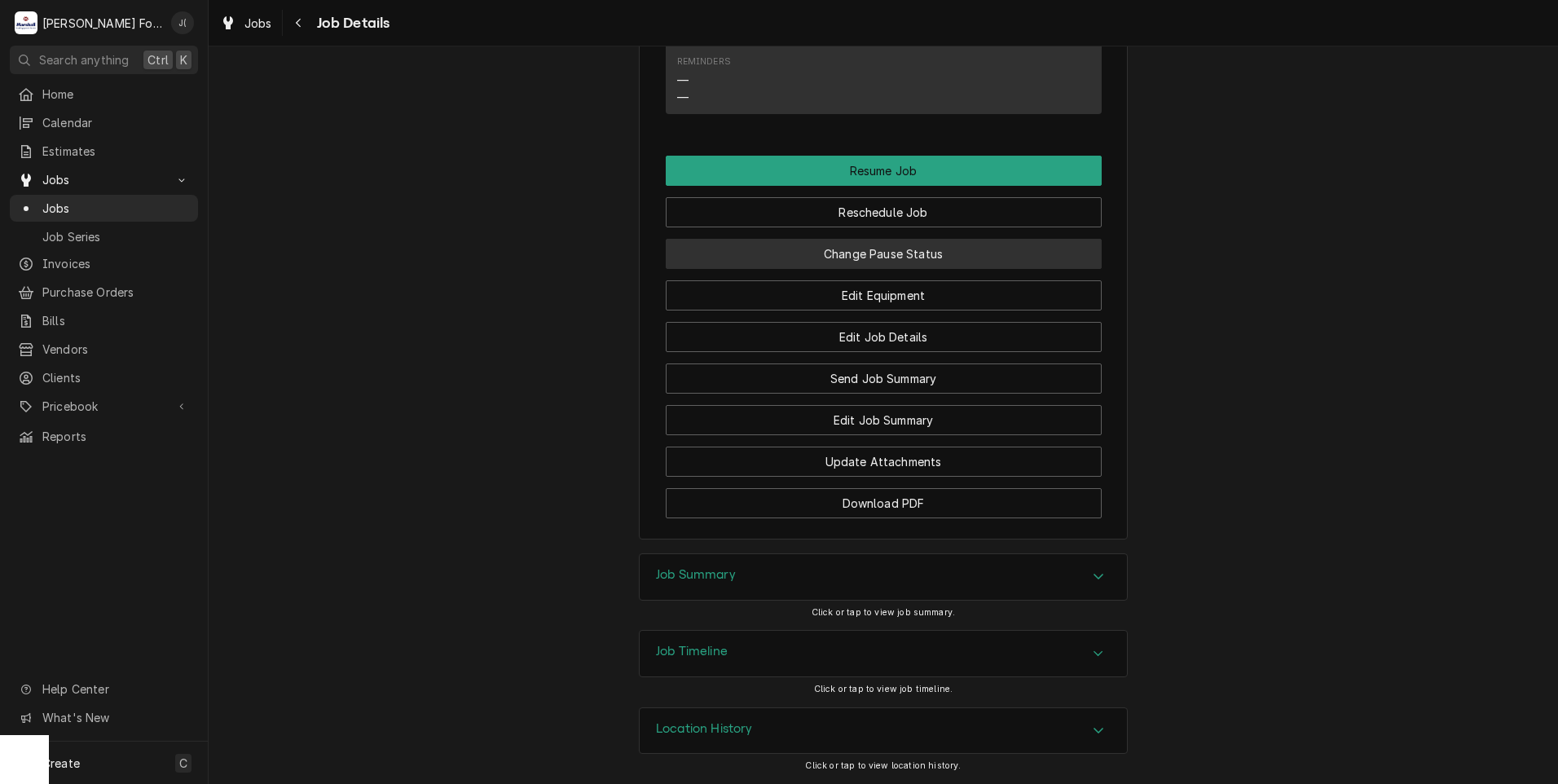
click at [896, 252] on button "Change Pause Status" at bounding box center [883, 254] width 436 height 30
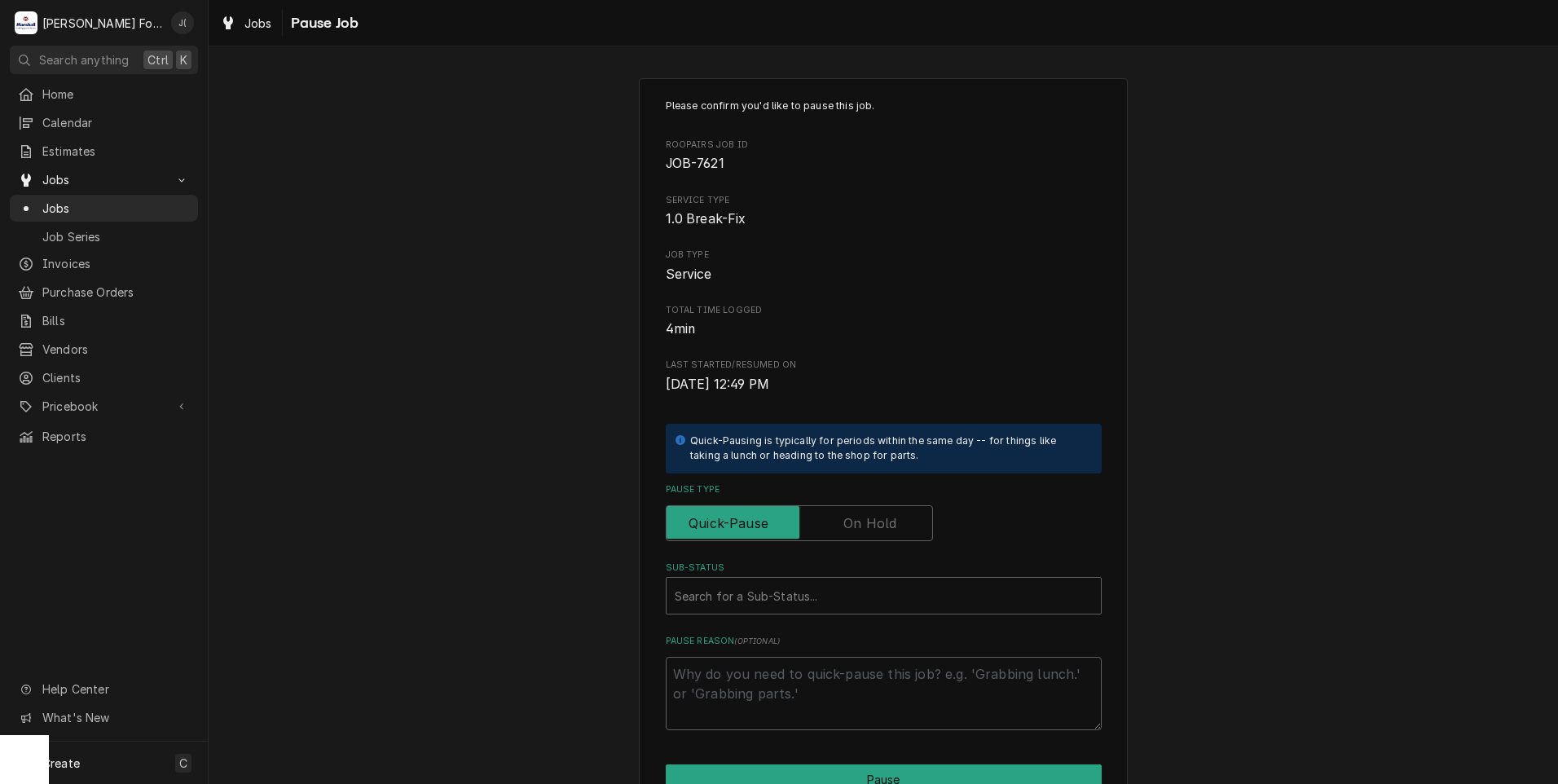
click at [877, 522] on label "Pause Type" at bounding box center [799, 523] width 267 height 36
click at [877, 522] on input "Pause Type" at bounding box center [800, 523] width 253 height 36
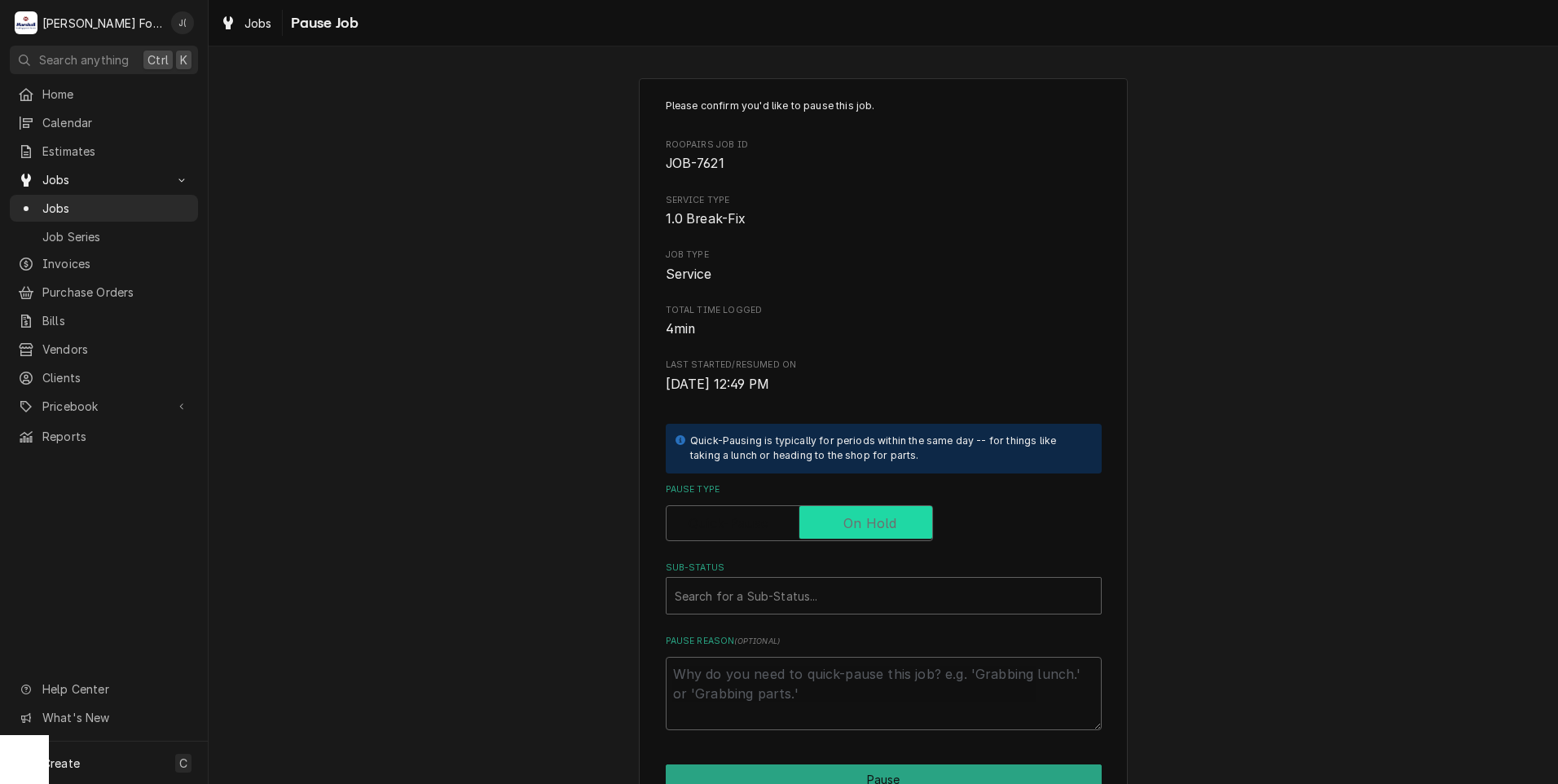
checkbox input "true"
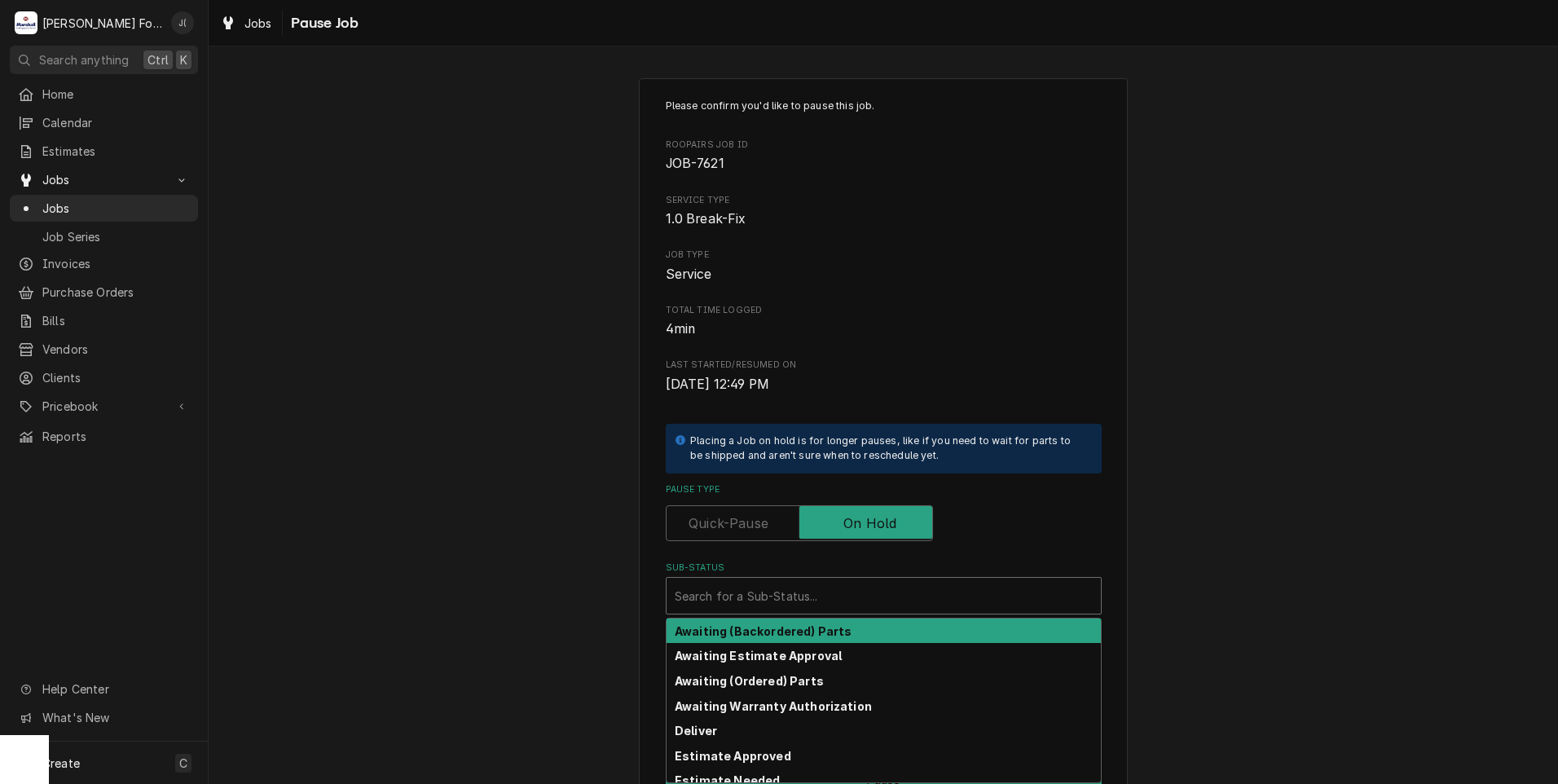
click at [804, 602] on div "Sub-Status" at bounding box center [883, 595] width 418 height 29
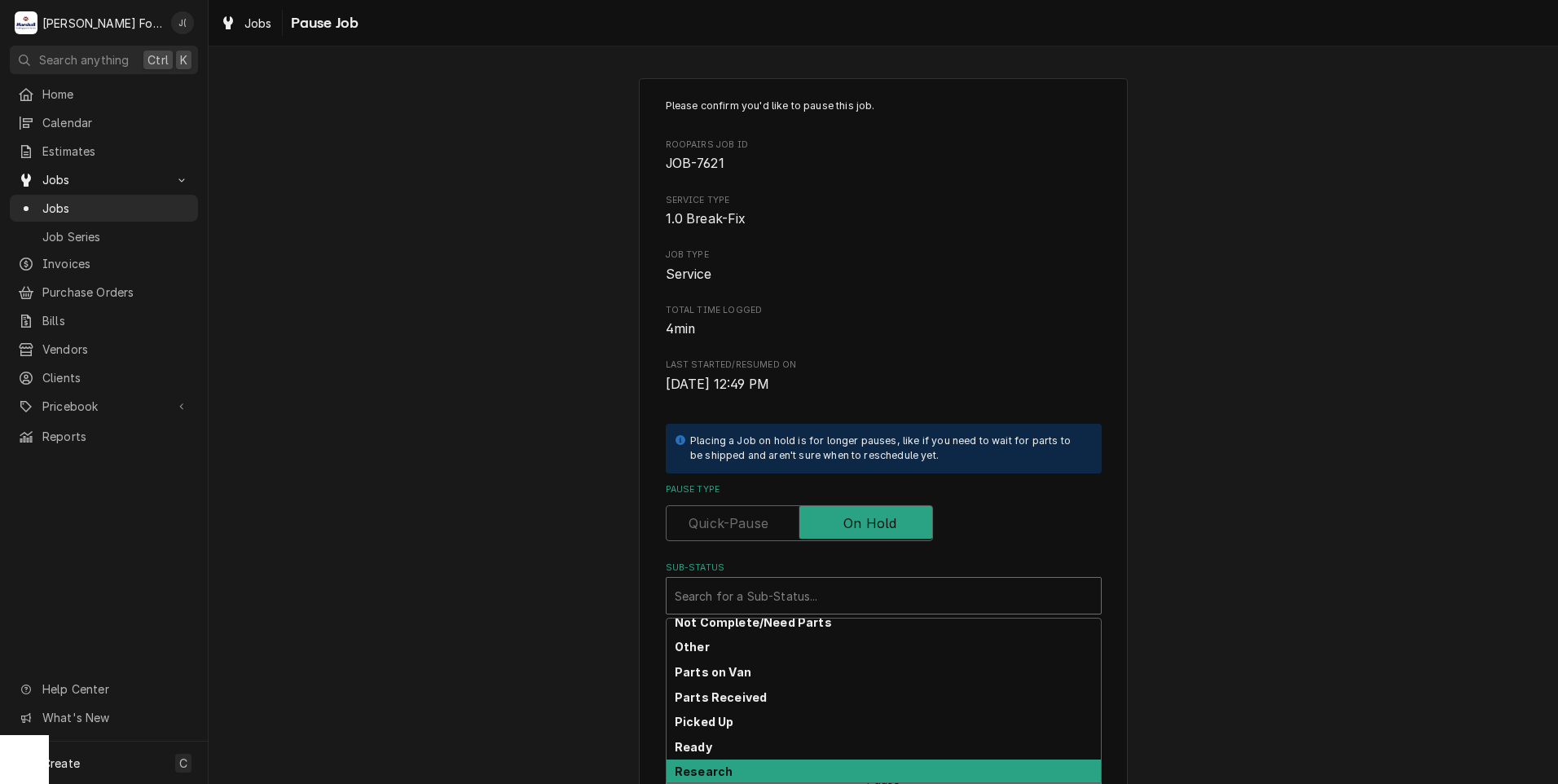
scroll to position [260, 0]
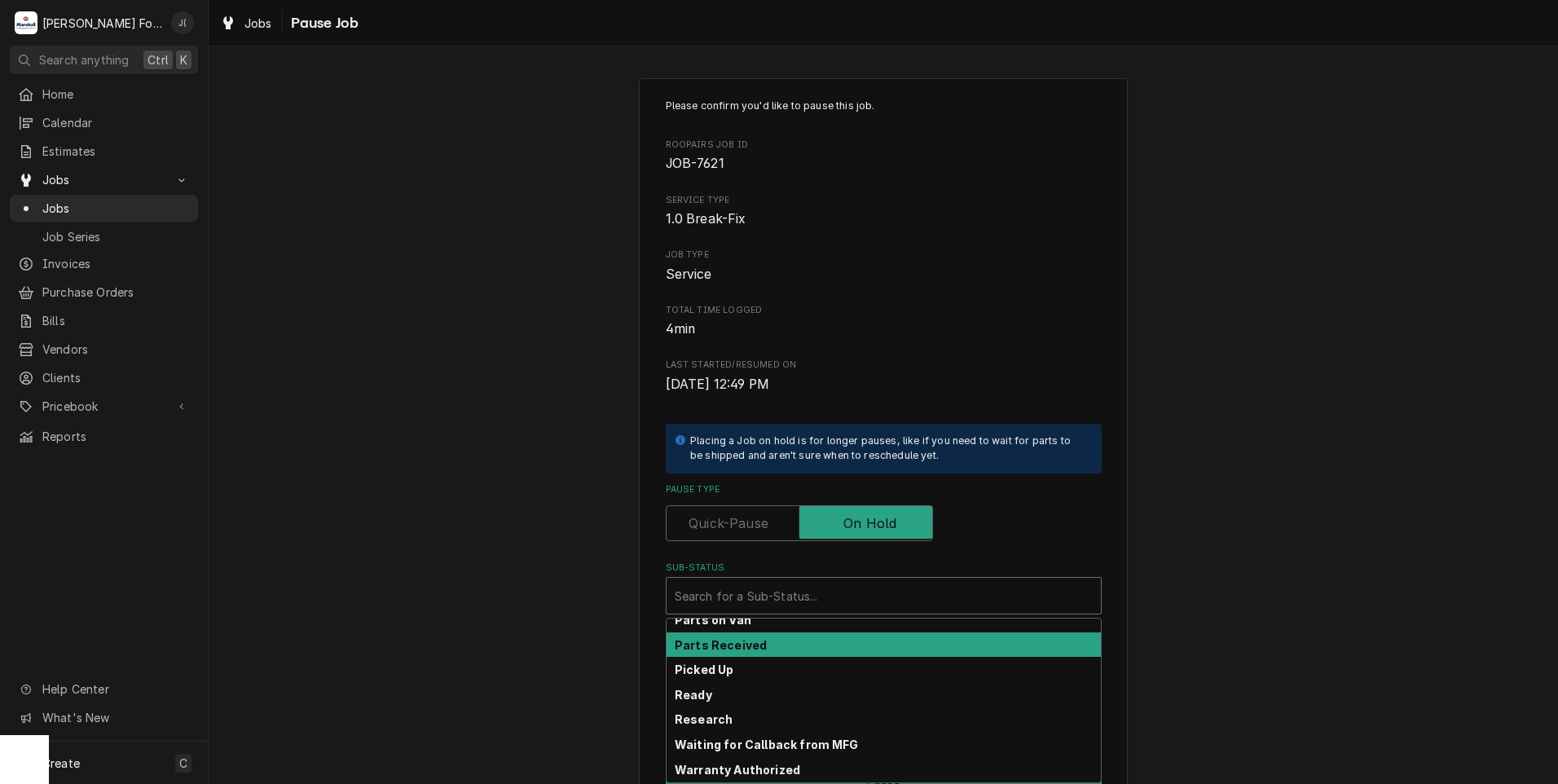
click at [787, 647] on div "Parts Received" at bounding box center [883, 645] width 434 height 26
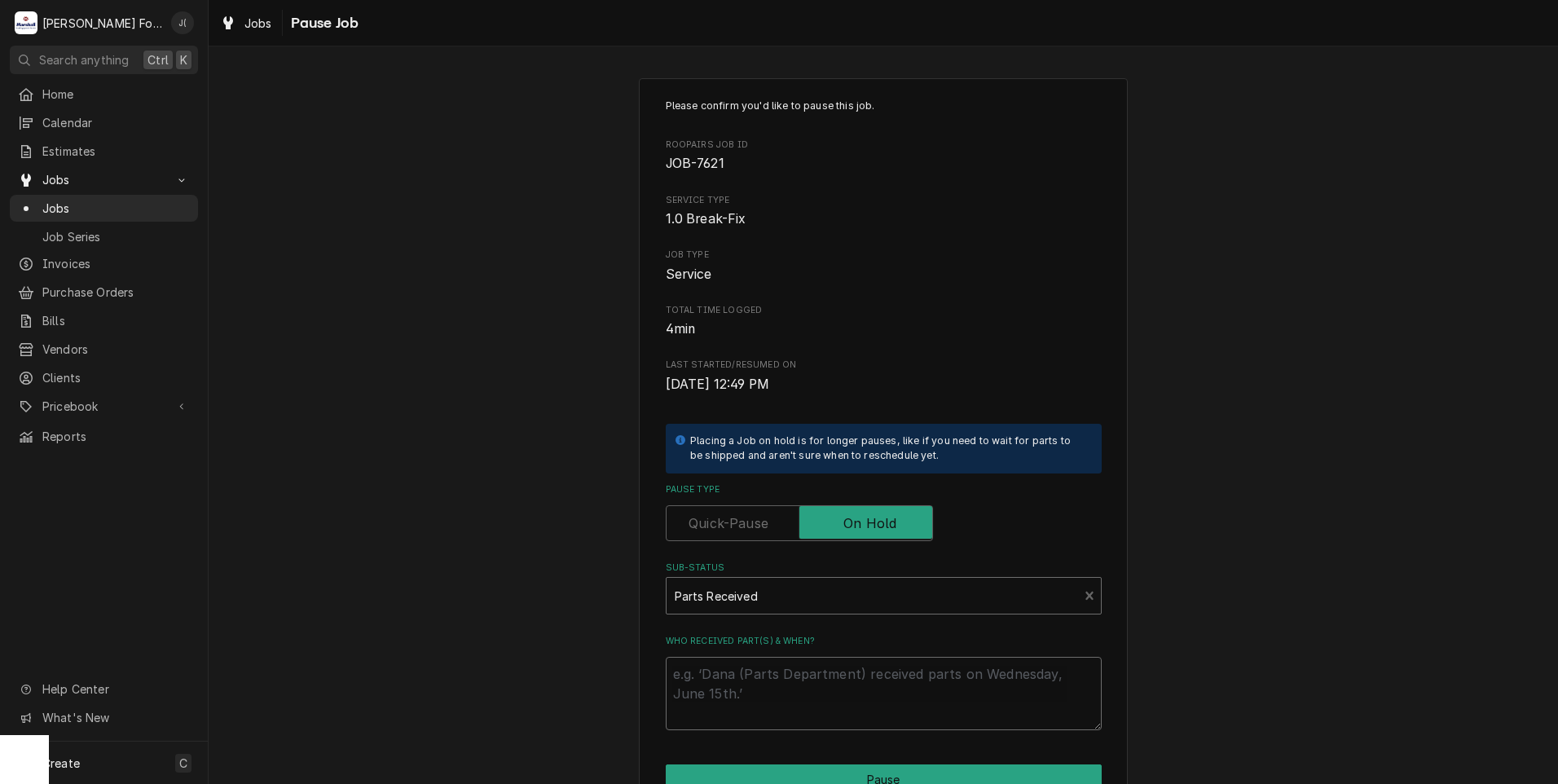
click at [789, 683] on textarea "Who received part(s) & when?" at bounding box center [883, 693] width 436 height 73
type textarea "x"
type textarea "1"
type textarea "x"
type textarea "10"
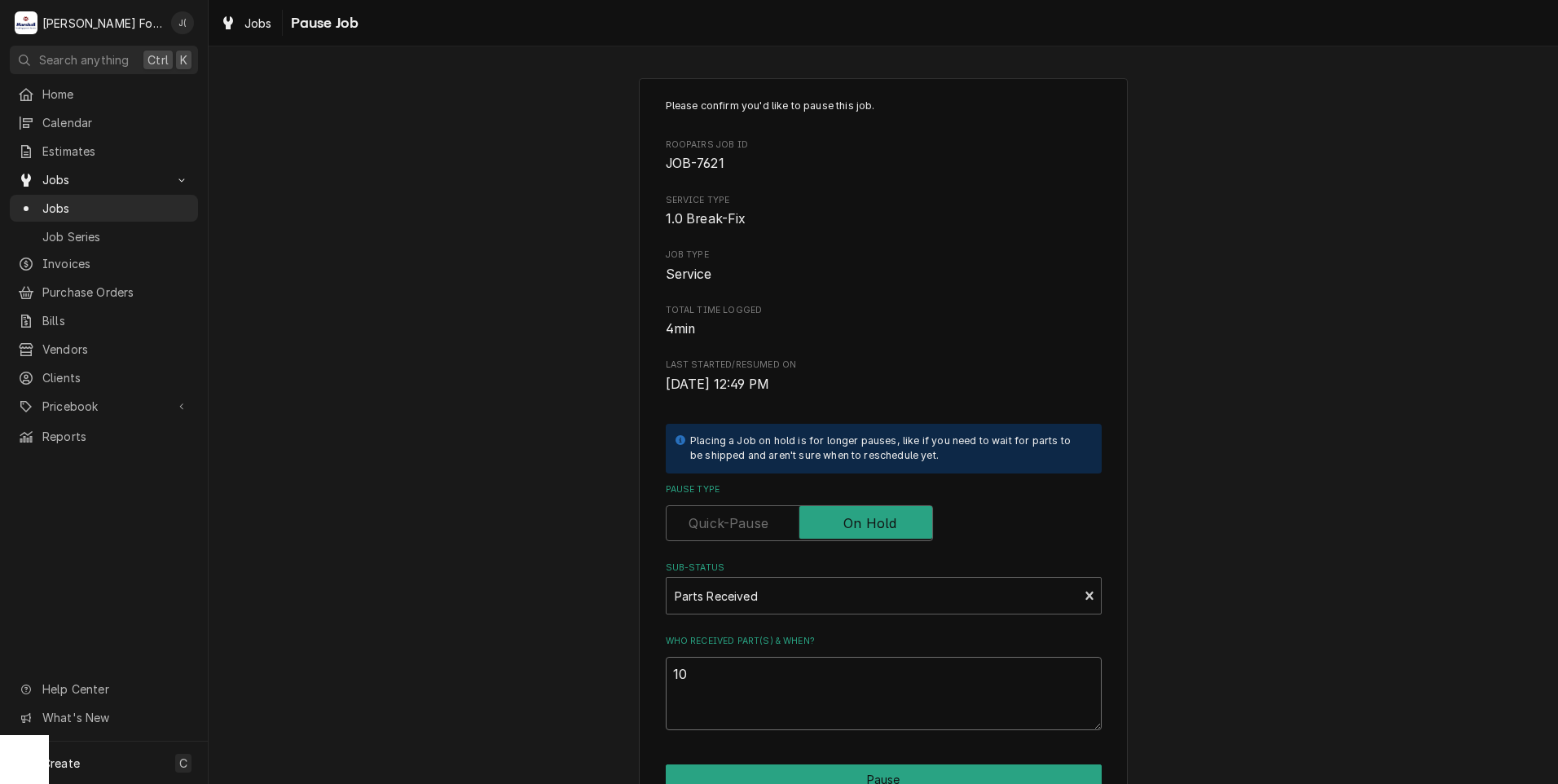
type textarea "x"
type textarea "10/"
type textarea "x"
type textarea "10/1"
type textarea "x"
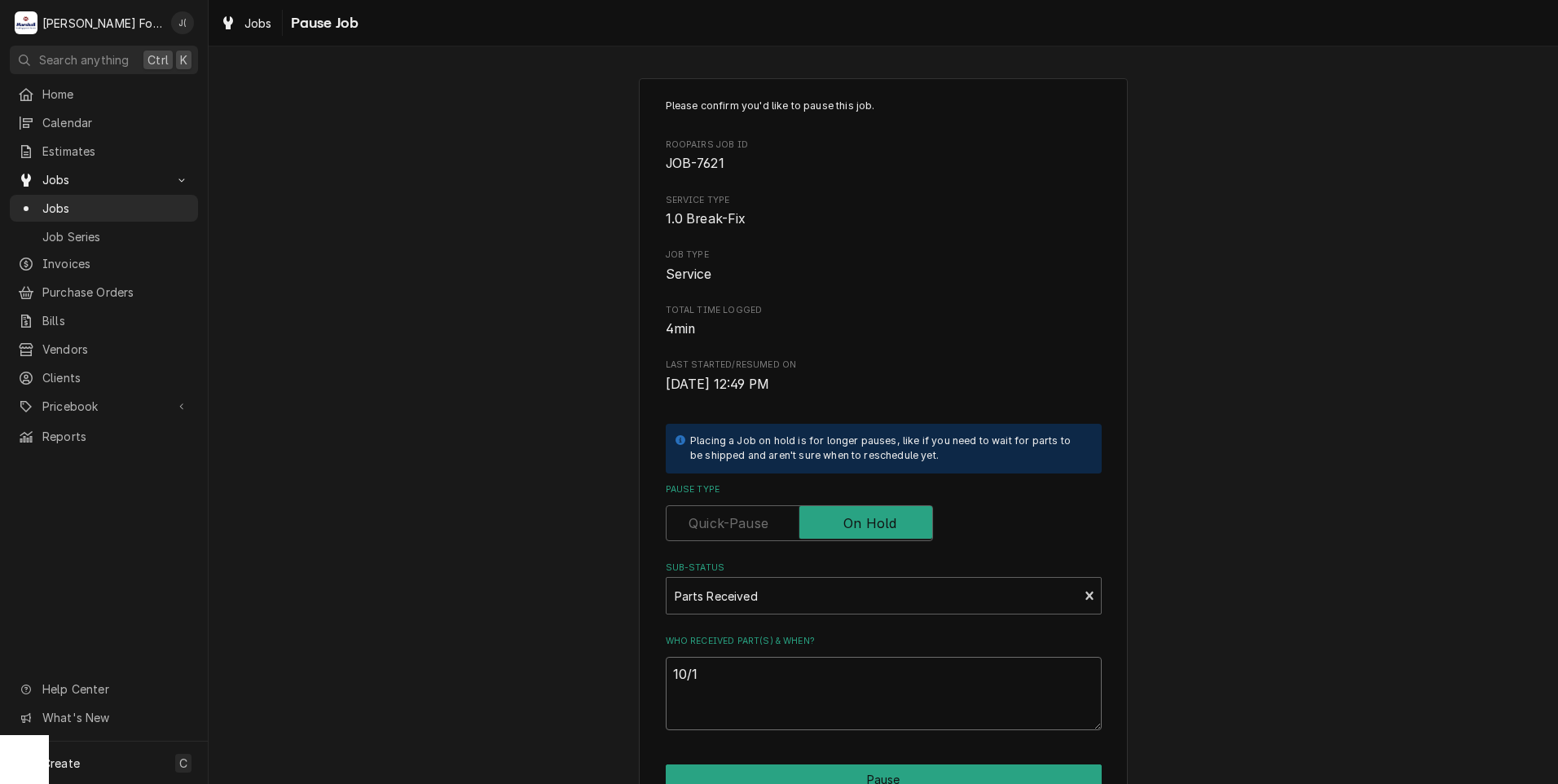
type textarea "10/10"
type textarea "x"
type textarea "10/10/"
type textarea "x"
type textarea "10/10/2"
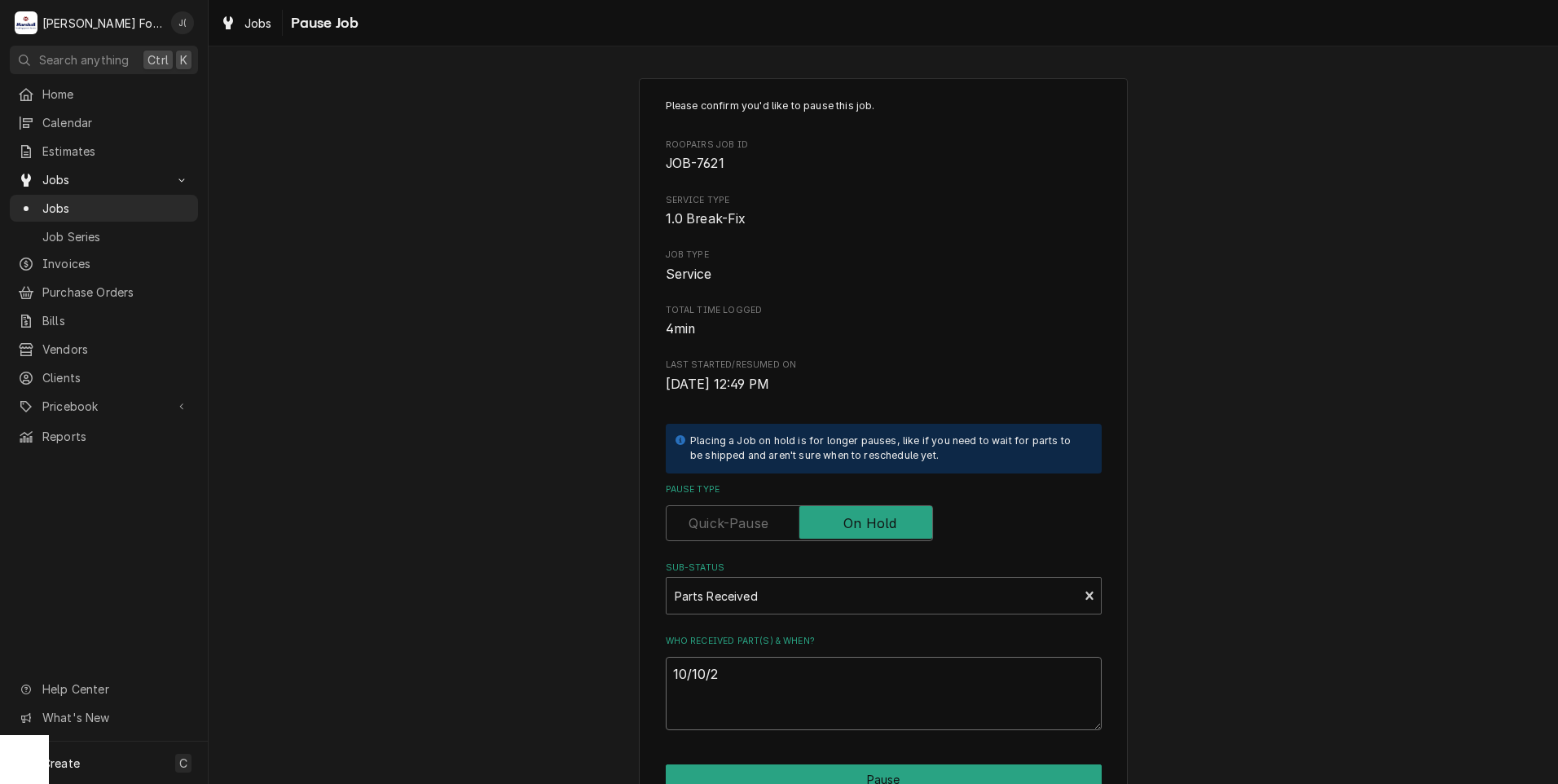
type textarea "x"
type textarea "[DATE]"
type textarea "x"
type textarea "10/10/202"
type textarea "x"
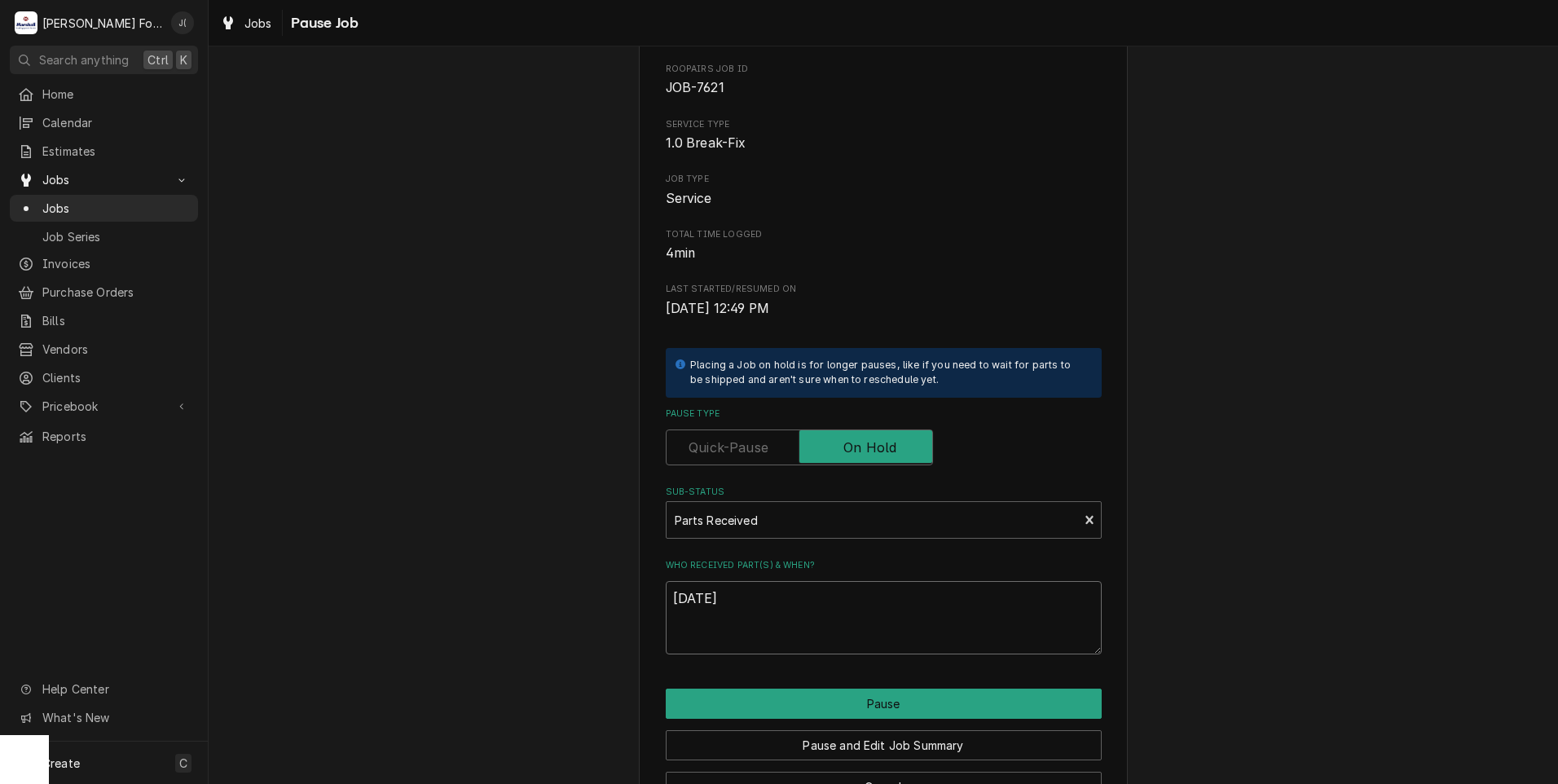
scroll to position [129, 0]
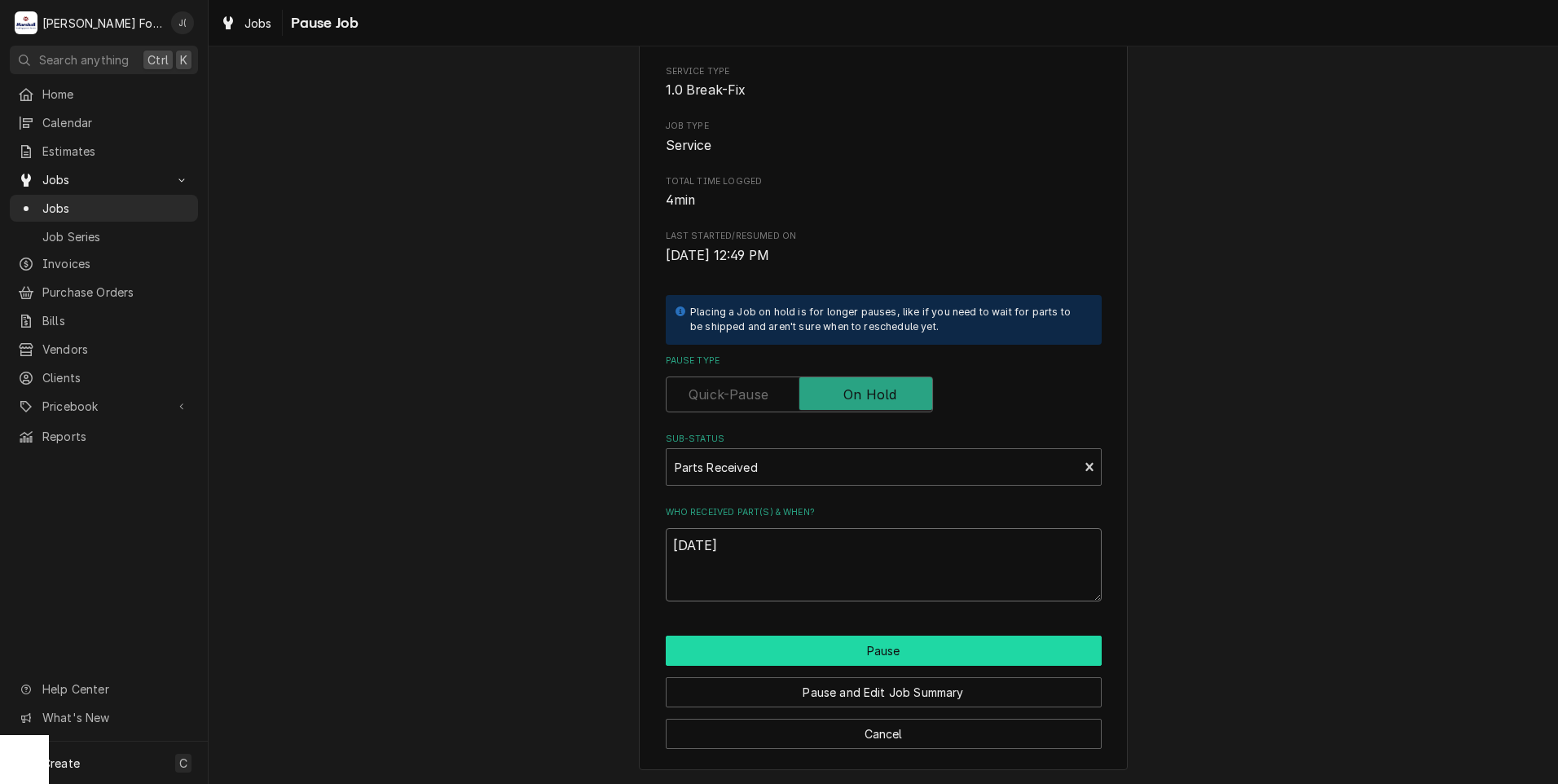
type textarea "[DATE]"
click at [841, 656] on button "Pause" at bounding box center [883, 650] width 436 height 30
type textarea "x"
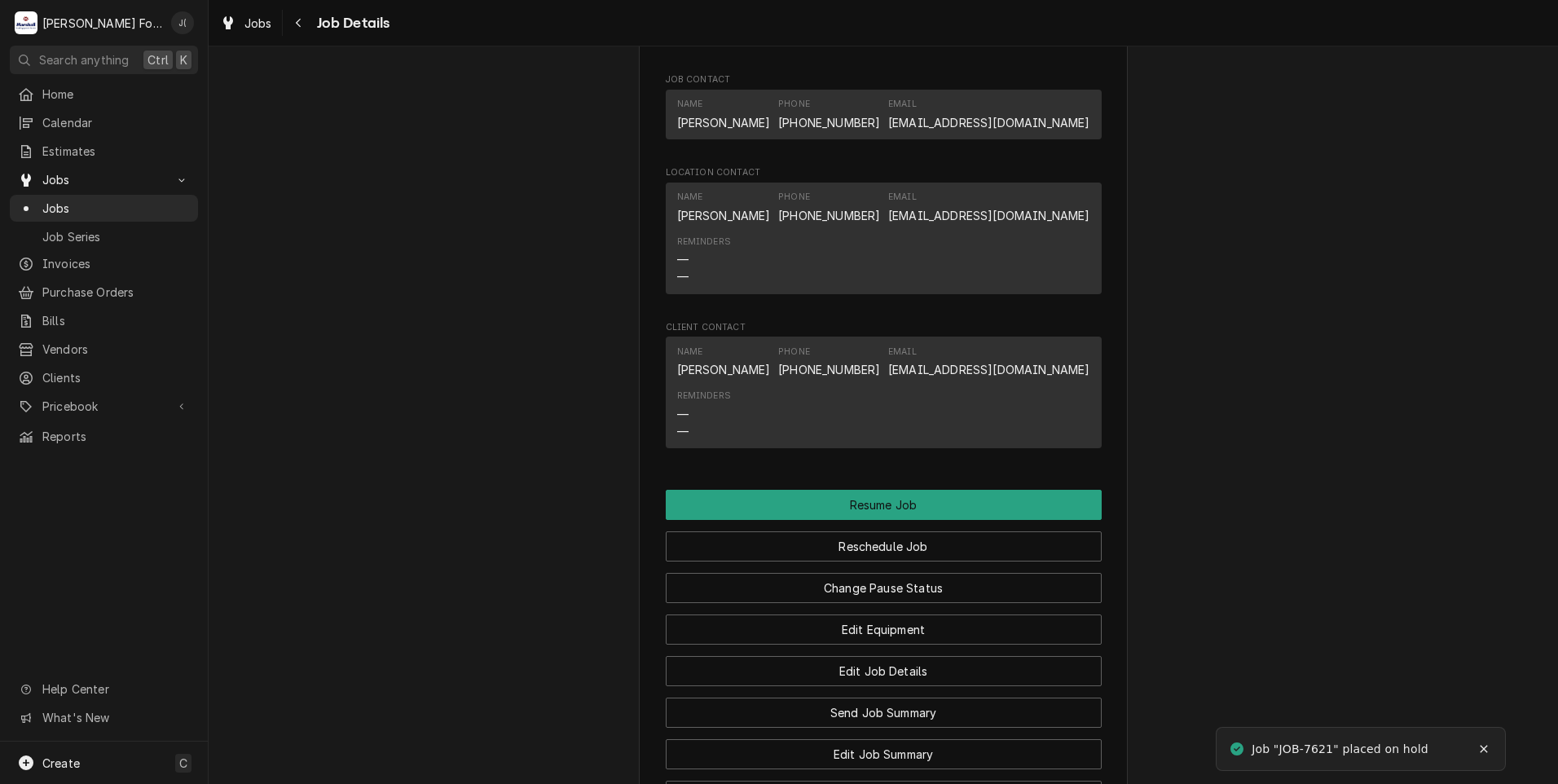
scroll to position [2208, 0]
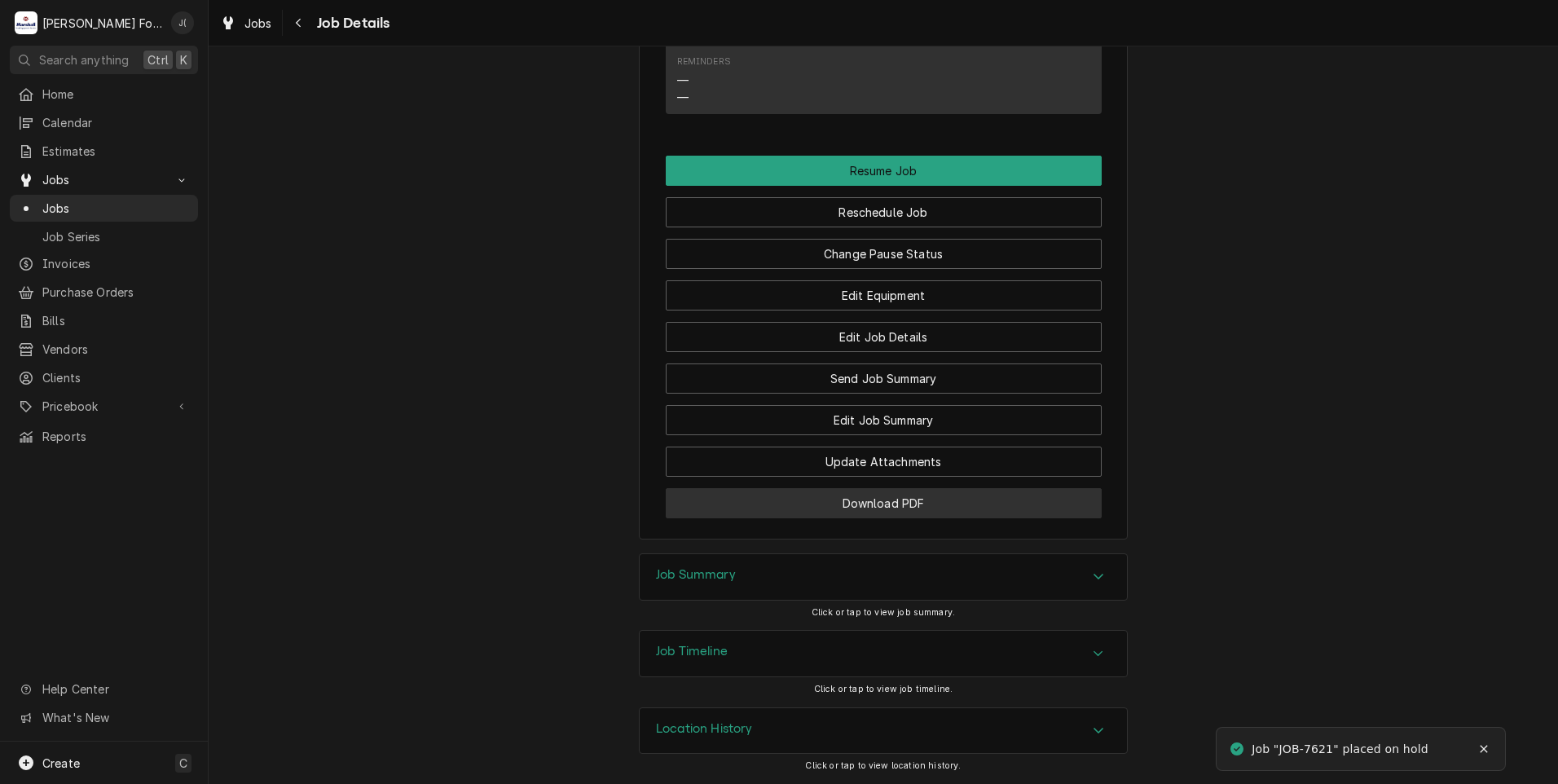
click at [866, 509] on button "Download PDF" at bounding box center [883, 502] width 436 height 30
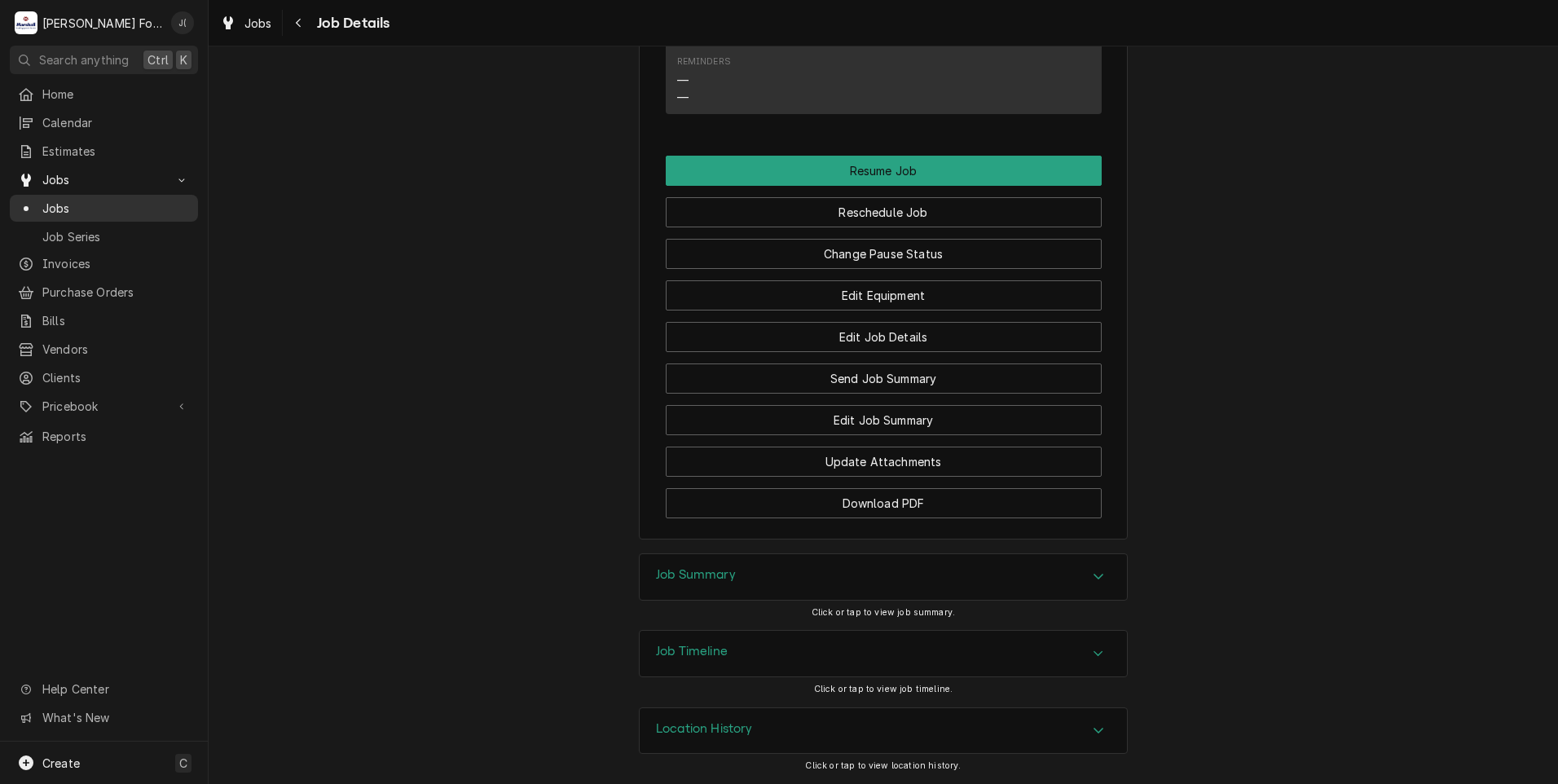
click at [66, 202] on span "Jobs" at bounding box center [116, 208] width 148 height 17
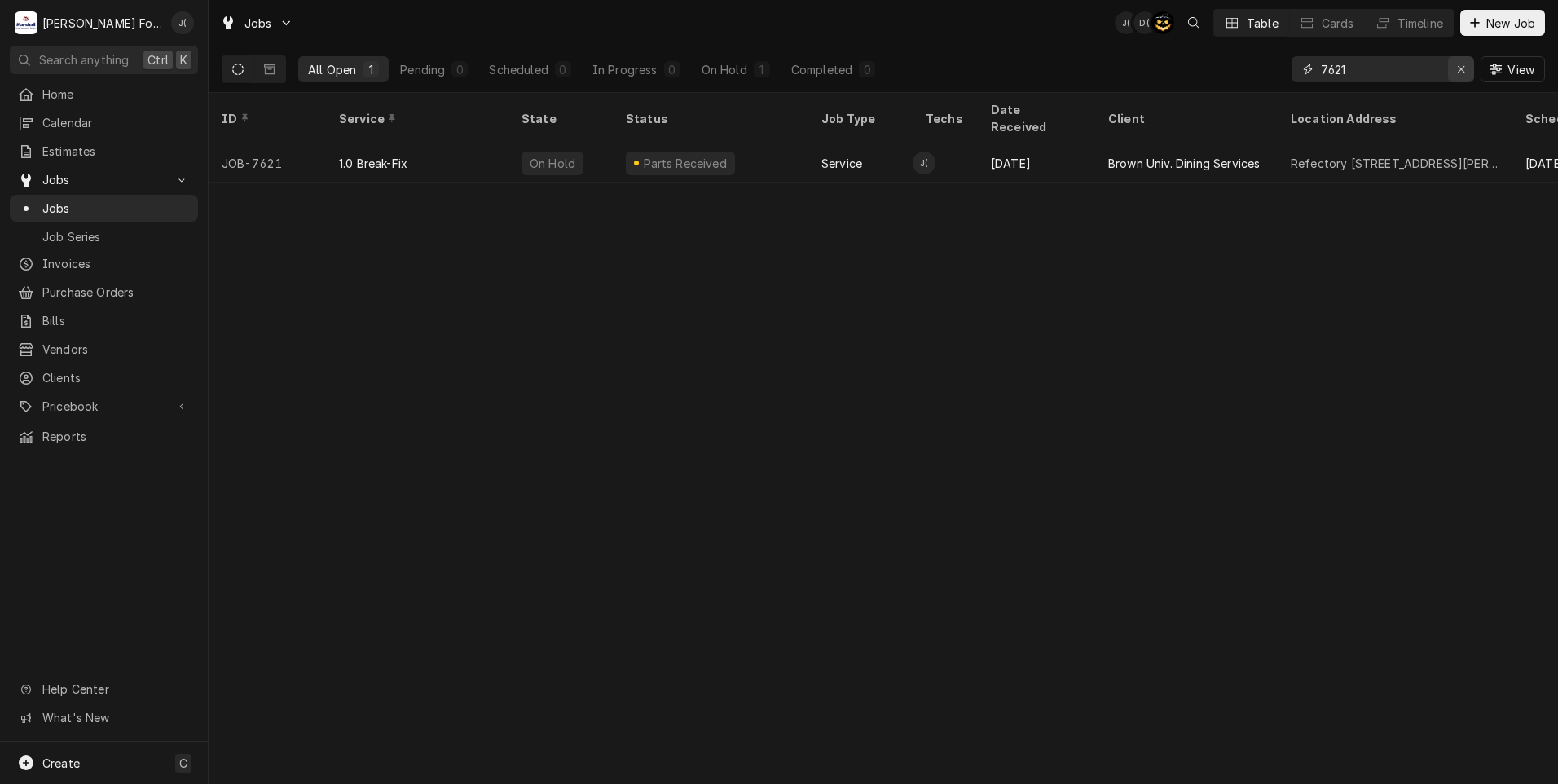
click at [1469, 75] on div "Erase input" at bounding box center [1461, 69] width 16 height 16
click at [1434, 72] on input "Dynamic Content Wrapper" at bounding box center [1397, 69] width 153 height 26
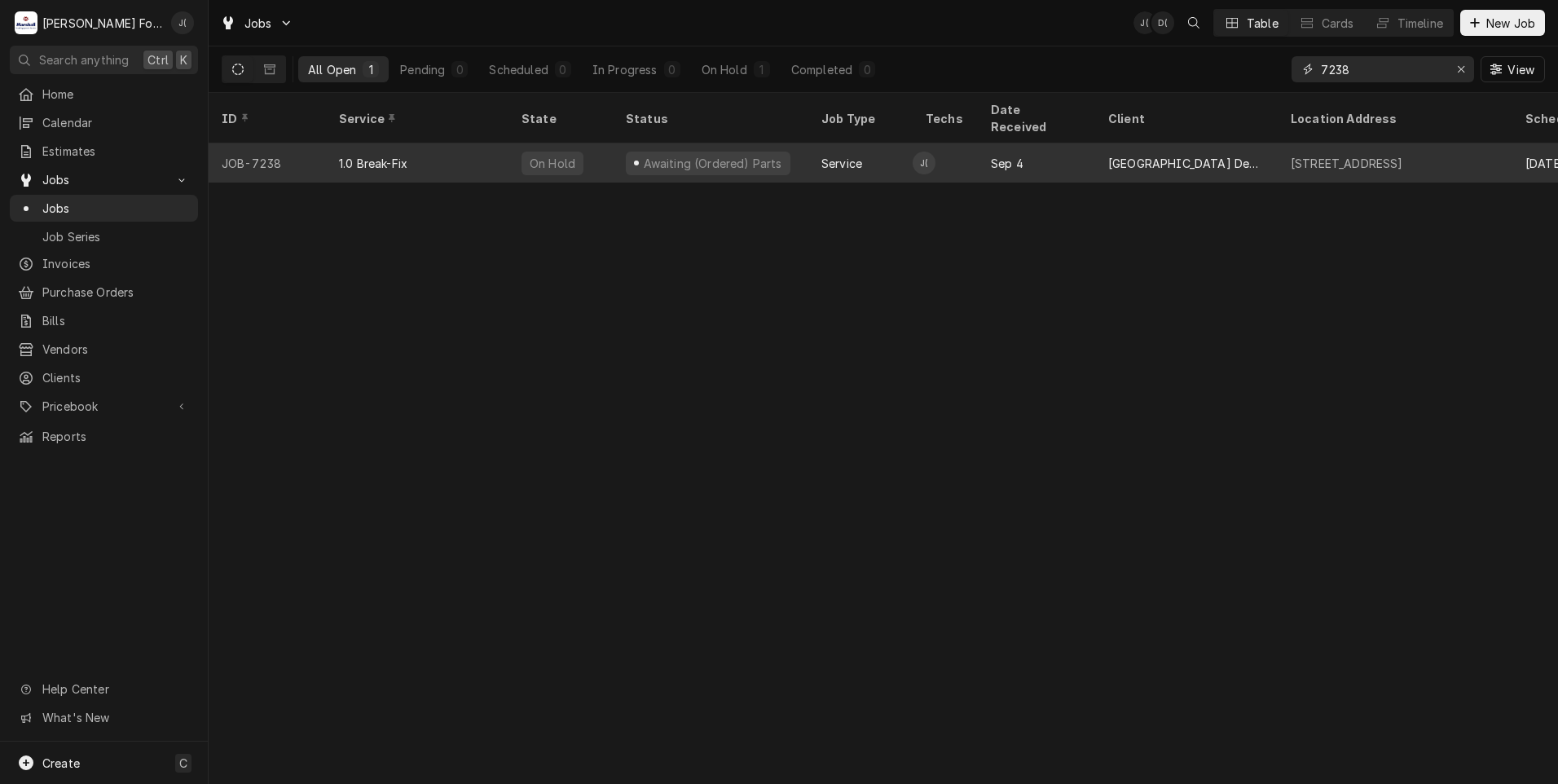
type input "7238"
click at [448, 153] on div "1.0 Break-Fix" at bounding box center [418, 163] width 183 height 39
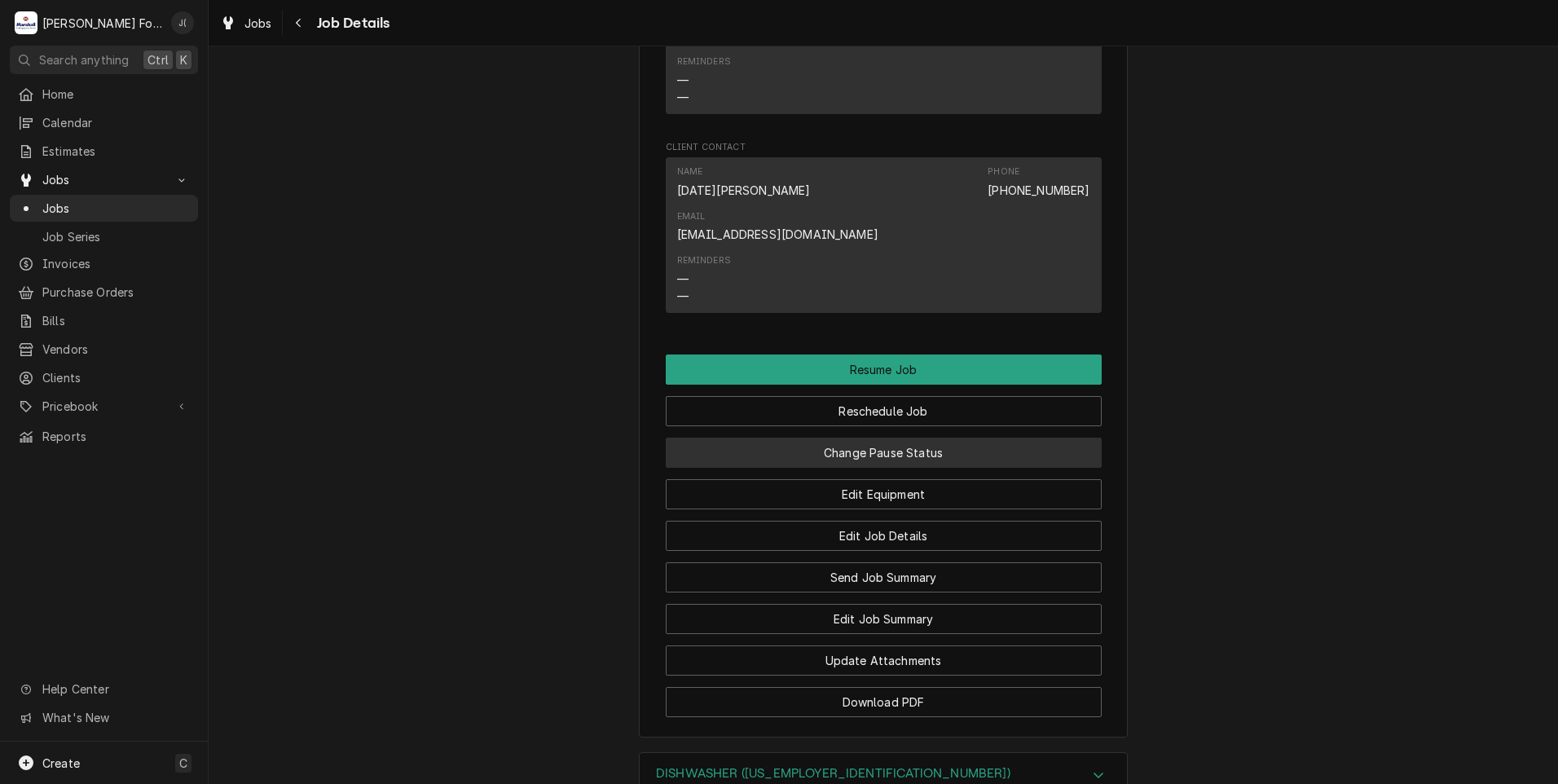
scroll to position [1793, 0]
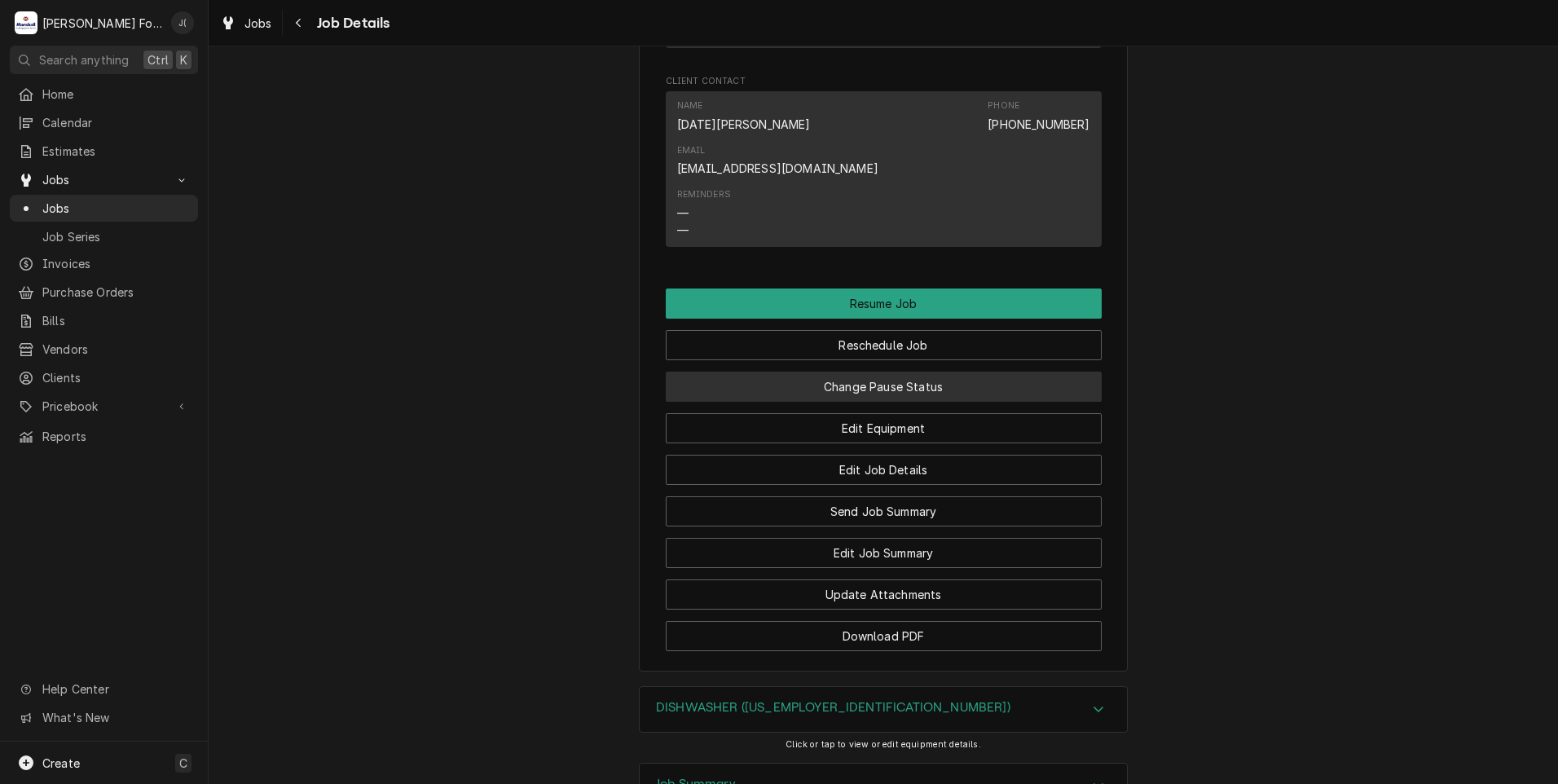
click at [940, 372] on button "Change Pause Status" at bounding box center [883, 386] width 436 height 30
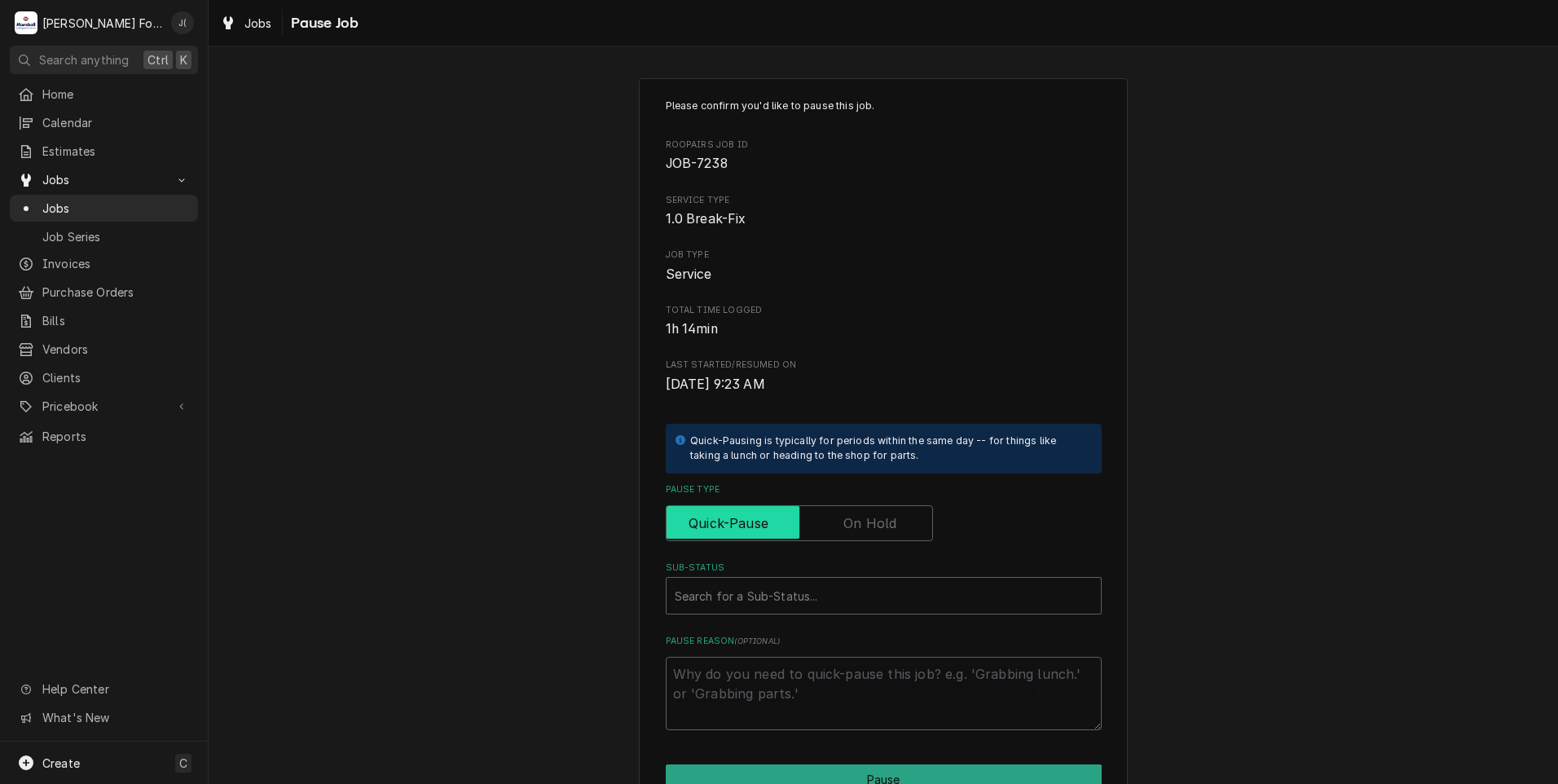
drag, startPoint x: 895, startPoint y: 523, endPoint x: 843, endPoint y: 556, distance: 61.6
click at [893, 523] on input "Pause Type" at bounding box center [800, 523] width 253 height 36
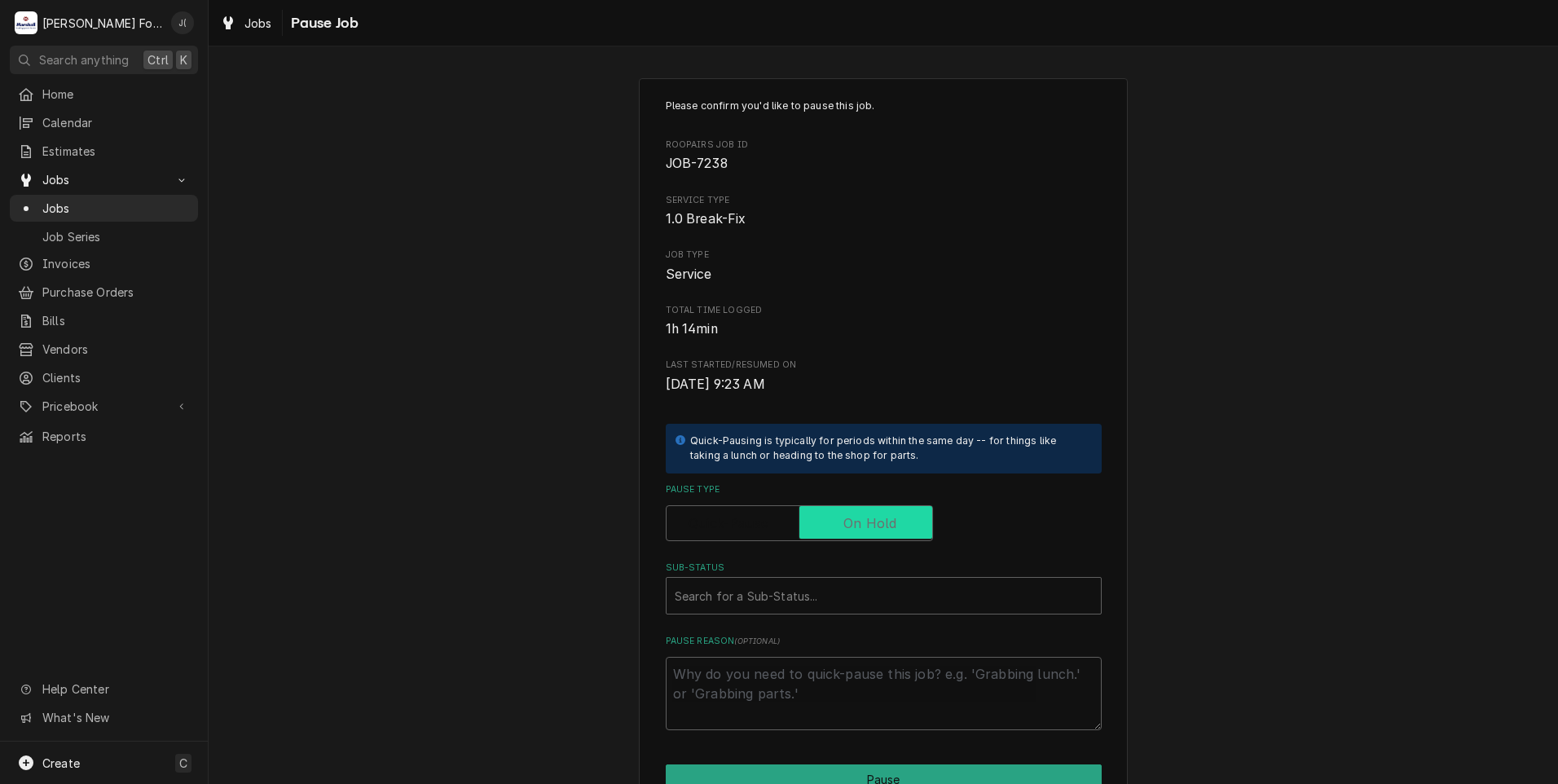
checkbox input "true"
click at [772, 601] on div "Sub-Status" at bounding box center [883, 595] width 418 height 29
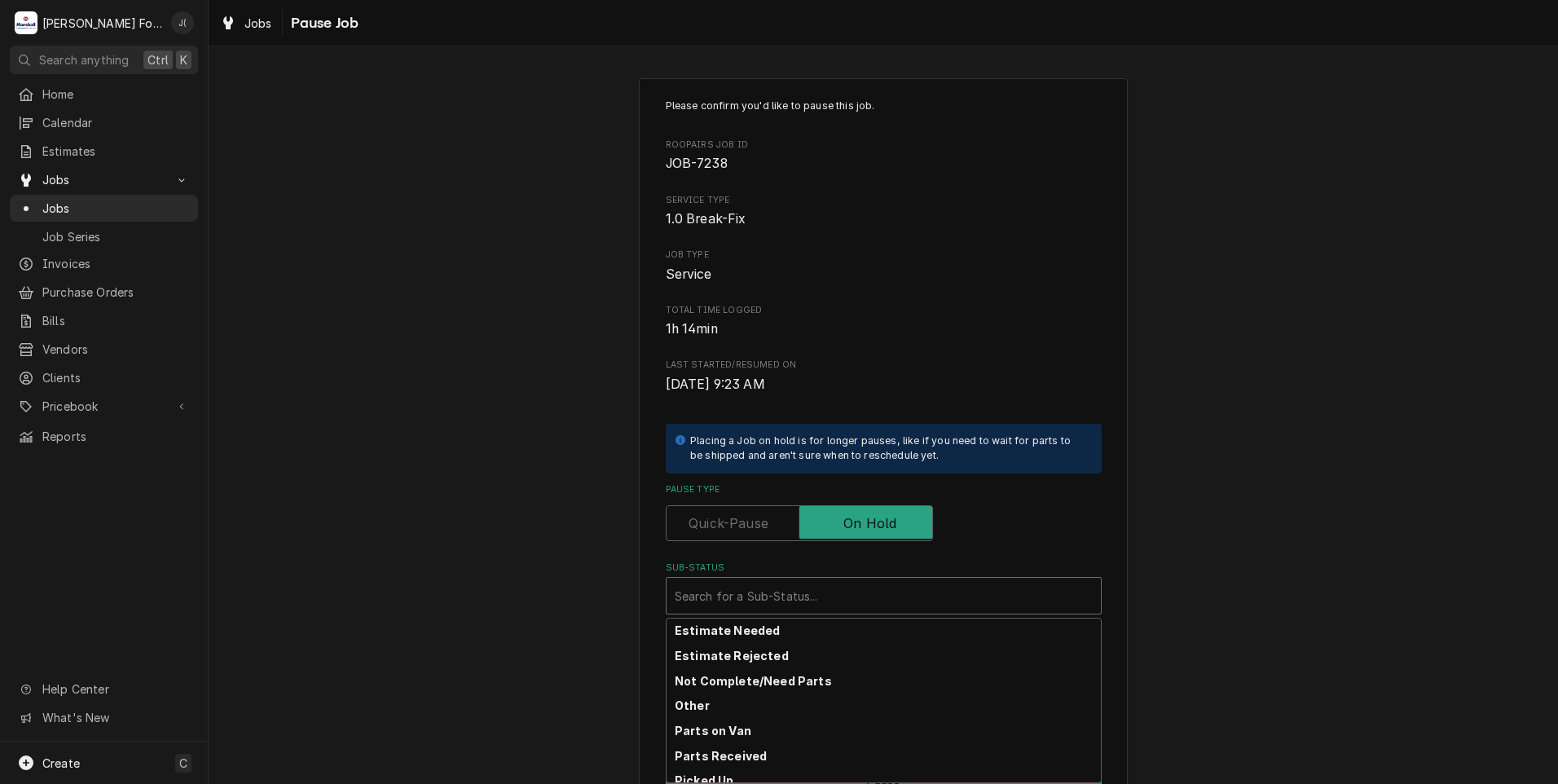
scroll to position [260, 0]
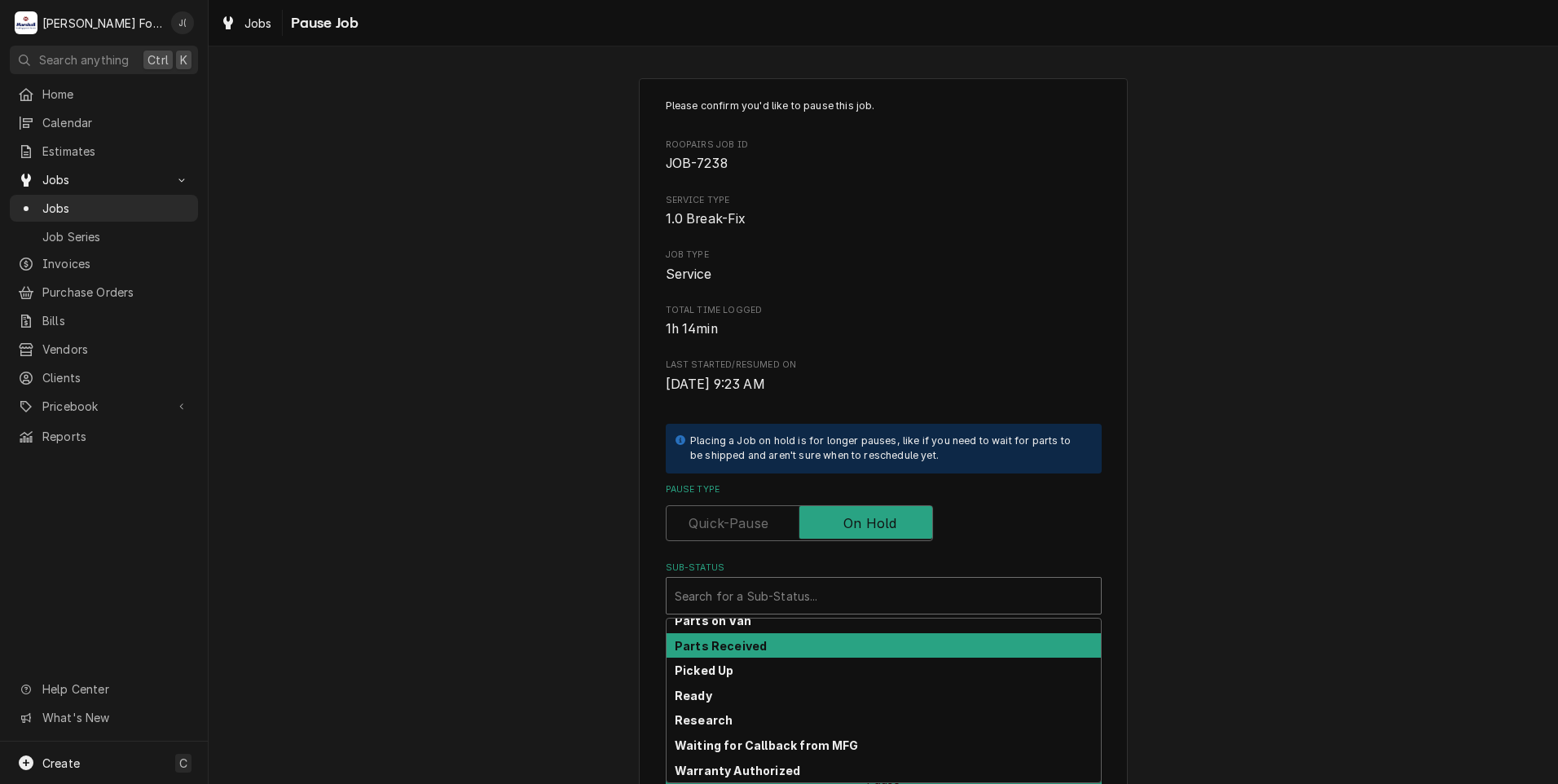
click at [755, 647] on div "Parts Received" at bounding box center [883, 646] width 434 height 26
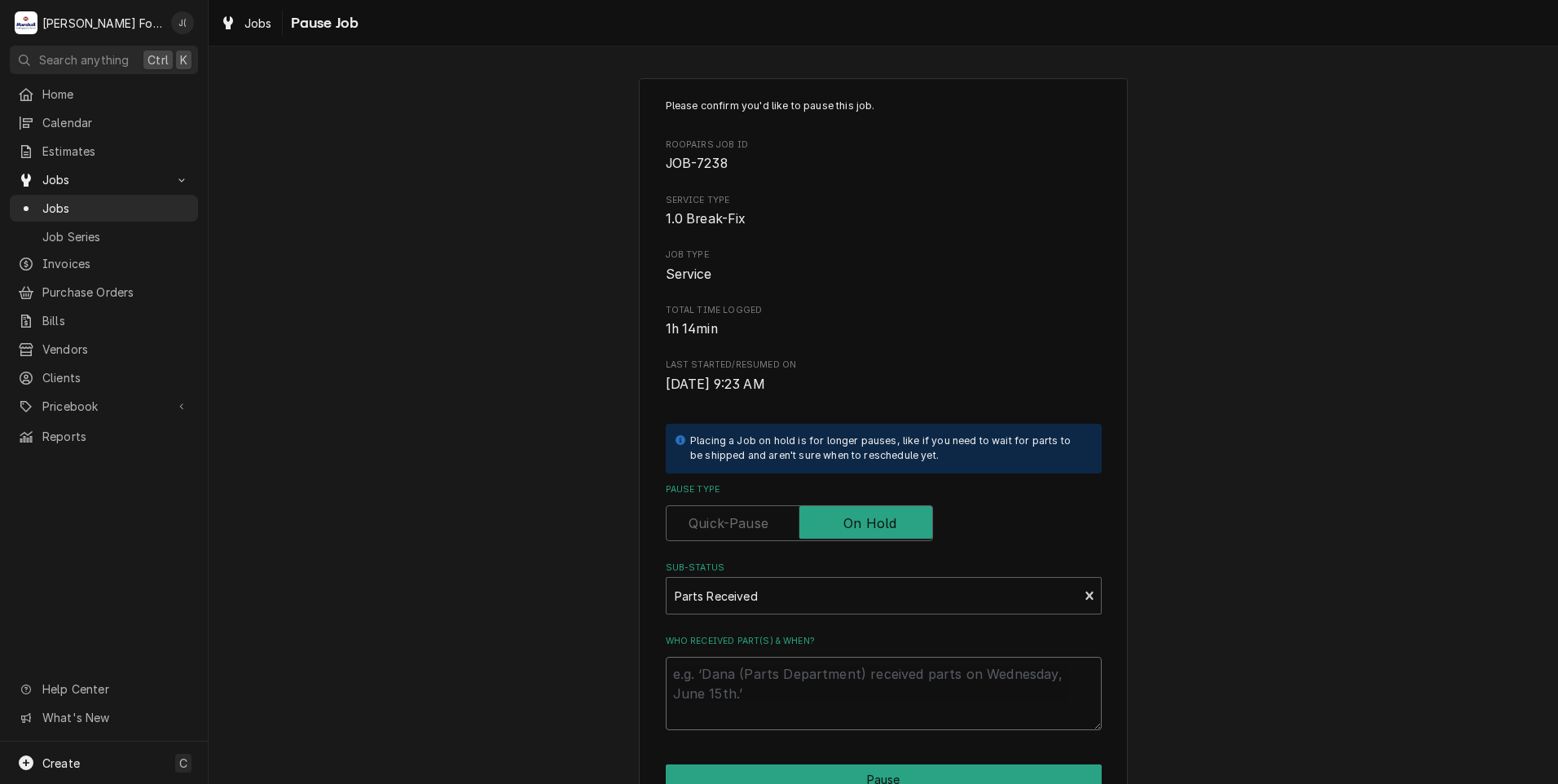
click at [771, 697] on textarea "Who received part(s) & when?" at bounding box center [883, 693] width 436 height 73
type textarea "x"
type textarea "1"
type textarea "x"
type textarea "10"
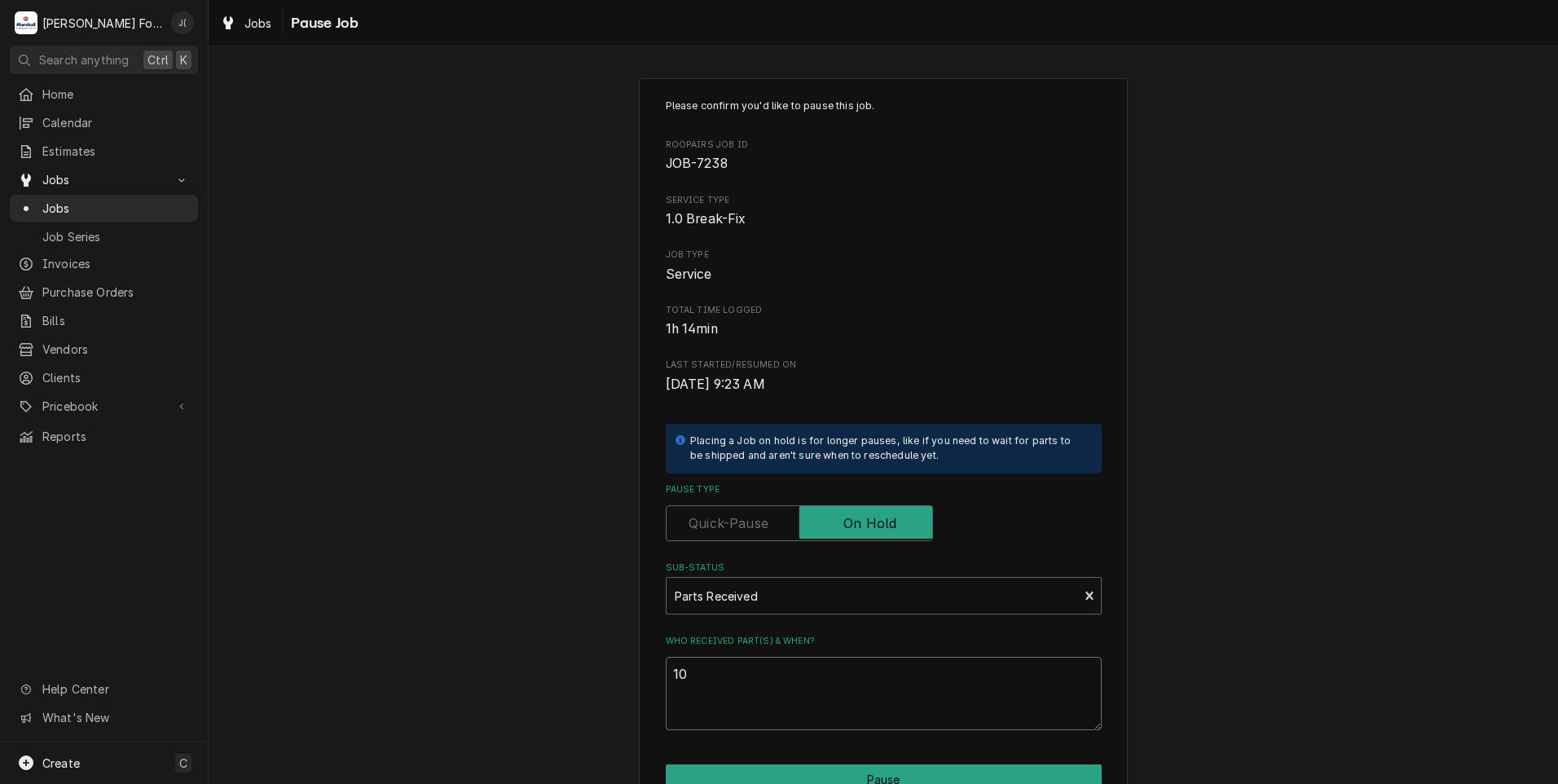
type textarea "x"
type textarea "10/"
type textarea "x"
type textarea "10/1"
type textarea "x"
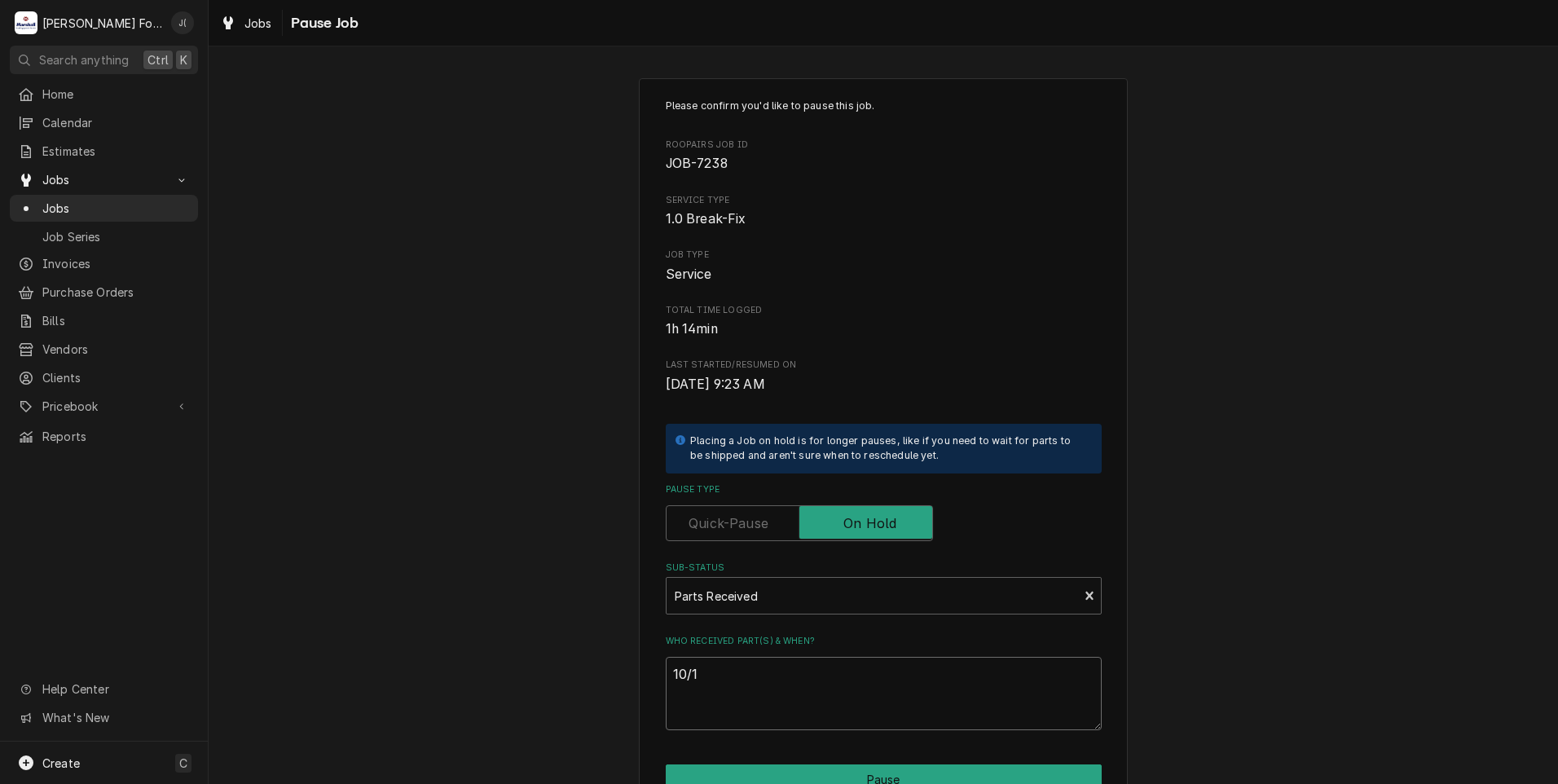
type textarea "10/10"
type textarea "x"
type textarea "10/10/"
type textarea "x"
type textarea "10/10/2"
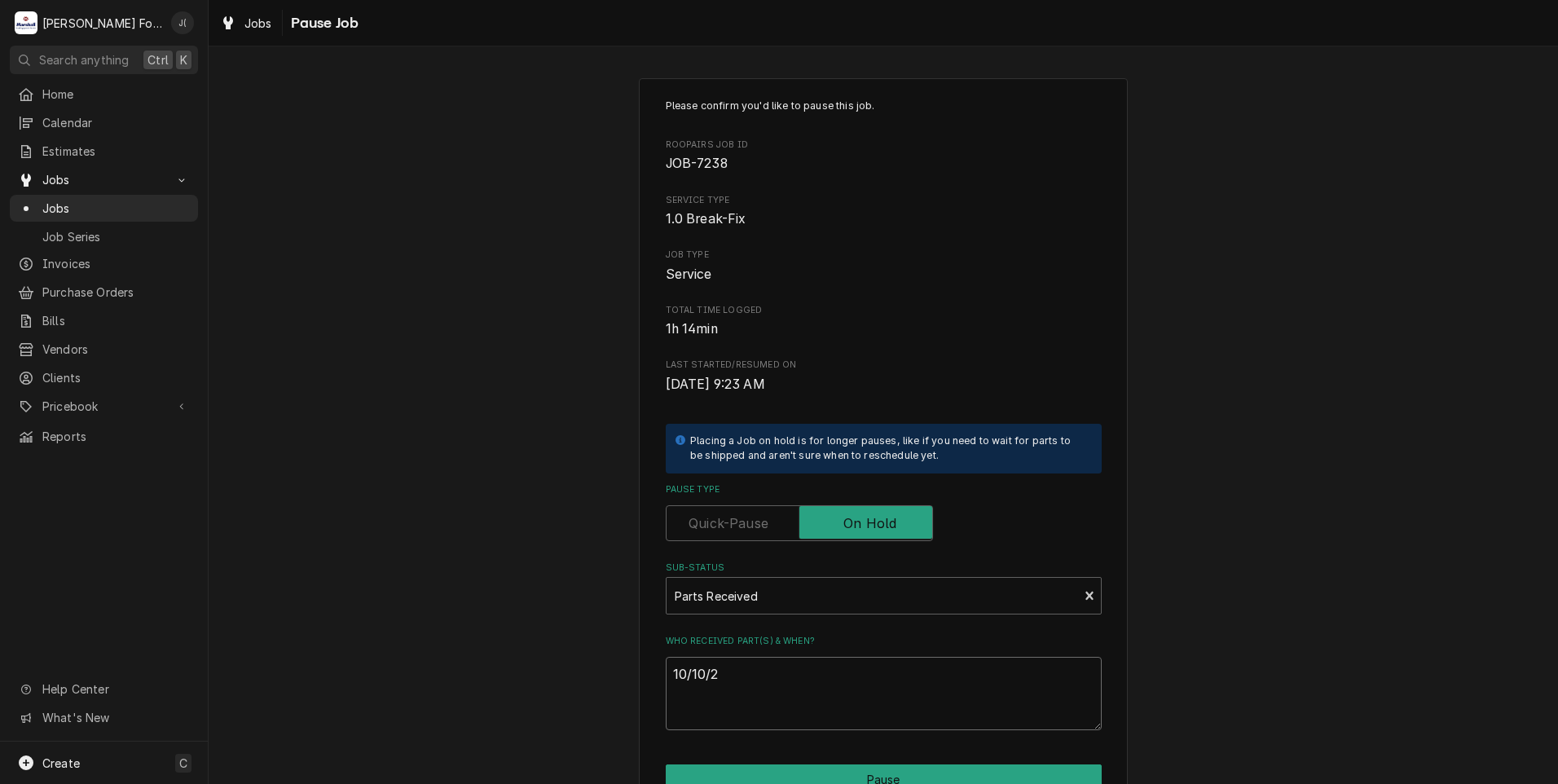
type textarea "x"
type textarea "[DATE]"
type textarea "x"
type textarea "10/10/202"
type textarea "x"
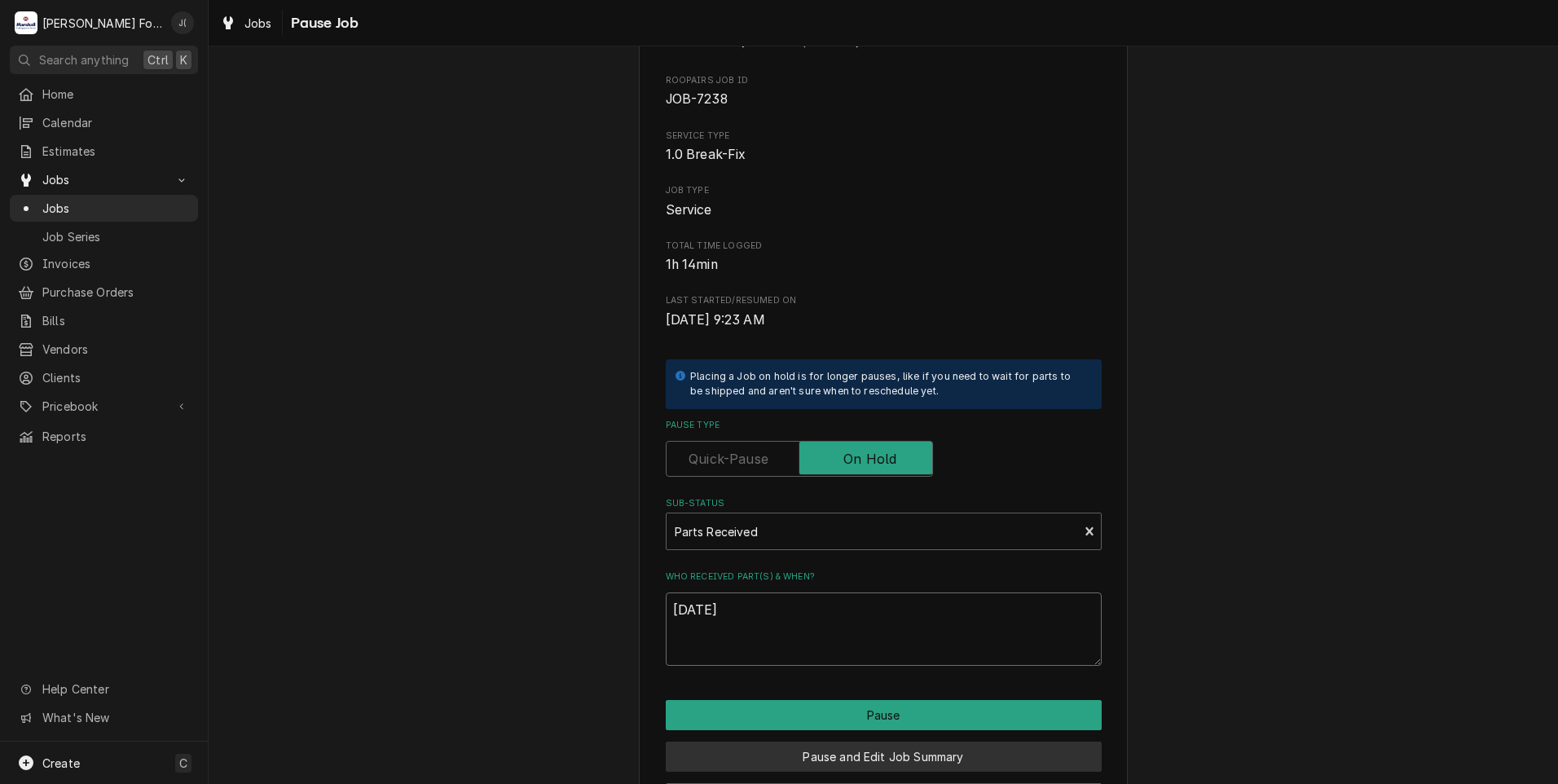
scroll to position [129, 0]
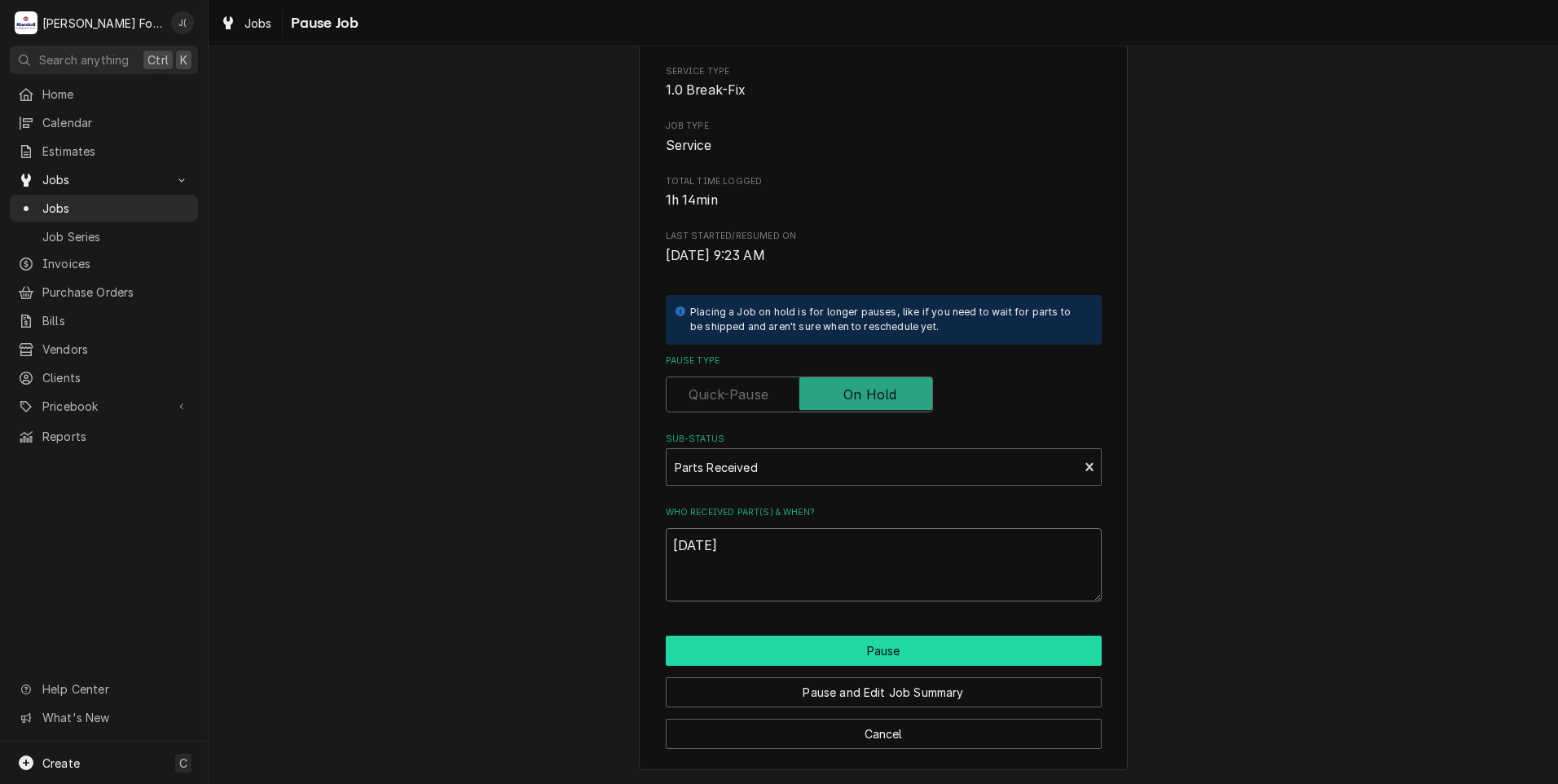
type textarea "[DATE]"
click at [796, 656] on button "Pause" at bounding box center [883, 650] width 436 height 30
type textarea "x"
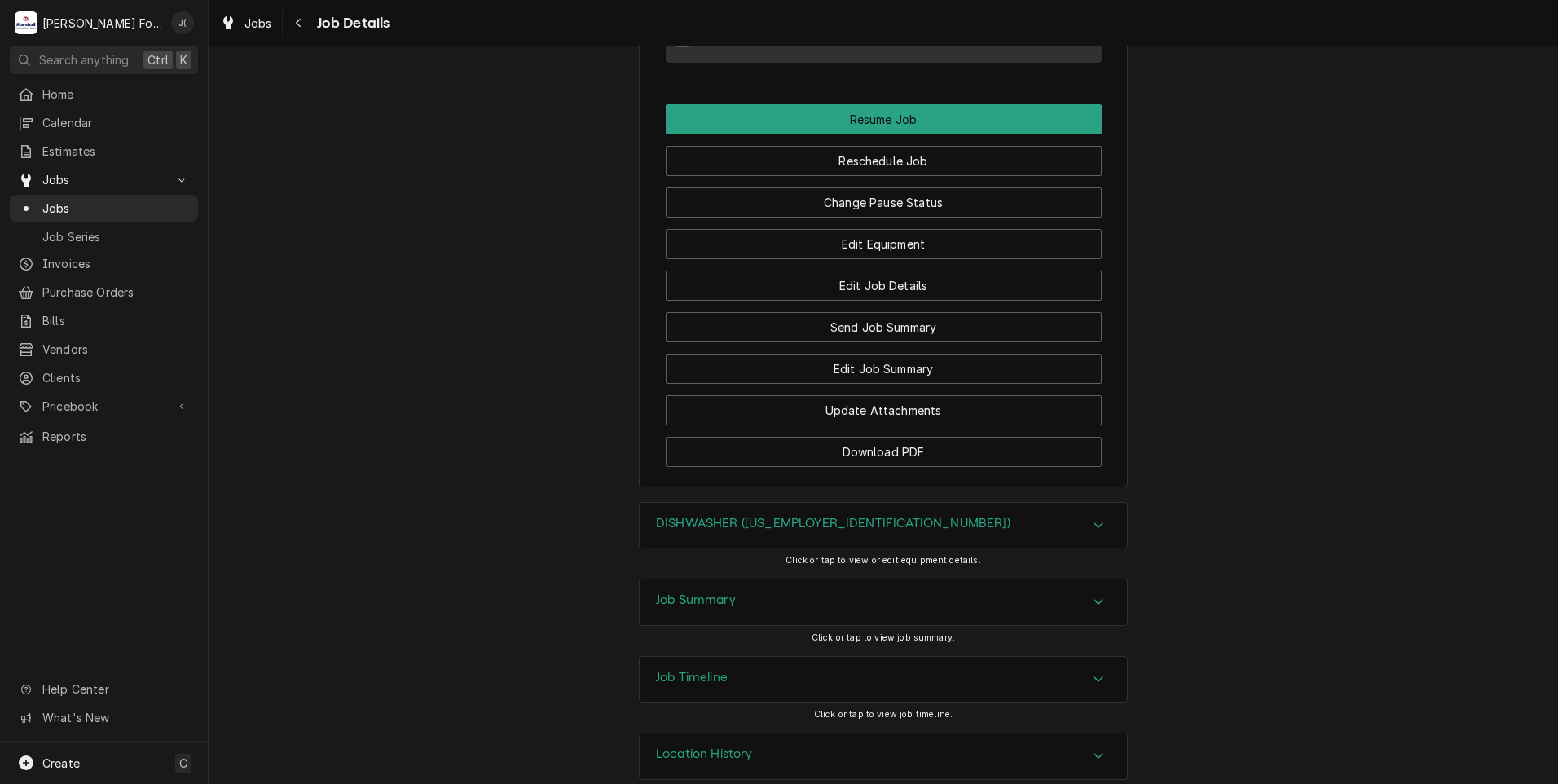
scroll to position [1977, 0]
click at [823, 436] on button "Download PDF" at bounding box center [883, 450] width 436 height 30
click at [62, 204] on span "Jobs" at bounding box center [116, 208] width 148 height 17
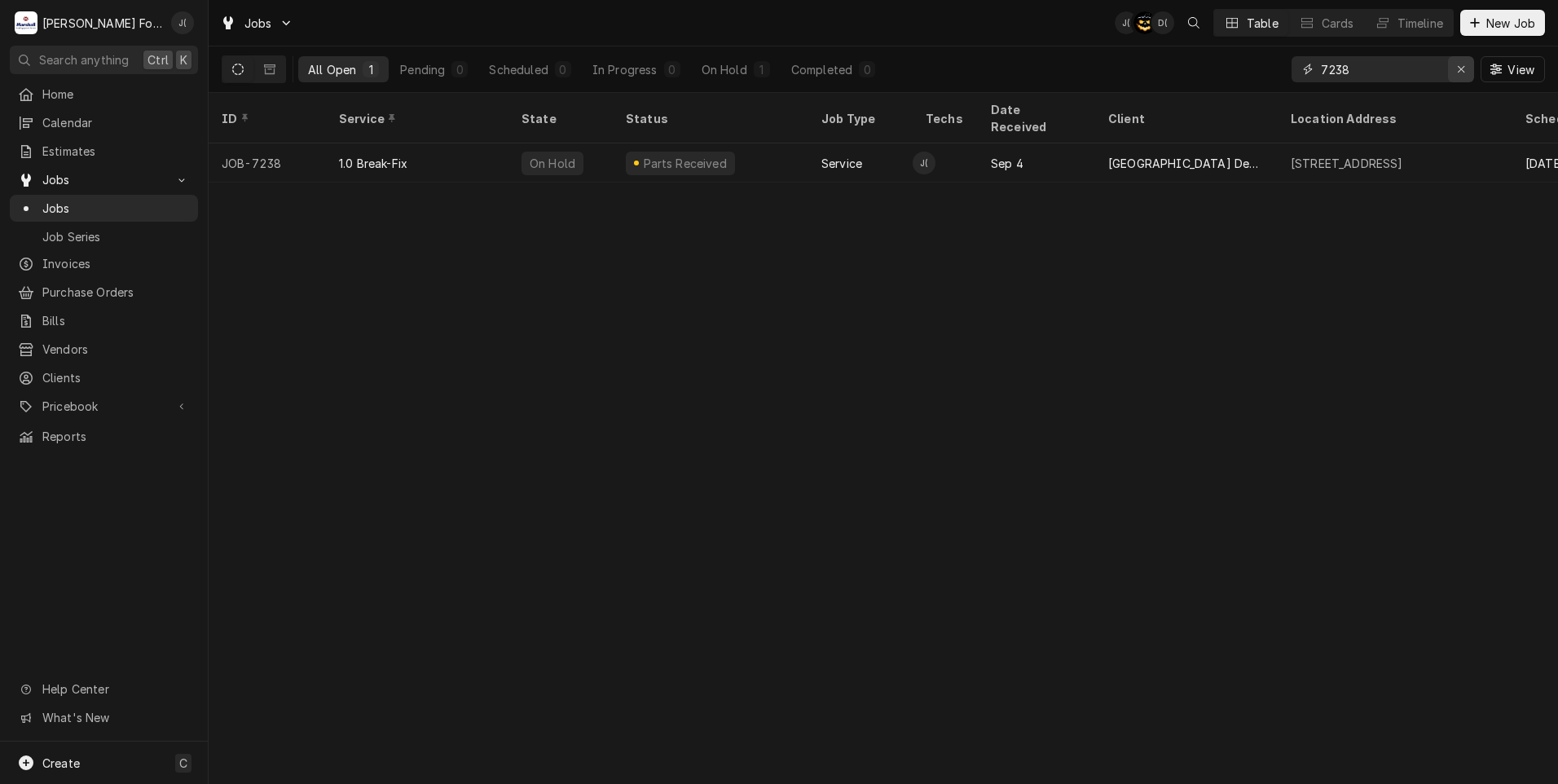
click at [1464, 71] on icon "Erase input" at bounding box center [1461, 69] width 7 height 7
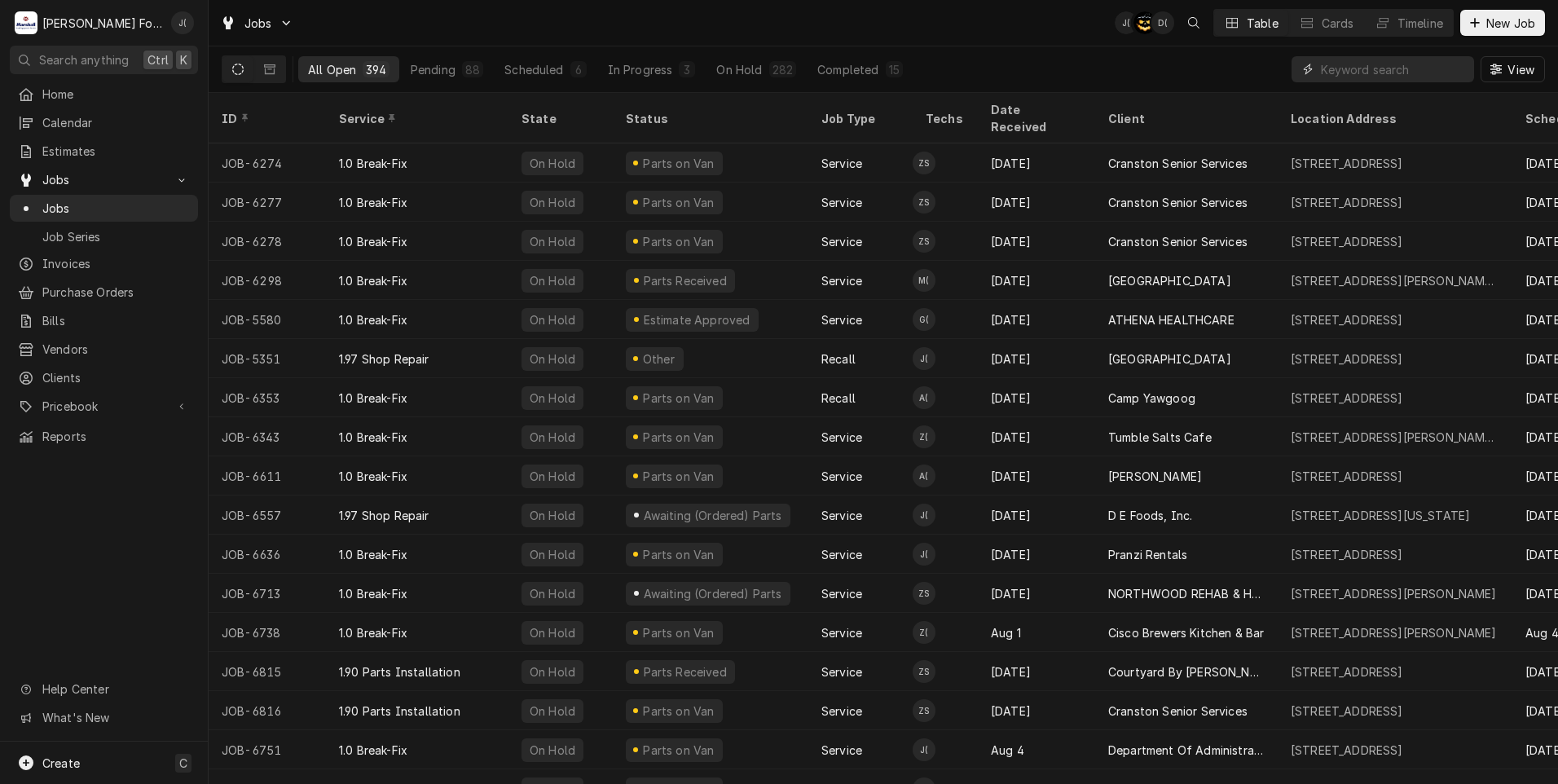
click at [1397, 75] on input "Dynamic Content Wrapper" at bounding box center [1393, 69] width 145 height 26
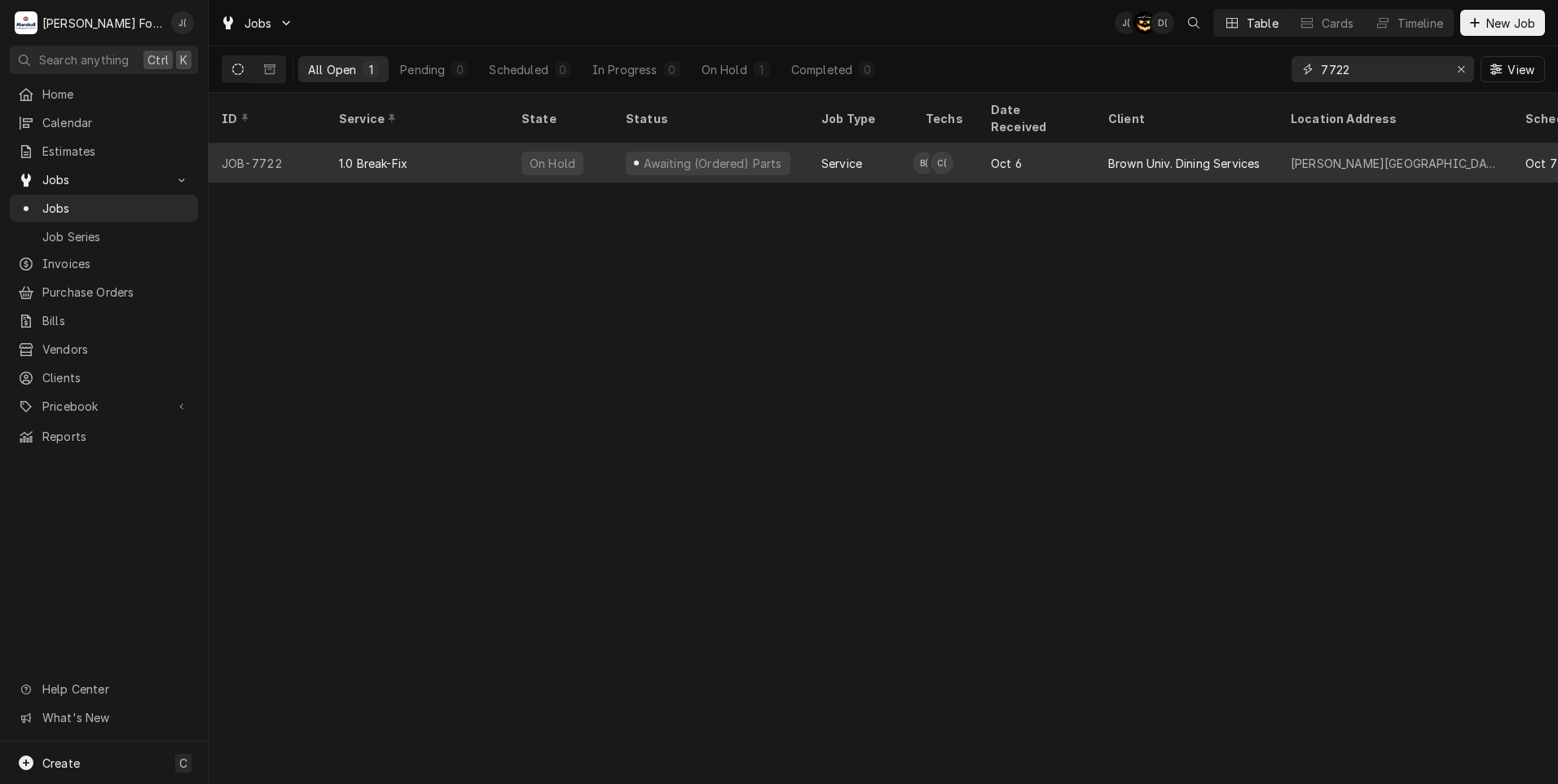
type input "7722"
click at [409, 143] on div "1.0 Break-Fix" at bounding box center [418, 163] width 183 height 39
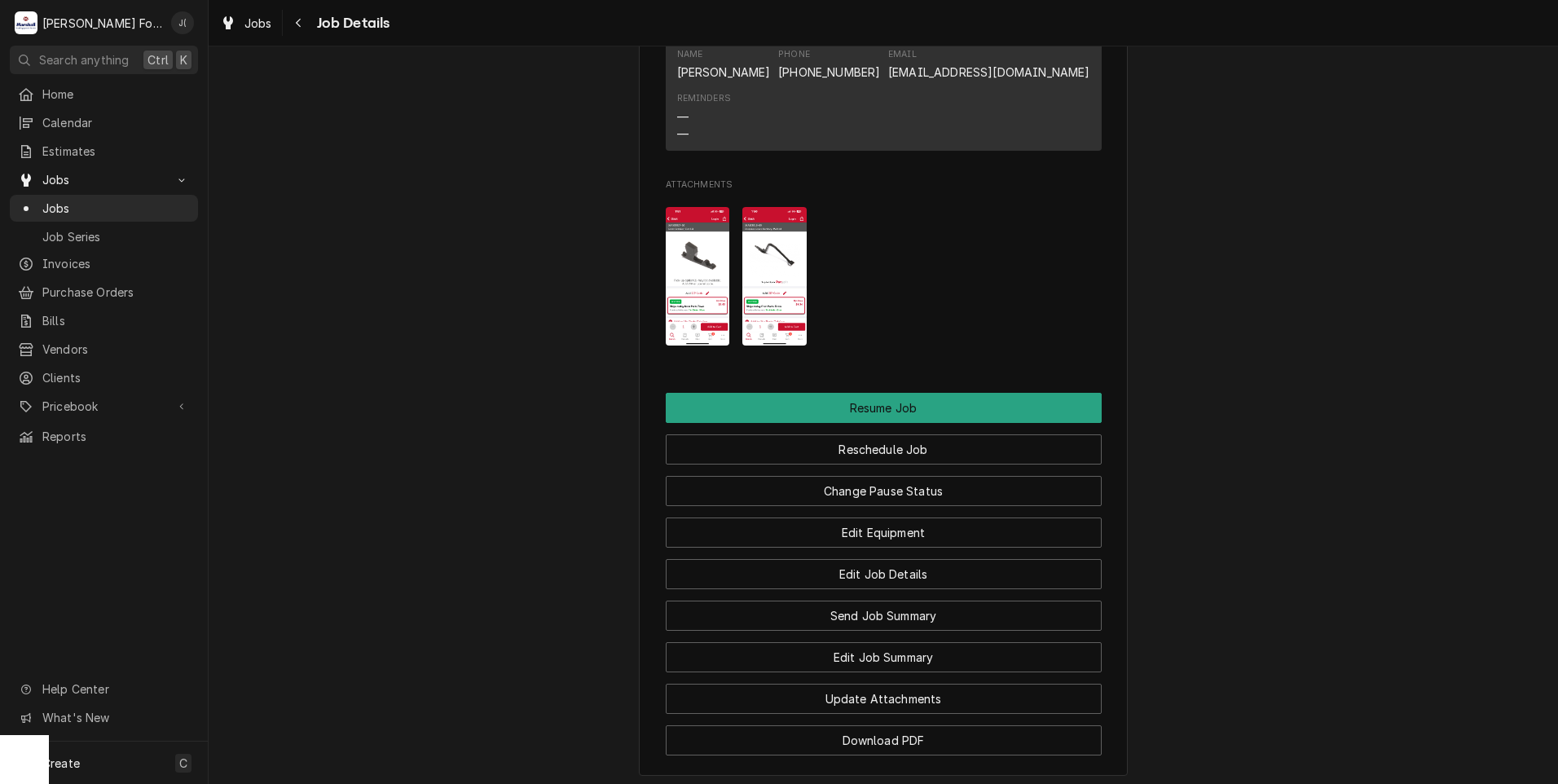
scroll to position [2363, 0]
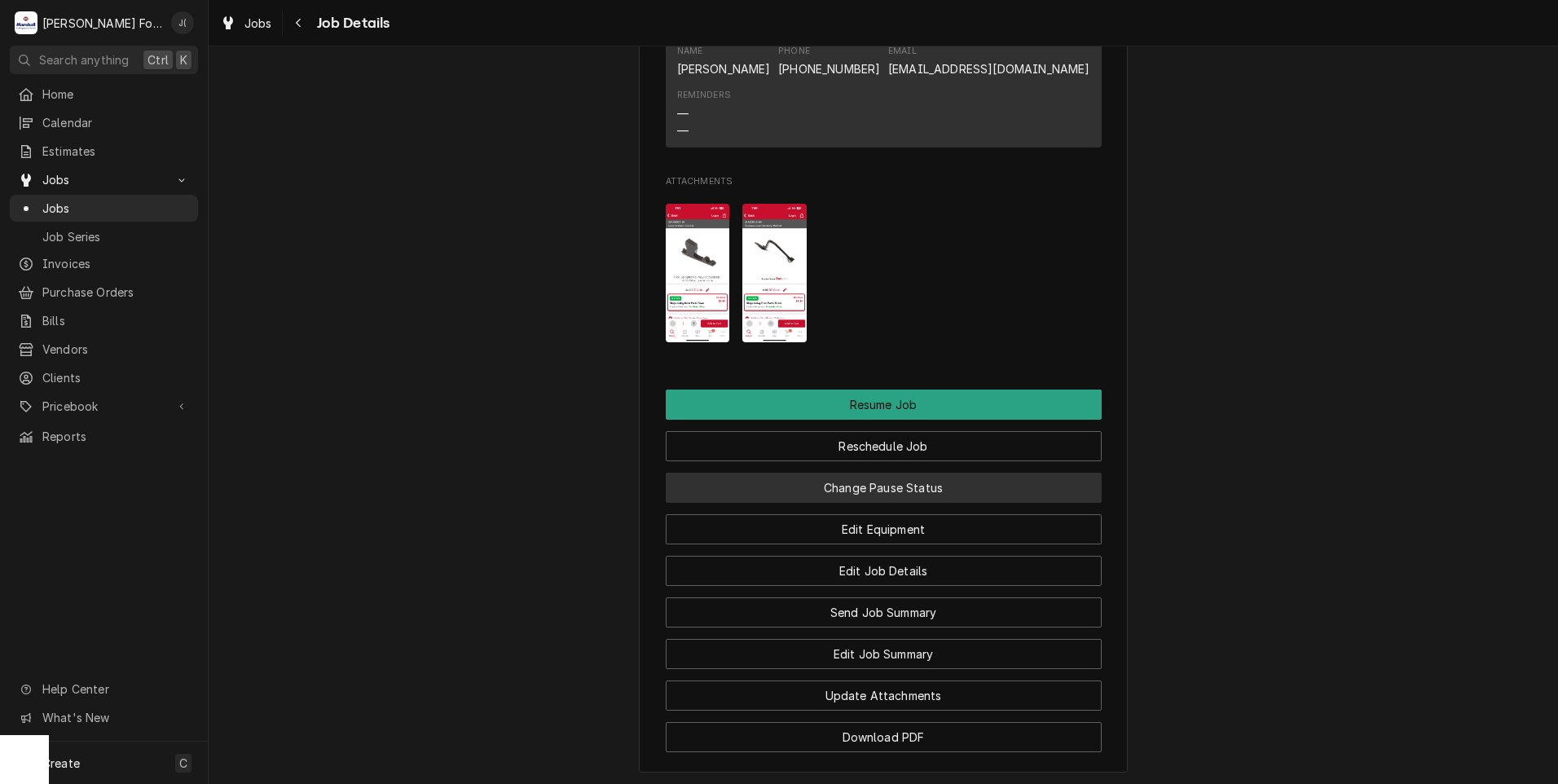
click at [948, 503] on button "Change Pause Status" at bounding box center [883, 487] width 436 height 30
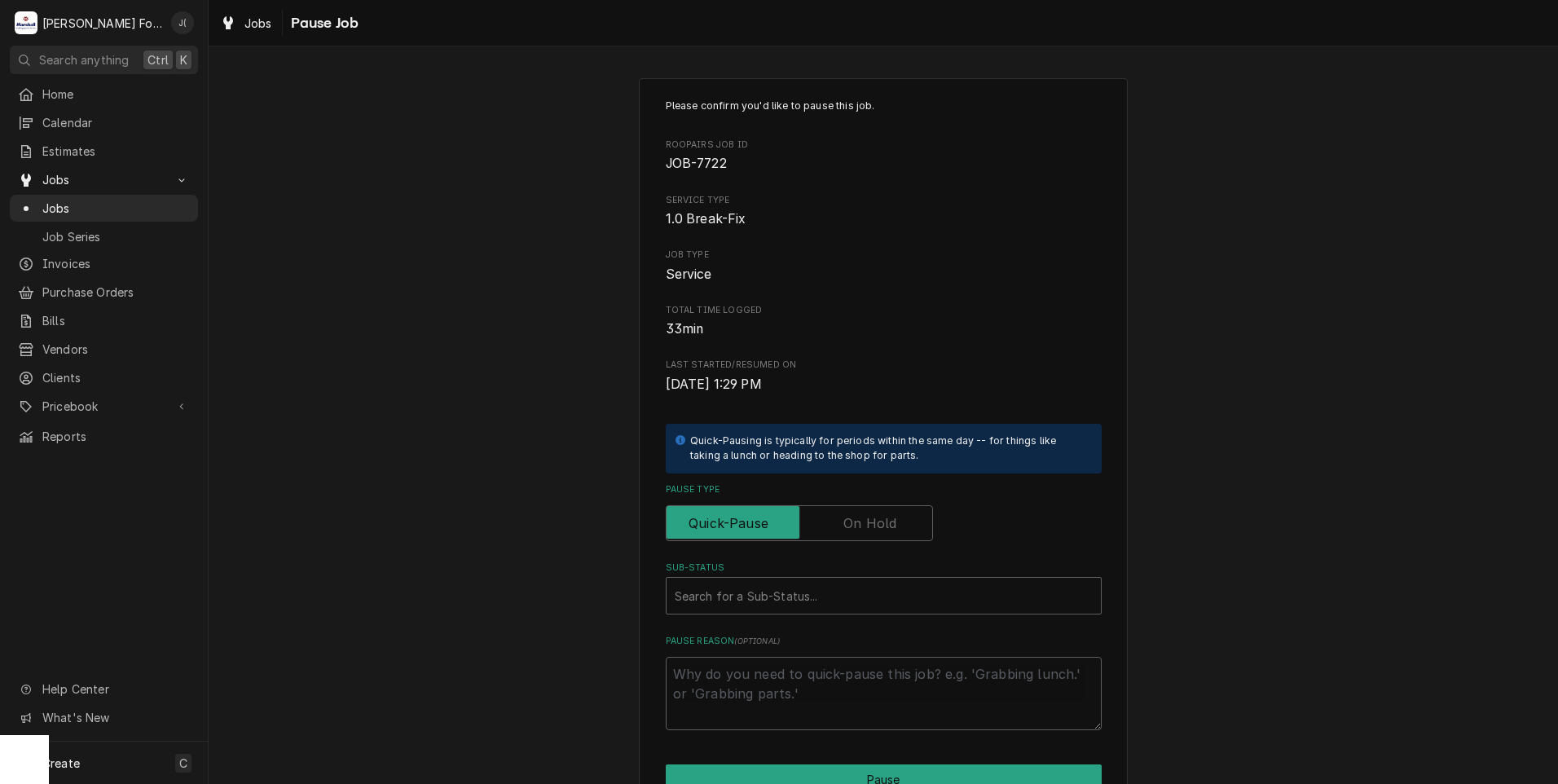
click at [857, 523] on label "Pause Type" at bounding box center [799, 523] width 267 height 36
click at [857, 523] on input "Pause Type" at bounding box center [800, 523] width 253 height 36
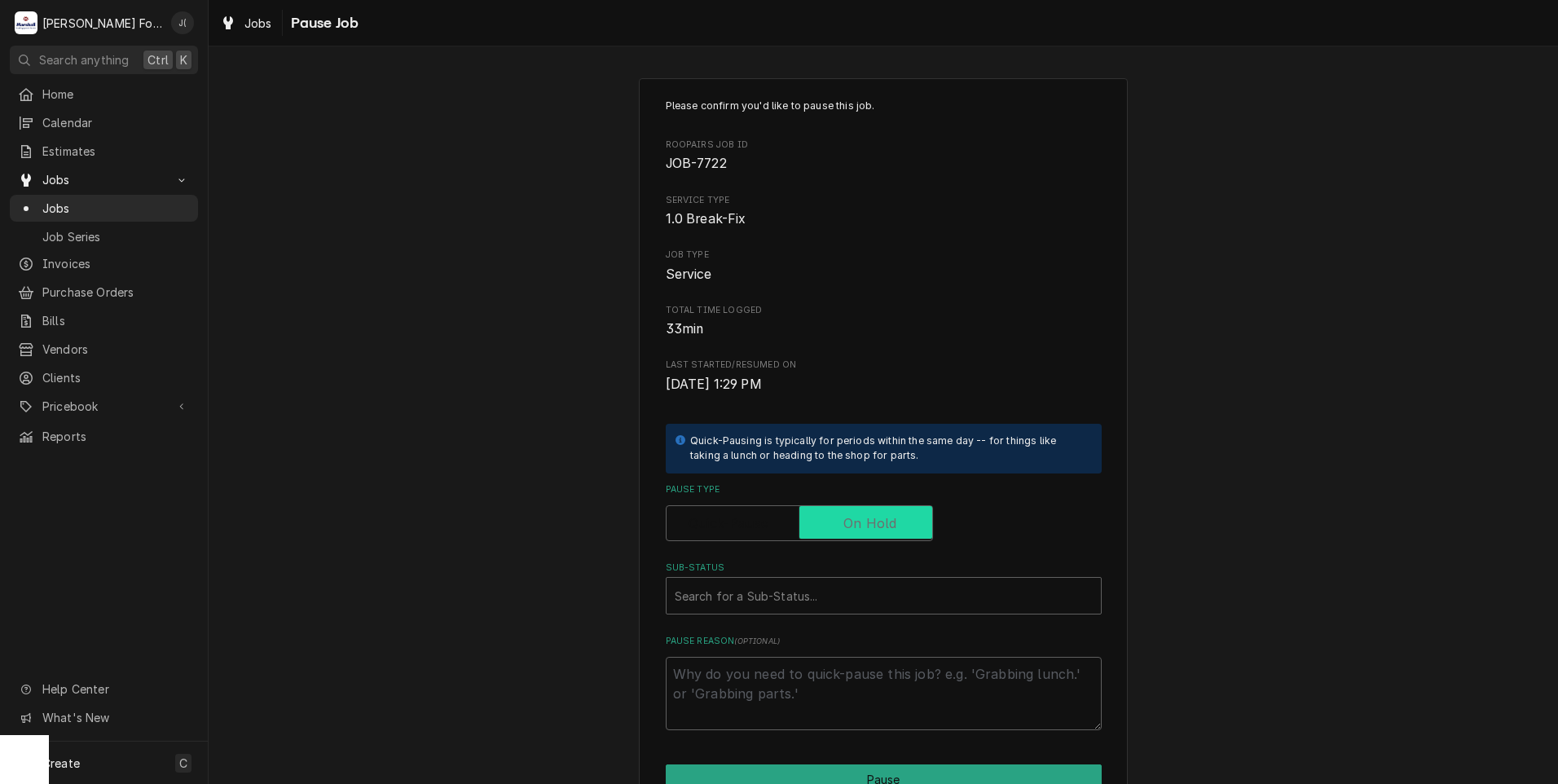
checkbox input "true"
drag, startPoint x: 830, startPoint y: 595, endPoint x: 825, endPoint y: 611, distance: 16.8
click at [829, 595] on div "Sub-Status" at bounding box center [883, 595] width 418 height 29
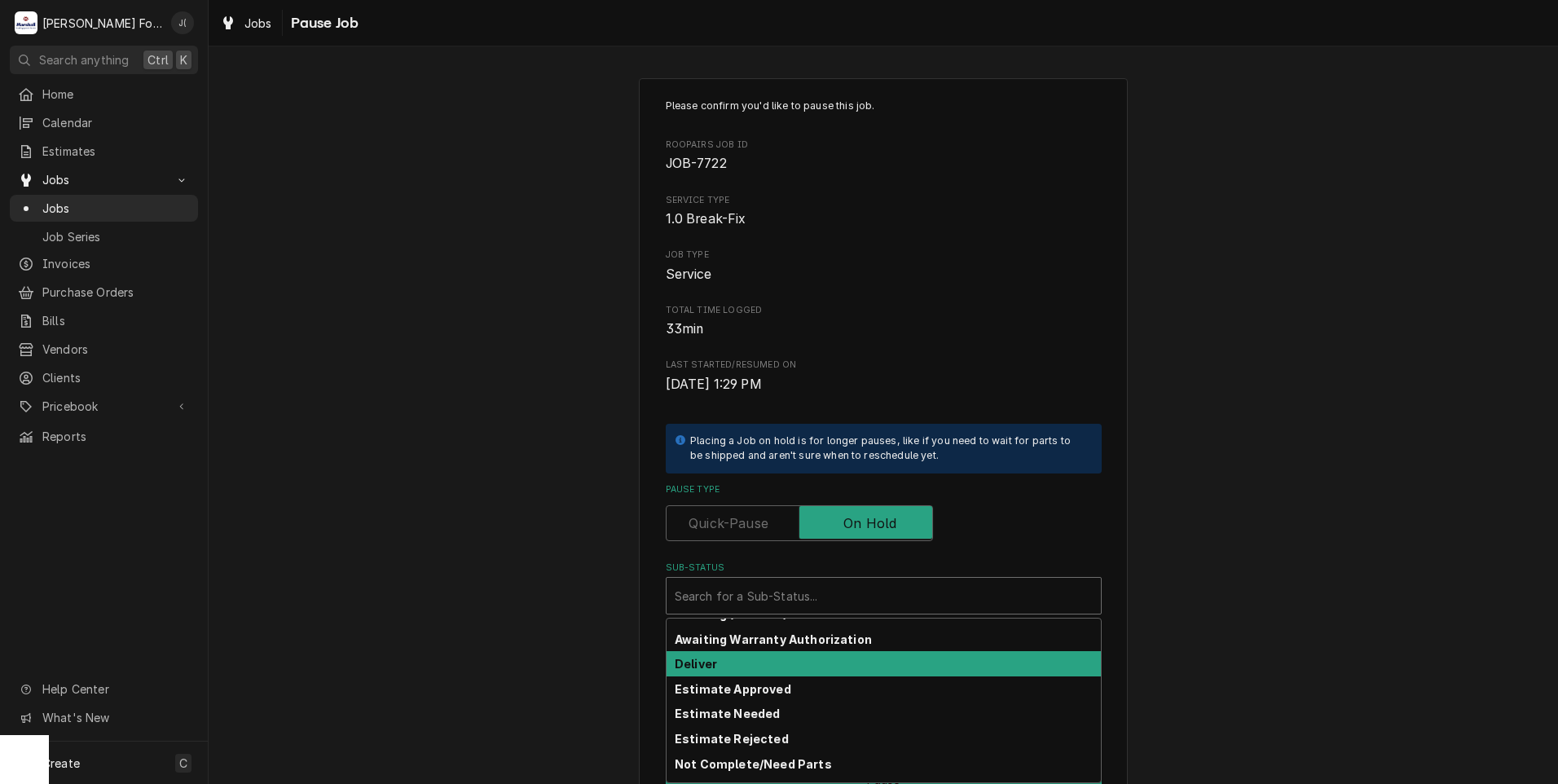
scroll to position [260, 0]
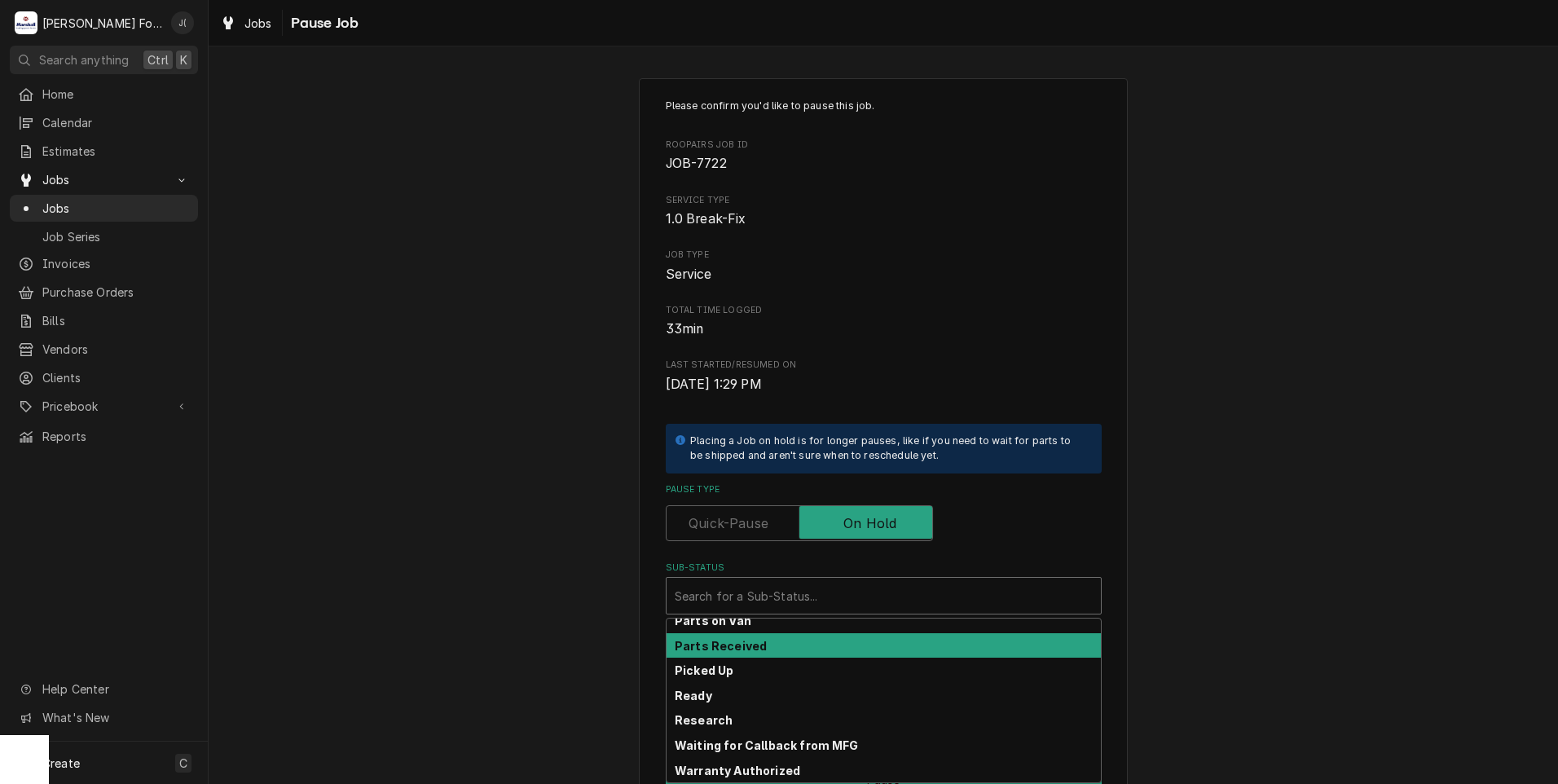
click at [748, 648] on strong "Parts Received" at bounding box center [721, 646] width 92 height 14
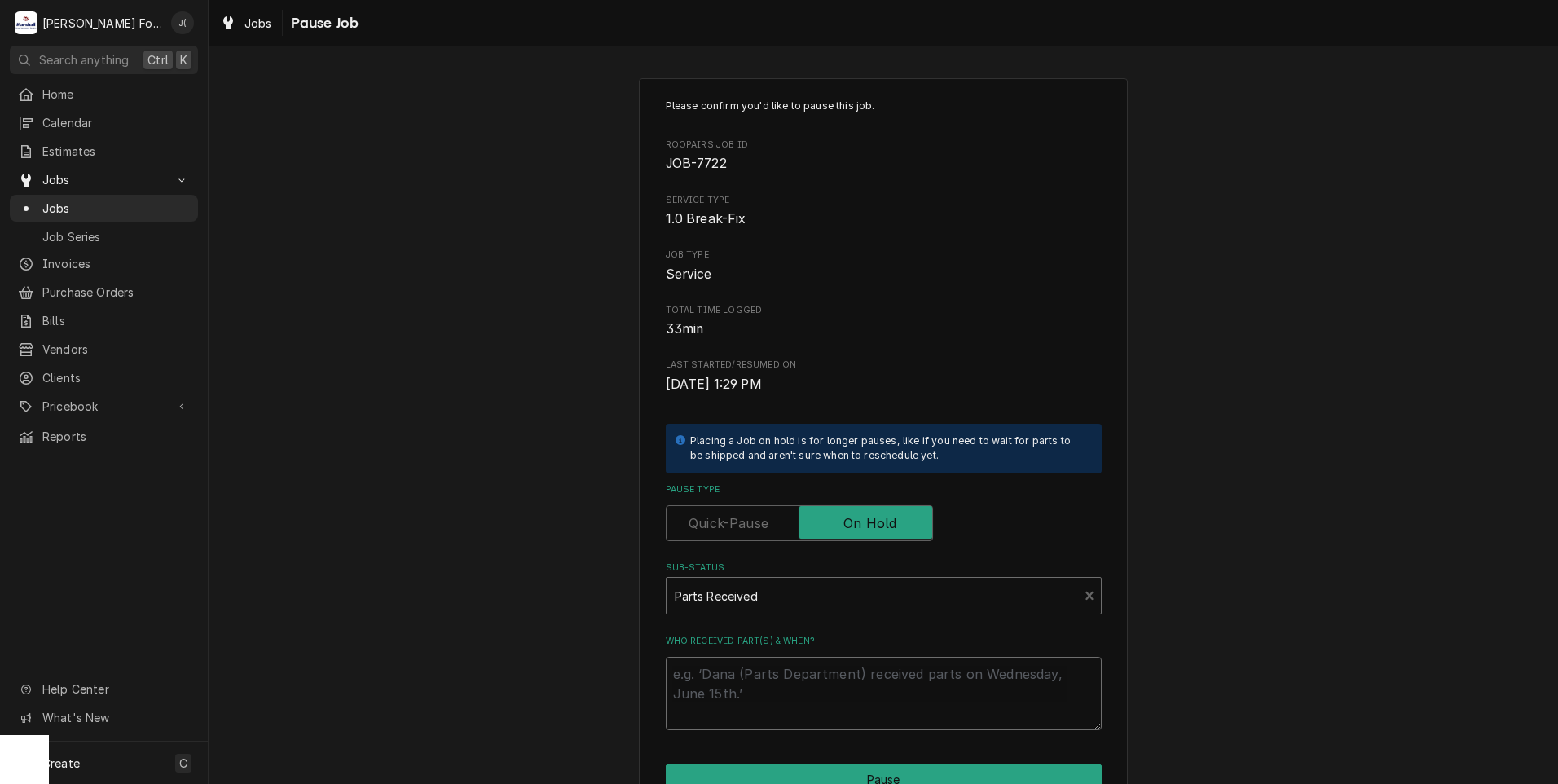
click at [758, 693] on textarea "Who received part(s) & when?" at bounding box center [883, 693] width 436 height 73
type textarea "x"
type textarea "1"
type textarea "x"
type textarea "10"
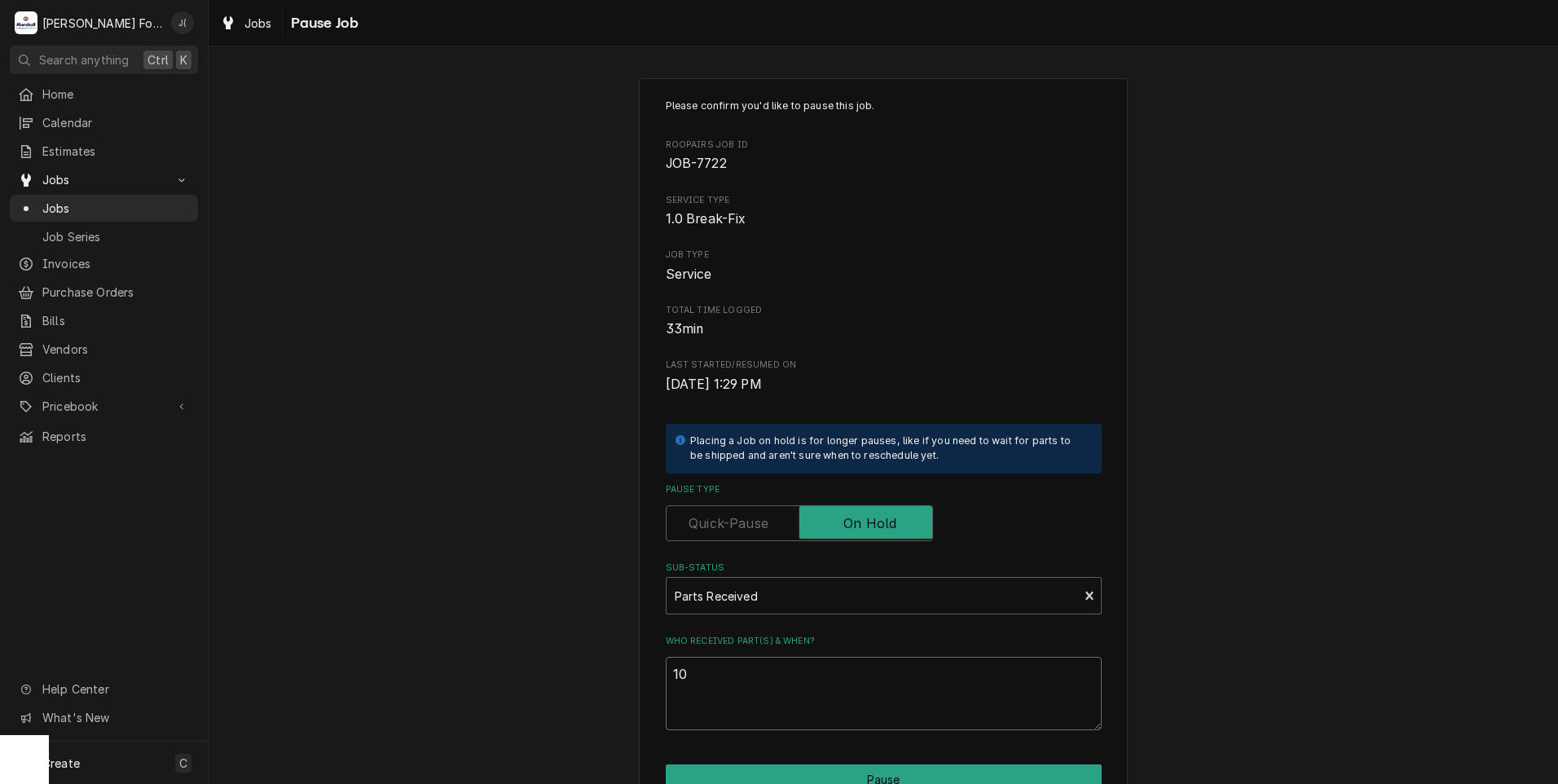
type textarea "x"
type textarea "10/"
type textarea "x"
type textarea "10/1"
type textarea "x"
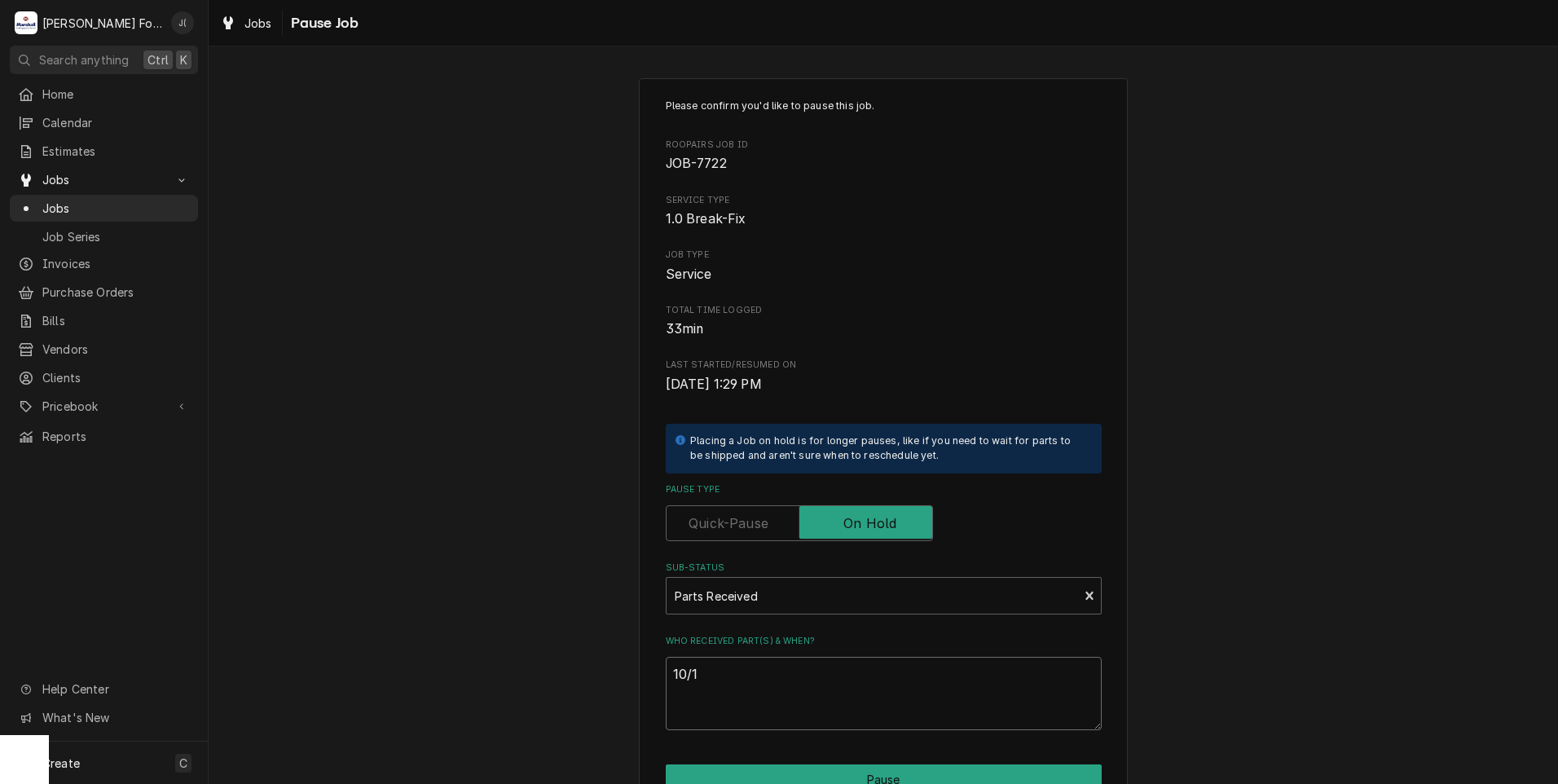
type textarea "10/10"
type textarea "x"
type textarea "10/10/"
type textarea "x"
type textarea "10/10/2"
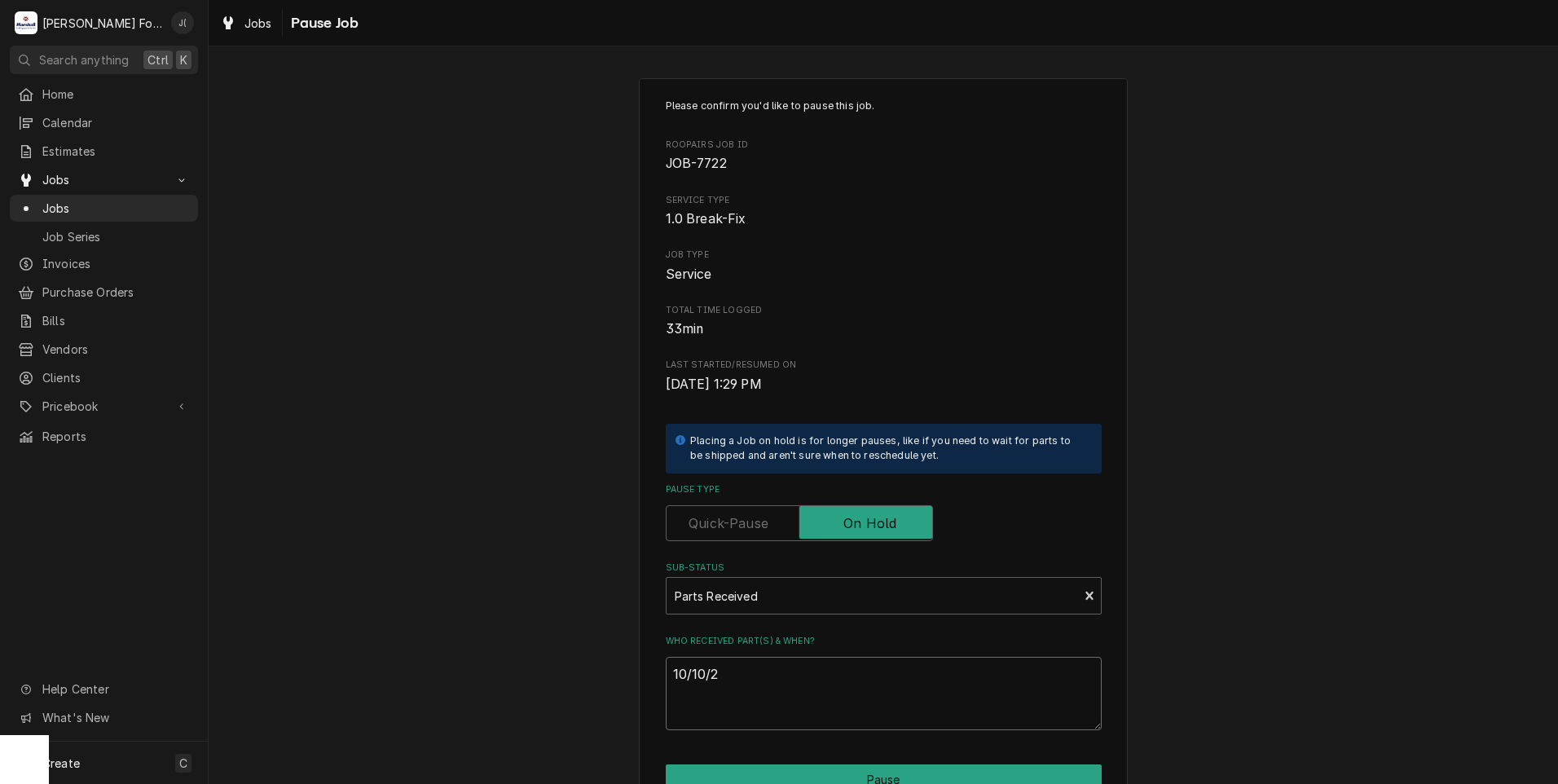
type textarea "x"
type textarea "[DATE]"
type textarea "x"
type textarea "10/10/202"
type textarea "x"
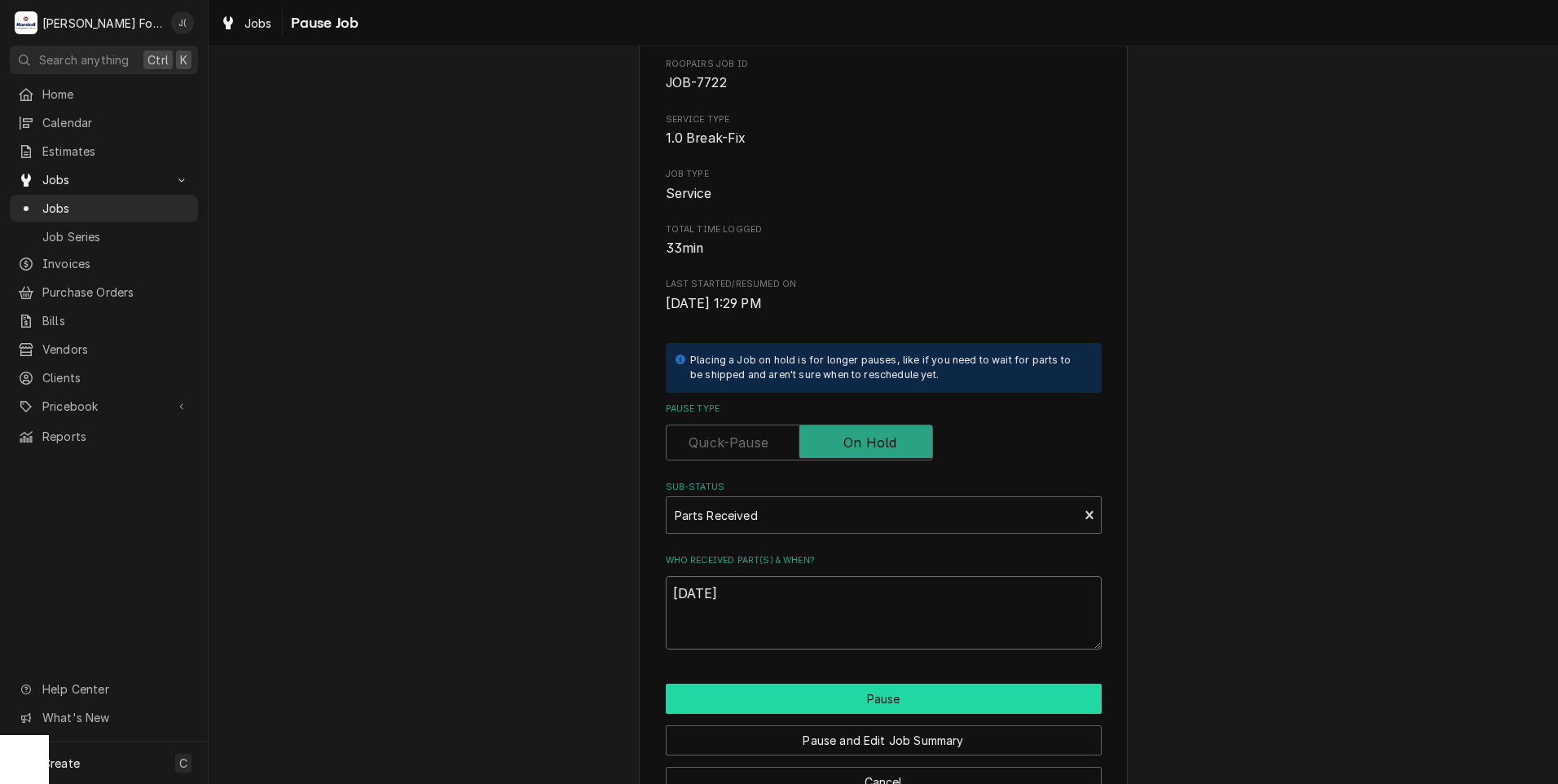
scroll to position [129, 0]
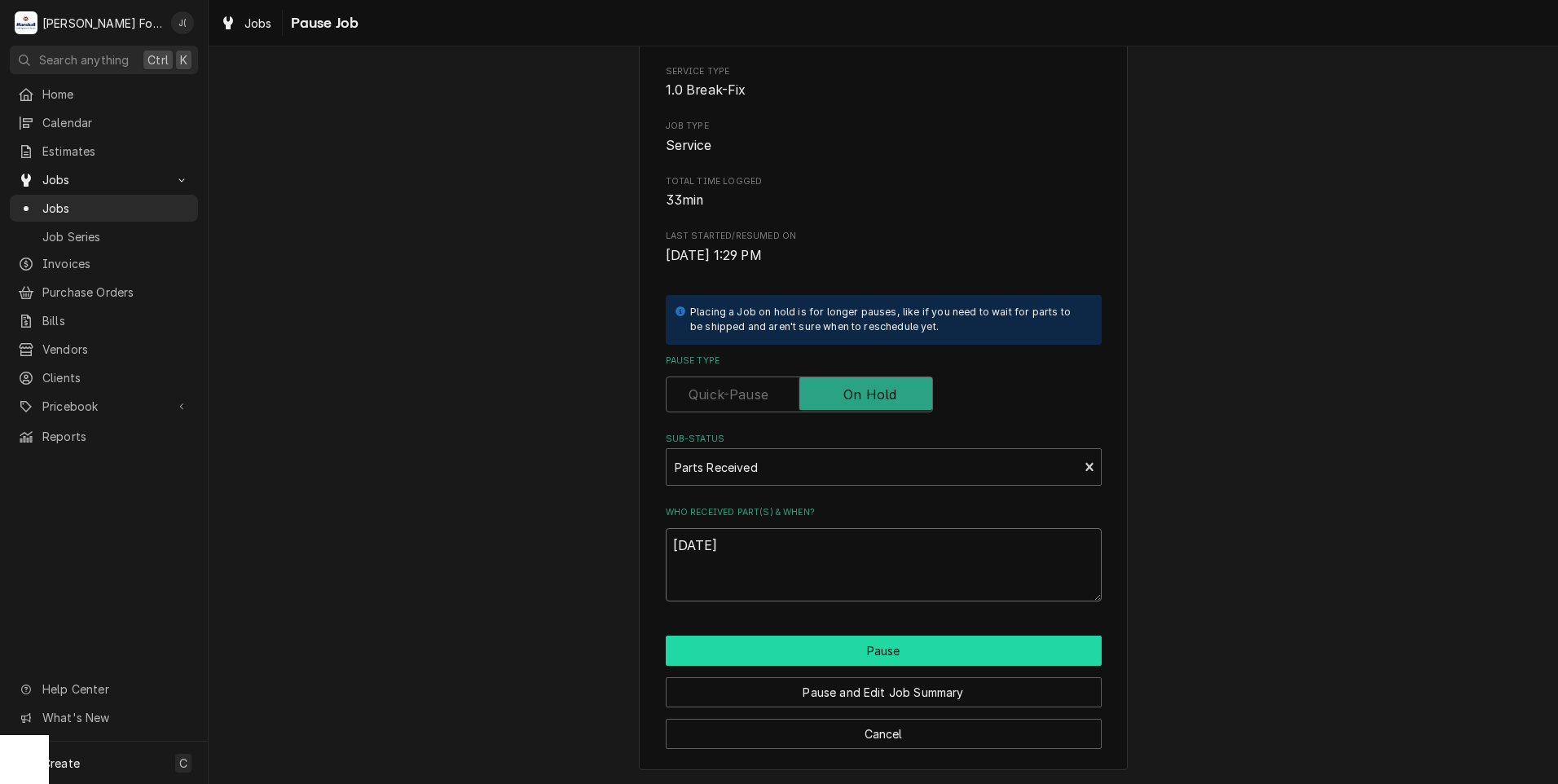
type textarea "[DATE]"
click at [817, 647] on button "Pause" at bounding box center [883, 650] width 436 height 30
type textarea "x"
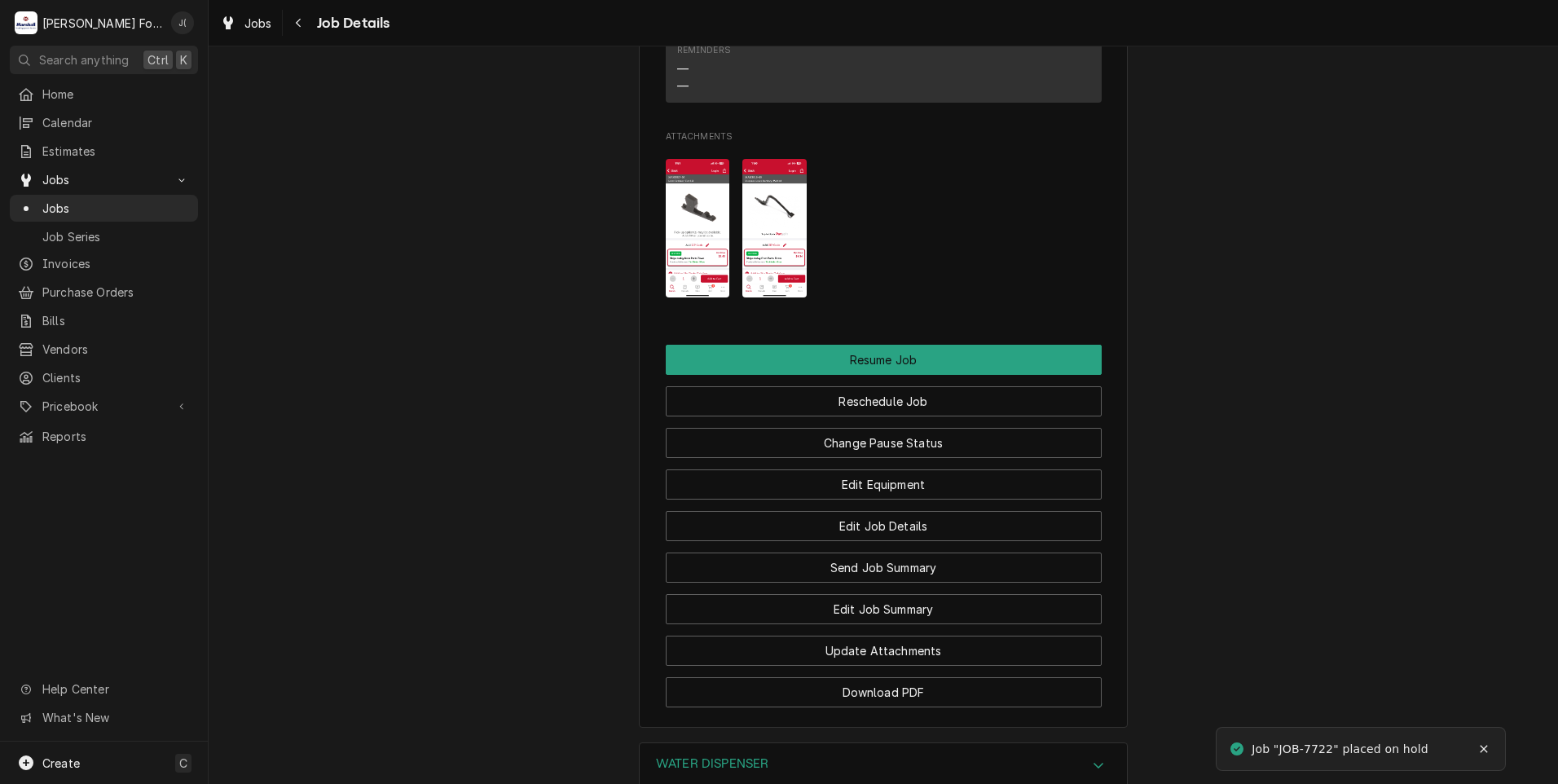
scroll to position [2525, 0]
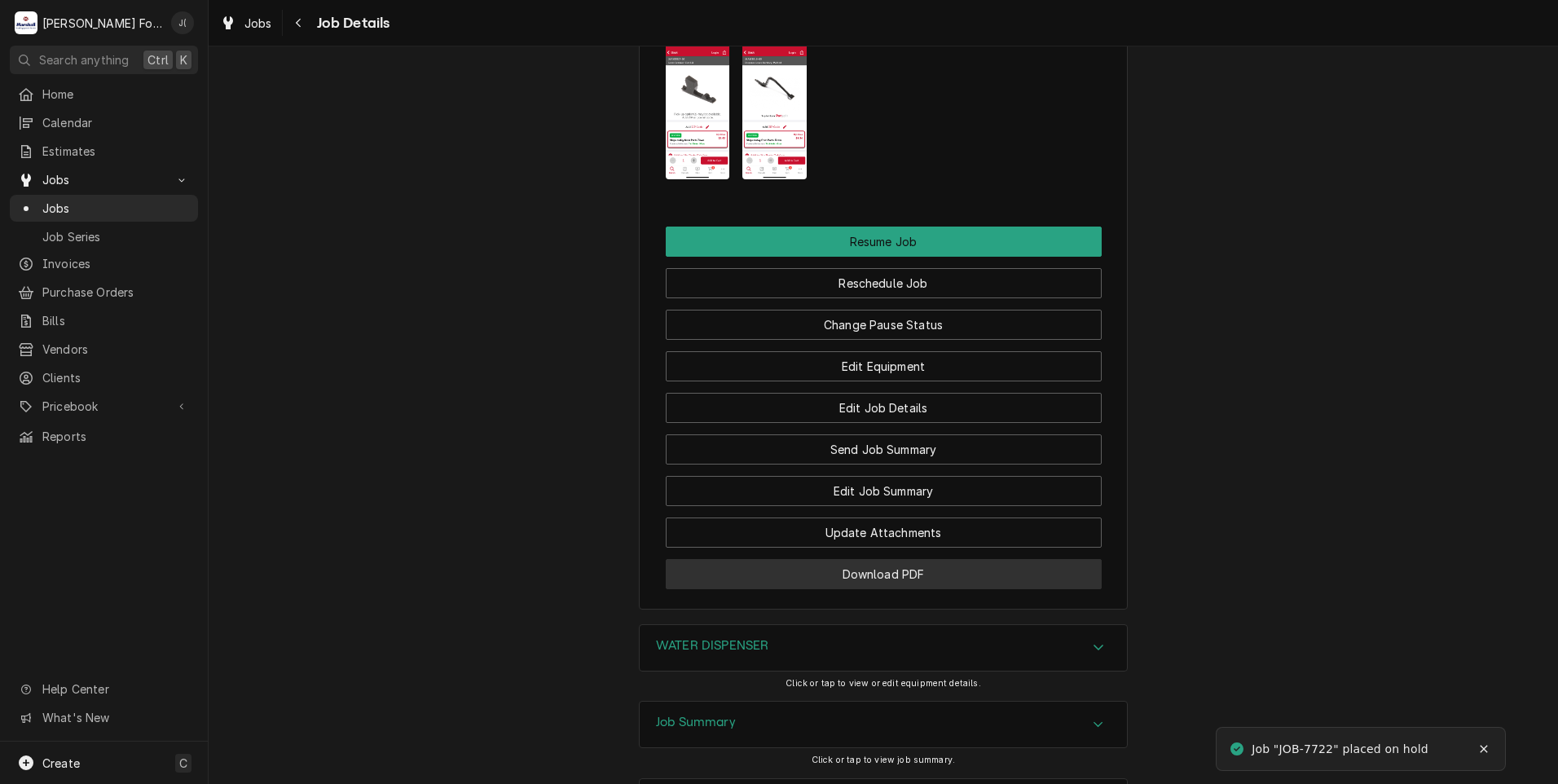
click at [731, 587] on button "Download PDF" at bounding box center [883, 573] width 436 height 30
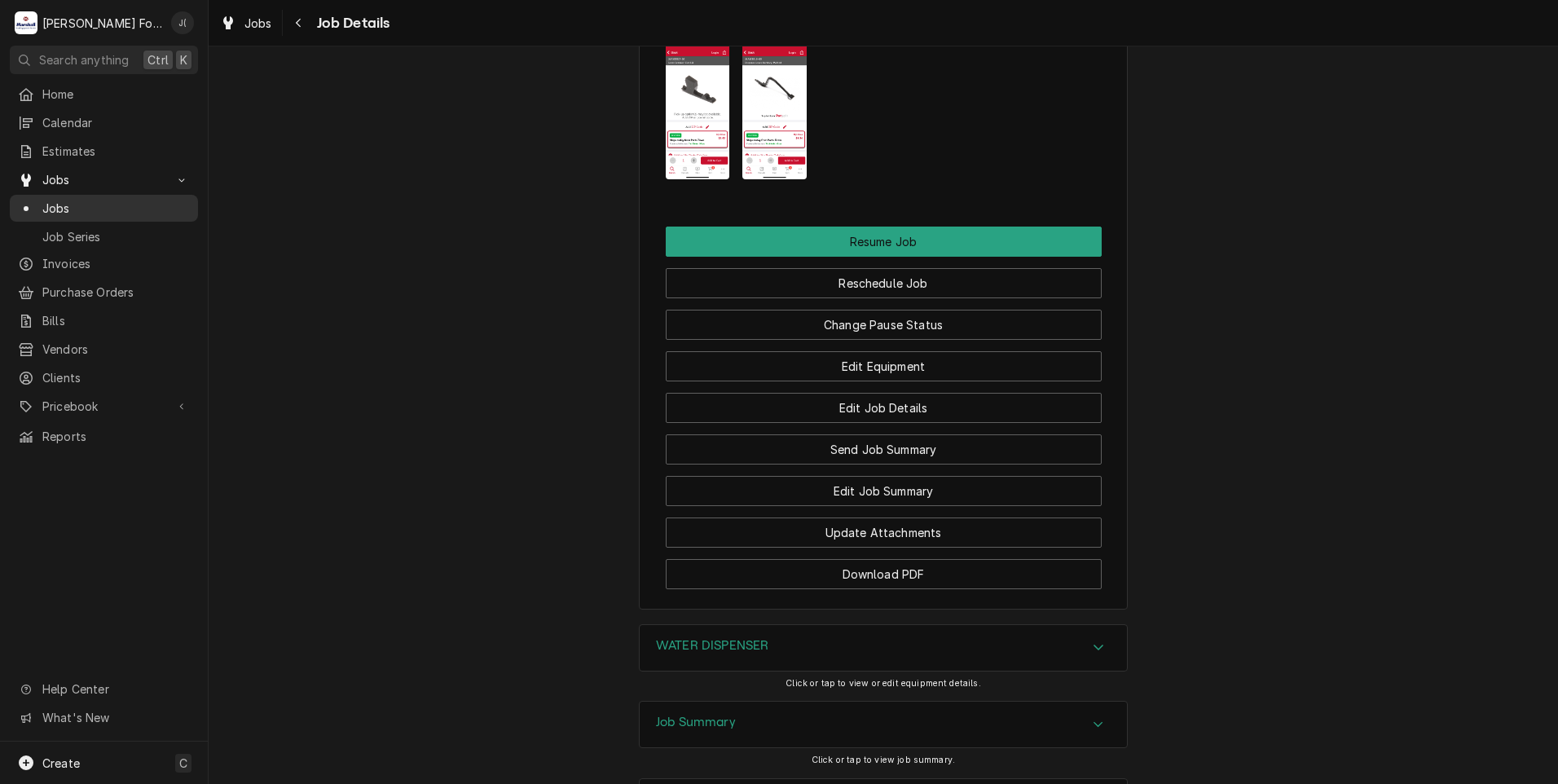
click at [62, 200] on span "Jobs" at bounding box center [116, 208] width 148 height 17
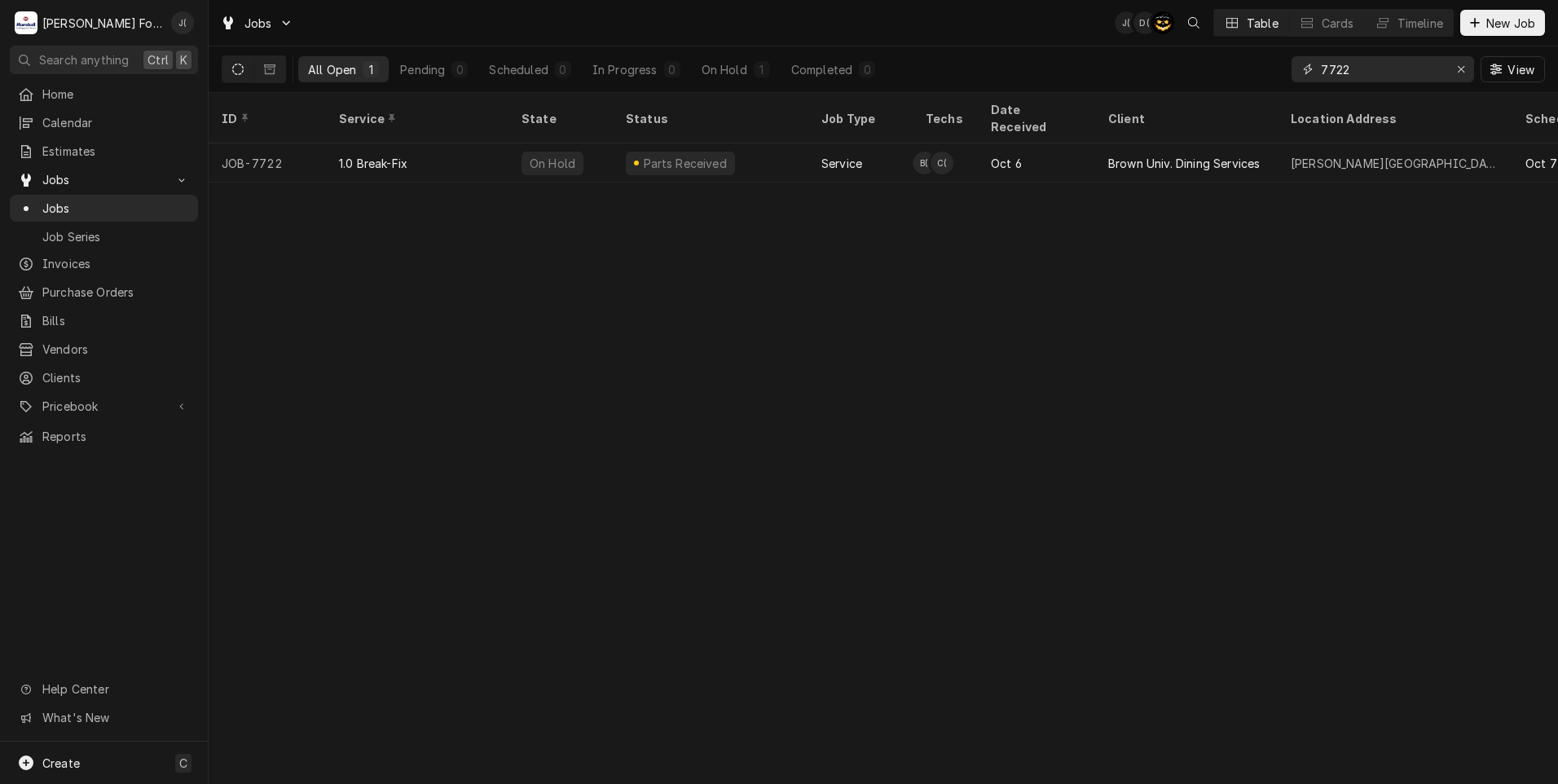
click at [1457, 73] on div "Erase input" at bounding box center [1461, 69] width 16 height 16
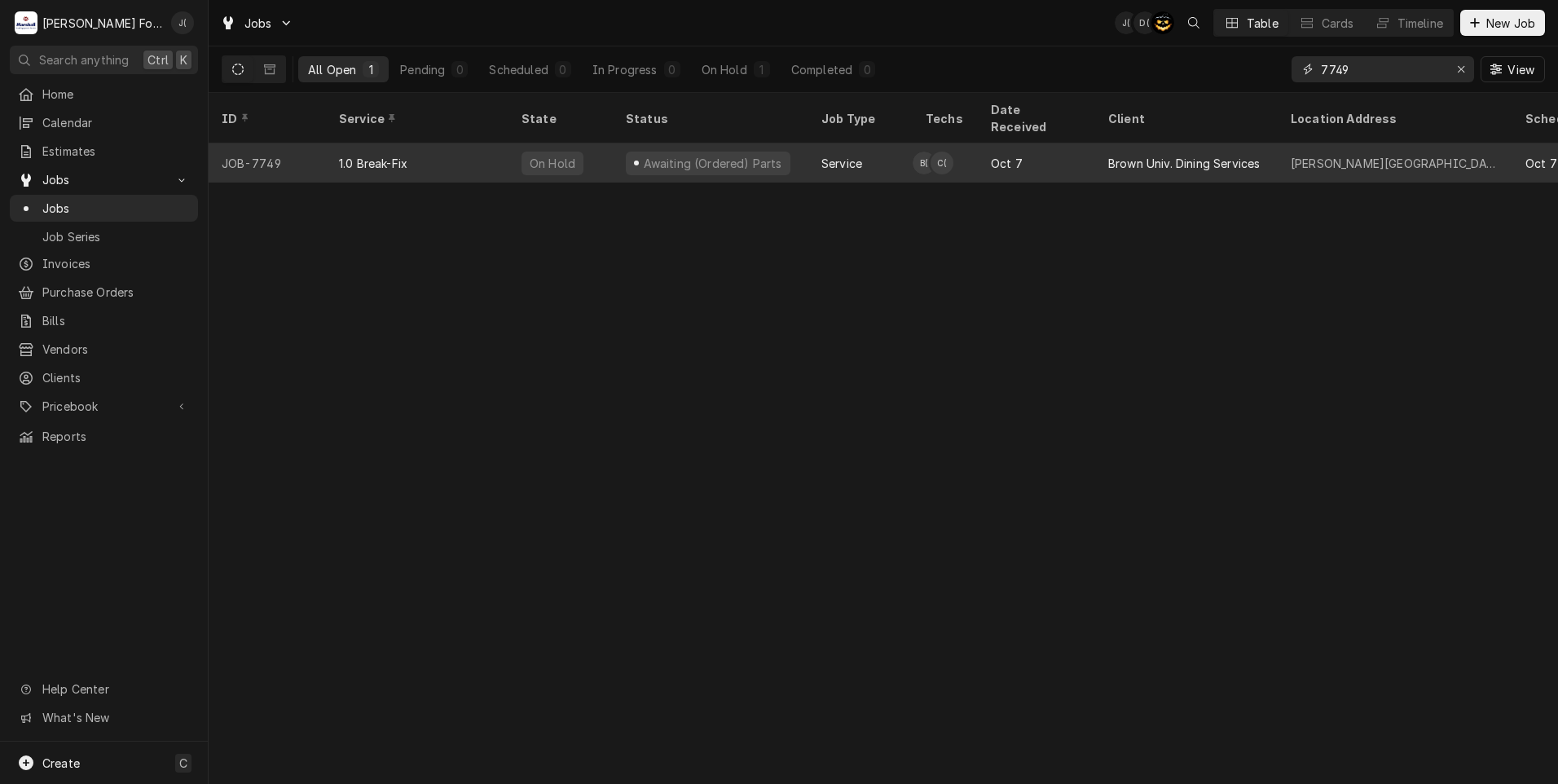
type input "7749"
click at [481, 151] on div "1.0 Break-Fix" at bounding box center [418, 163] width 183 height 39
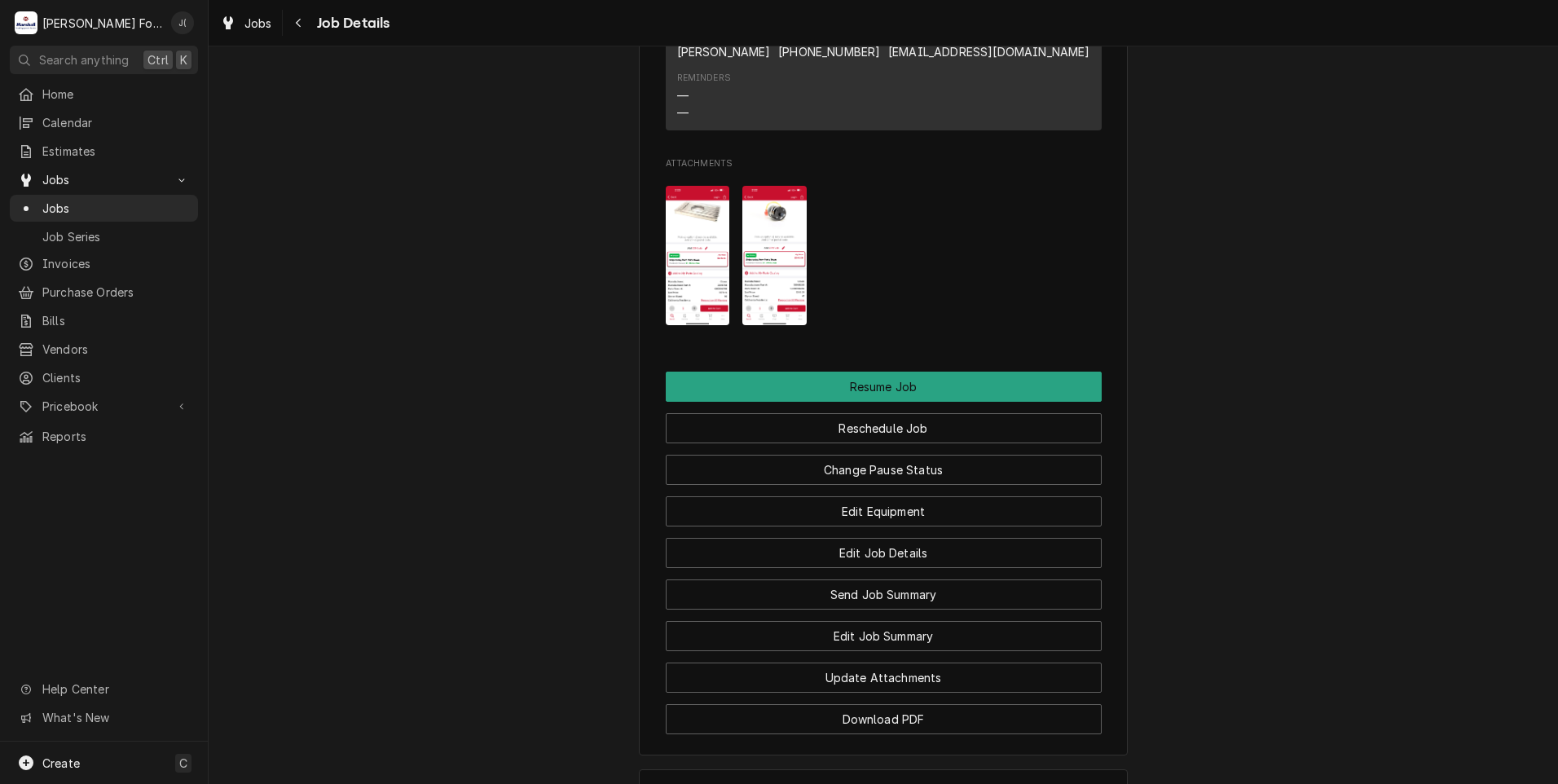
scroll to position [2444, 0]
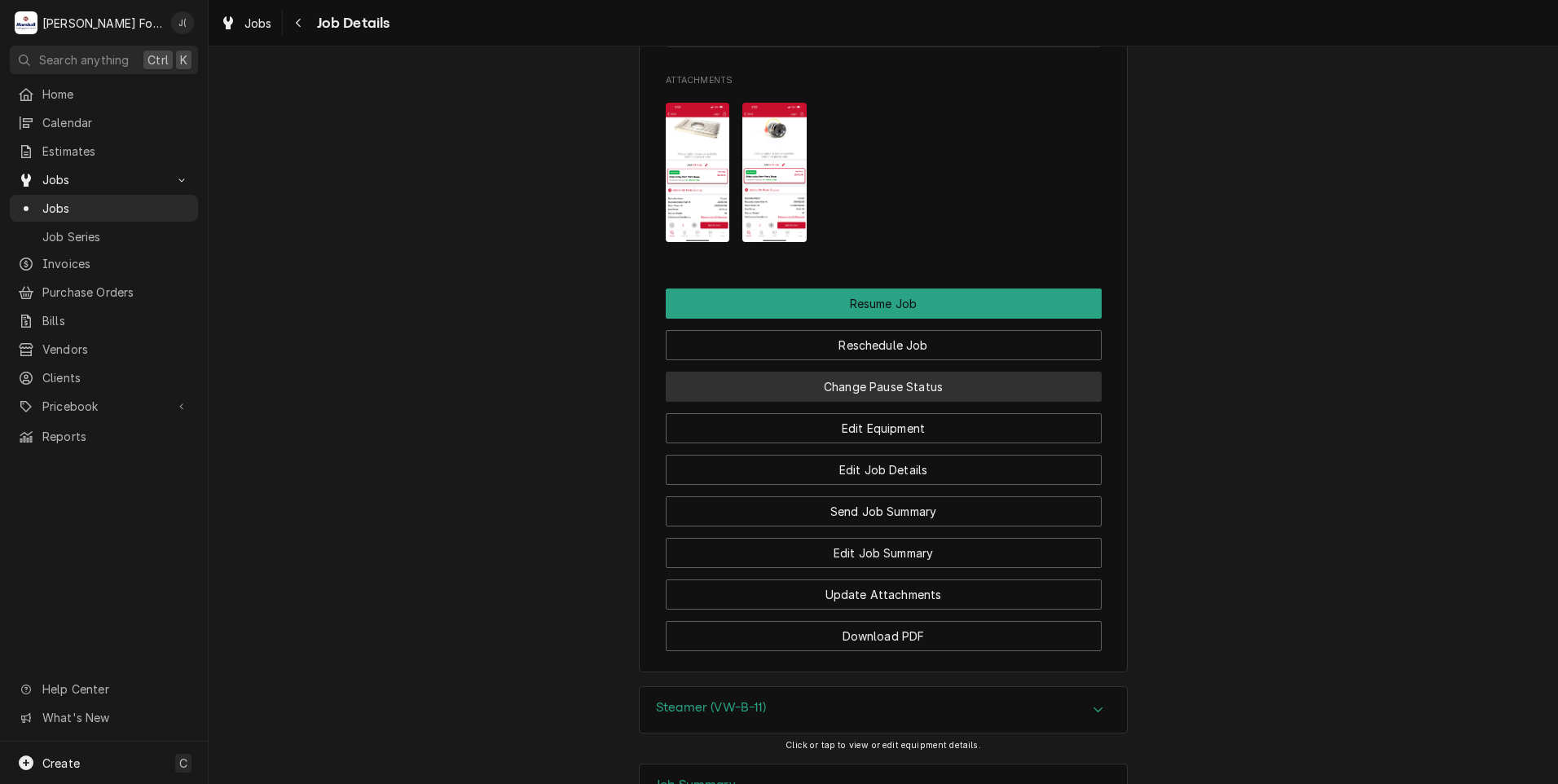
click at [870, 401] on button "Change Pause Status" at bounding box center [883, 386] width 436 height 30
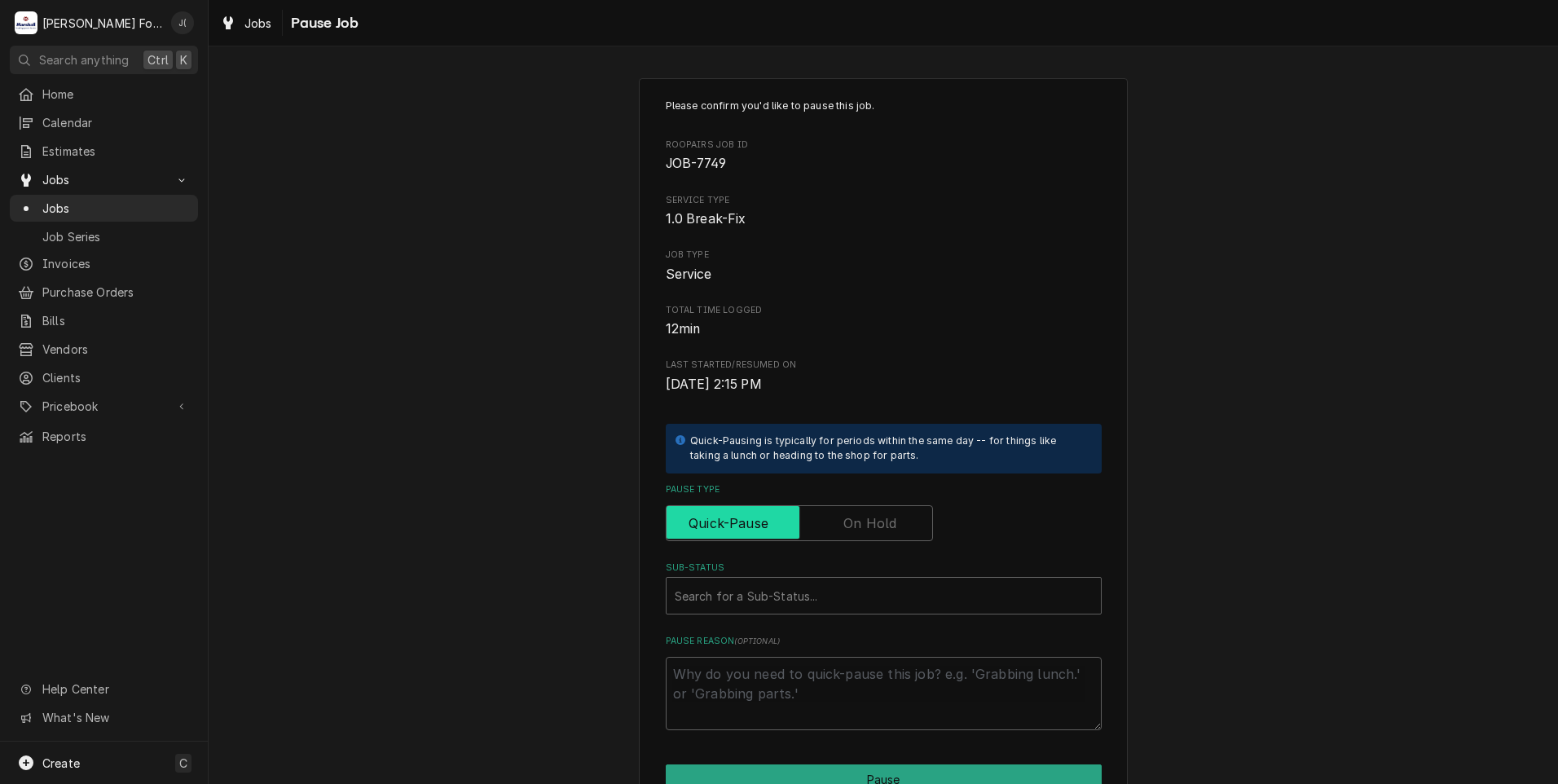
click at [838, 517] on input "Pause Type" at bounding box center [800, 523] width 253 height 36
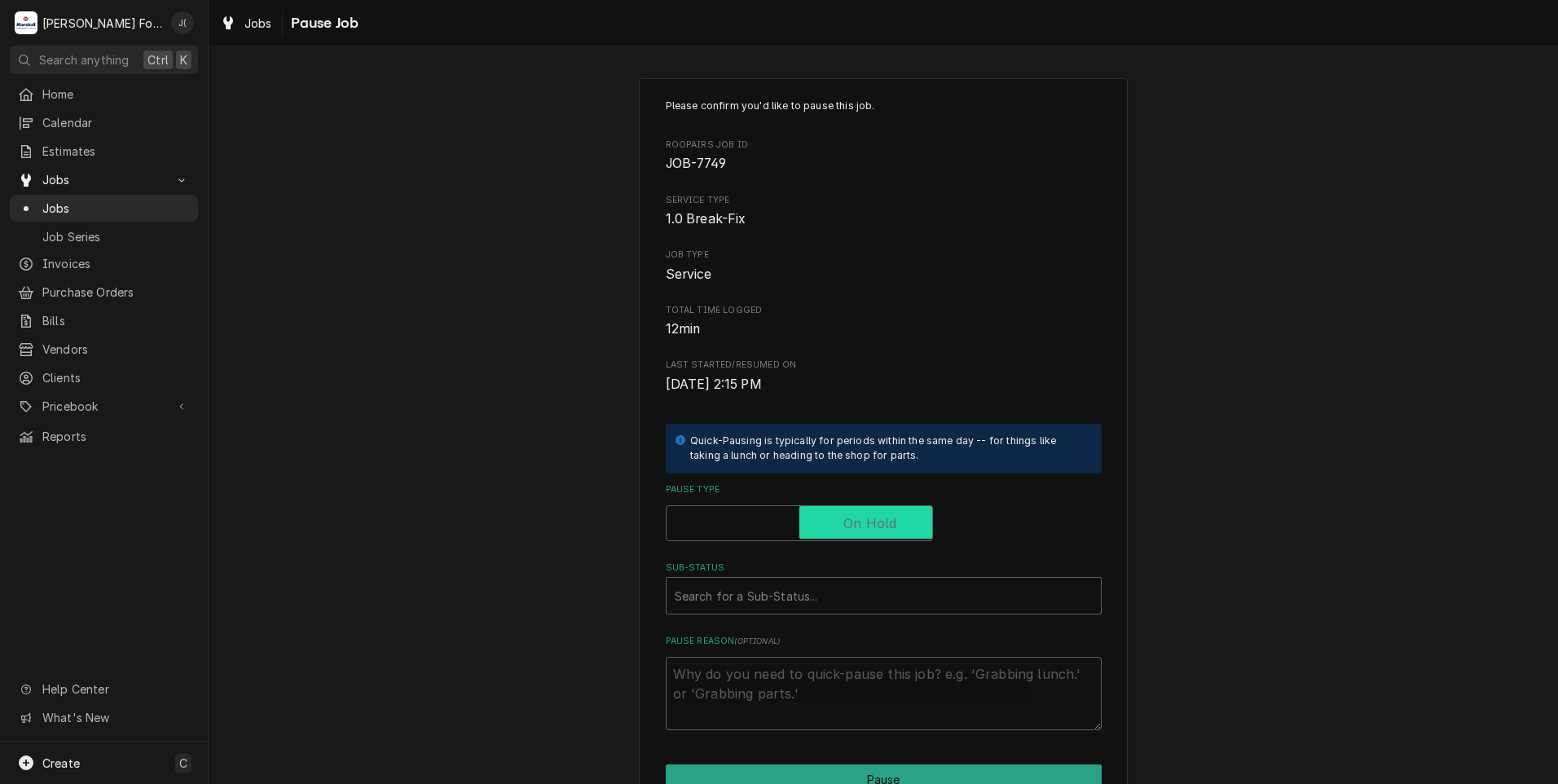
checkbox input "true"
click at [772, 602] on div "Sub-Status" at bounding box center [883, 595] width 418 height 29
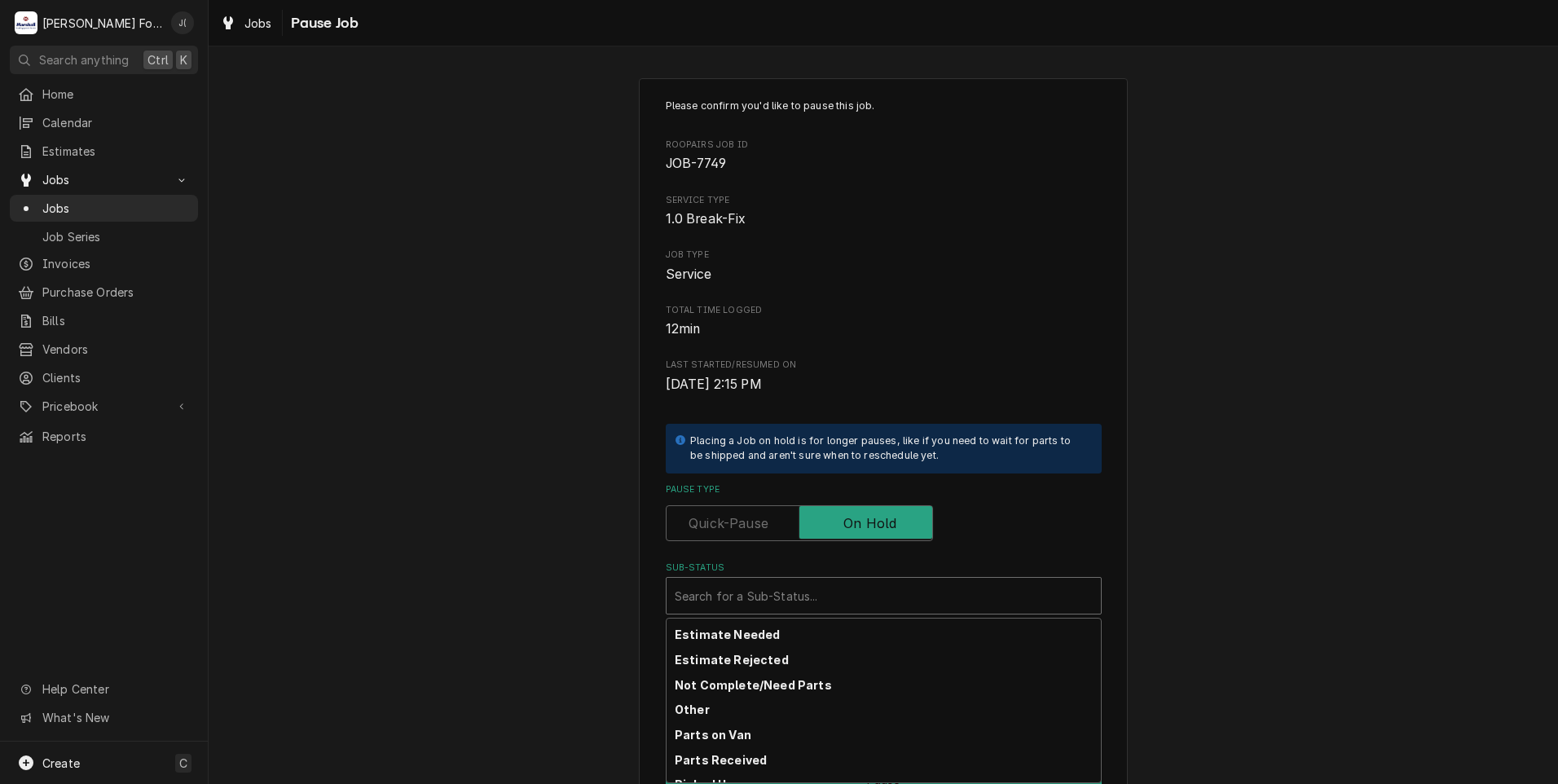
scroll to position [260, 0]
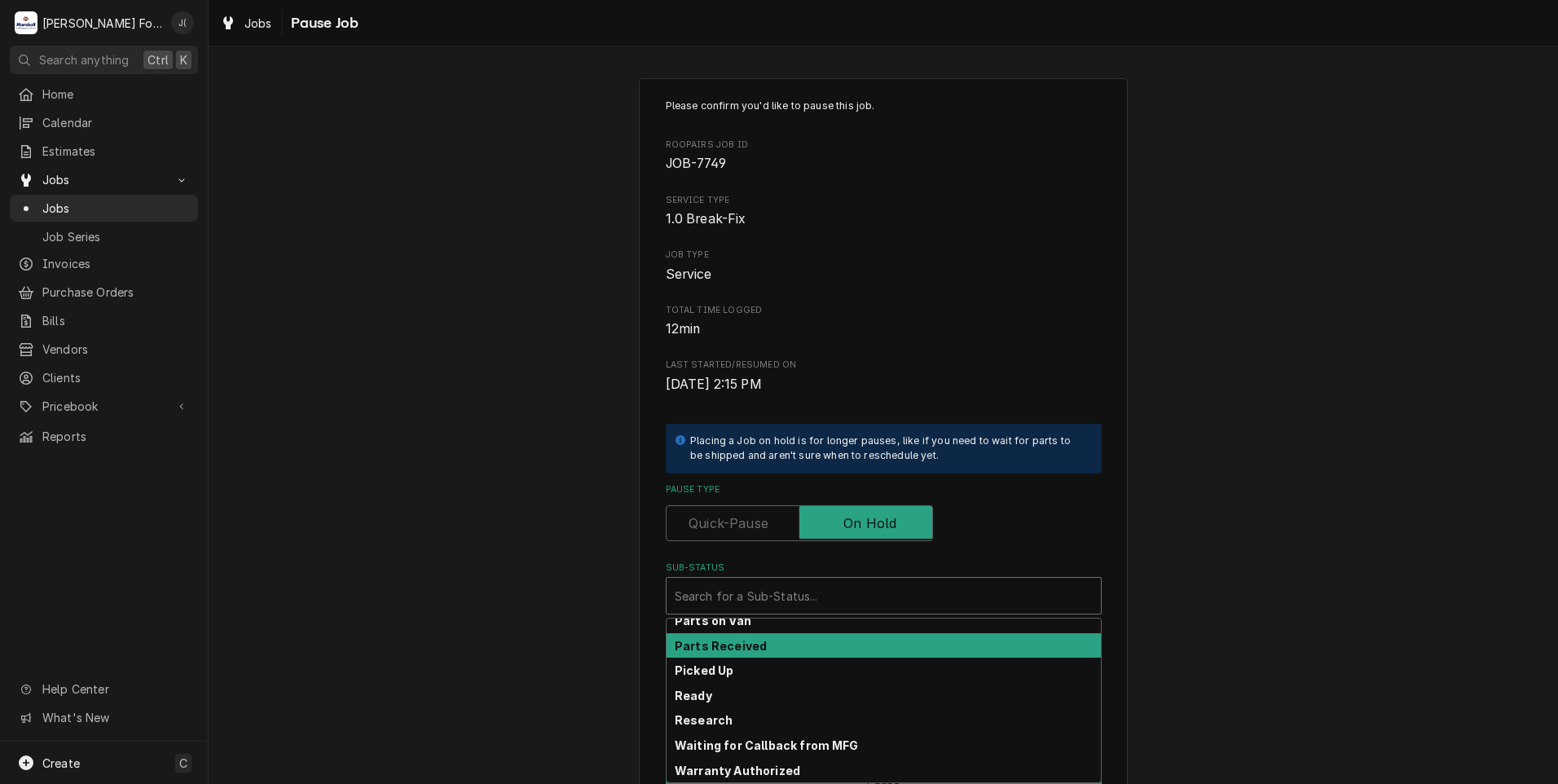
click at [738, 654] on div "Parts Received" at bounding box center [883, 646] width 434 height 26
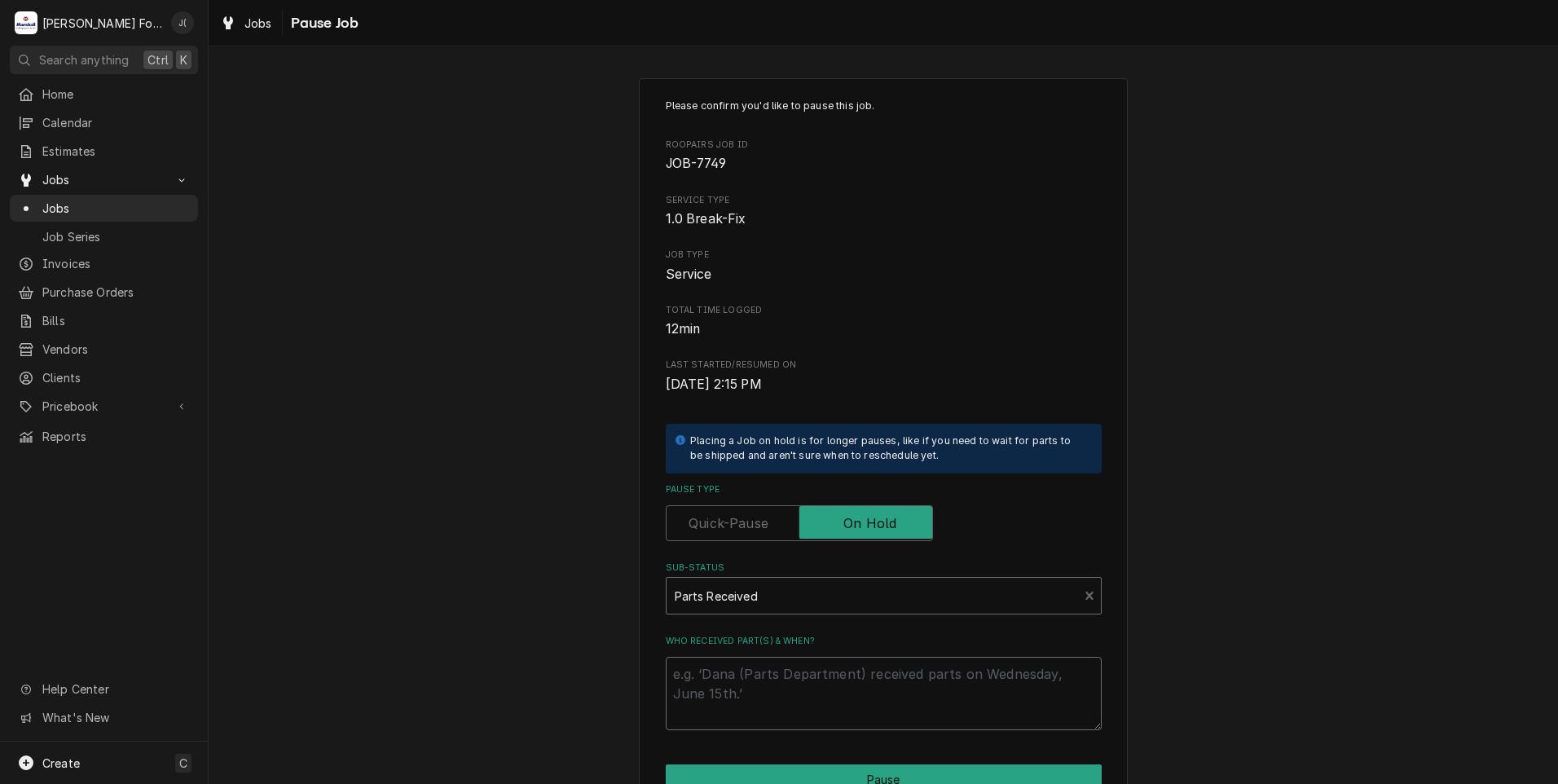
drag, startPoint x: 744, startPoint y: 682, endPoint x: 735, endPoint y: 667, distance: 17.5
click at [743, 682] on textarea "Who received part(s) & when?" at bounding box center [883, 693] width 436 height 73
type textarea "x"
type textarea "1"
type textarea "x"
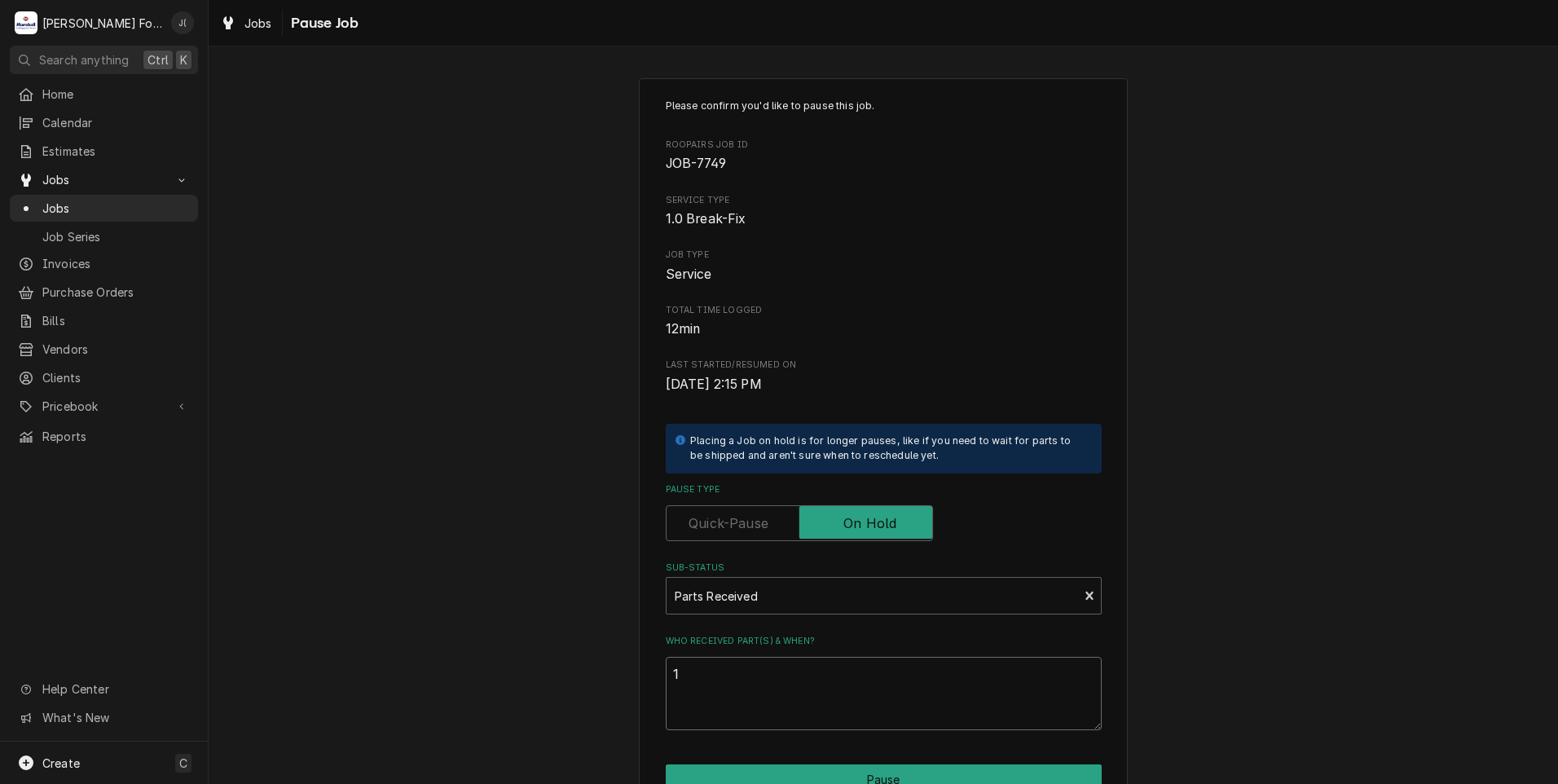
type textarea "10"
type textarea "x"
type textarea "10/"
type textarea "x"
type textarea "10/1"
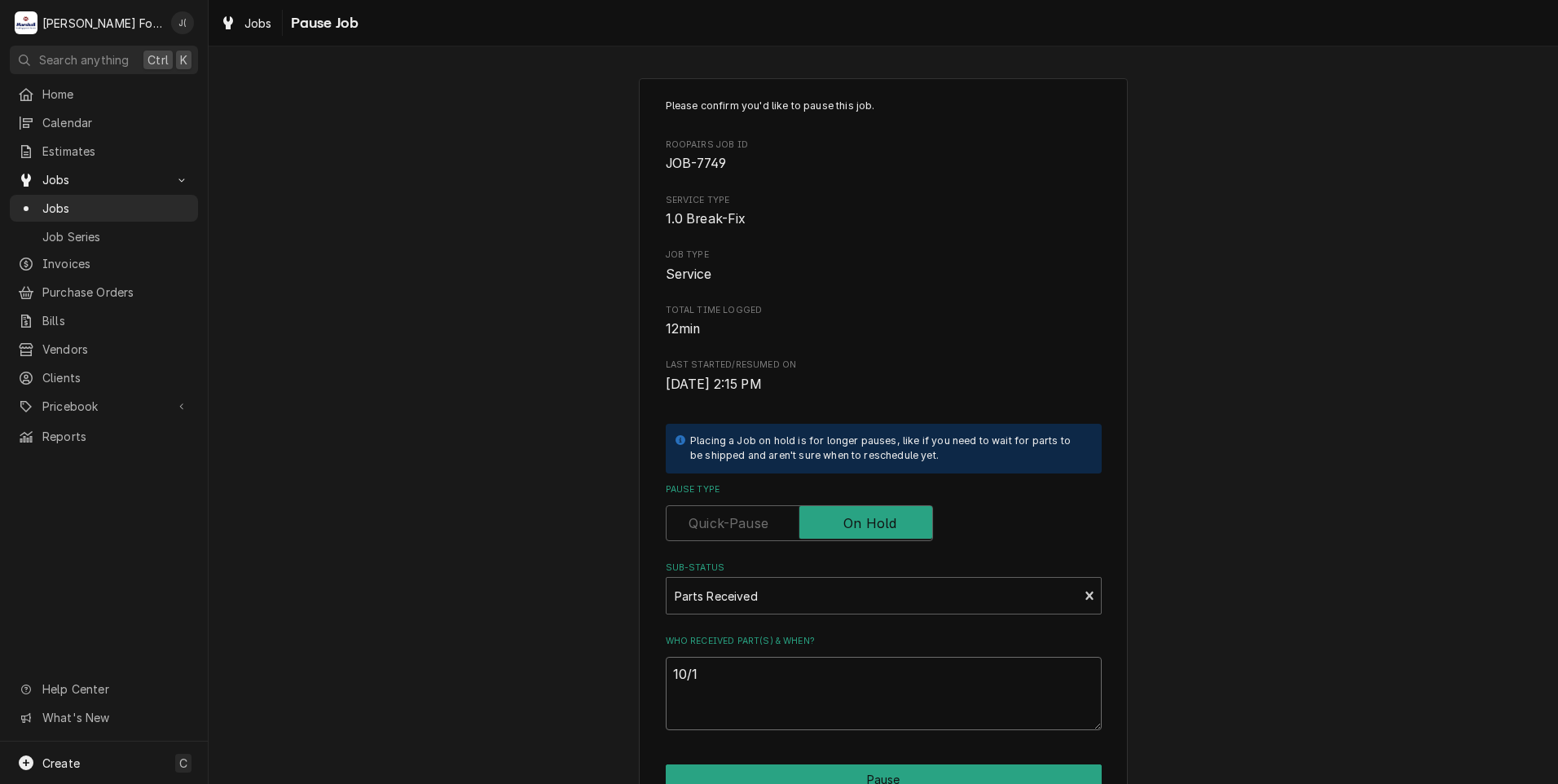
type textarea "x"
type textarea "10/10"
type textarea "x"
type textarea "10/10/"
type textarea "x"
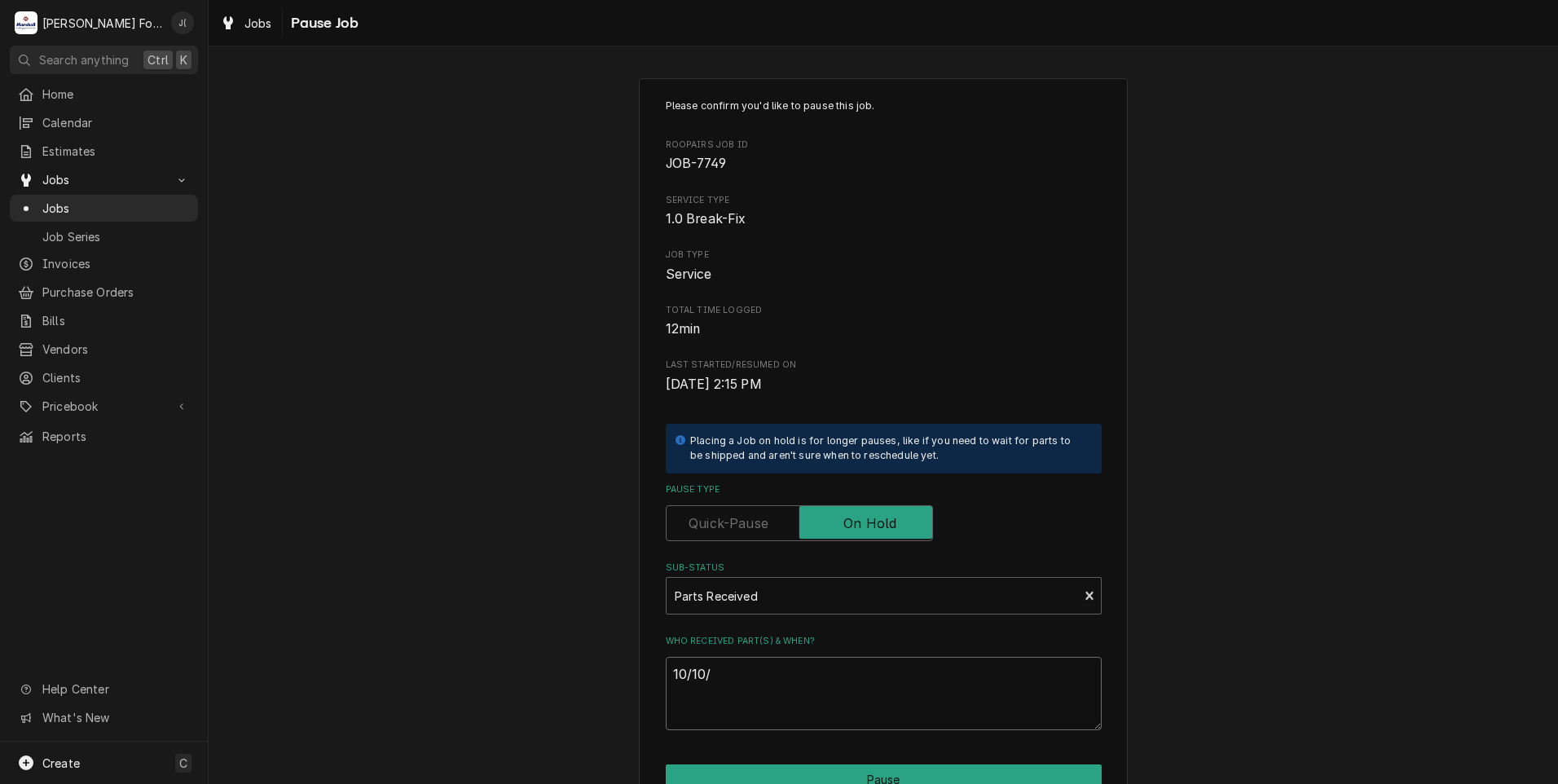
type textarea "10/10/2"
type textarea "x"
type textarea "10/10/20"
type textarea "x"
type textarea "10/10/202"
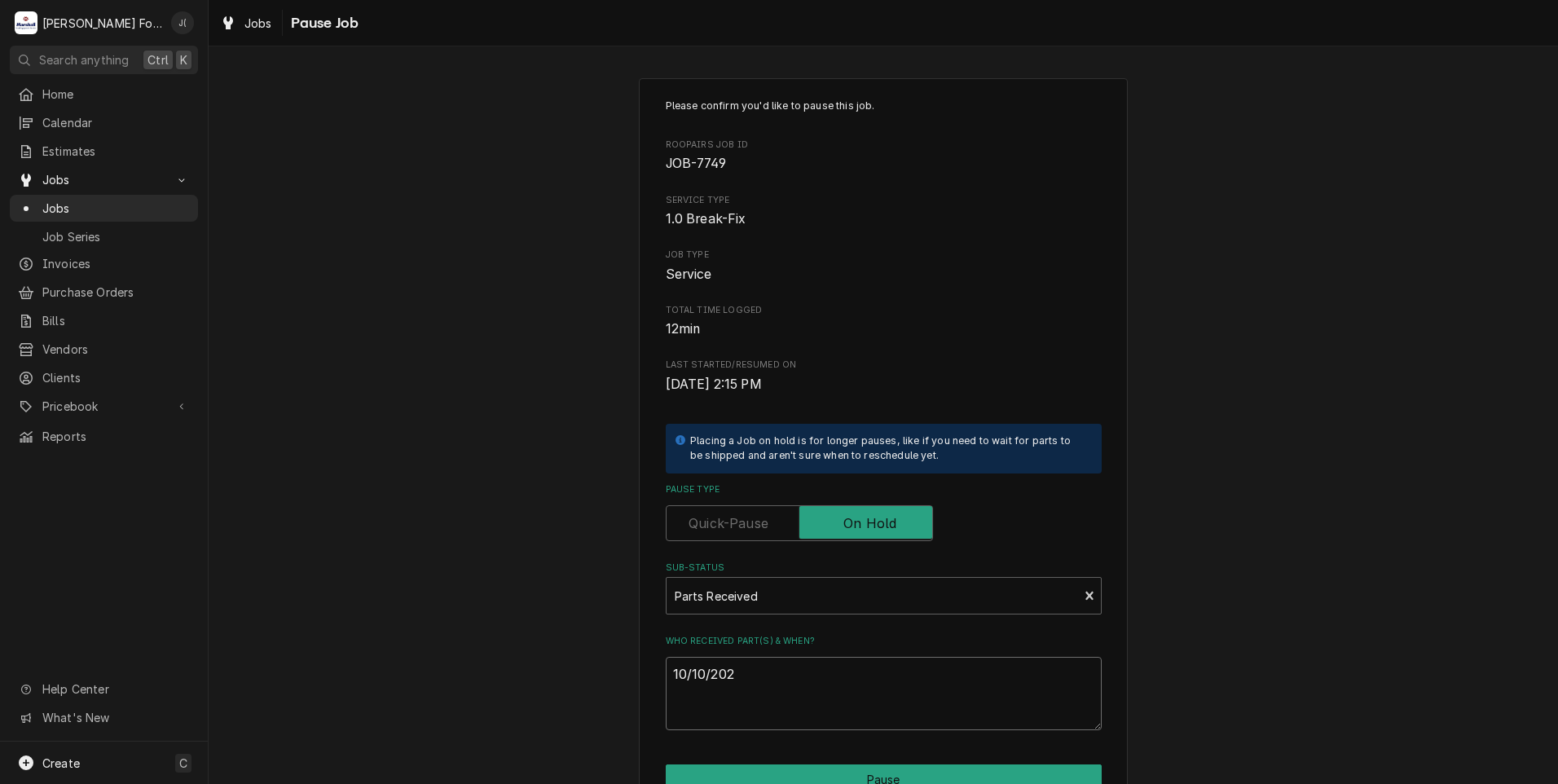
type textarea "x"
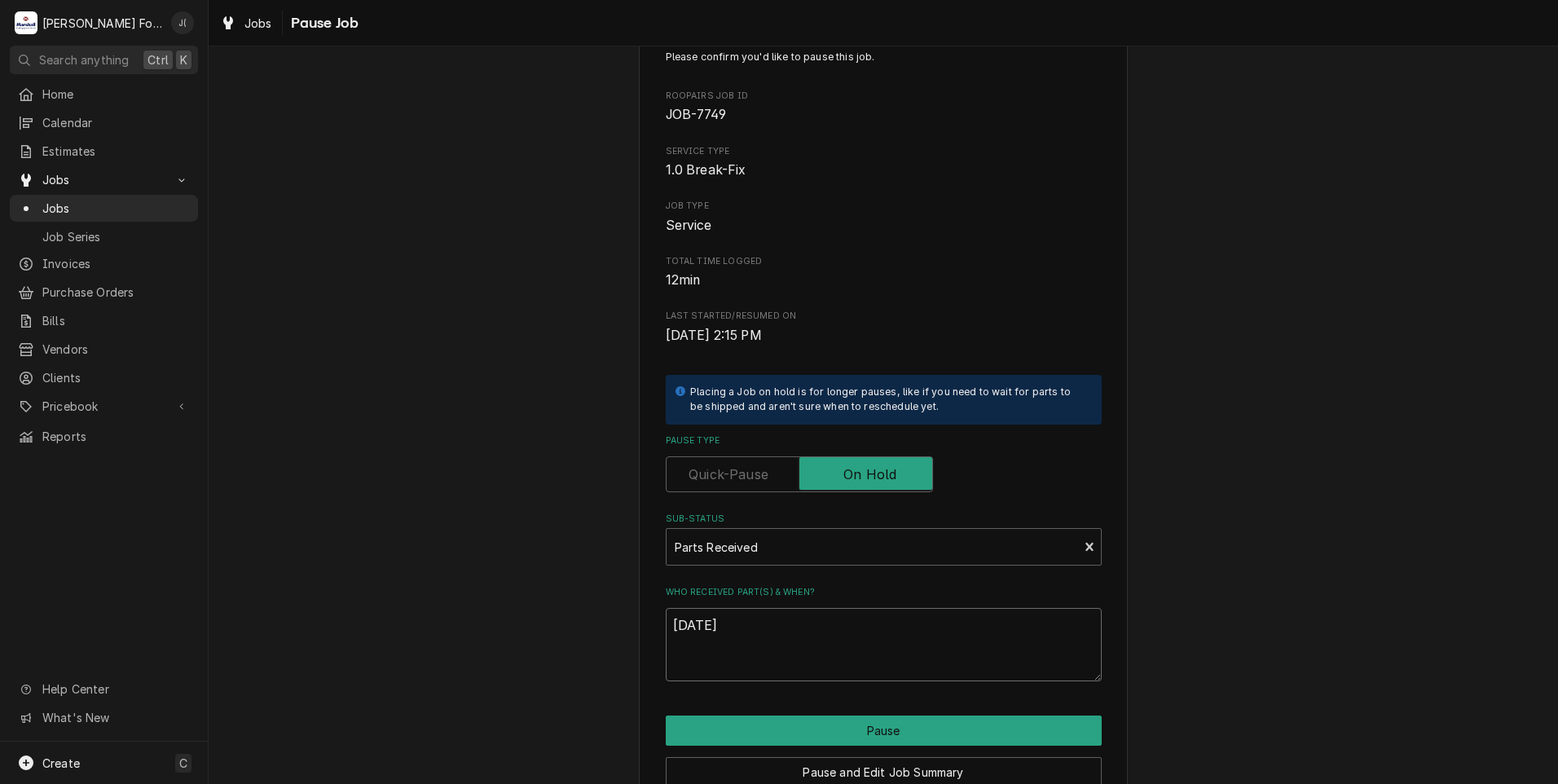
scroll to position [129, 0]
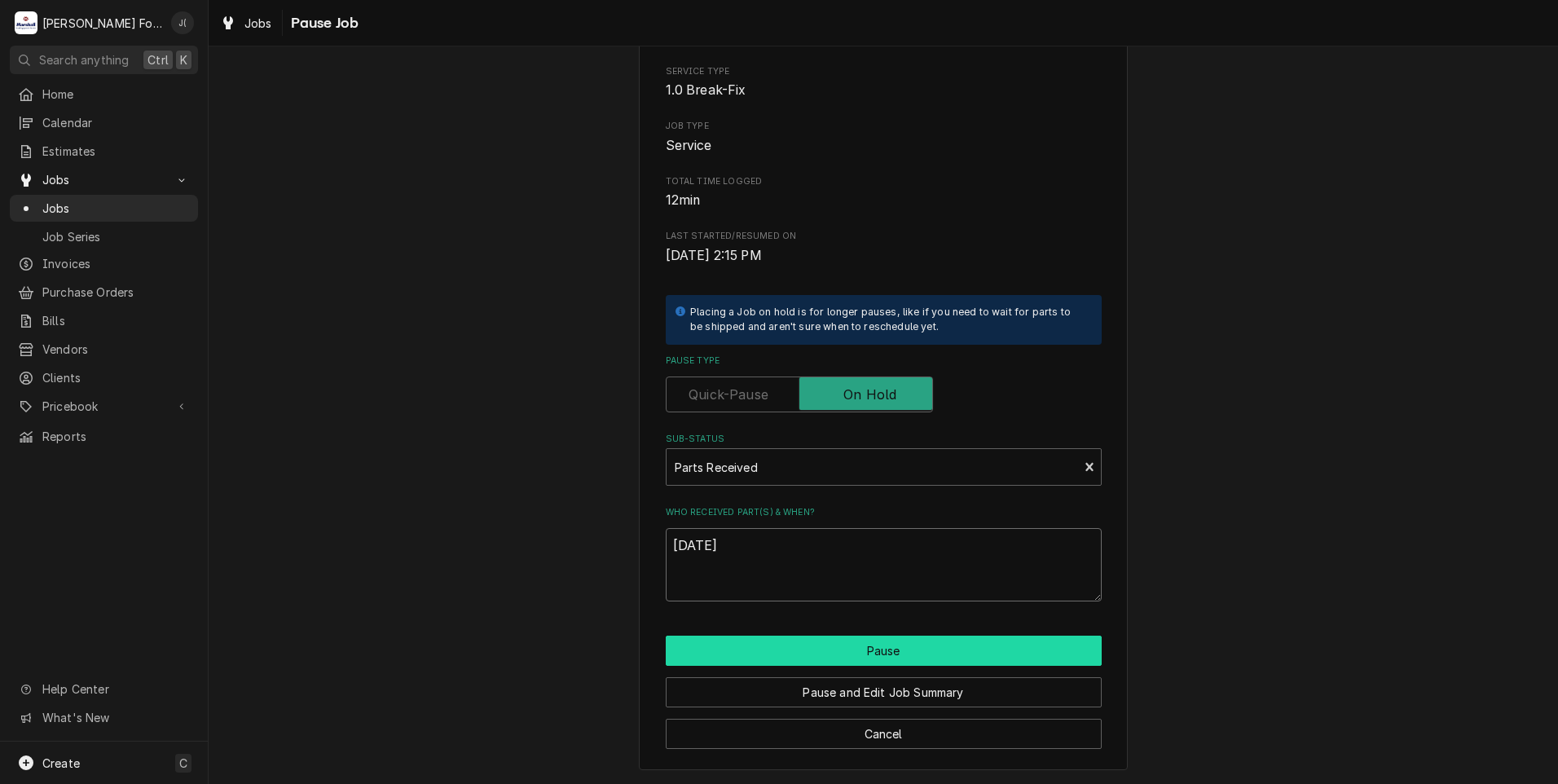
type textarea "10/10/2025"
click at [755, 652] on button "Pause" at bounding box center [883, 650] width 436 height 30
type textarea "x"
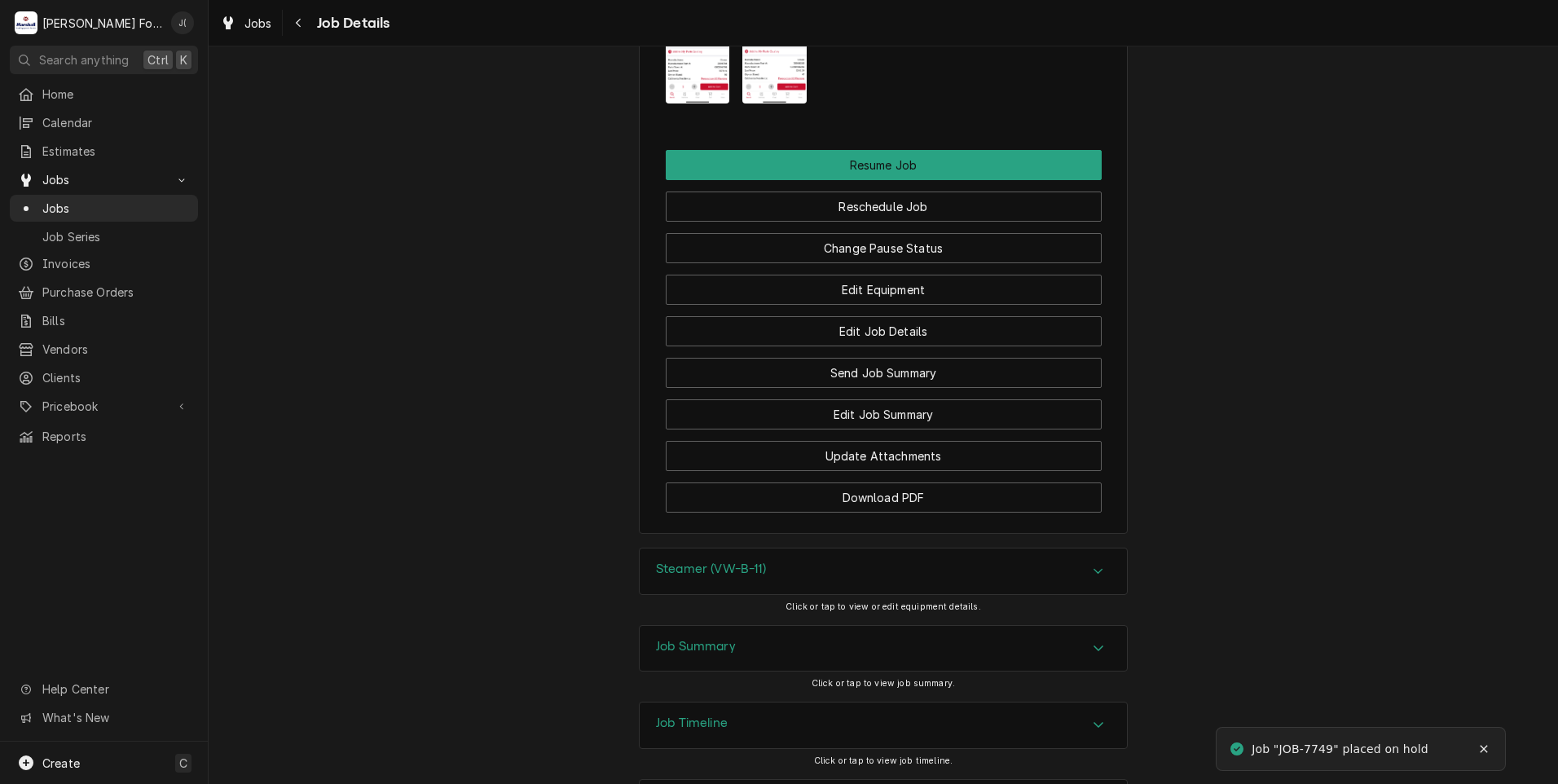
scroll to position [2674, 0]
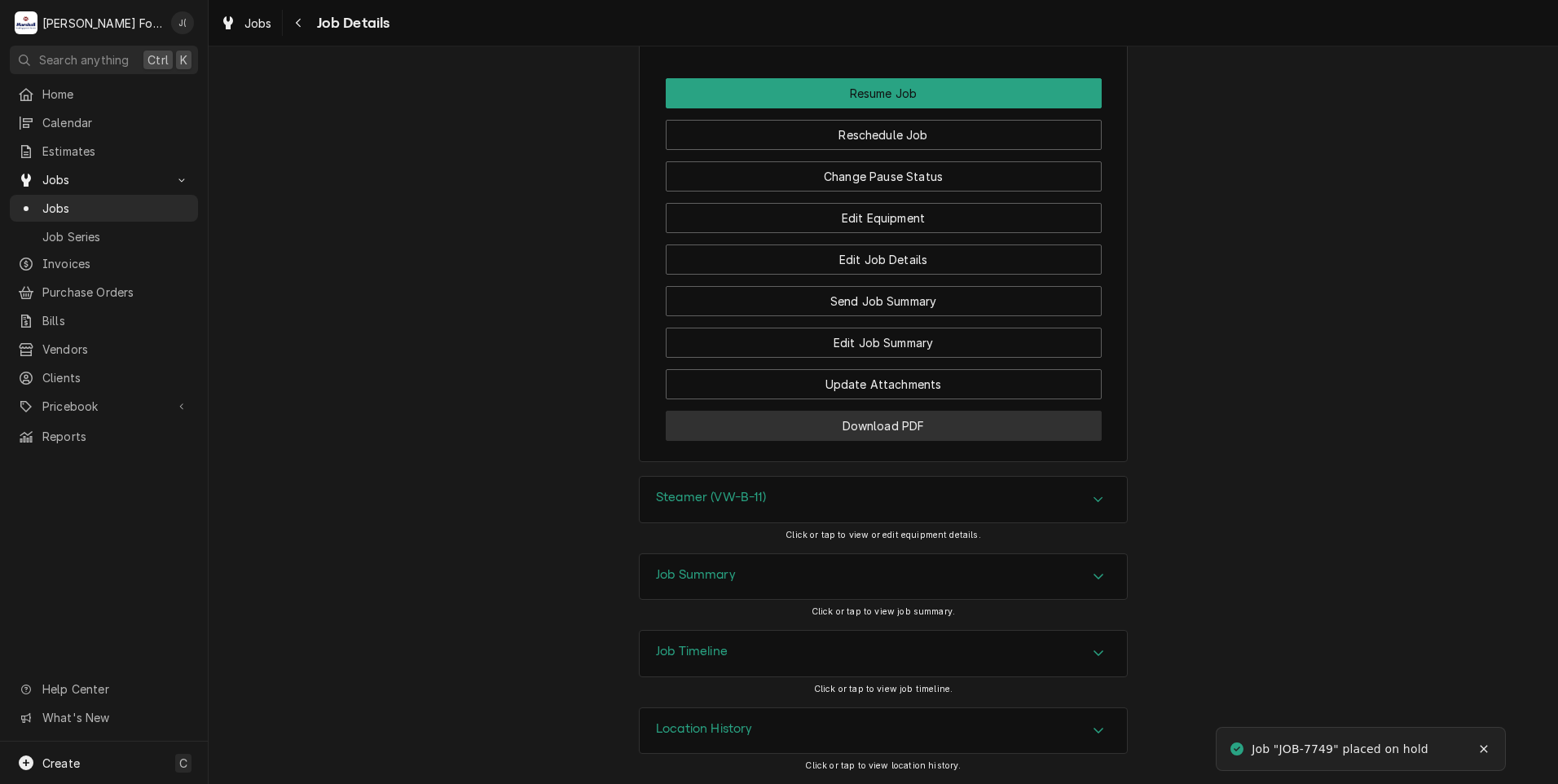
click at [758, 435] on button "Download PDF" at bounding box center [883, 425] width 436 height 30
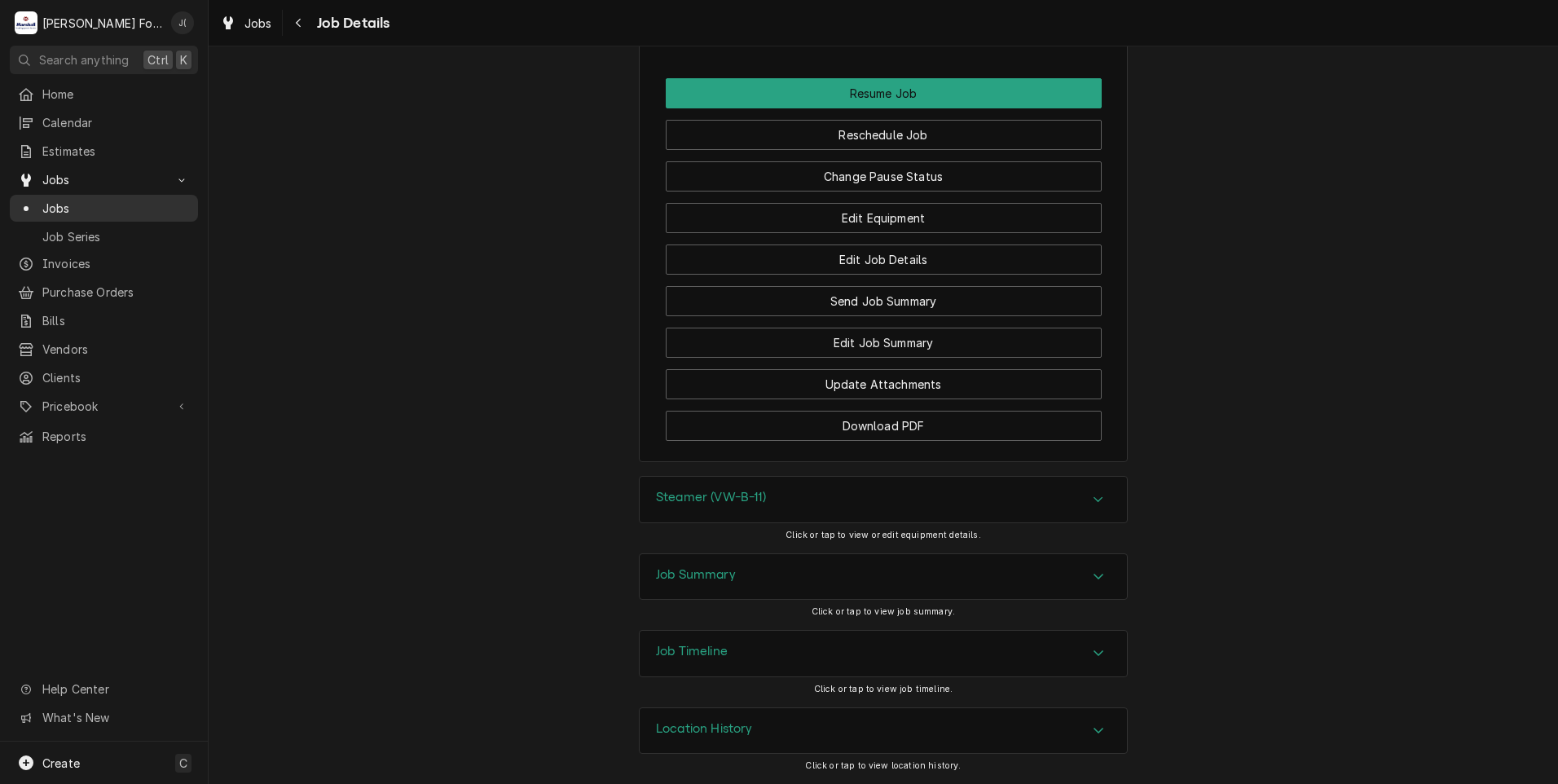
click at [102, 200] on span "Jobs" at bounding box center [116, 208] width 148 height 17
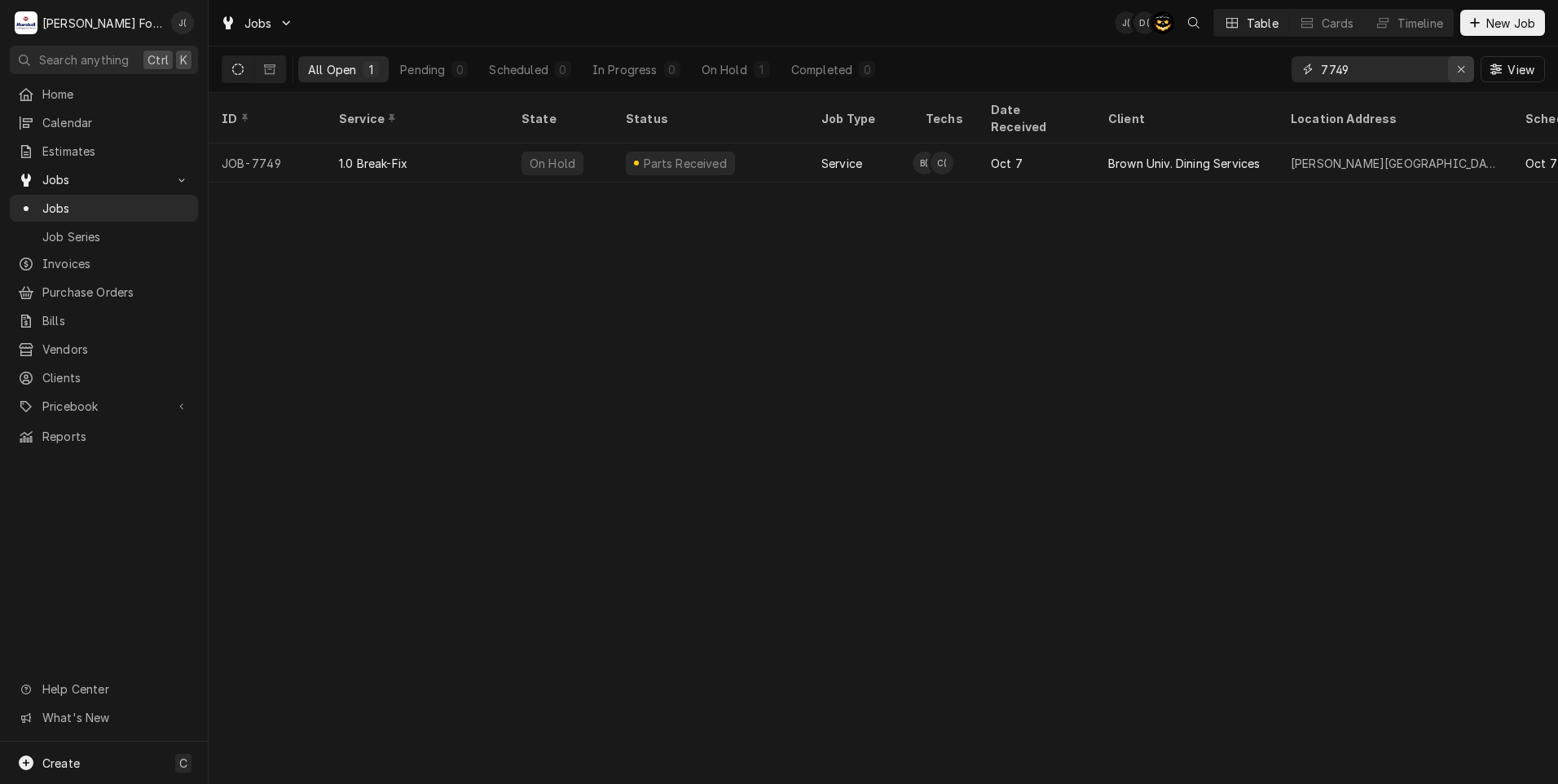
click at [1462, 74] on icon "Erase input" at bounding box center [1461, 68] width 9 height 11
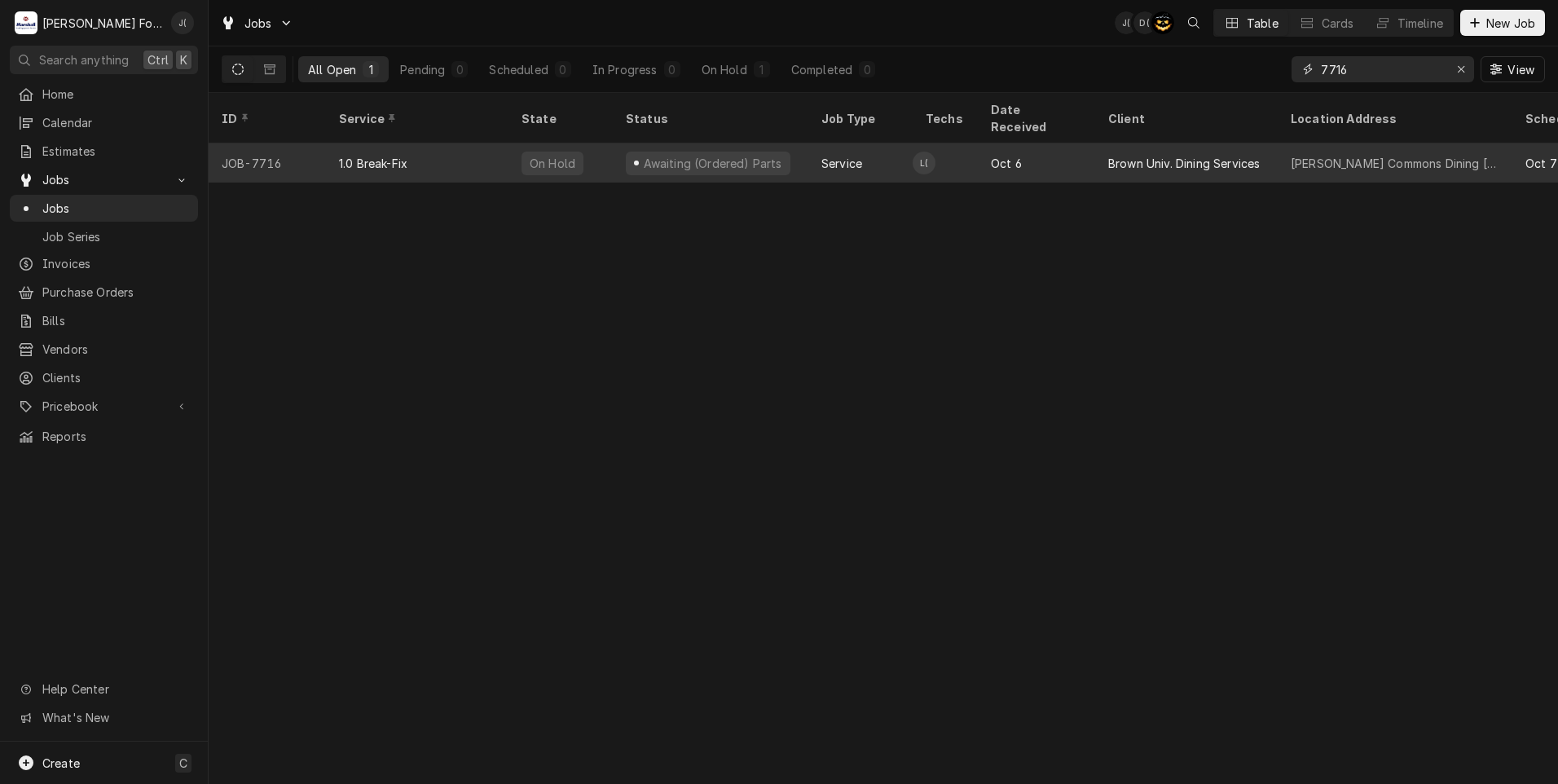
type input "7716"
click at [310, 143] on div "JOB-7716" at bounding box center [266, 163] width 117 height 39
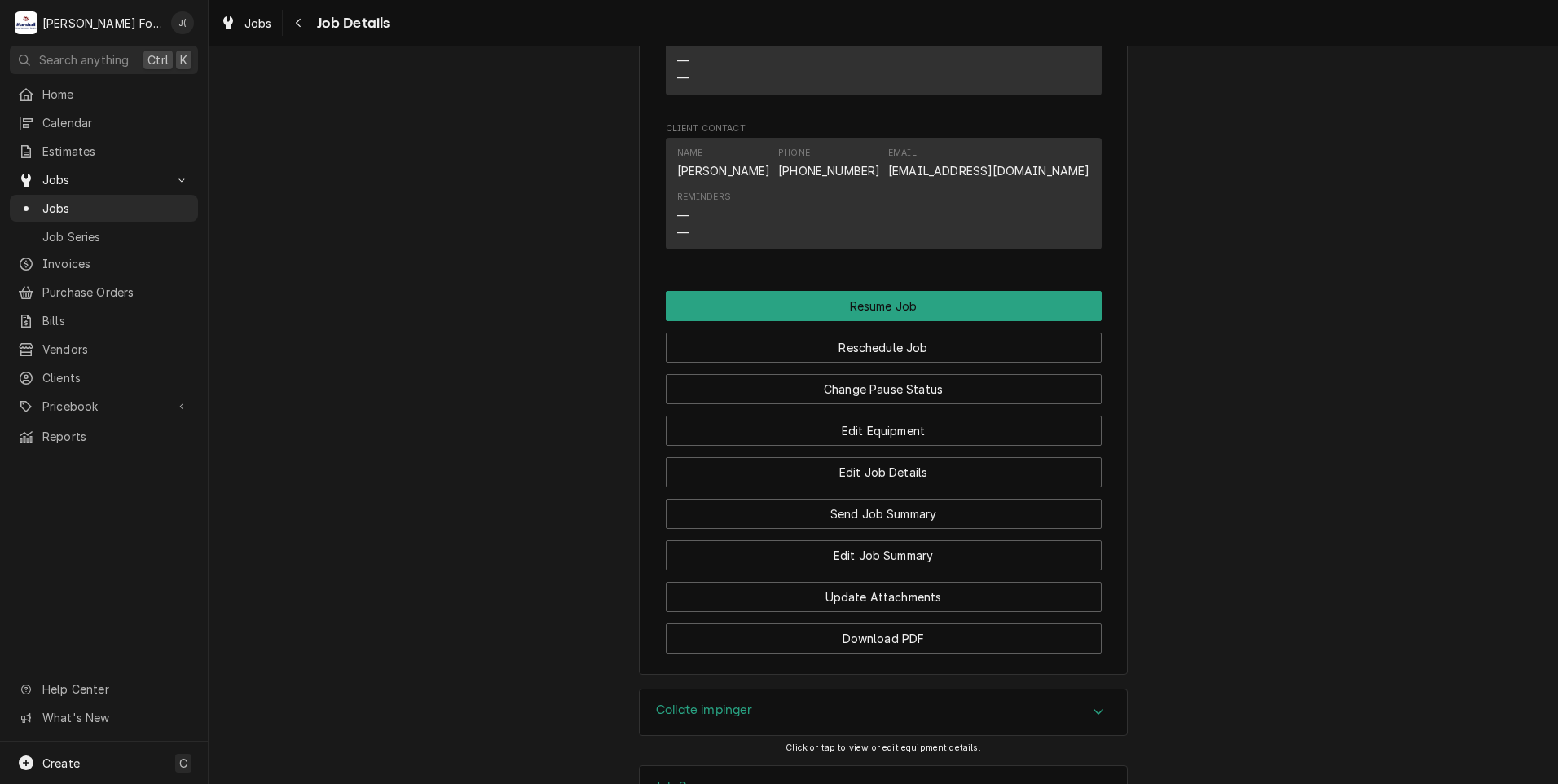
scroll to position [2323, 0]
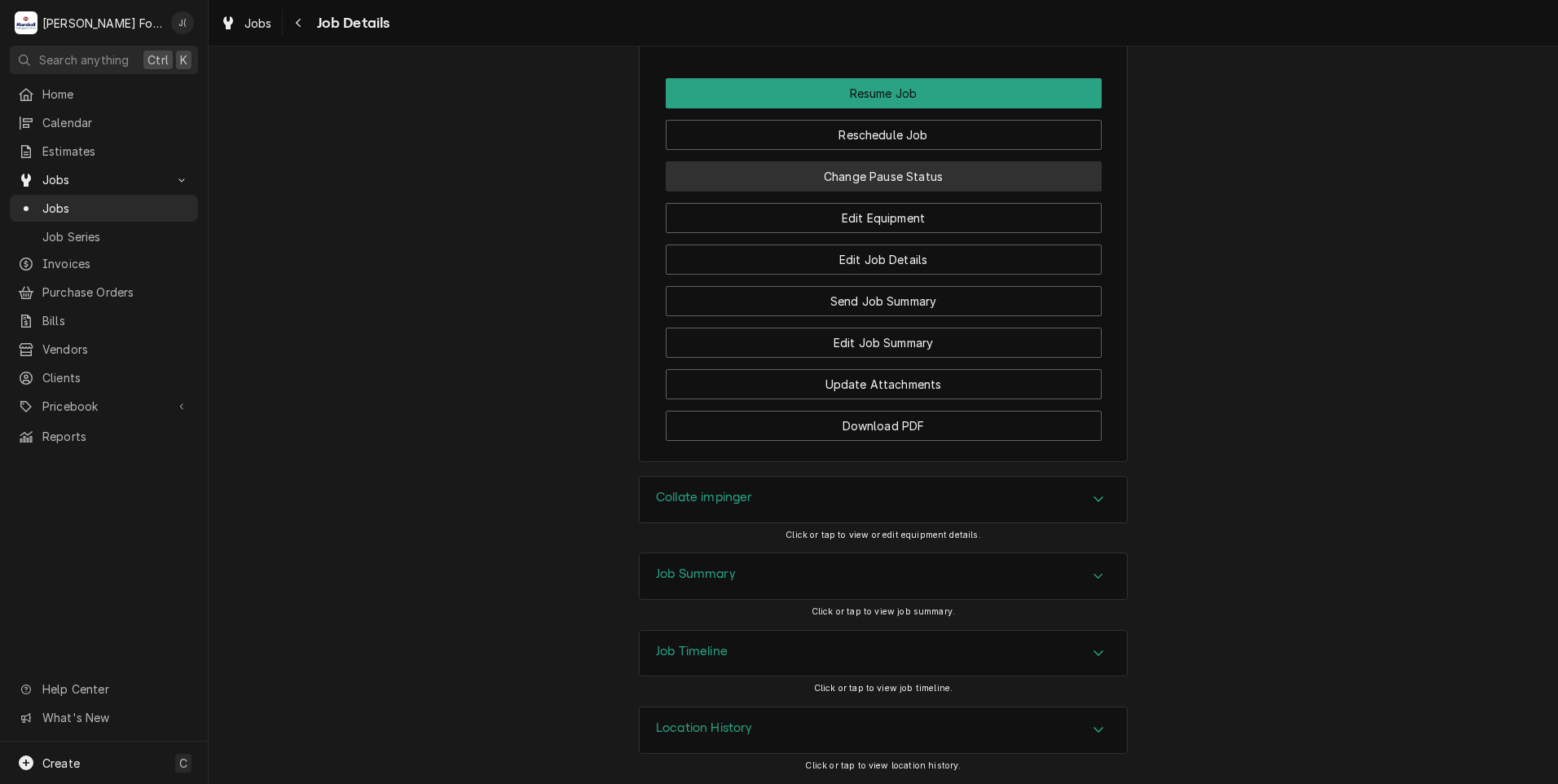
click at [948, 181] on button "Change Pause Status" at bounding box center [883, 176] width 436 height 30
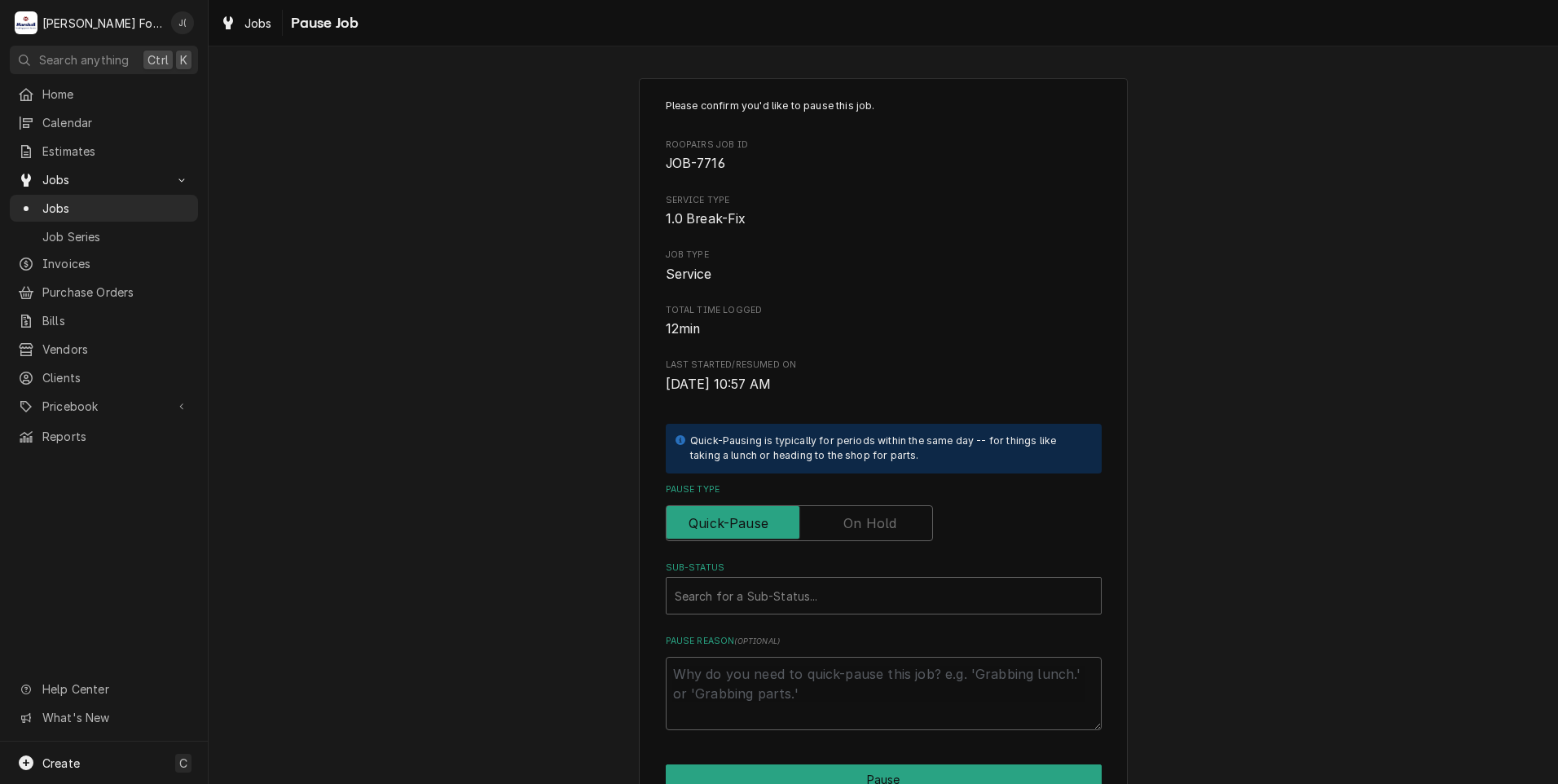
click at [875, 516] on label "Pause Type" at bounding box center [799, 523] width 267 height 36
click at [875, 516] on input "Pause Type" at bounding box center [800, 523] width 253 height 36
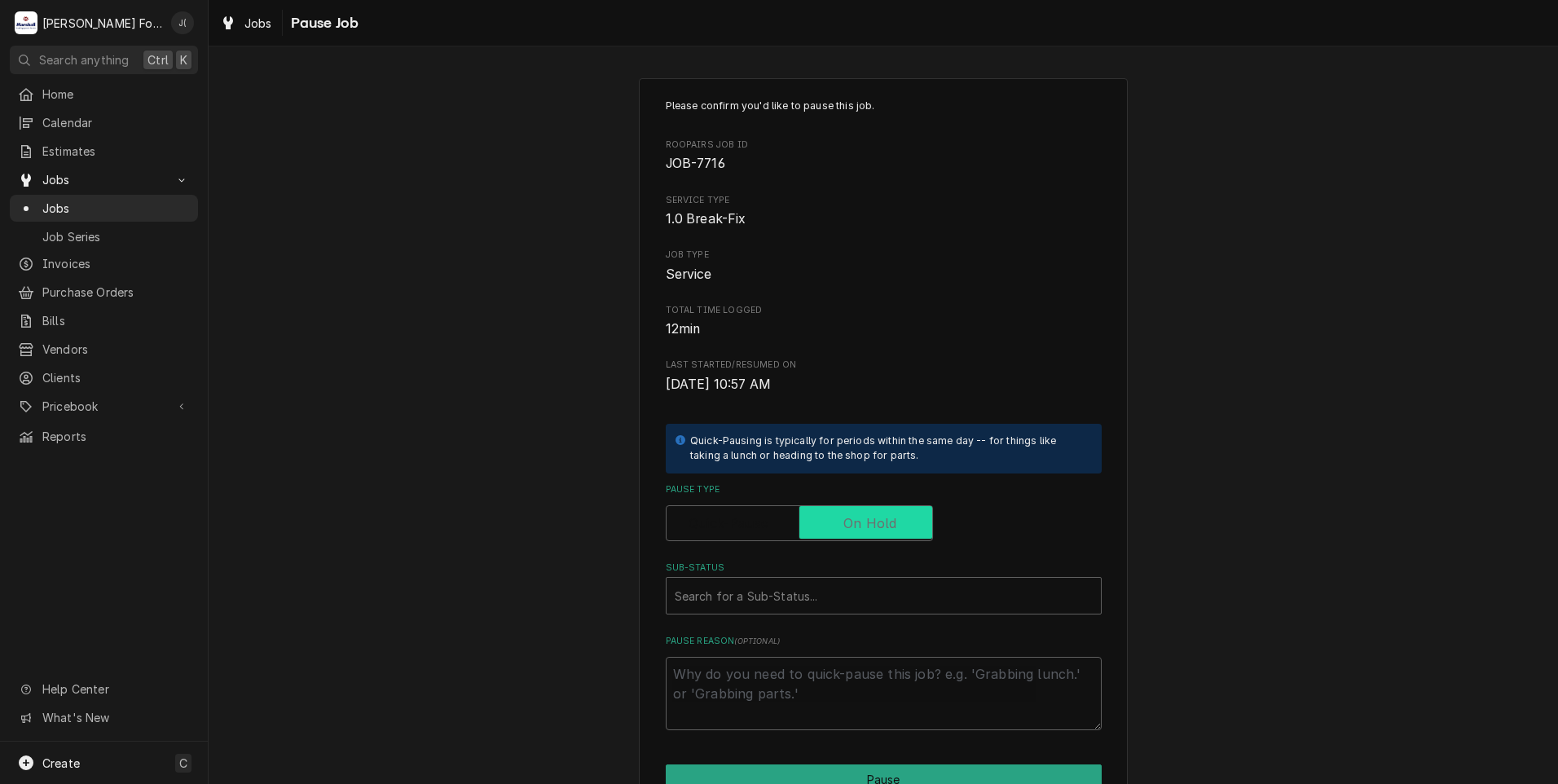
checkbox input "true"
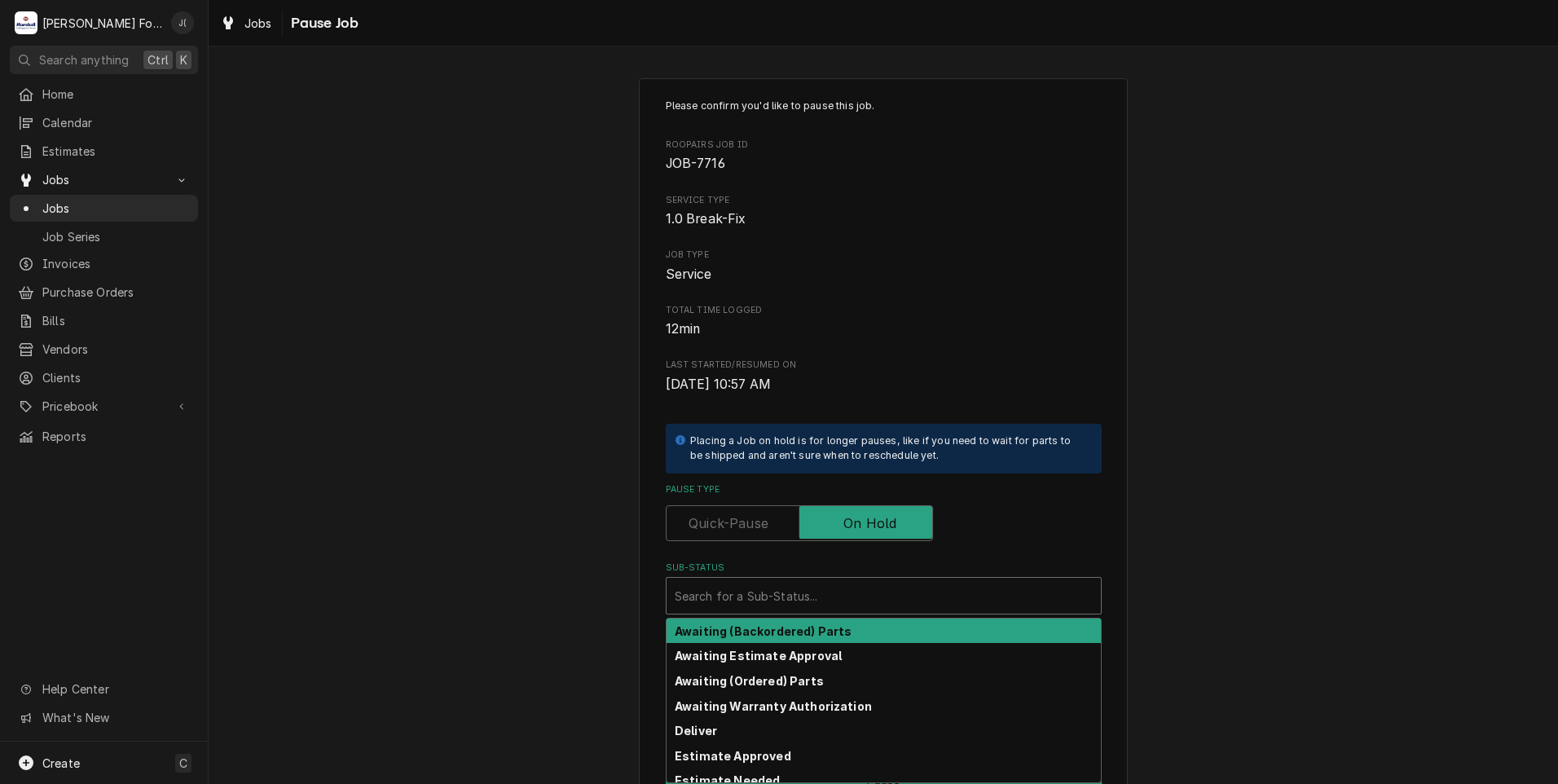
drag, startPoint x: 823, startPoint y: 588, endPoint x: 811, endPoint y: 617, distance: 31.4
click at [823, 589] on div "Sub-Status" at bounding box center [883, 595] width 418 height 29
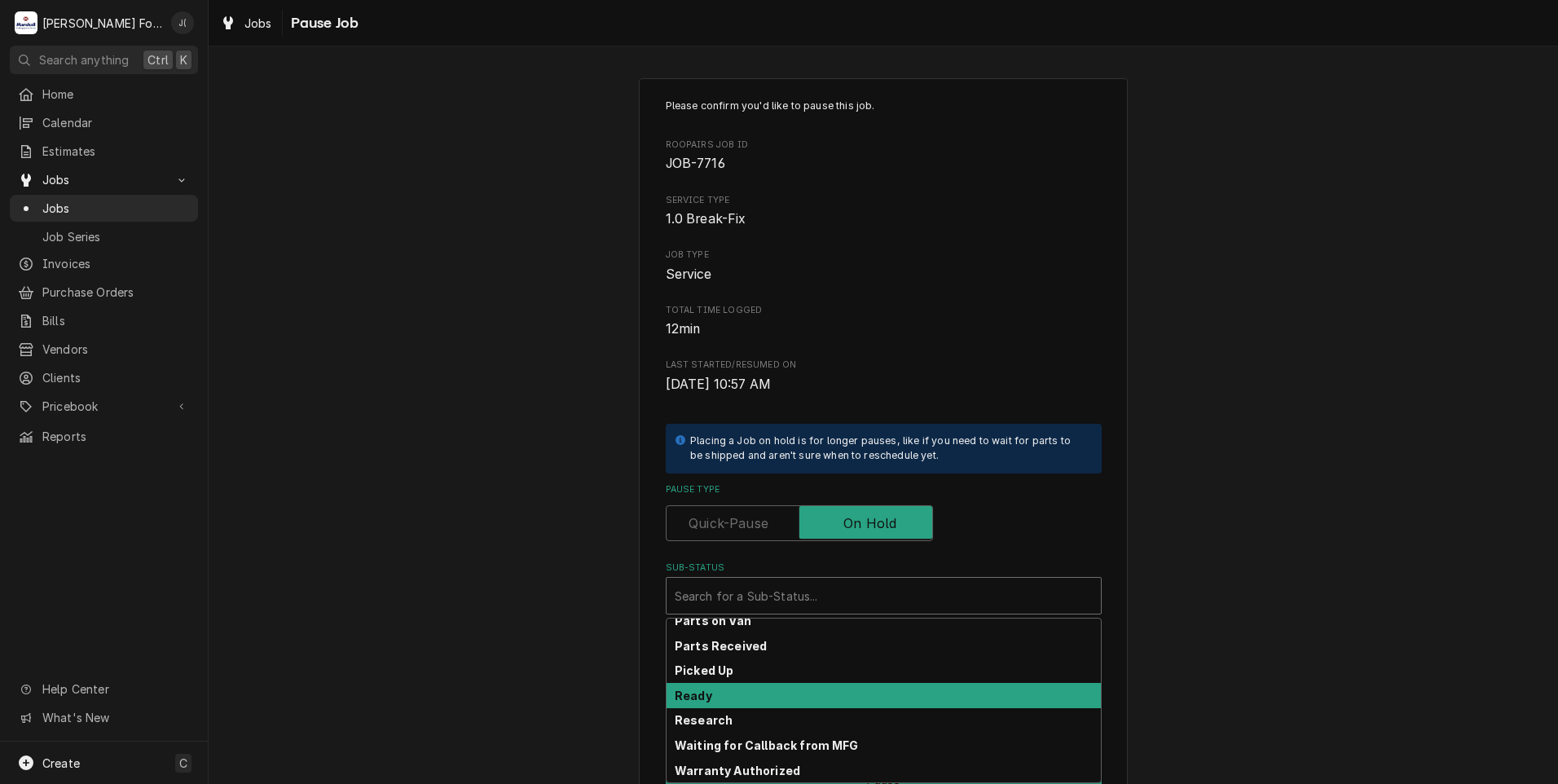
scroll to position [260, 0]
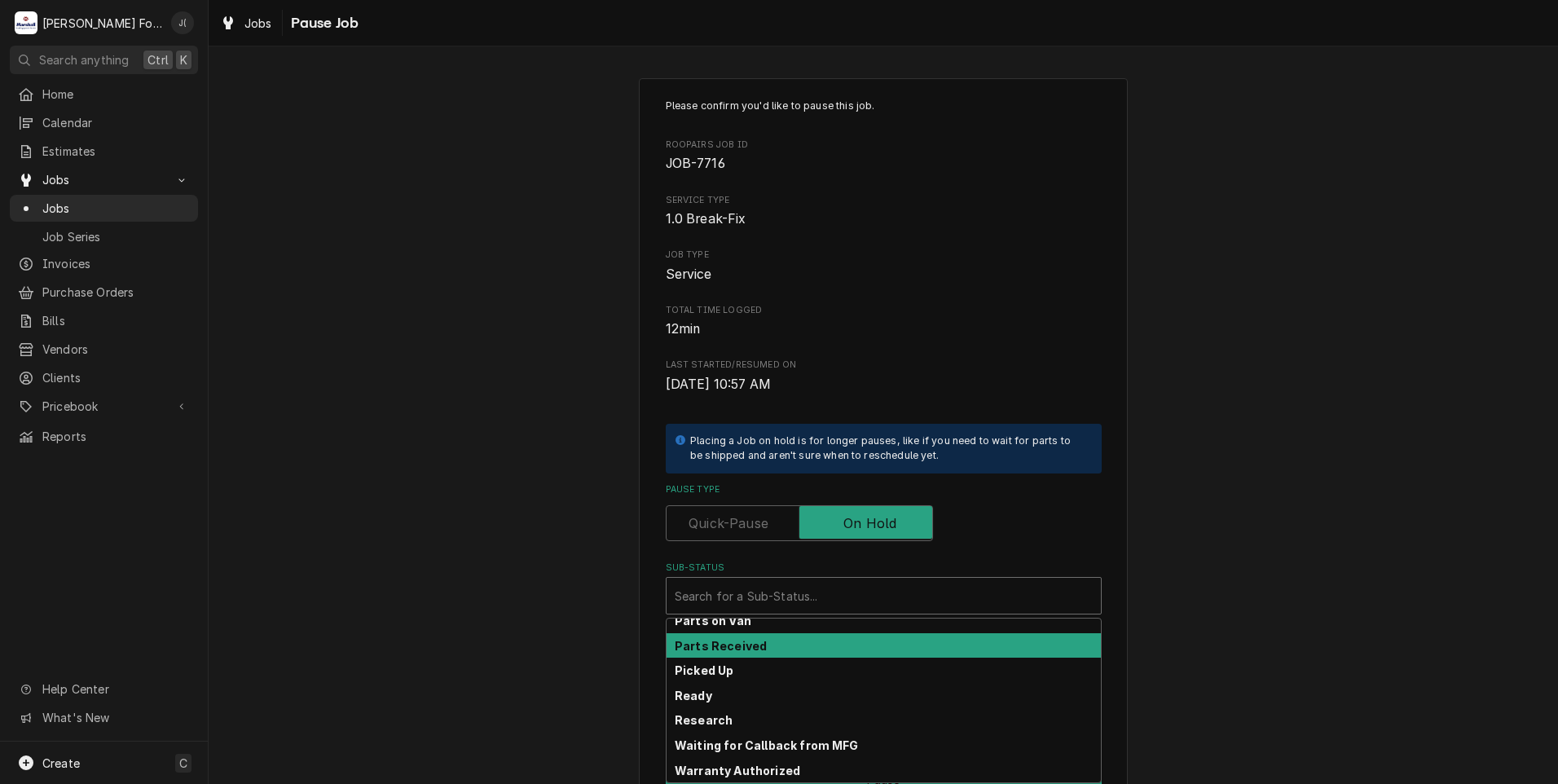
click at [803, 641] on div "Parts Received" at bounding box center [883, 646] width 434 height 26
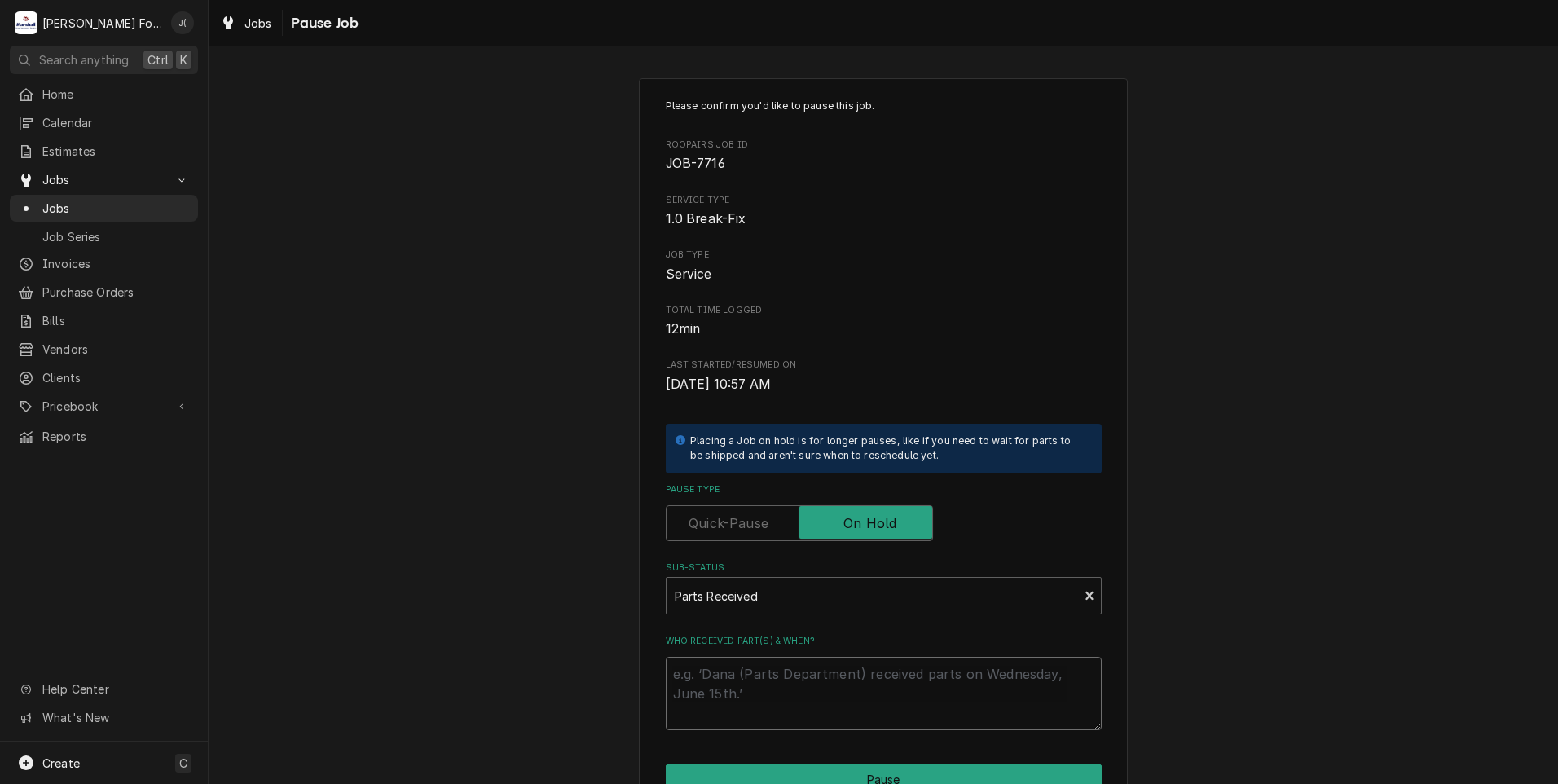
click at [795, 671] on textarea "Who received part(s) & when?" at bounding box center [883, 693] width 436 height 73
type textarea "x"
type textarea "1"
type textarea "x"
type textarea "10"
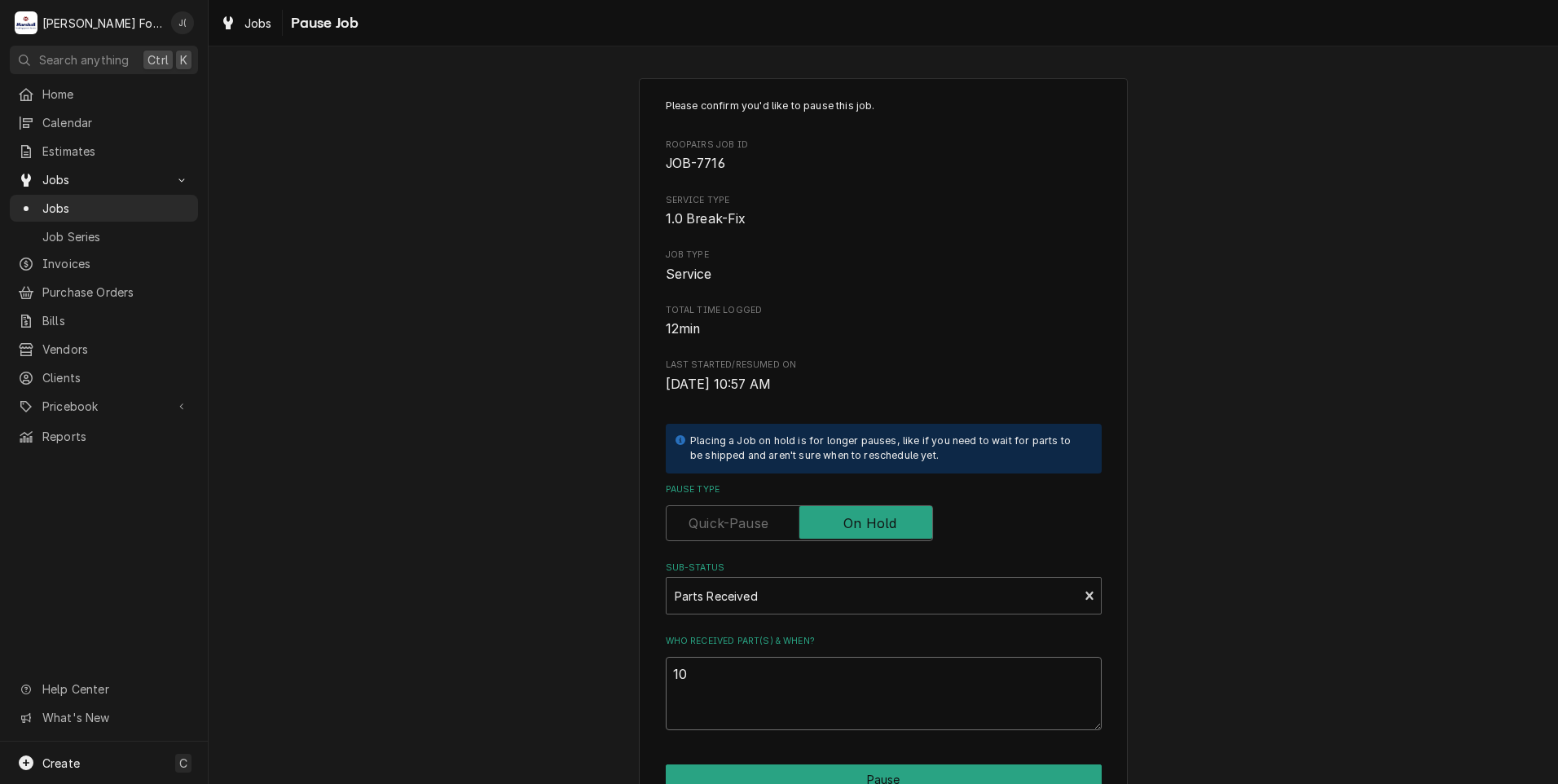
type textarea "x"
type textarea "10/"
type textarea "x"
type textarea "10/1"
type textarea "x"
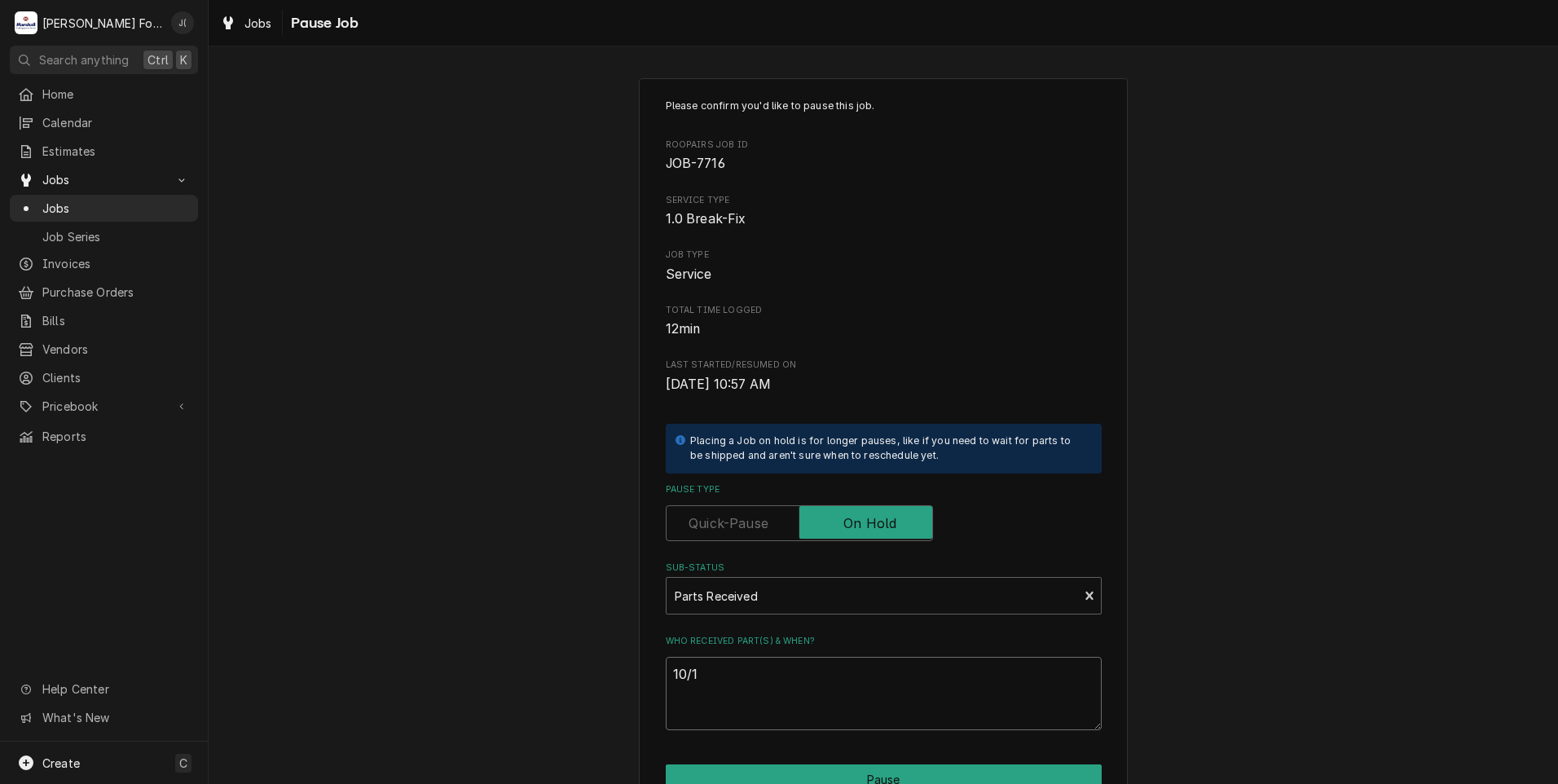
type textarea "10/10"
type textarea "x"
type textarea "10/10/"
type textarea "x"
type textarea "10/10/2"
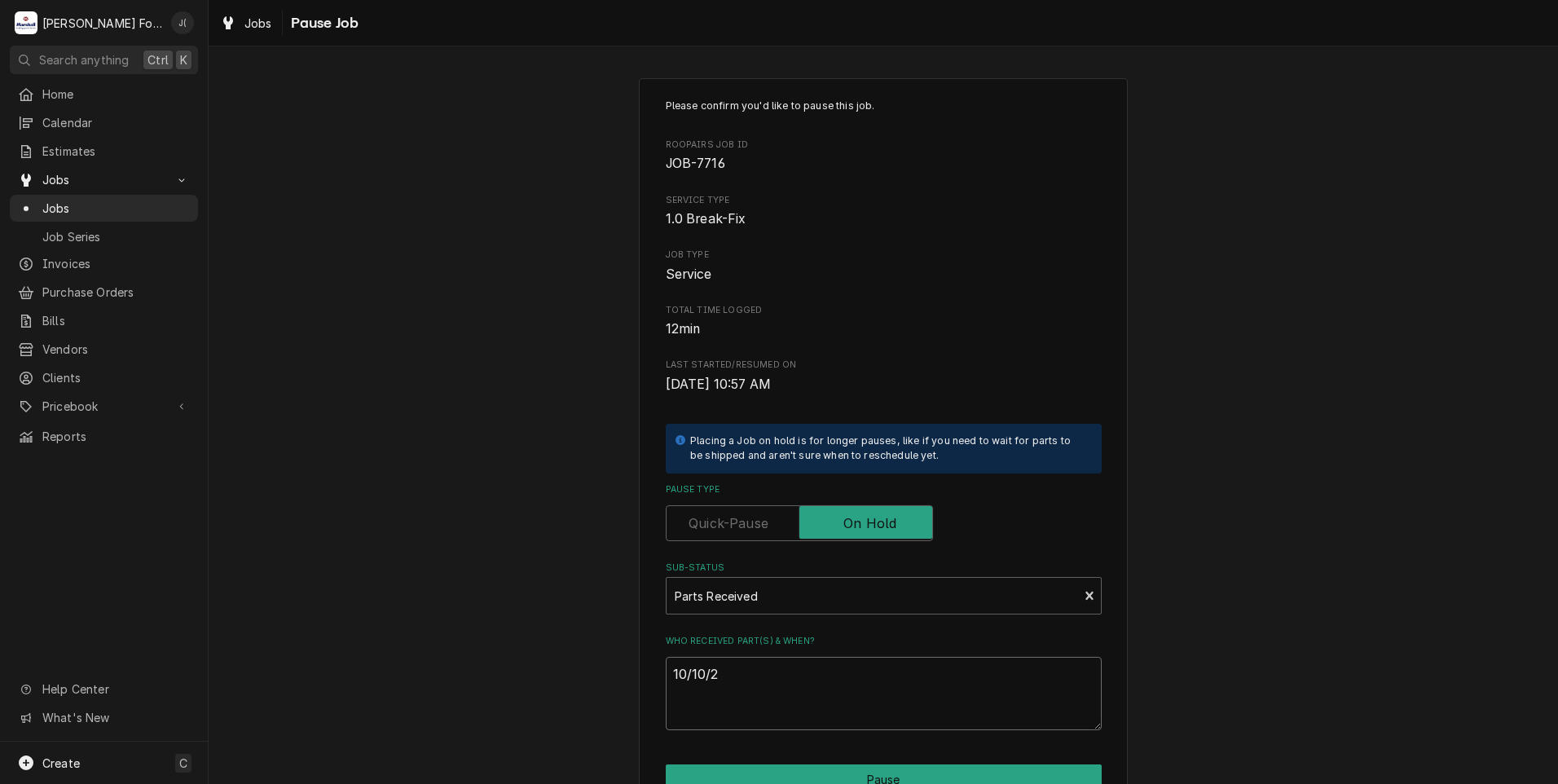
type textarea "x"
type textarea "[DATE]"
type textarea "x"
type textarea "10/10/202"
type textarea "x"
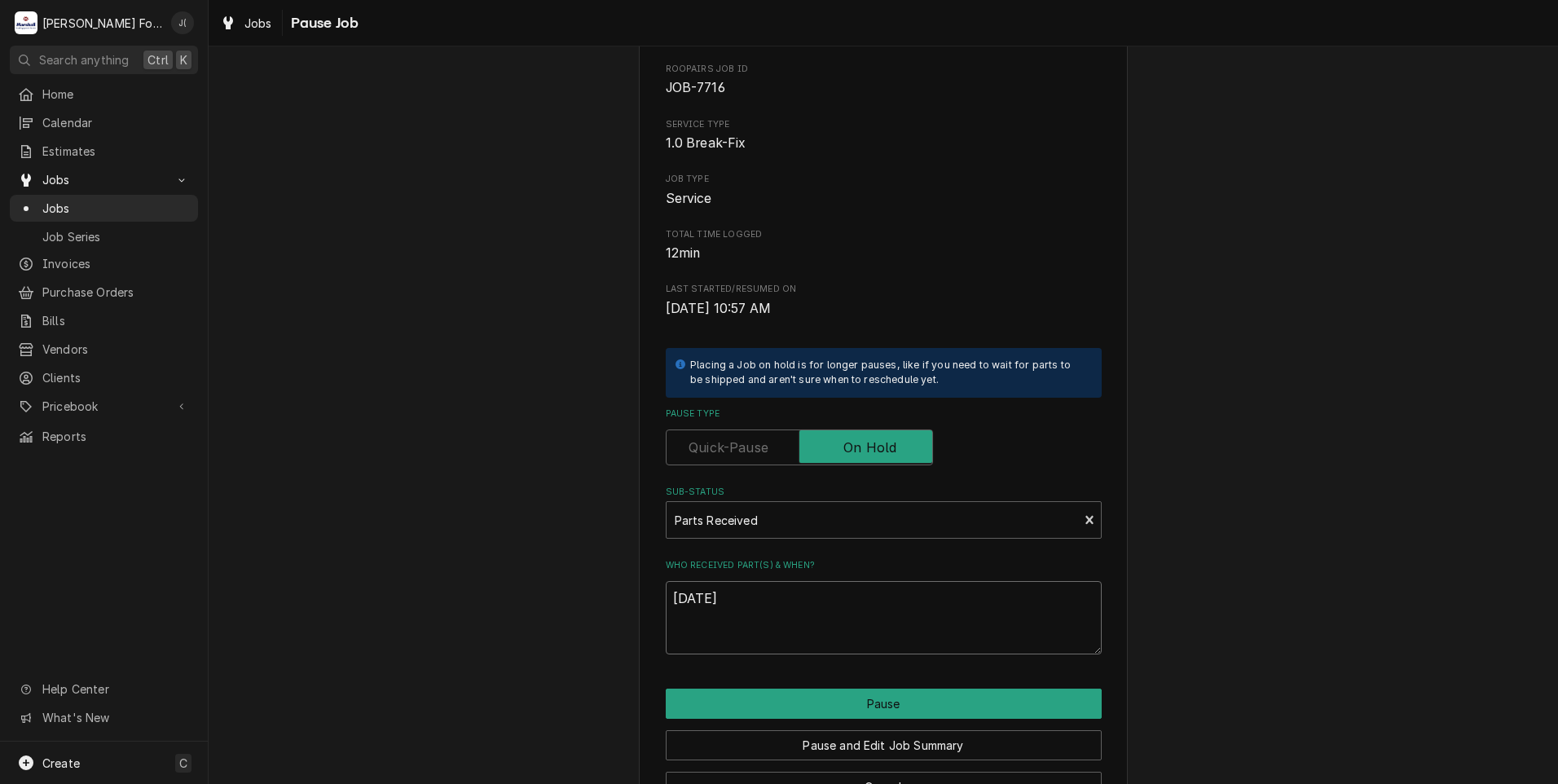
scroll to position [129, 0]
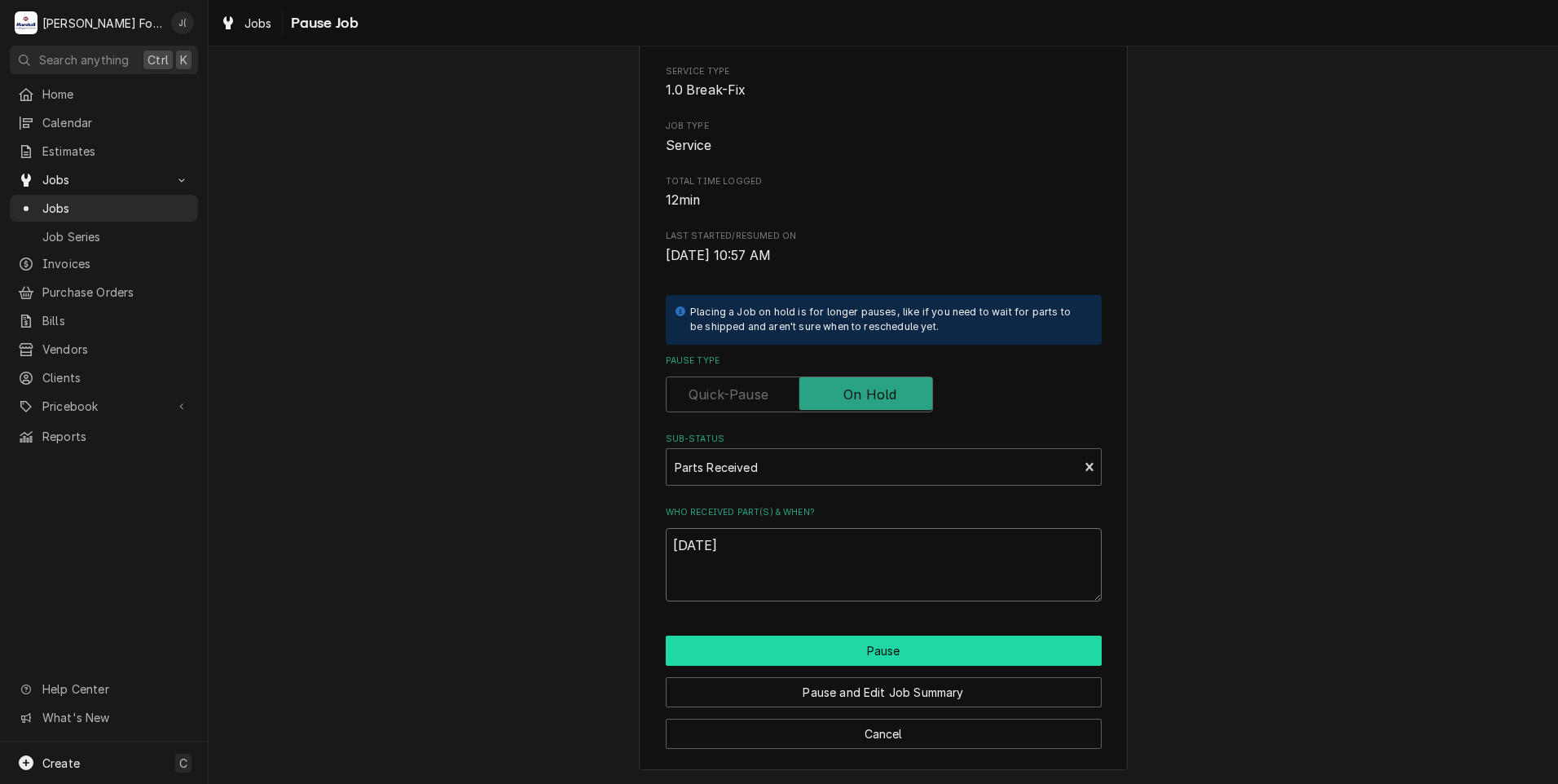
type textarea "[DATE]"
click at [781, 657] on button "Pause" at bounding box center [883, 650] width 436 height 30
type textarea "x"
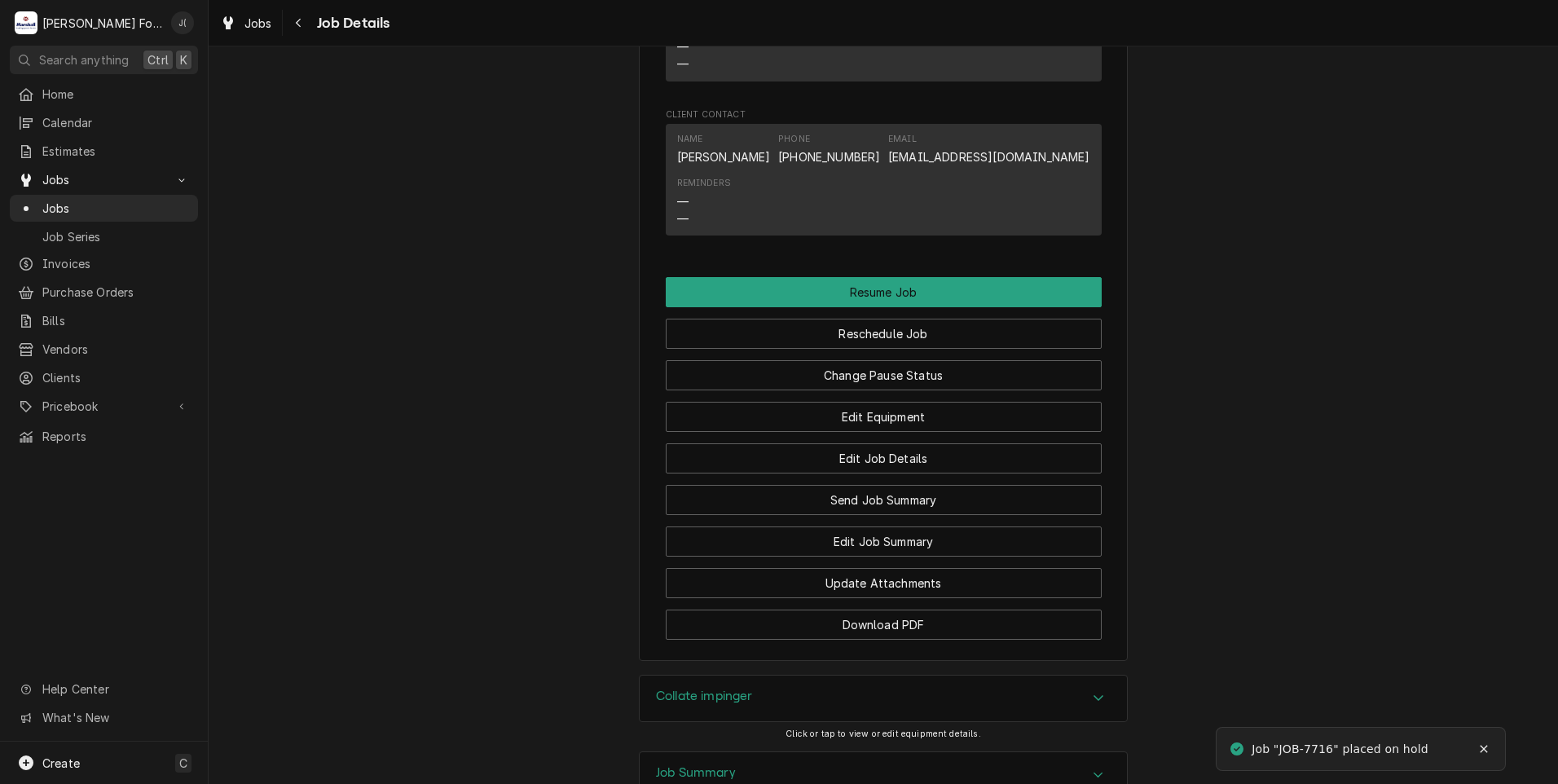
scroll to position [2323, 0]
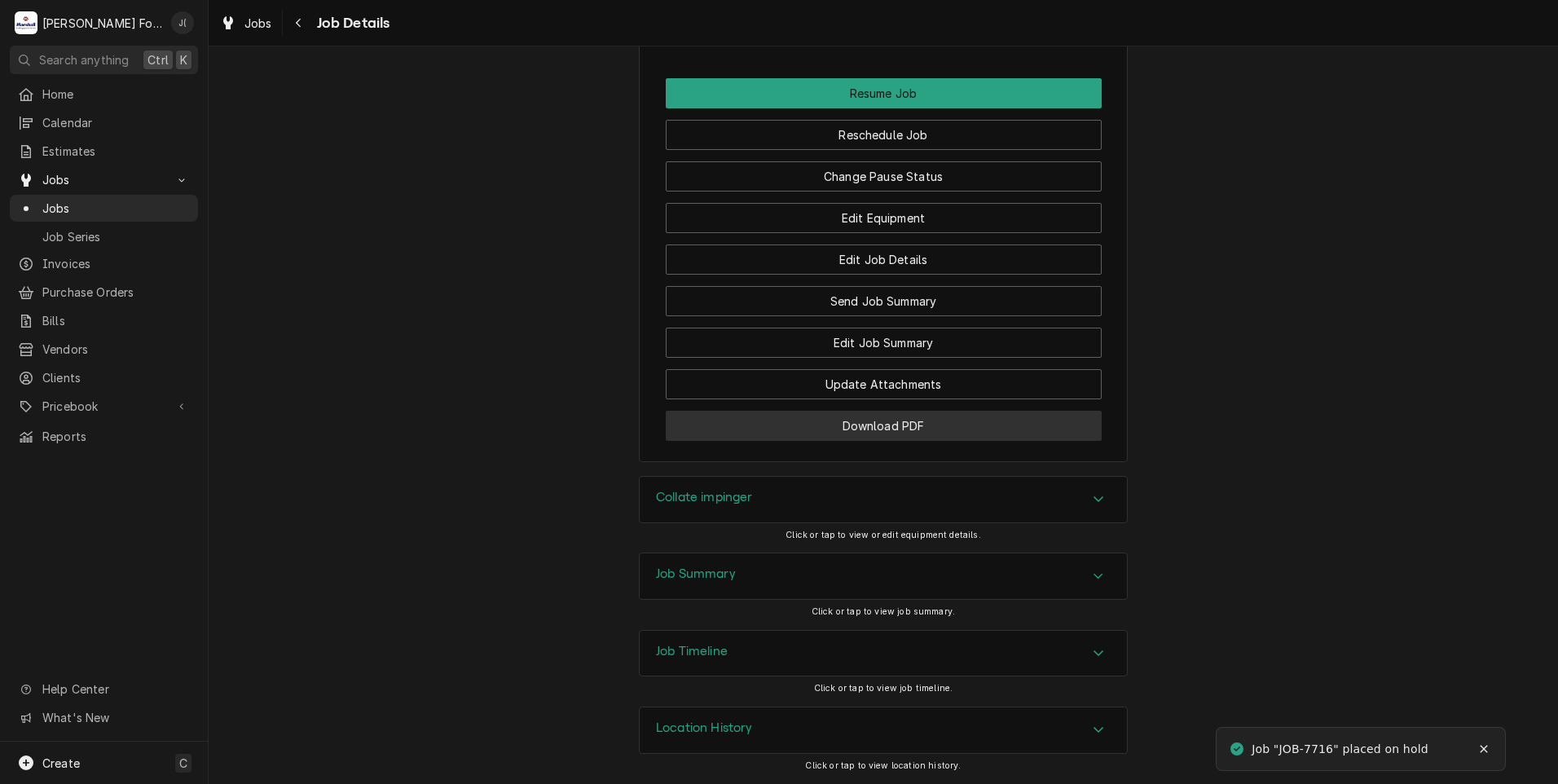
click at [821, 437] on button "Download PDF" at bounding box center [883, 425] width 436 height 30
